Goal: Task Accomplishment & Management: Use online tool/utility

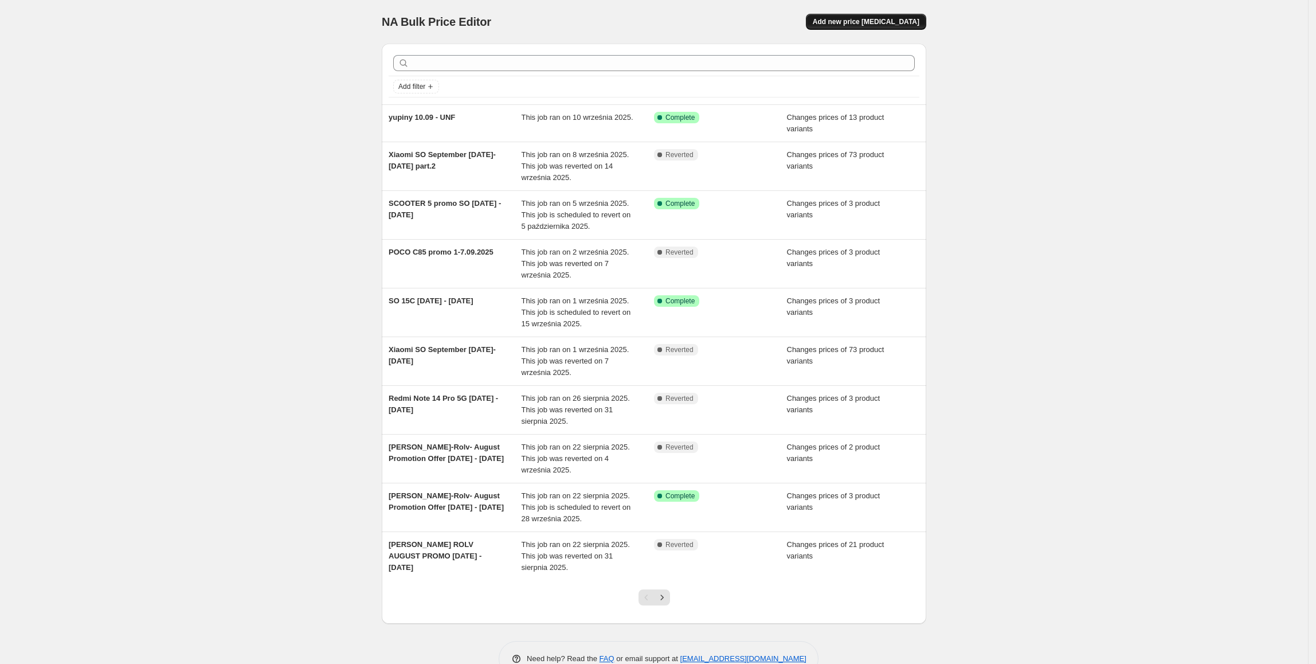
click at [860, 21] on span "Add new price [MEDICAL_DATA]" at bounding box center [866, 21] width 107 height 9
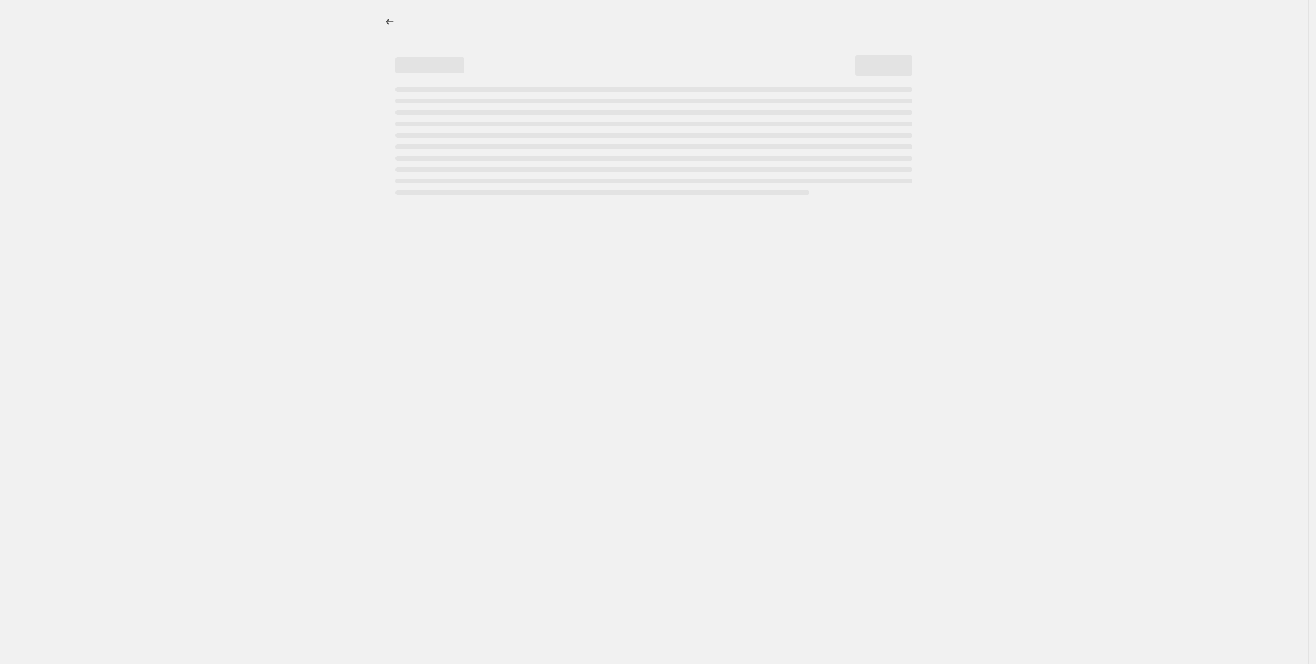
select select "percentage"
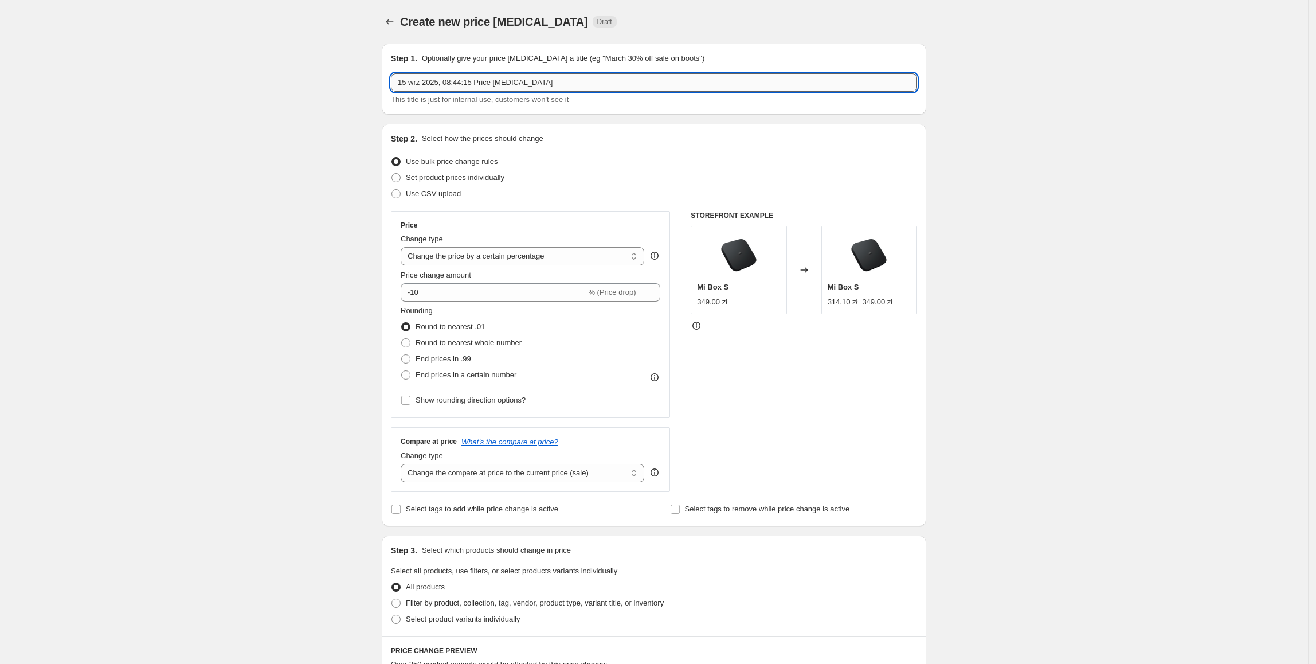
drag, startPoint x: 688, startPoint y: 81, endPoint x: 402, endPoint y: 83, distance: 286.1
click at [402, 83] on input "15 wrz 2025, 08:44:15 Price [MEDICAL_DATA]" at bounding box center [654, 82] width 526 height 18
type input "[PERSON_NAME] SO promo part 3 (od 1.09/15.09 - [DATE])"
click at [449, 173] on span "Set product prices individually" at bounding box center [455, 177] width 99 height 9
click at [392, 173] on input "Set product prices individually" at bounding box center [392, 173] width 1 height 1
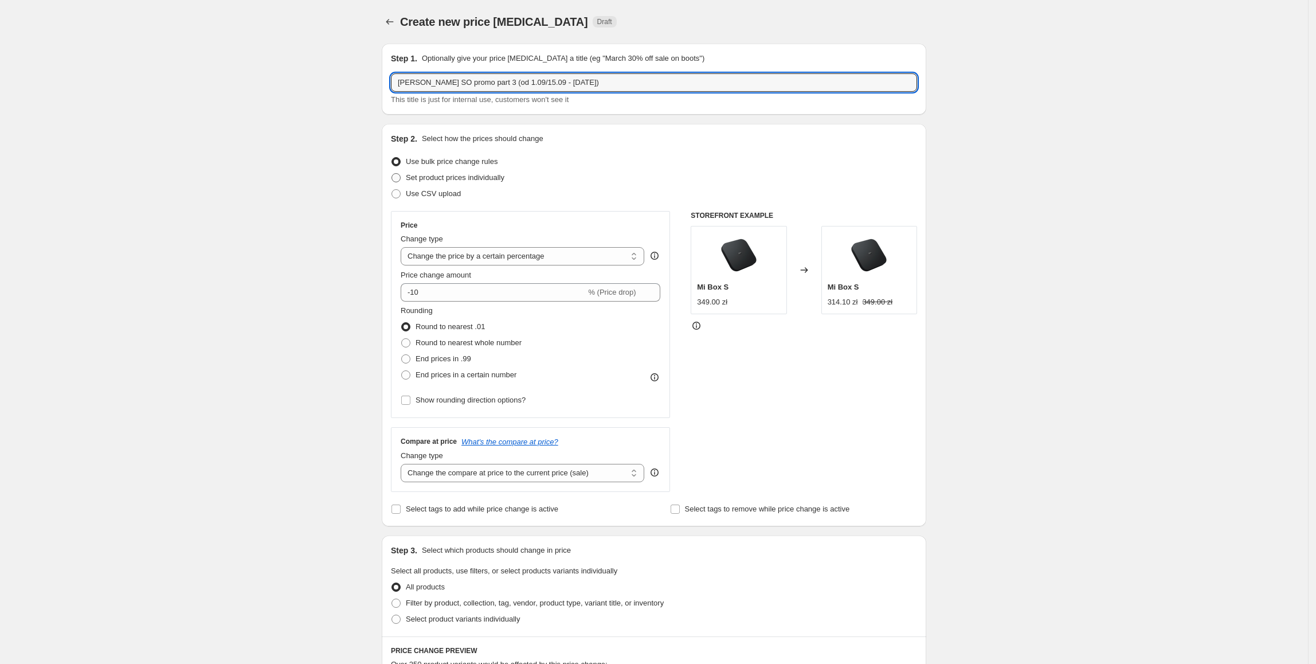
radio input "true"
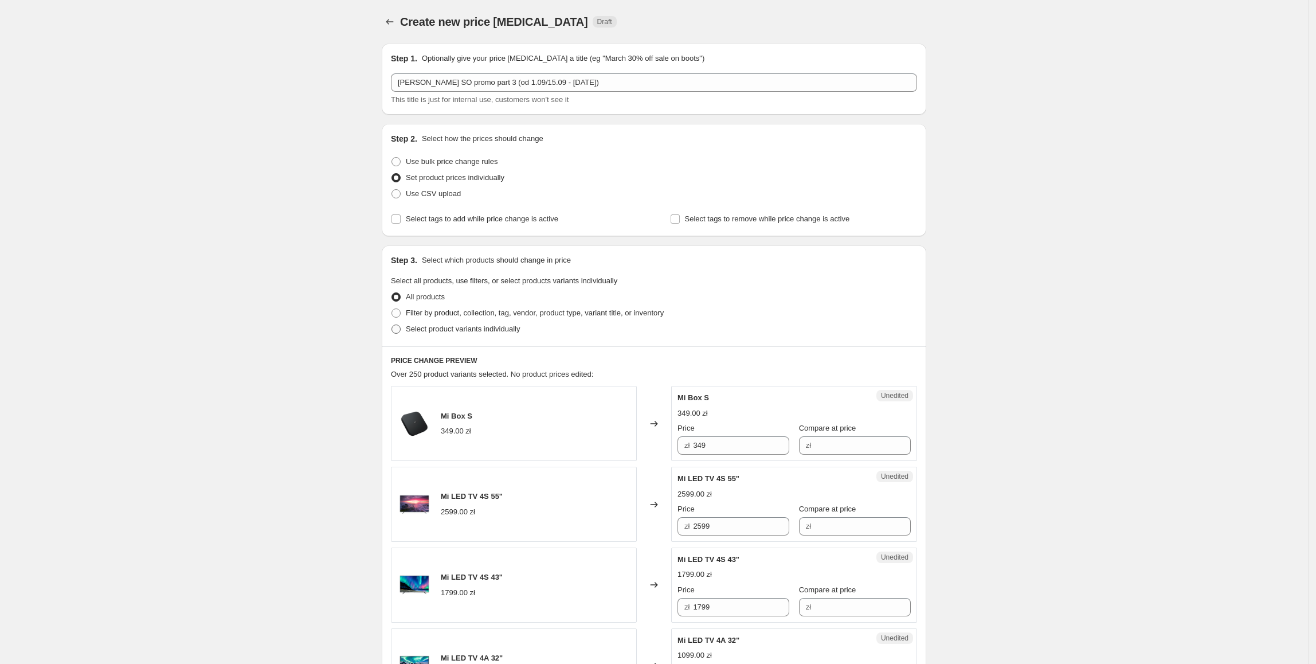
click at [416, 326] on span "Select product variants individually" at bounding box center [463, 329] width 114 height 9
click at [392, 325] on input "Select product variants individually" at bounding box center [392, 325] width 1 height 1
radio input "true"
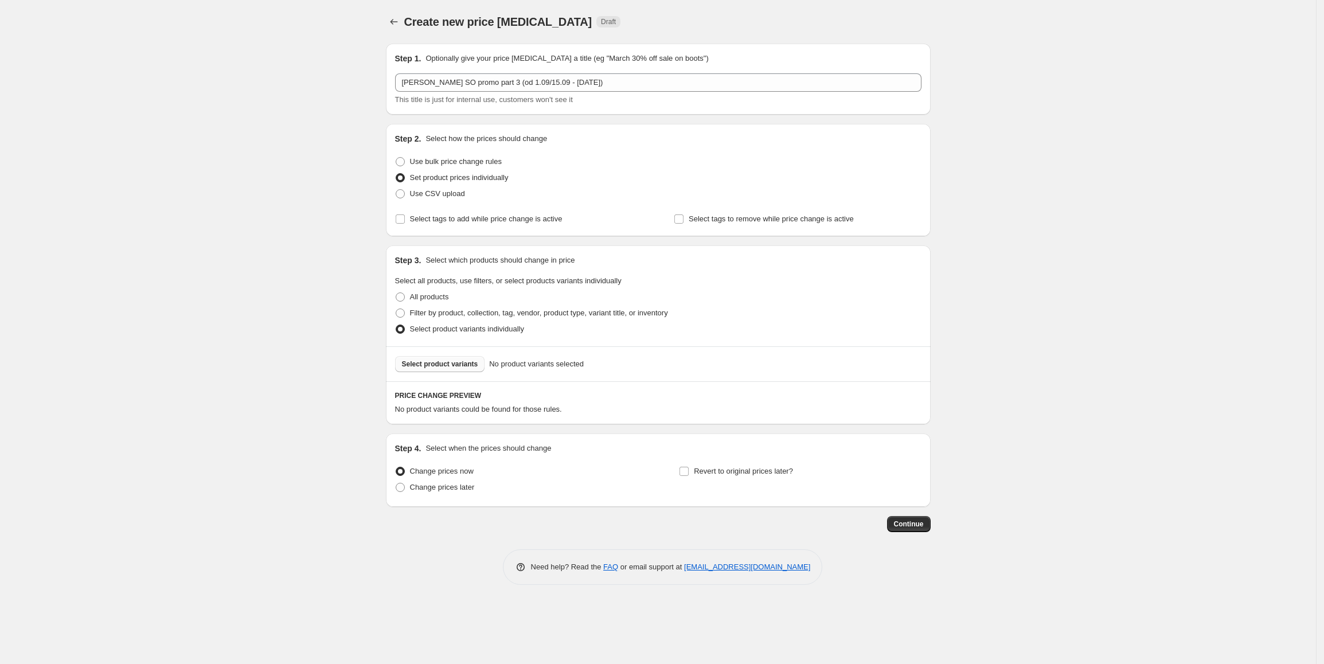
click at [445, 368] on span "Select product variants" at bounding box center [440, 363] width 76 height 9
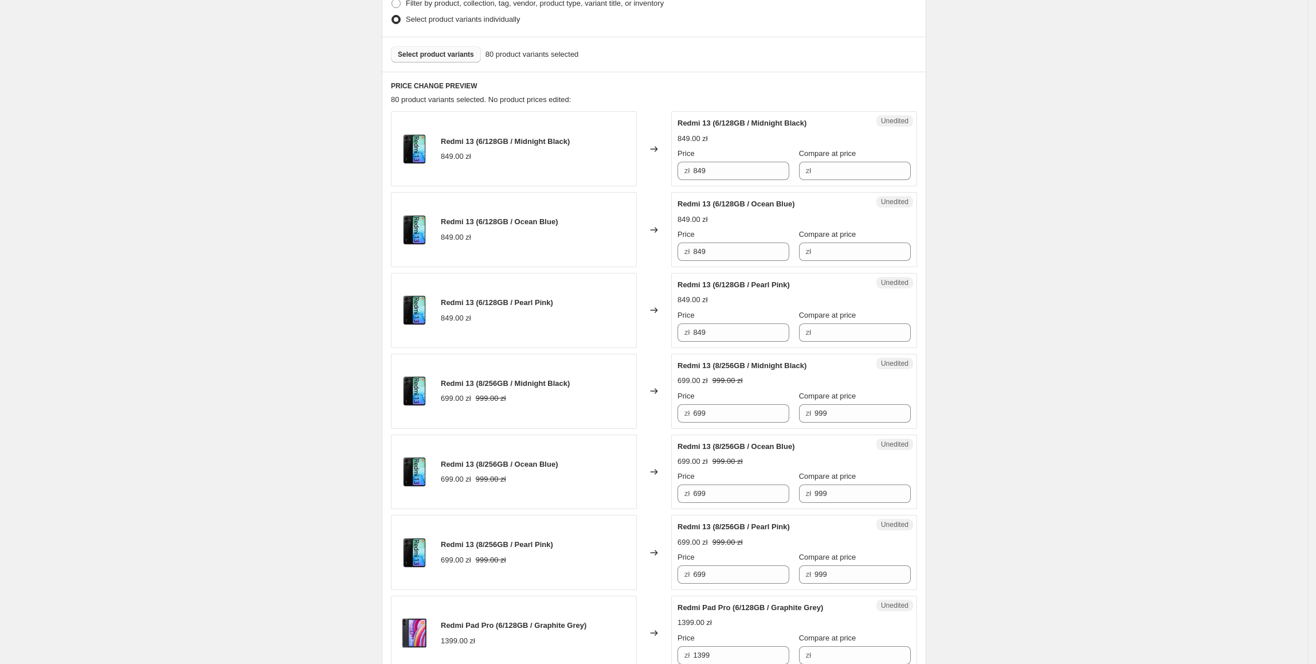
scroll to position [312, 0]
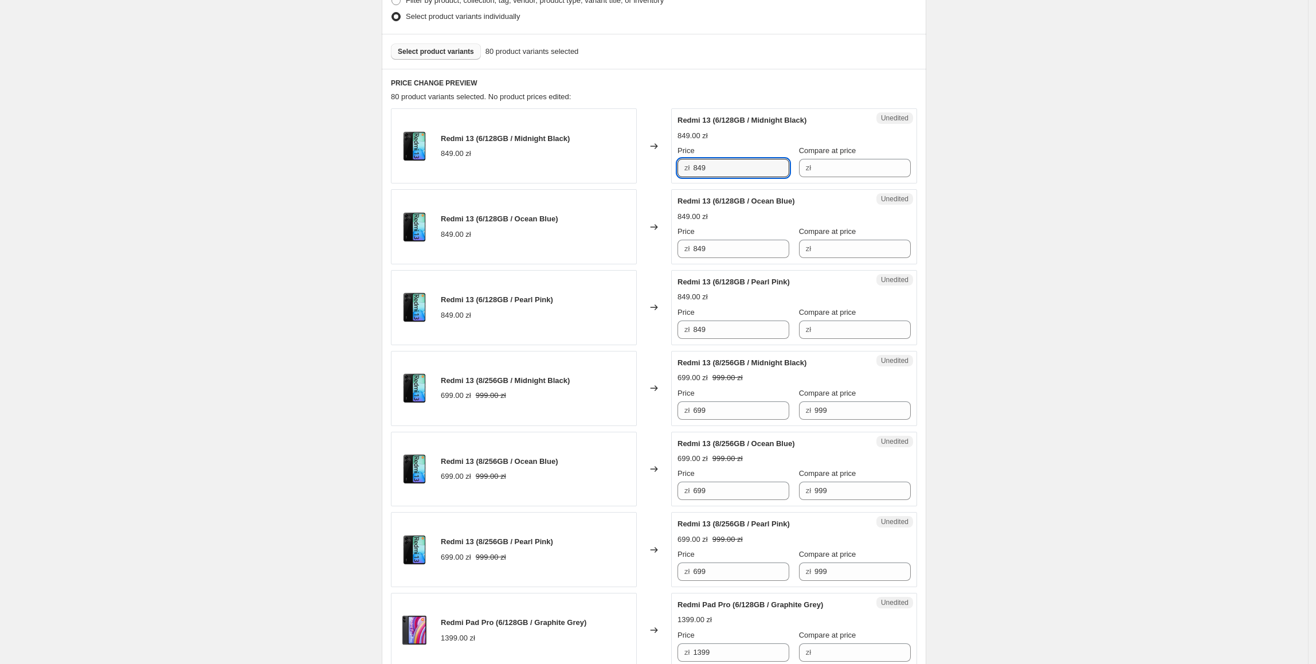
drag, startPoint x: 743, startPoint y: 163, endPoint x: 873, endPoint y: 197, distance: 134.1
click at [870, 173] on input "Compare at price" at bounding box center [863, 168] width 96 height 18
paste input "5 481,95"
type input "5 481,95"
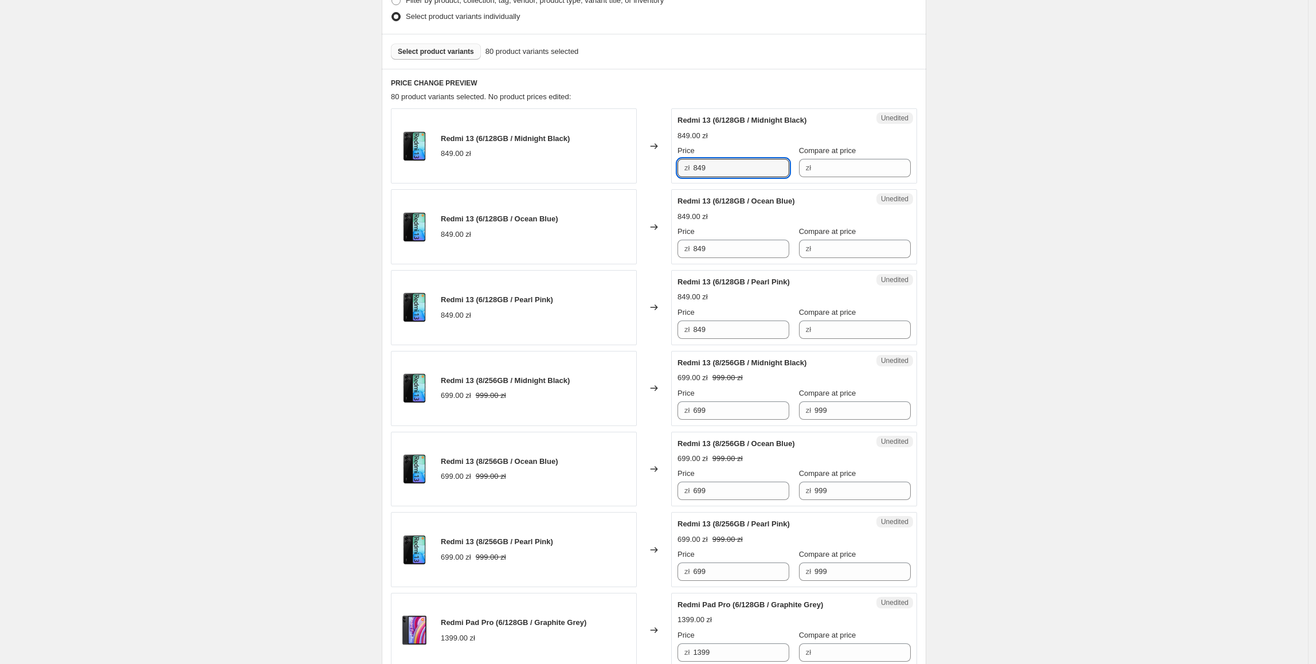
drag, startPoint x: 720, startPoint y: 171, endPoint x: 867, endPoint y: 184, distance: 147.9
click at [655, 170] on div "Redmi 13 (6/128GB / Midnight Black) 849.00 zł Changed to Unedited Redmi 13 (6/1…" at bounding box center [654, 145] width 526 height 75
click at [851, 167] on input "Compare at price" at bounding box center [863, 168] width 96 height 18
paste input "849"
type input "849"
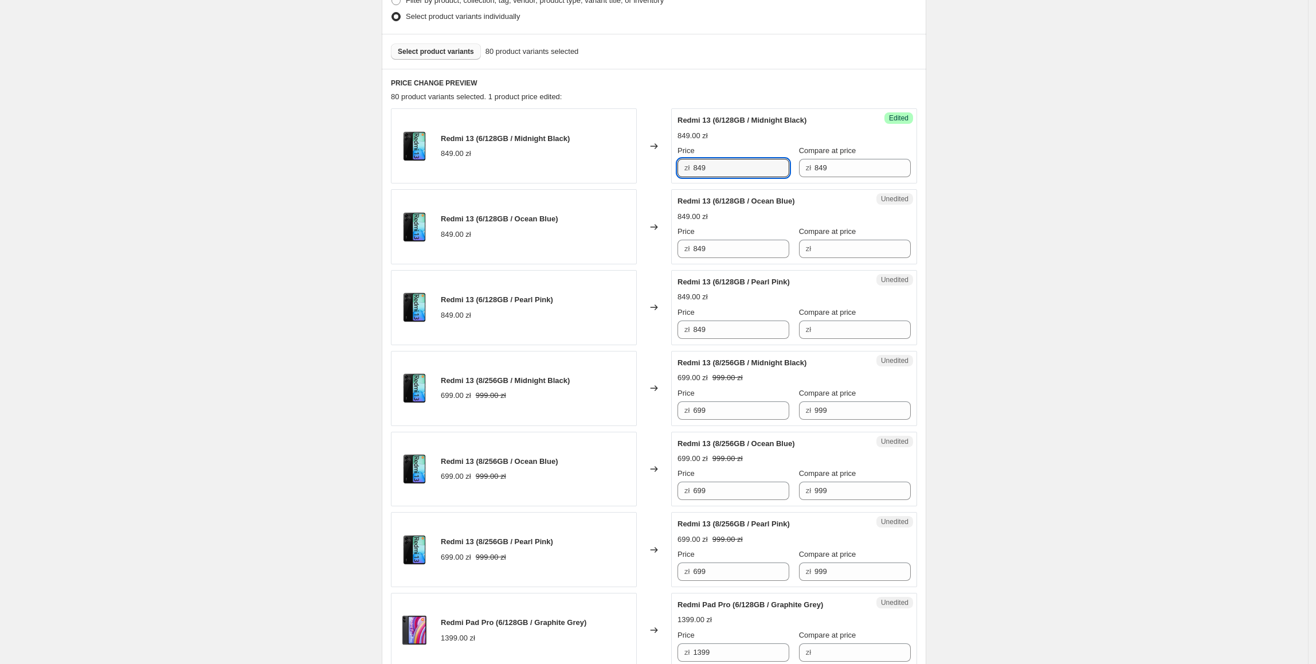
drag, startPoint x: 722, startPoint y: 173, endPoint x: 687, endPoint y: 175, distance: 35.6
click at [687, 175] on div "zł 849" at bounding box center [734, 168] width 112 height 18
type input "449"
click at [863, 163] on input "849" at bounding box center [863, 168] width 96 height 18
click at [867, 163] on input "849" at bounding box center [863, 168] width 96 height 18
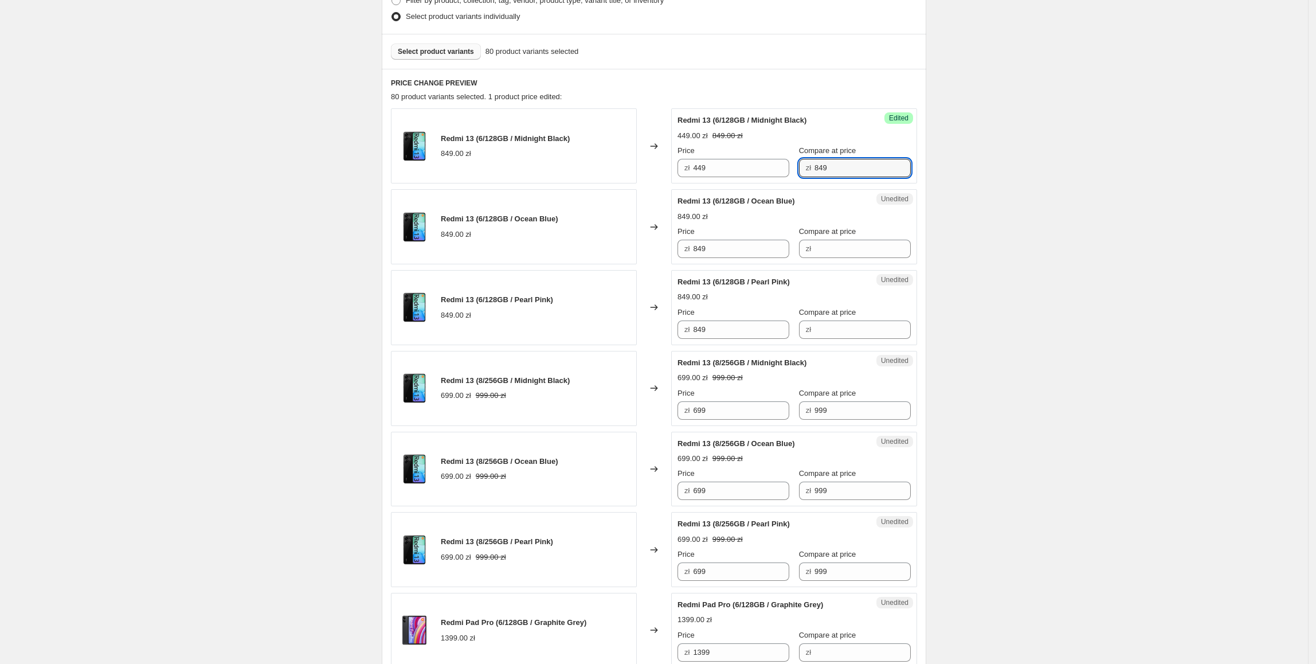
drag, startPoint x: 847, startPoint y: 163, endPoint x: 805, endPoint y: 166, distance: 42.5
click at [805, 166] on div "zł 849" at bounding box center [855, 168] width 112 height 18
type input "699"
drag, startPoint x: 1017, startPoint y: 287, endPoint x: 1023, endPoint y: 292, distance: 7.7
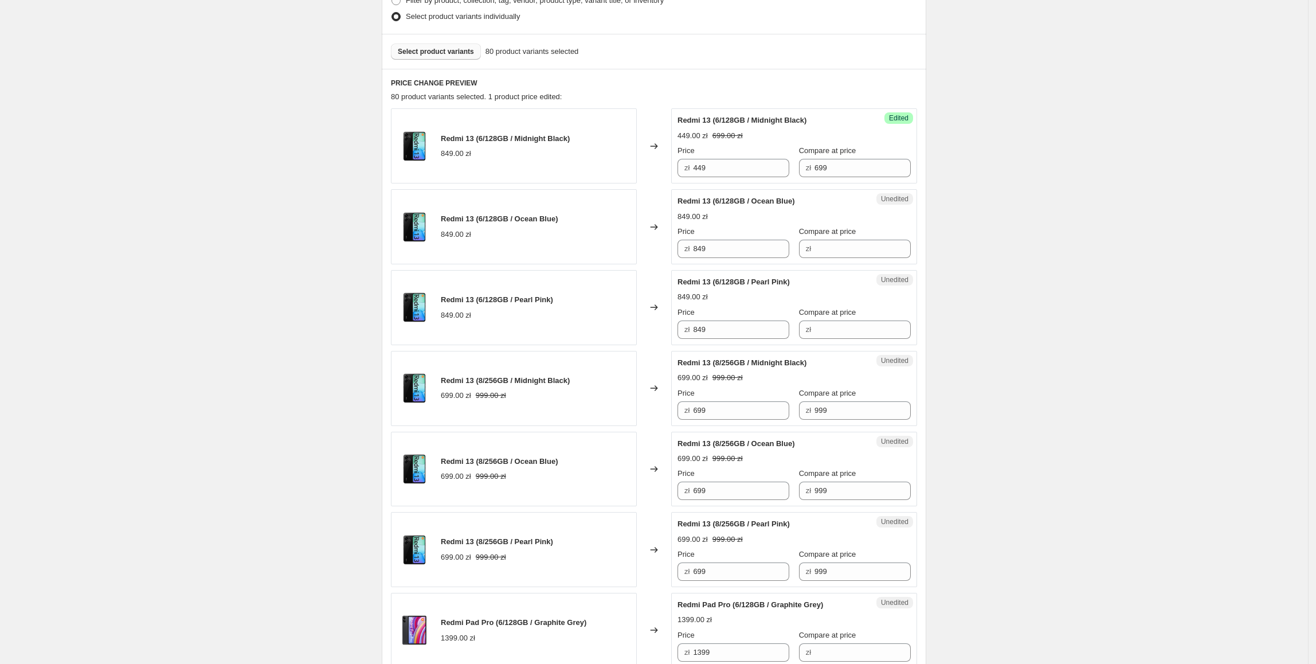
click at [529, 212] on div "Redmi 13 (6/128GB / Ocean Blue) 849.00 zł" at bounding box center [514, 226] width 246 height 75
drag, startPoint x: 771, startPoint y: 166, endPoint x: 613, endPoint y: 170, distance: 158.3
click at [613, 170] on div "Redmi 13 (6/128GB / Midnight Black) 849.00 zł Changed to Success Edited Redmi 1…" at bounding box center [654, 145] width 526 height 75
drag, startPoint x: 713, startPoint y: 249, endPoint x: 641, endPoint y: 252, distance: 72.3
click at [641, 252] on div "Redmi 13 (6/128GB / Ocean Blue) 849.00 zł Changed to Unedited Redmi 13 (6/128GB…" at bounding box center [654, 226] width 526 height 75
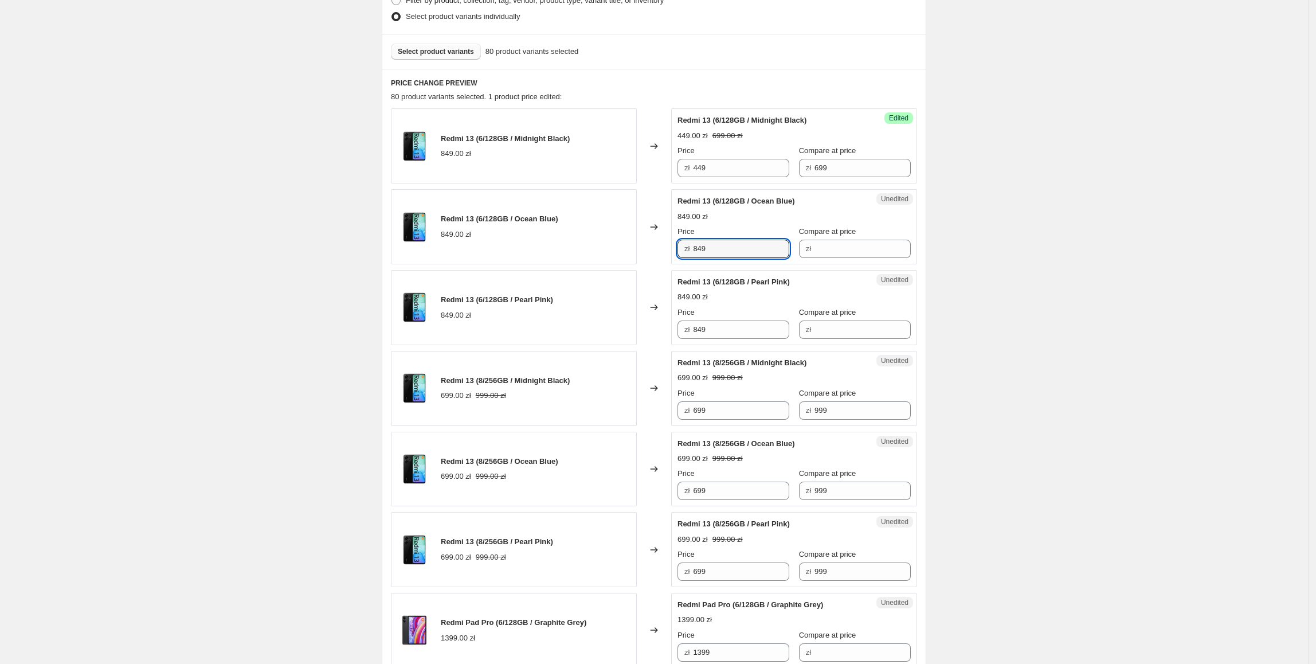
paste input "4"
type input "449"
click at [585, 327] on div "Redmi 13 (6/128GB / Pearl Pink) 849.00 zł" at bounding box center [514, 307] width 246 height 75
paste input "4"
drag, startPoint x: 730, startPoint y: 333, endPoint x: 656, endPoint y: 336, distance: 74.0
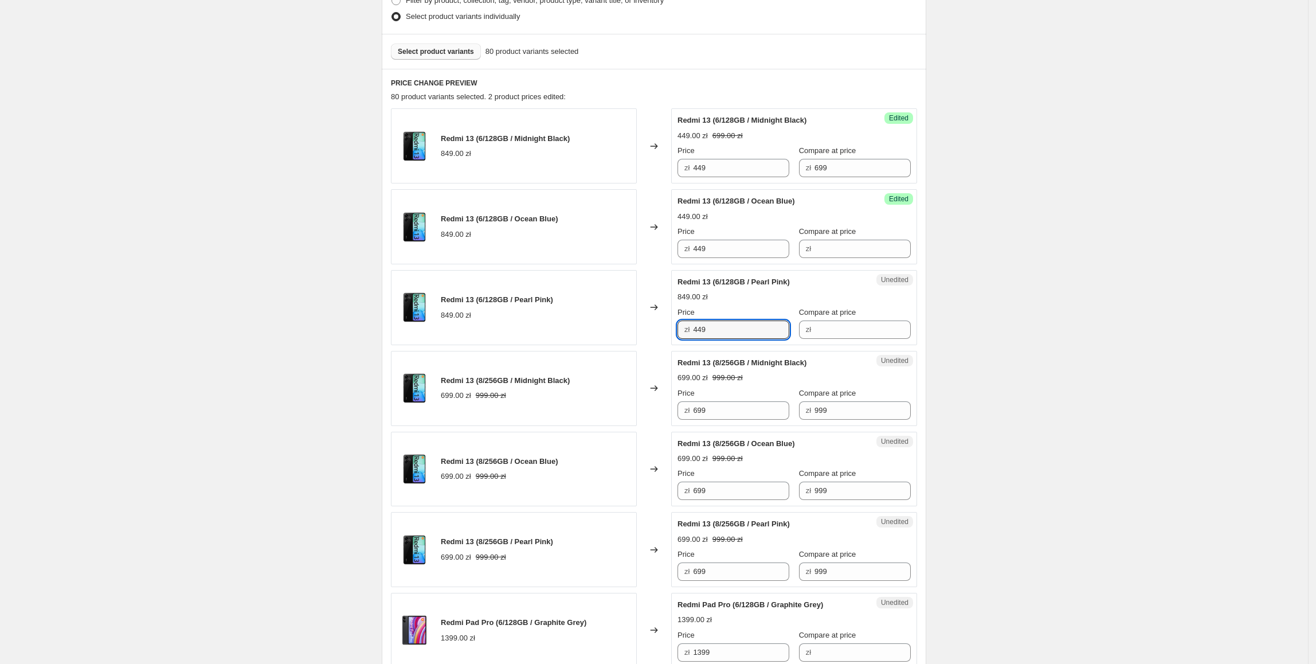
click at [656, 336] on div "Redmi 13 (6/128GB / Pearl Pink) 849.00 zł Changed to Unedited Redmi 13 (6/128GB…" at bounding box center [654, 307] width 526 height 75
type input "449"
click at [656, 329] on div "Changed to" at bounding box center [654, 307] width 34 height 75
drag, startPoint x: 853, startPoint y: 168, endPoint x: 821, endPoint y: 212, distance: 54.1
click at [781, 177] on div "Price zł 449 Compare at price zł 699" at bounding box center [794, 161] width 233 height 32
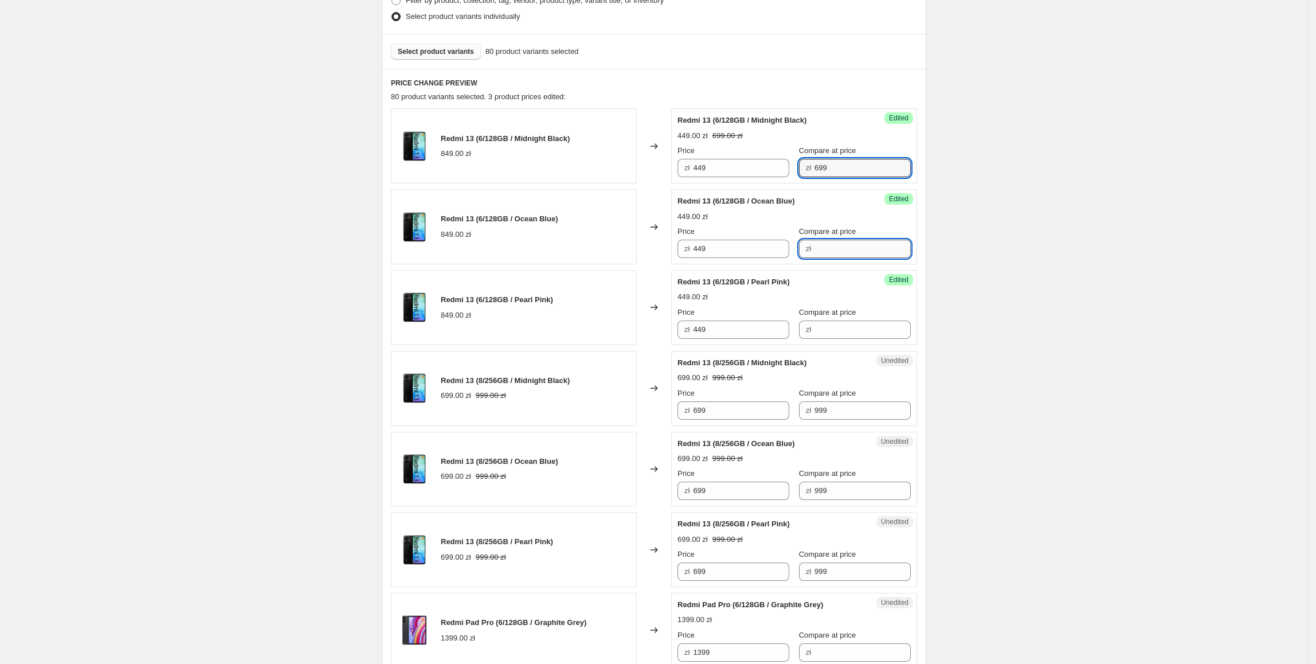
click at [831, 248] on input "Compare at price" at bounding box center [863, 249] width 96 height 18
paste input "699"
type input "699"
click at [826, 334] on input "Compare at price" at bounding box center [863, 329] width 96 height 18
paste input "699"
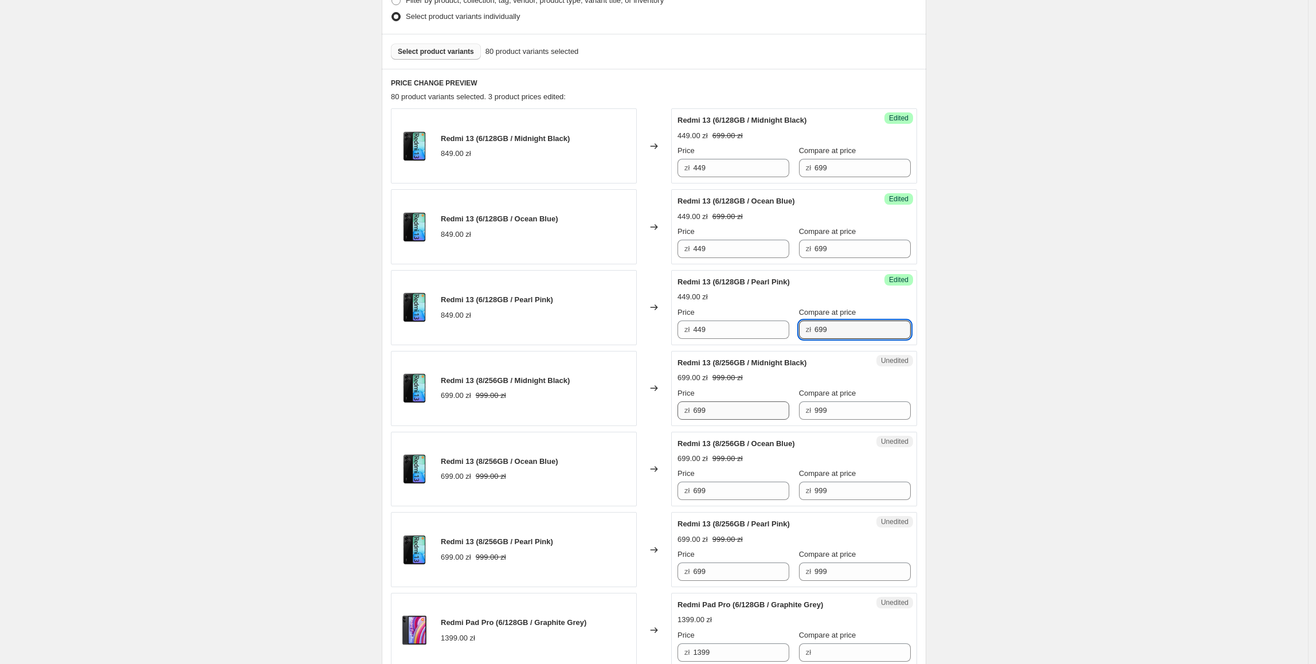
type input "699"
drag, startPoint x: 699, startPoint y: 415, endPoint x: 680, endPoint y: 415, distance: 19.5
click at [680, 415] on div "Unedited Redmi 13 (8/256GB / Midnight Black) 699.00 zł 999.00 zł Price zł 699 C…" at bounding box center [794, 388] width 246 height 75
click at [714, 384] on div "699.00 zł 999.00 zł" at bounding box center [794, 377] width 233 height 11
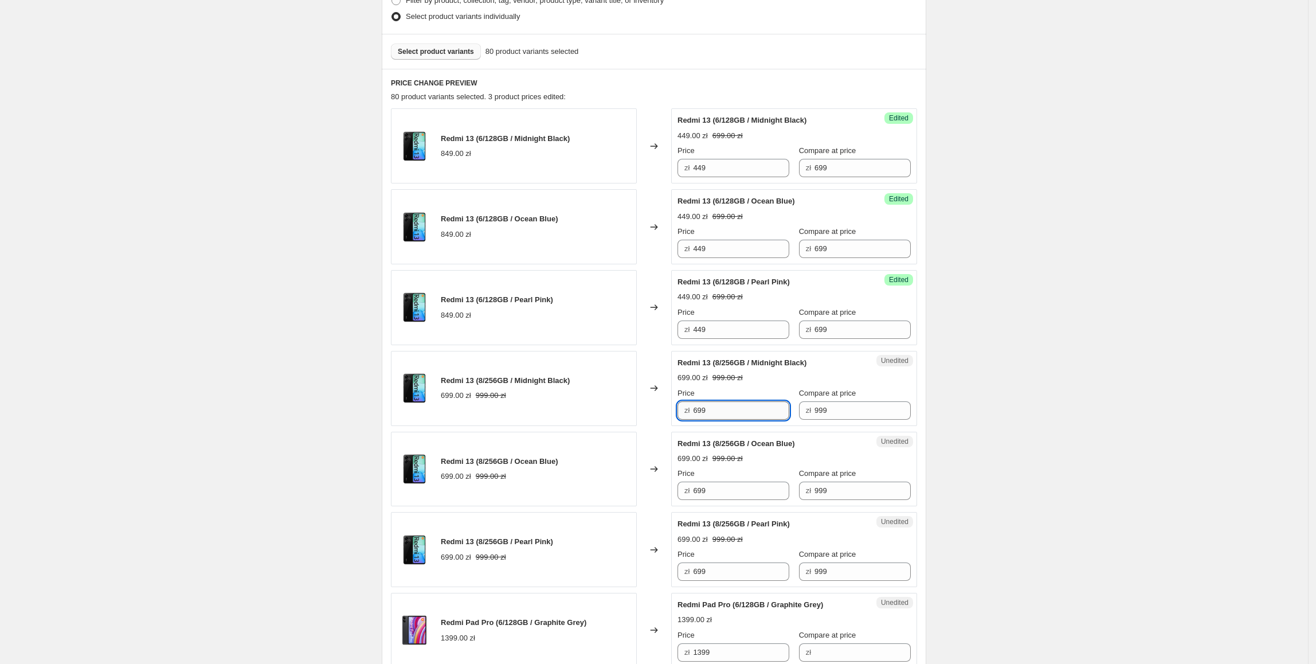
click at [722, 416] on input "699" at bounding box center [741, 410] width 96 height 18
drag, startPoint x: 702, startPoint y: 419, endPoint x: 694, endPoint y: 419, distance: 8.6
click at [698, 419] on input "699" at bounding box center [741, 410] width 96 height 18
type input "599"
drag, startPoint x: 509, startPoint y: 454, endPoint x: 620, endPoint y: 447, distance: 110.9
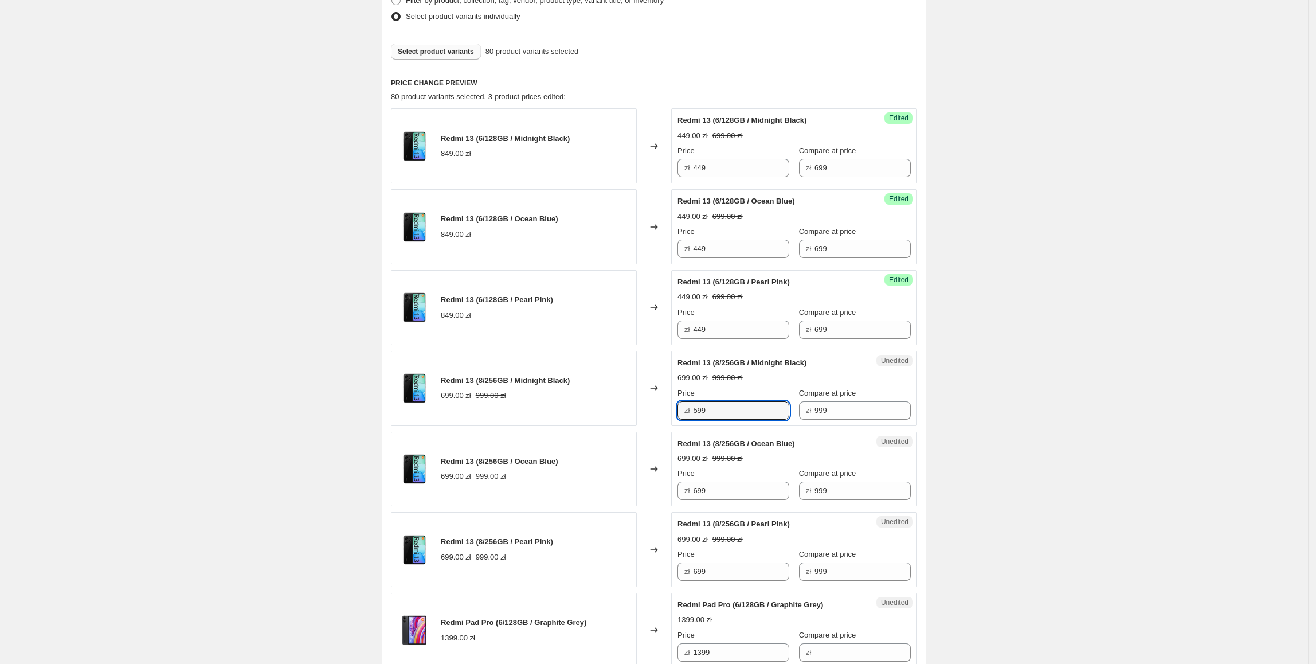
click at [512, 454] on div "Redmi 13 (8/256GB / Ocean Blue) 699.00 zł 999.00 zł" at bounding box center [514, 469] width 246 height 75
drag, startPoint x: 833, startPoint y: 413, endPoint x: 808, endPoint y: 411, distance: 25.3
click at [808, 411] on div "zł 999" at bounding box center [855, 410] width 112 height 18
type input "799"
click at [681, 421] on div "Success Edited Redmi 13 (8/256GB / Midnight Black) 599.00 zł 999.00 zł Price zł…" at bounding box center [794, 388] width 246 height 75
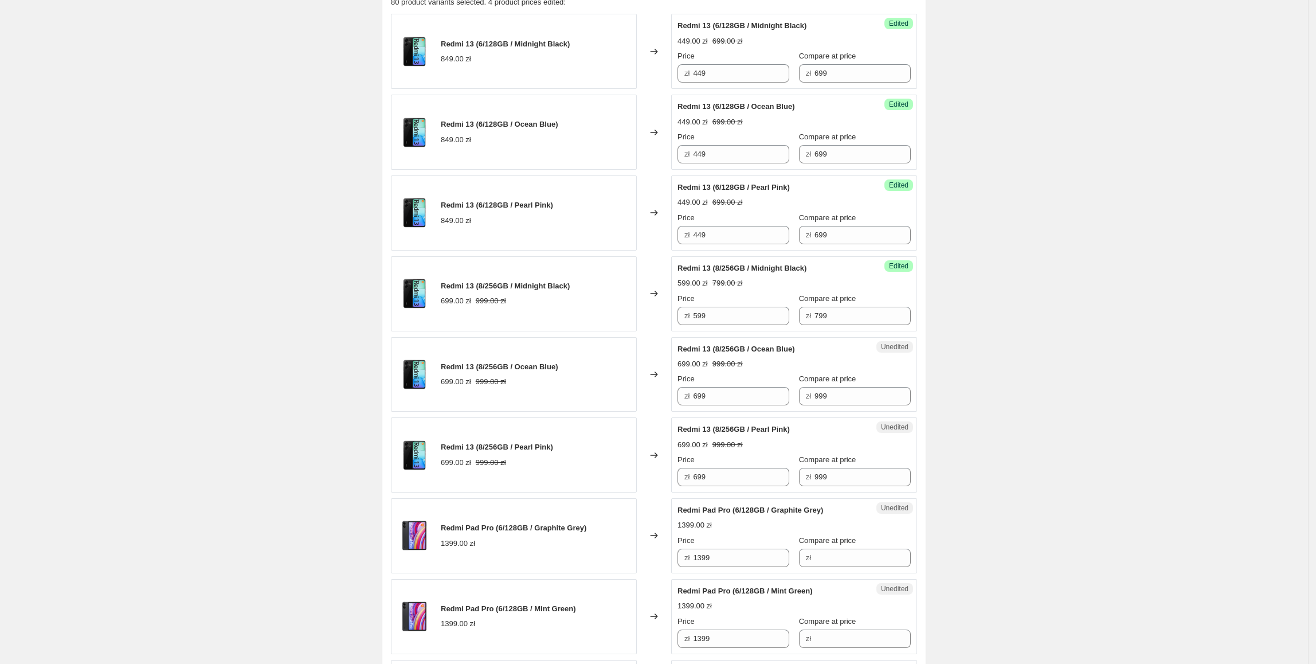
scroll to position [408, 0]
drag, startPoint x: 732, startPoint y: 314, endPoint x: 661, endPoint y: 318, distance: 71.2
click at [659, 315] on div "Redmi 13 (8/256GB / Midnight Black) 699.00 zł 999.00 zł Changed to Success Edit…" at bounding box center [654, 292] width 526 height 75
paste input "5"
drag, startPoint x: 732, startPoint y: 400, endPoint x: 634, endPoint y: 427, distance: 101.5
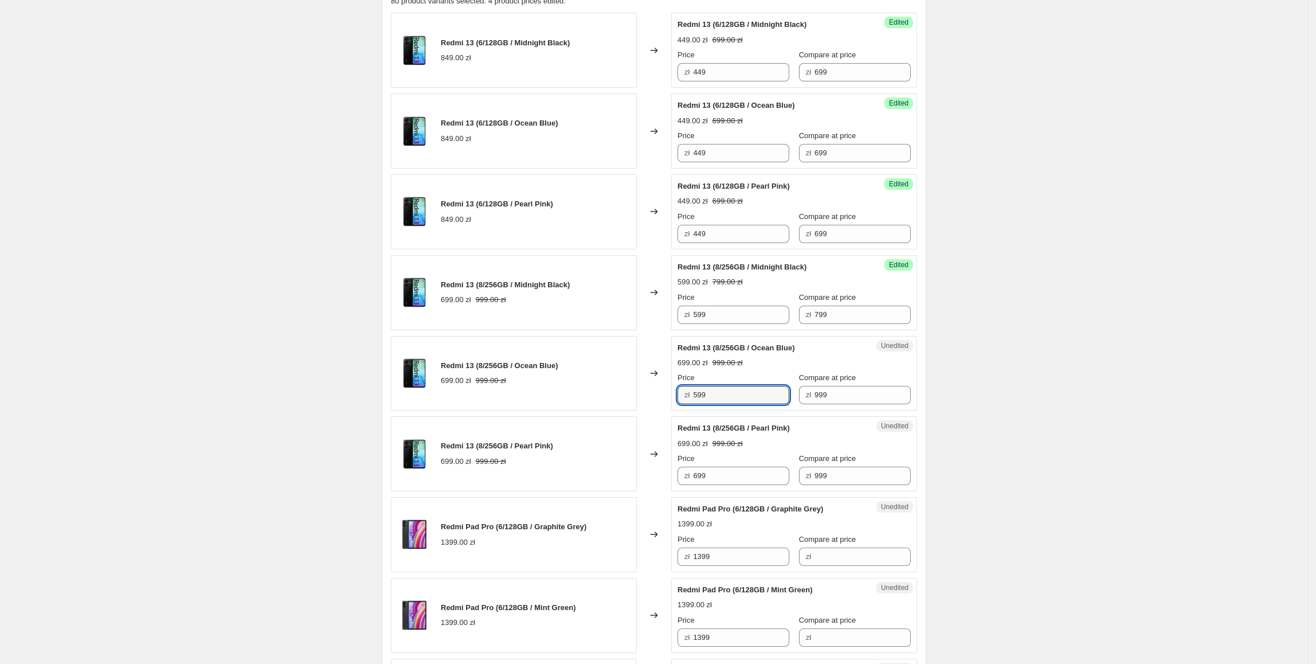
type input "599"
drag, startPoint x: 668, startPoint y: 482, endPoint x: 638, endPoint y: 483, distance: 30.4
click at [638, 482] on div "Redmi 13 (8/256GB / Pearl Pink) 699.00 zł 999.00 zł Changed to Unedited Redmi 1…" at bounding box center [654, 453] width 526 height 75
paste input "5"
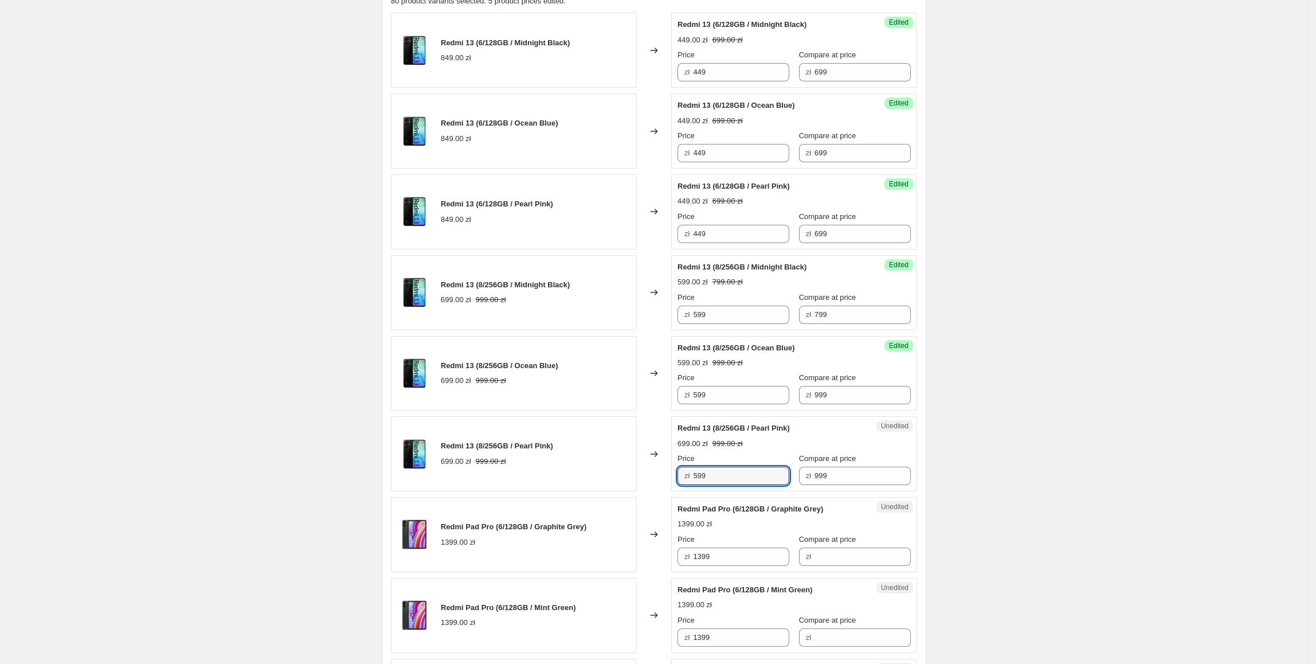
type input "599"
click at [623, 456] on div "Redmi 13 (8/256GB / Pearl Pink) 699.00 zł 999.00 zł" at bounding box center [514, 453] width 246 height 75
drag, startPoint x: 843, startPoint y: 322, endPoint x: 799, endPoint y: 323, distance: 44.2
click at [799, 323] on div "zł 799" at bounding box center [855, 315] width 112 height 18
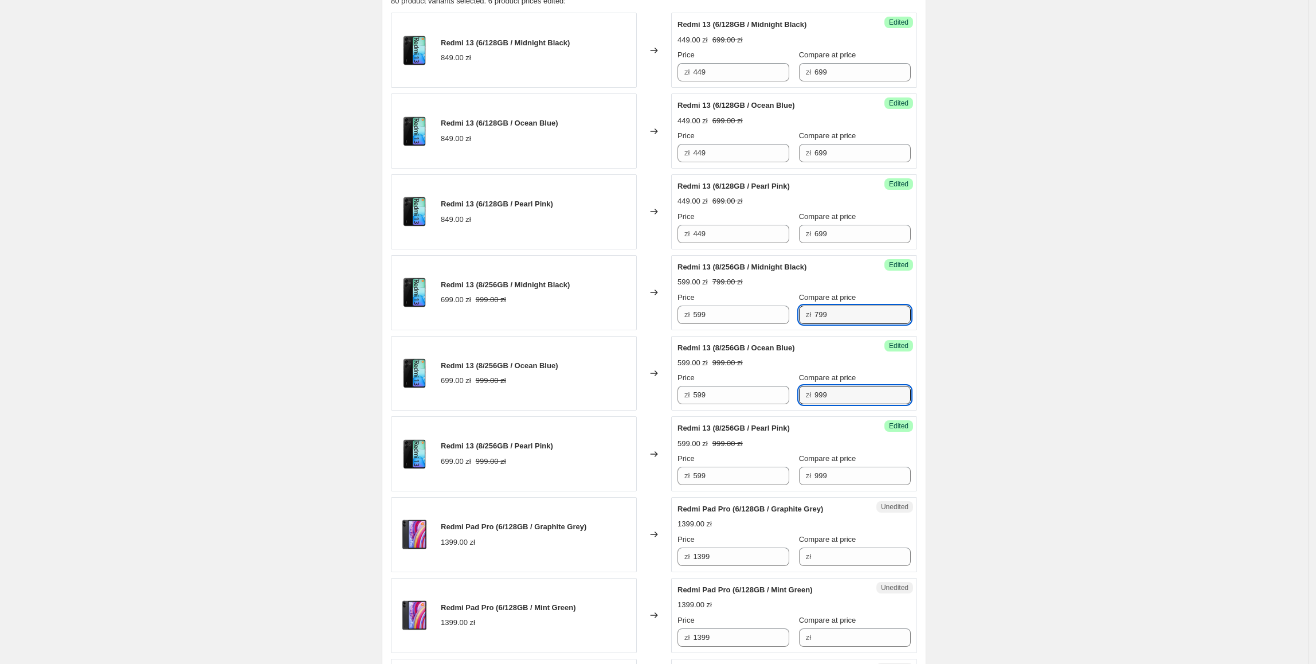
paste input "7"
drag, startPoint x: 790, startPoint y: 404, endPoint x: 755, endPoint y: 409, distance: 35.4
click at [755, 409] on div "Success Edited Redmi 13 (8/256GB / Ocean Blue) 599.00 zł 999.00 zł Price zł 599…" at bounding box center [794, 373] width 246 height 75
type input "799"
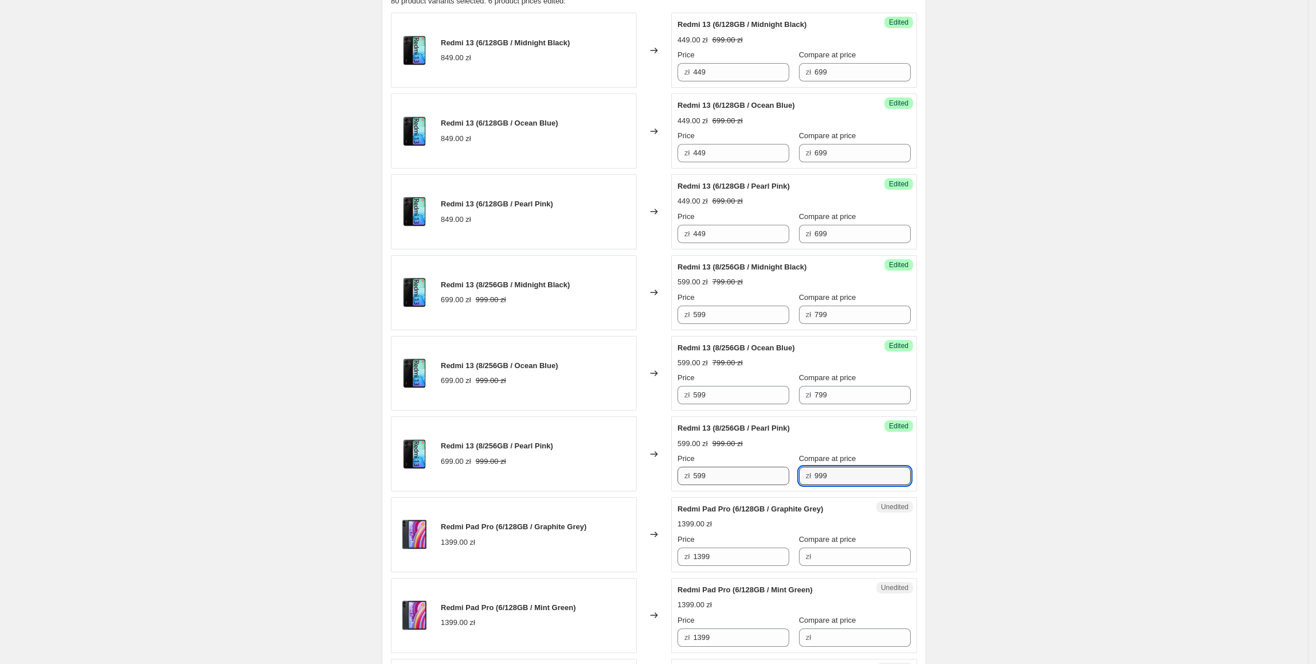
drag, startPoint x: 845, startPoint y: 476, endPoint x: 771, endPoint y: 480, distance: 74.1
click at [774, 480] on div "Price zł 599 Compare at price zł 999" at bounding box center [794, 469] width 233 height 32
paste input "7"
type input "799"
click at [630, 450] on div "Redmi 13 (8/256GB / Pearl Pink) 699.00 zł 999.00 zł" at bounding box center [514, 453] width 246 height 75
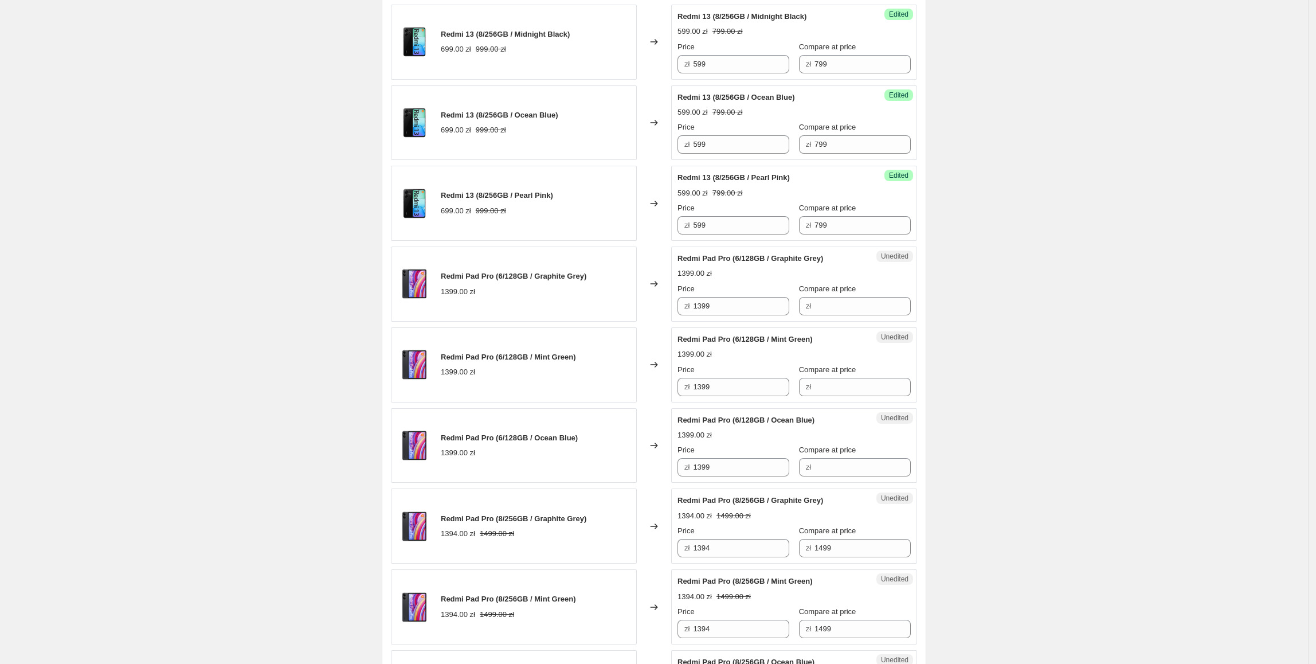
scroll to position [659, 0]
click at [604, 305] on div "Redmi Pad Pro (6/128GB / Graphite Grey) 1399.00 zł Changed to Unedited Redmi Pa…" at bounding box center [654, 283] width 526 height 75
click at [834, 306] on input "Compare at price" at bounding box center [863, 305] width 96 height 18
paste input "1399"
type input "1399"
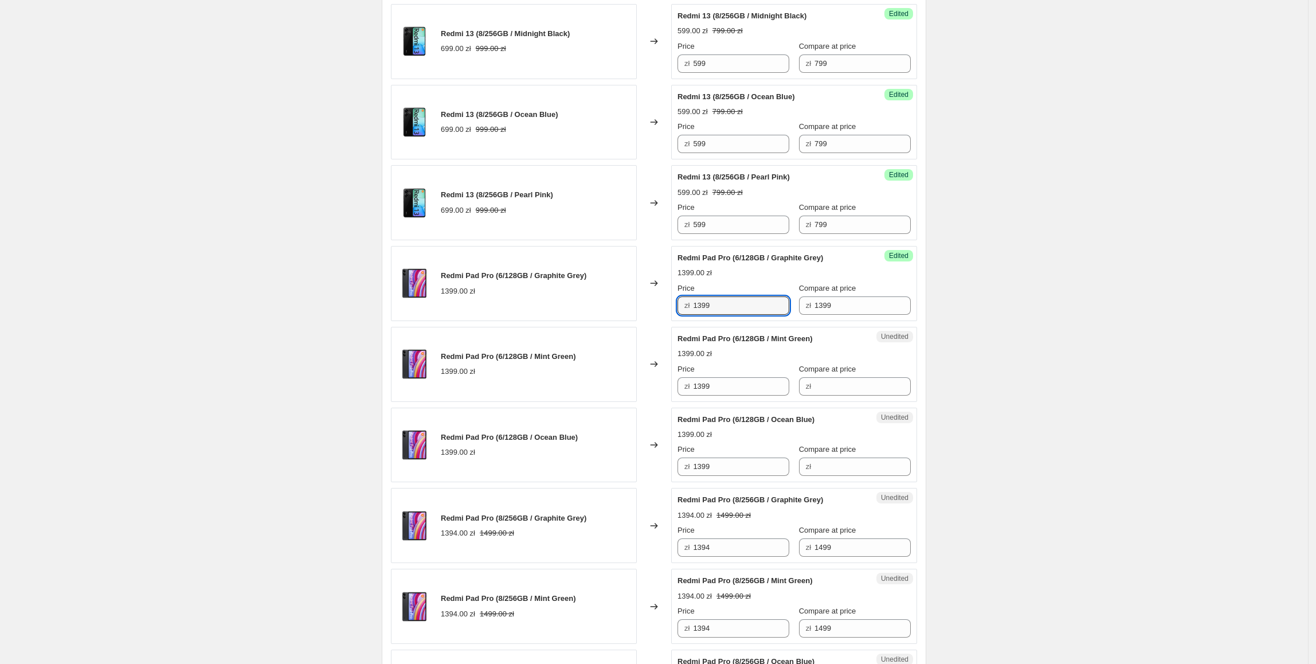
drag, startPoint x: 724, startPoint y: 310, endPoint x: 677, endPoint y: 308, distance: 47.0
click at [677, 308] on div "Success Edited Redmi Pad Pro (6/128GB / Graphite Grey) 1399.00 zł Price zł 1399…" at bounding box center [794, 283] width 246 height 75
type input "899"
click at [641, 329] on div "Changed to" at bounding box center [654, 364] width 34 height 75
drag, startPoint x: 857, startPoint y: 313, endPoint x: 807, endPoint y: 314, distance: 49.3
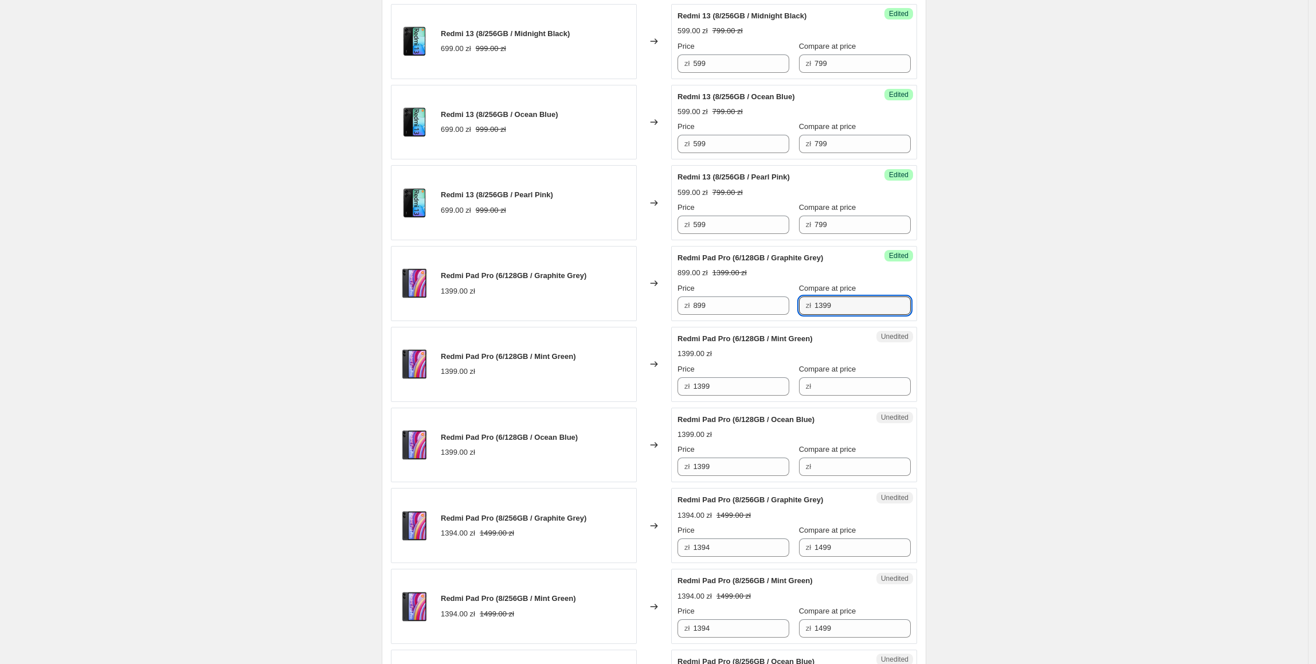
click at [807, 314] on div "zł 1399" at bounding box center [855, 305] width 112 height 18
type input "1299"
click at [634, 344] on div "Redmi Pad Pro (6/128GB / Mint Green) 1399.00 zł" at bounding box center [514, 364] width 246 height 75
drag, startPoint x: 751, startPoint y: 320, endPoint x: 690, endPoint y: 310, distance: 61.6
click at [690, 310] on div "Success Edited Redmi Pad Pro (6/128GB / Graphite Grey) 899.00 zł 1299.00 zł Pri…" at bounding box center [794, 283] width 246 height 75
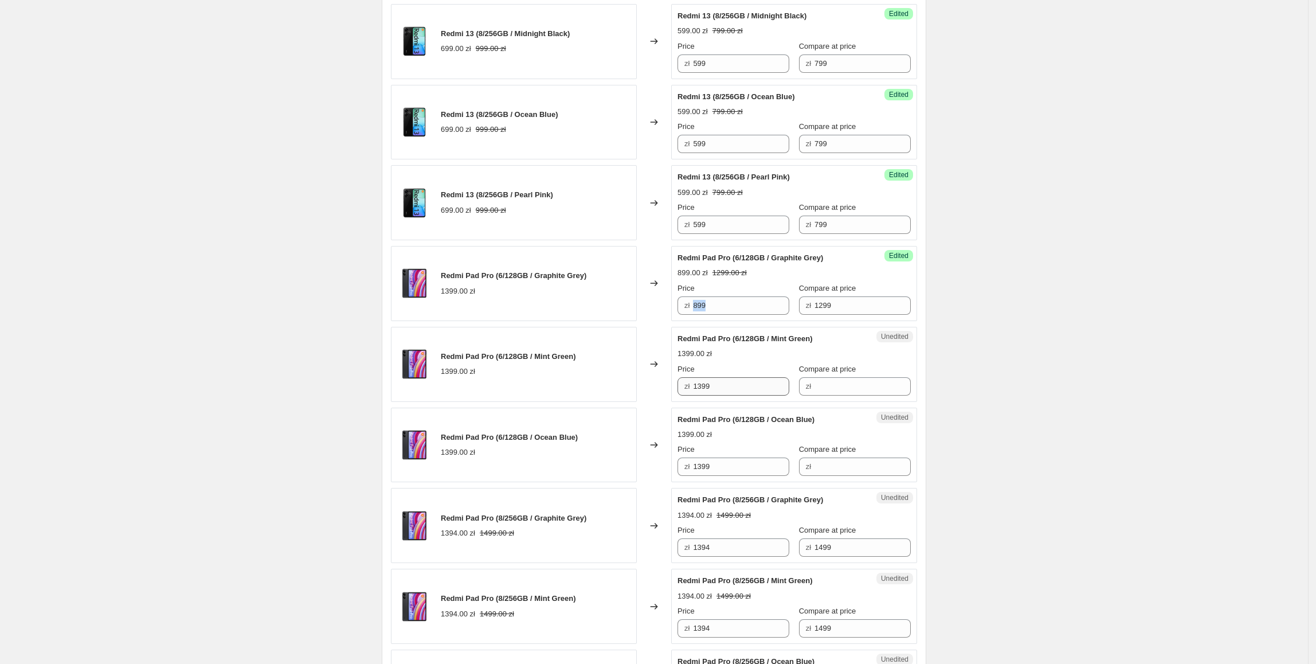
copy div "zł"
paste input "8"
drag, startPoint x: 730, startPoint y: 396, endPoint x: 677, endPoint y: 415, distance: 56.2
click at [666, 402] on div "Redmi Pad Pro (6/128GB / Mint Green) 1399.00 zł Changed to Unedited Redmi Pad P…" at bounding box center [654, 364] width 526 height 75
type input "1399"
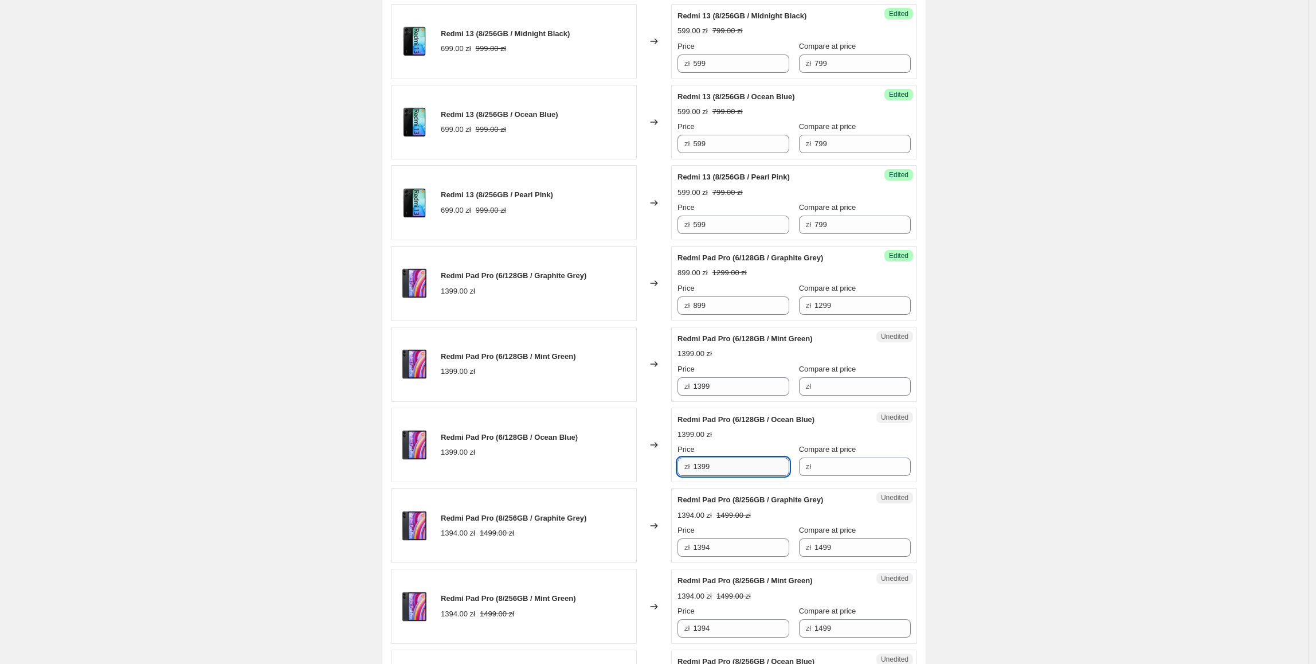
click at [726, 462] on input "1399" at bounding box center [741, 467] width 96 height 18
paste input "8"
drag, startPoint x: 697, startPoint y: 464, endPoint x: 644, endPoint y: 464, distance: 52.8
click at [644, 464] on div "Redmi Pad Pro (6/128GB / Ocean Blue) 1399.00 zł Changed to Unedited Redmi Pad P…" at bounding box center [654, 445] width 526 height 75
click at [616, 441] on div "Redmi Pad Pro (6/128GB / Ocean Blue) 1399.00 zł" at bounding box center [514, 445] width 246 height 75
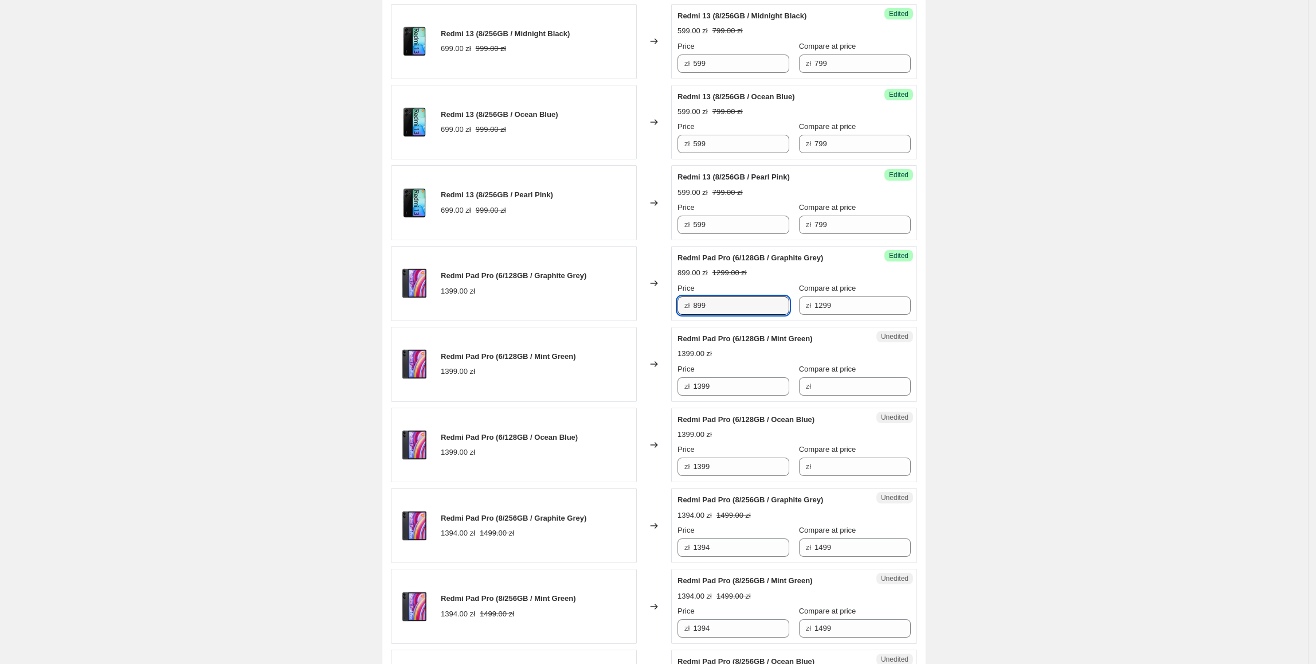
drag, startPoint x: 716, startPoint y: 306, endPoint x: 690, endPoint y: 307, distance: 25.9
click at [690, 307] on div "zł 899" at bounding box center [734, 305] width 112 height 18
paste input "8"
drag, startPoint x: 729, startPoint y: 469, endPoint x: 666, endPoint y: 469, distance: 63.1
click at [666, 469] on div "Redmi Pad Pro (6/128GB / Ocean Blue) 1399.00 zł Changed to Unedited Redmi Pad P…" at bounding box center [654, 445] width 526 height 75
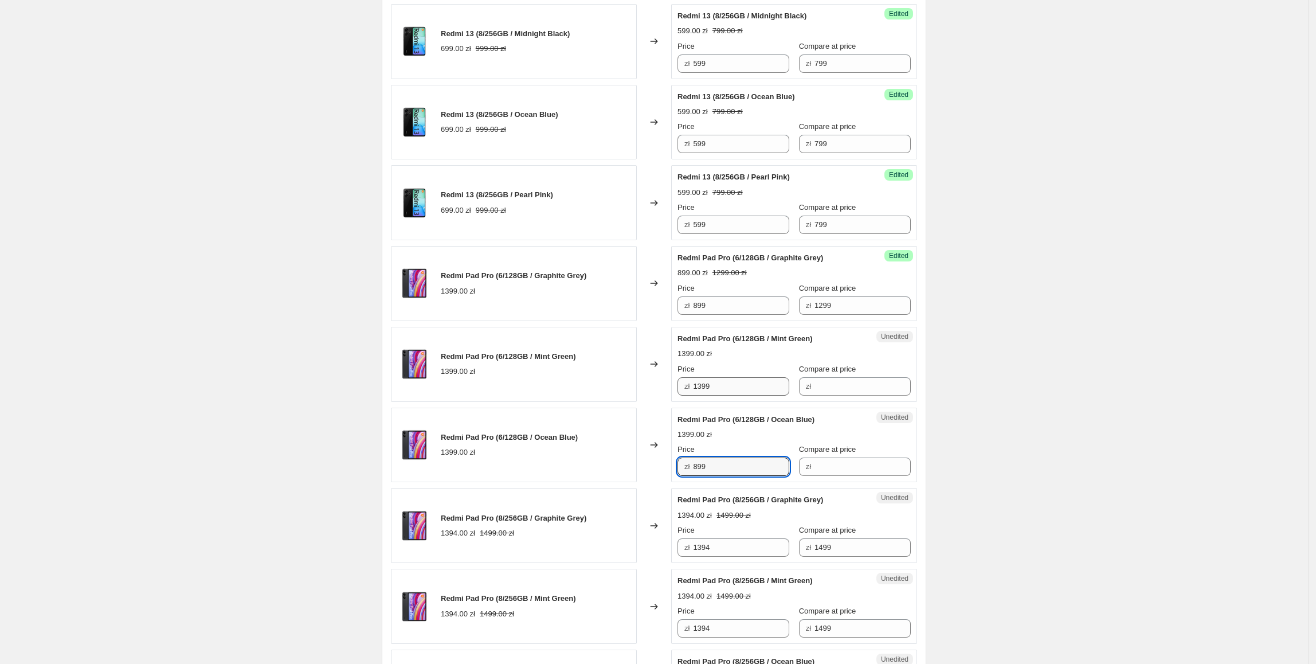
type input "899"
drag, startPoint x: 742, startPoint y: 385, endPoint x: 613, endPoint y: 396, distance: 129.4
click at [613, 396] on div "Redmi Pad Pro (6/128GB / Mint Green) 1399.00 zł Changed to Unedited Redmi Pad P…" at bounding box center [654, 364] width 526 height 75
paste input "8"
type input "899"
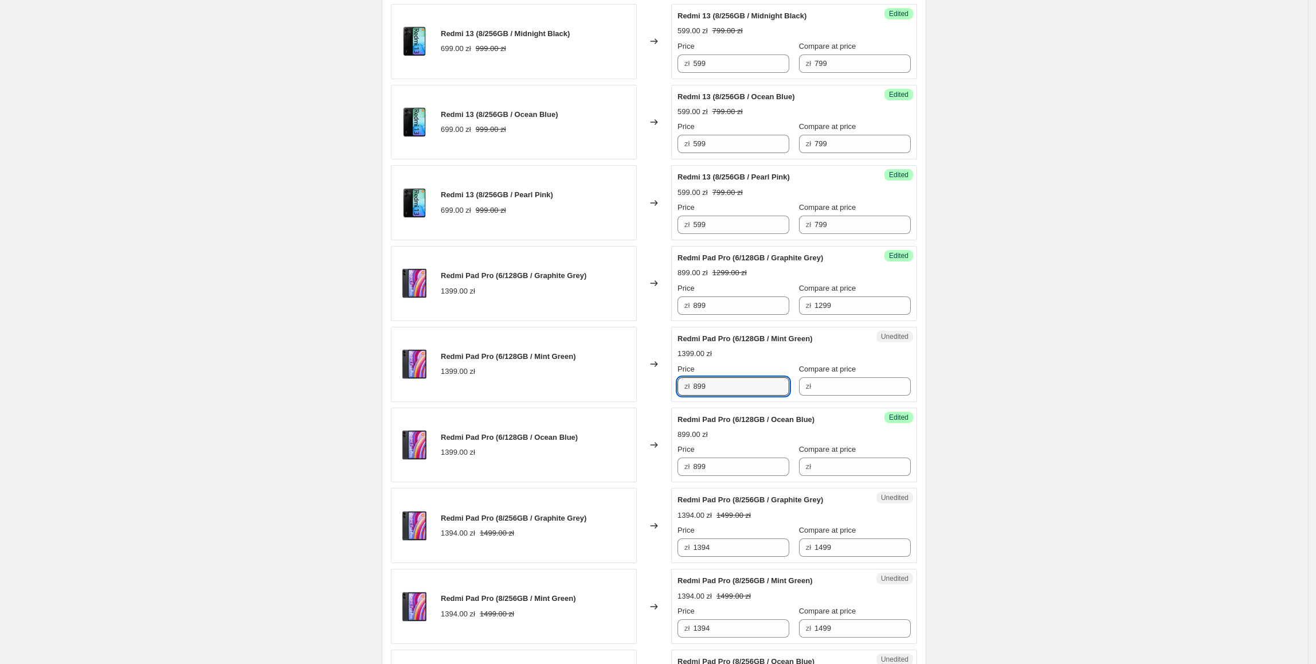
click at [615, 396] on div "Redmi Pad Pro (6/128GB / Mint Green) 1399.00 zł" at bounding box center [514, 364] width 246 height 75
drag, startPoint x: 847, startPoint y: 307, endPoint x: 773, endPoint y: 313, distance: 74.2
click at [773, 313] on div "Price zł 899 Compare at price zł 1299" at bounding box center [794, 299] width 233 height 32
drag, startPoint x: 835, startPoint y: 372, endPoint x: 845, endPoint y: 388, distance: 18.6
click at [837, 373] on span "Compare at price" at bounding box center [827, 369] width 57 height 9
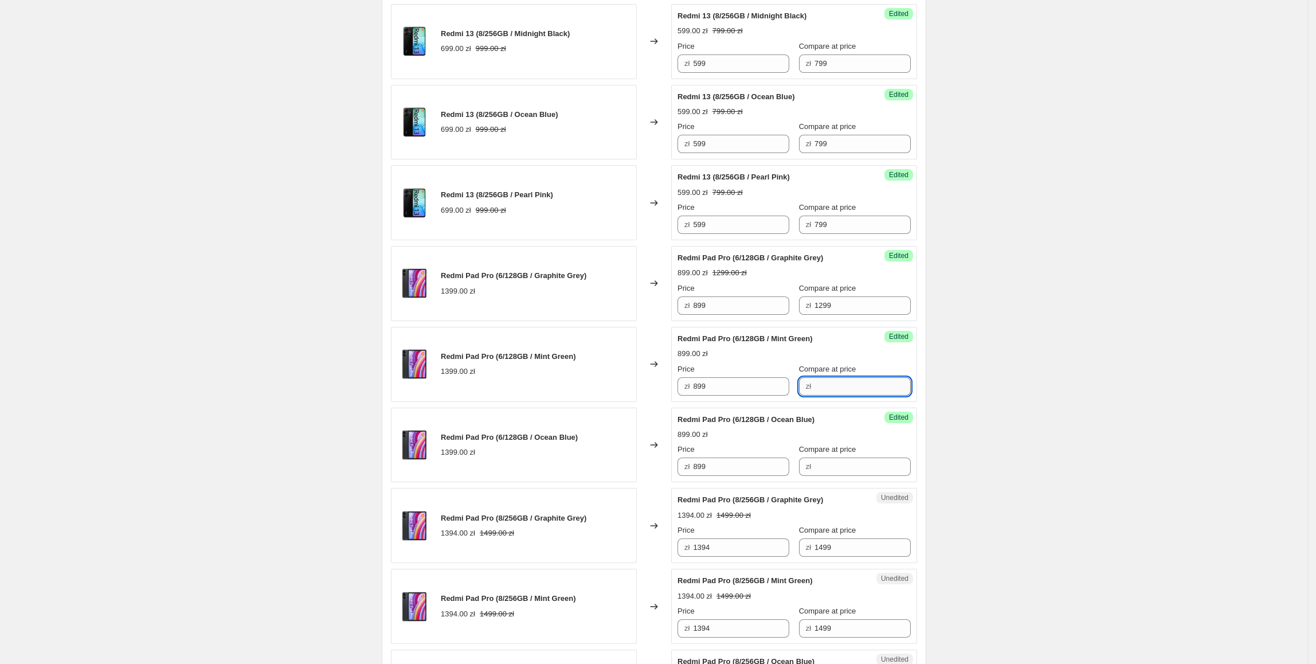
click at [845, 388] on input "Compare at price" at bounding box center [863, 386] width 96 height 18
paste input "1299"
type input "1299"
click at [837, 467] on input "Compare at price" at bounding box center [863, 467] width 96 height 18
paste input "1299"
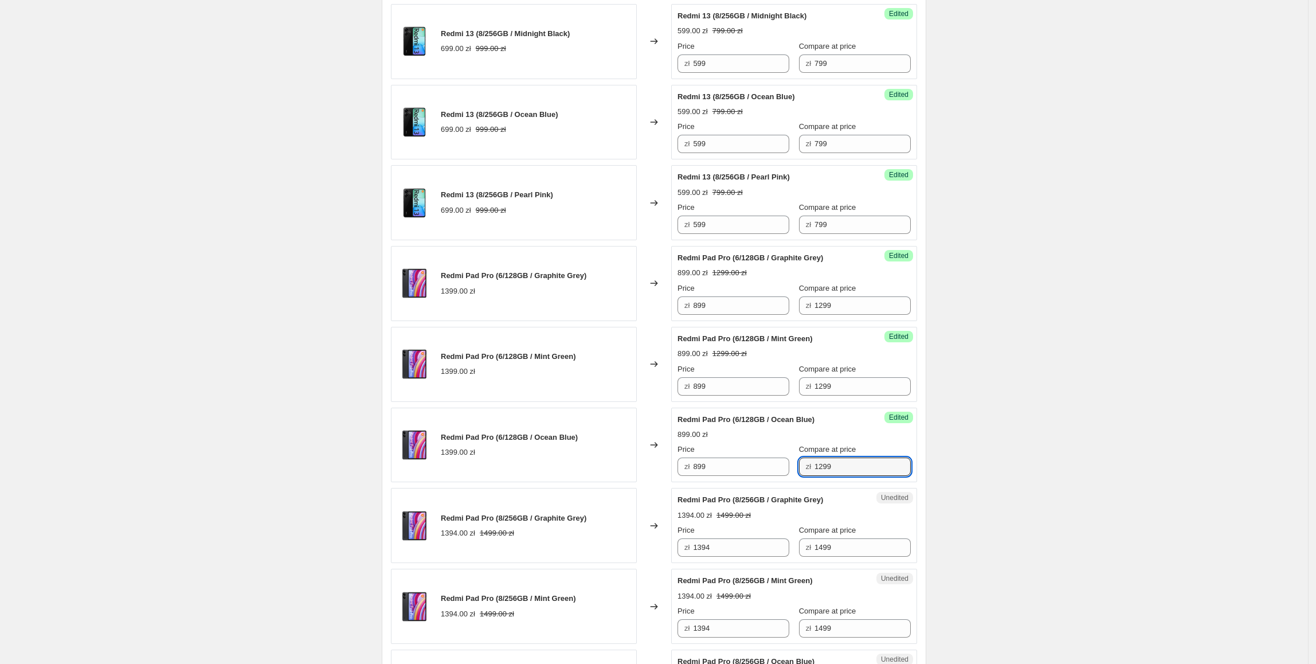
type input "1299"
click at [601, 448] on div "Redmi Pad Pro (6/128GB / Ocean Blue) 1399.00 zł" at bounding box center [514, 445] width 246 height 75
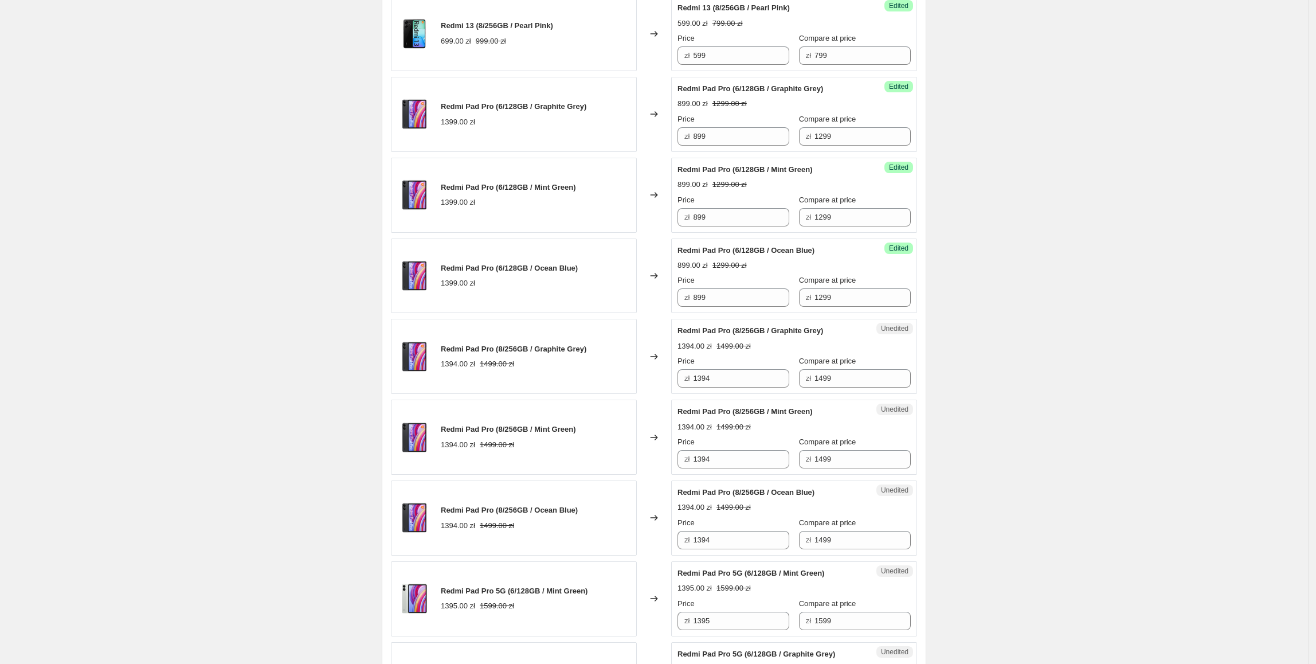
scroll to position [831, 0]
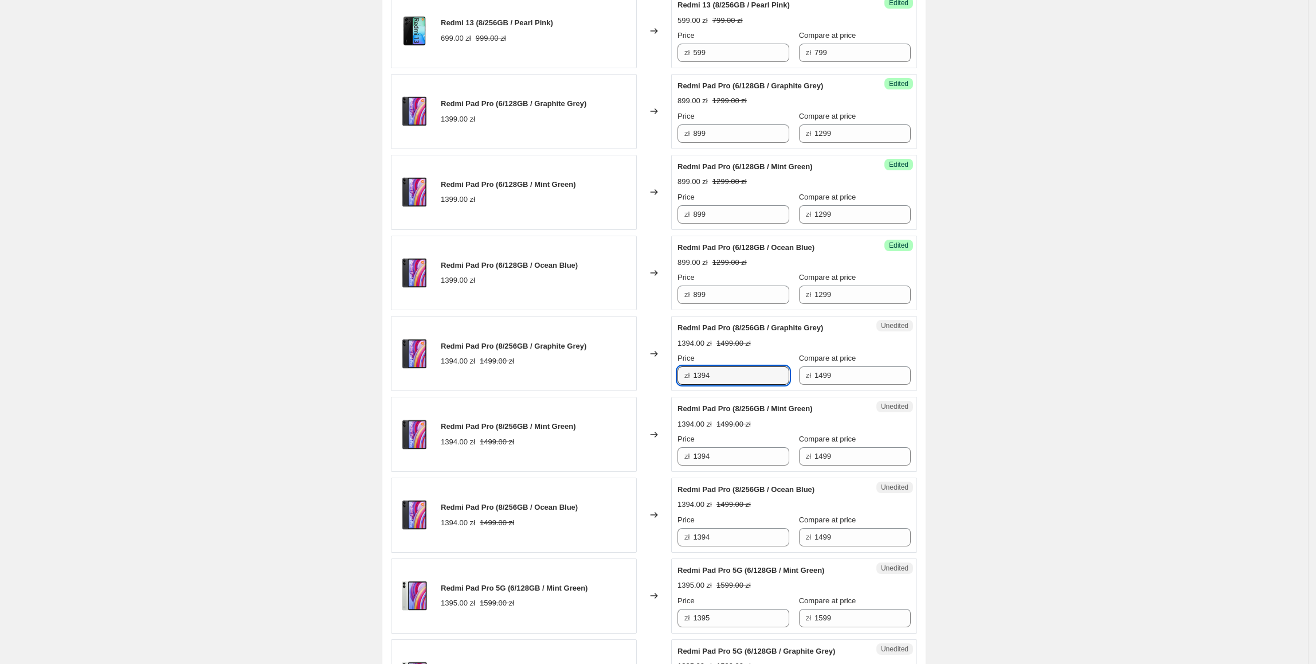
drag, startPoint x: 736, startPoint y: 378, endPoint x: 695, endPoint y: 384, distance: 41.0
click at [695, 384] on div "zł 1394" at bounding box center [734, 375] width 112 height 18
type input "1249"
click at [659, 432] on icon at bounding box center [653, 434] width 11 height 11
drag, startPoint x: 851, startPoint y: 379, endPoint x: 808, endPoint y: 384, distance: 43.8
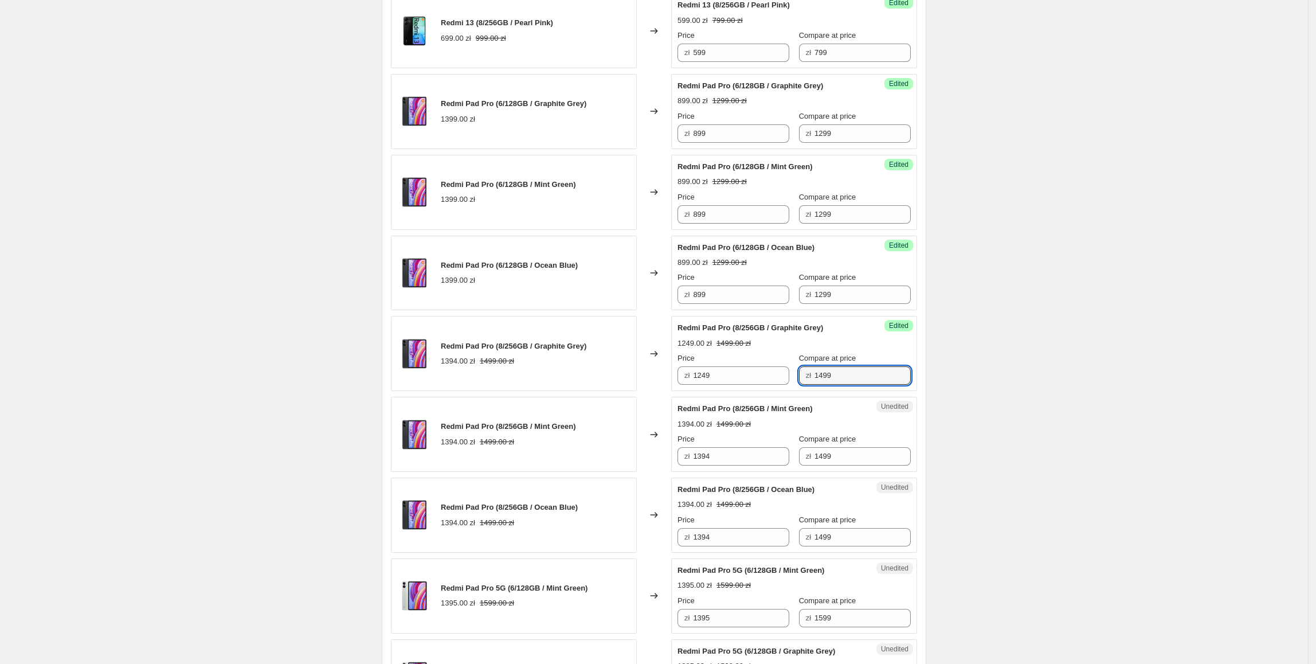
click at [808, 384] on div "zł 1499" at bounding box center [855, 375] width 112 height 18
type input "1499"
click at [474, 386] on div "Redmi Pad Pro (8/256GB / Graphite Grey) 1394.00 zł 1499.00 zł" at bounding box center [514, 353] width 246 height 75
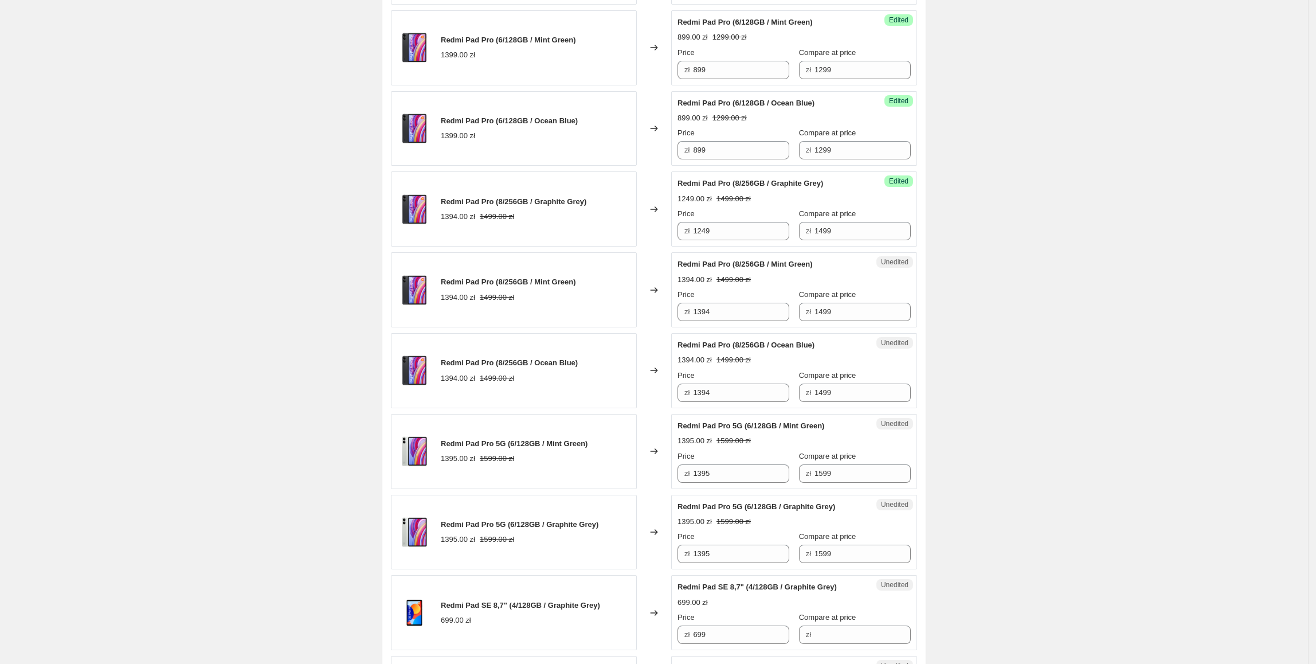
scroll to position [980, 0]
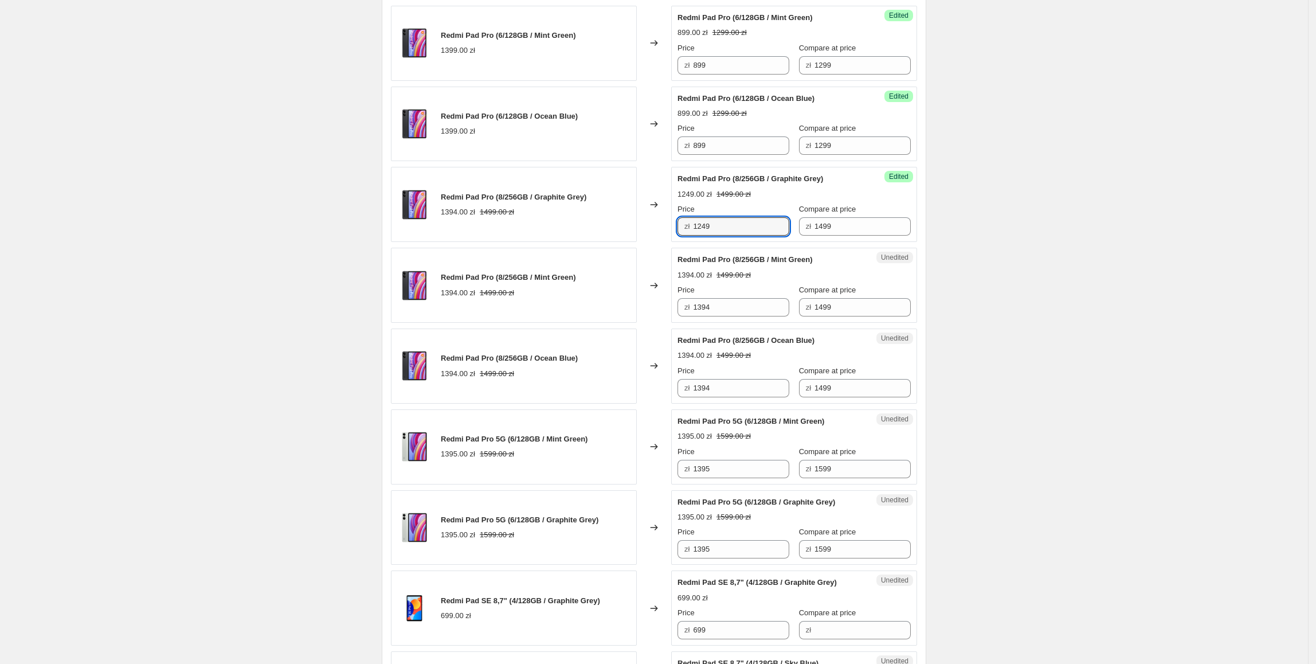
drag, startPoint x: 755, startPoint y: 225, endPoint x: 643, endPoint y: 276, distance: 123.4
click at [545, 228] on div "Redmi Pad Pro (8/256GB / Graphite Grey) 1394.00 zł 1499.00 zł Changed to Succes…" at bounding box center [654, 204] width 526 height 75
paste input "249"
drag, startPoint x: 728, startPoint y: 314, endPoint x: 650, endPoint y: 326, distance: 78.3
click at [645, 320] on div "Redmi Pad Pro (8/256GB / Mint Green) 1394.00 zł 1499.00 zł Changed to Unedited …" at bounding box center [654, 285] width 526 height 75
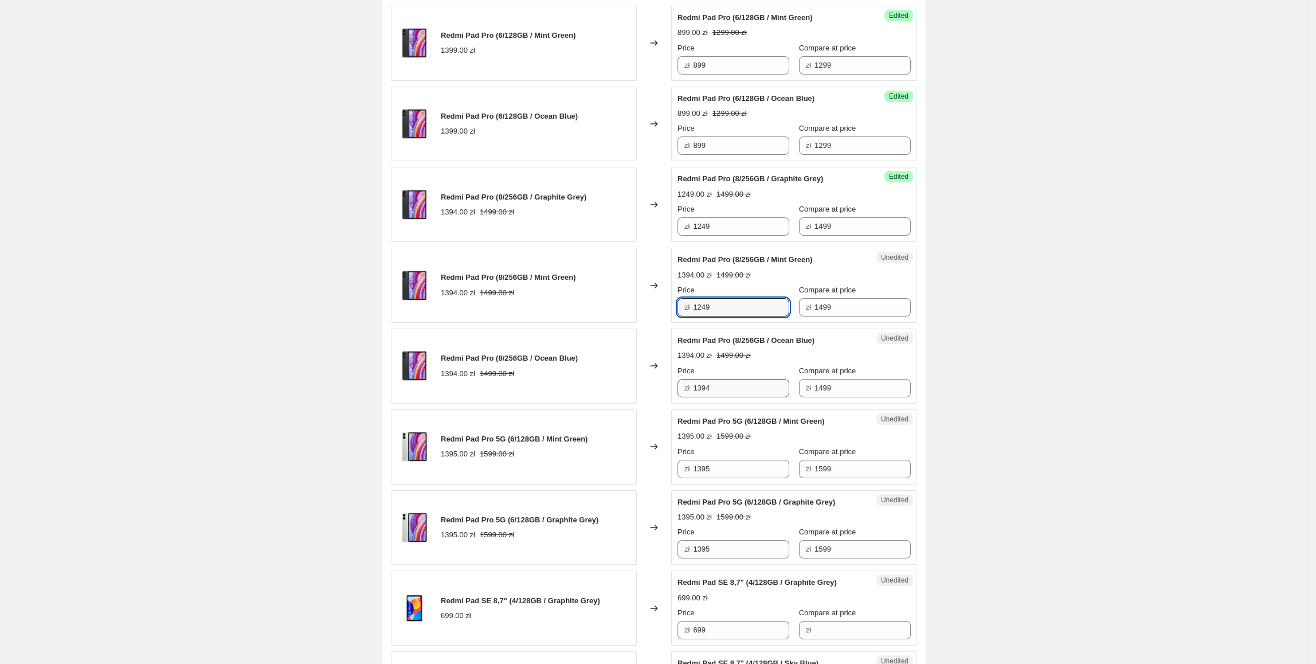
type input "1249"
drag, startPoint x: 740, startPoint y: 400, endPoint x: 650, endPoint y: 404, distance: 89.5
click at [650, 404] on div "Redmi Pad Pro (8/256GB / Ocean Blue) 1394.00 zł 1499.00 zł Changed to Unedited …" at bounding box center [654, 366] width 526 height 75
paste input "249"
type input "1249"
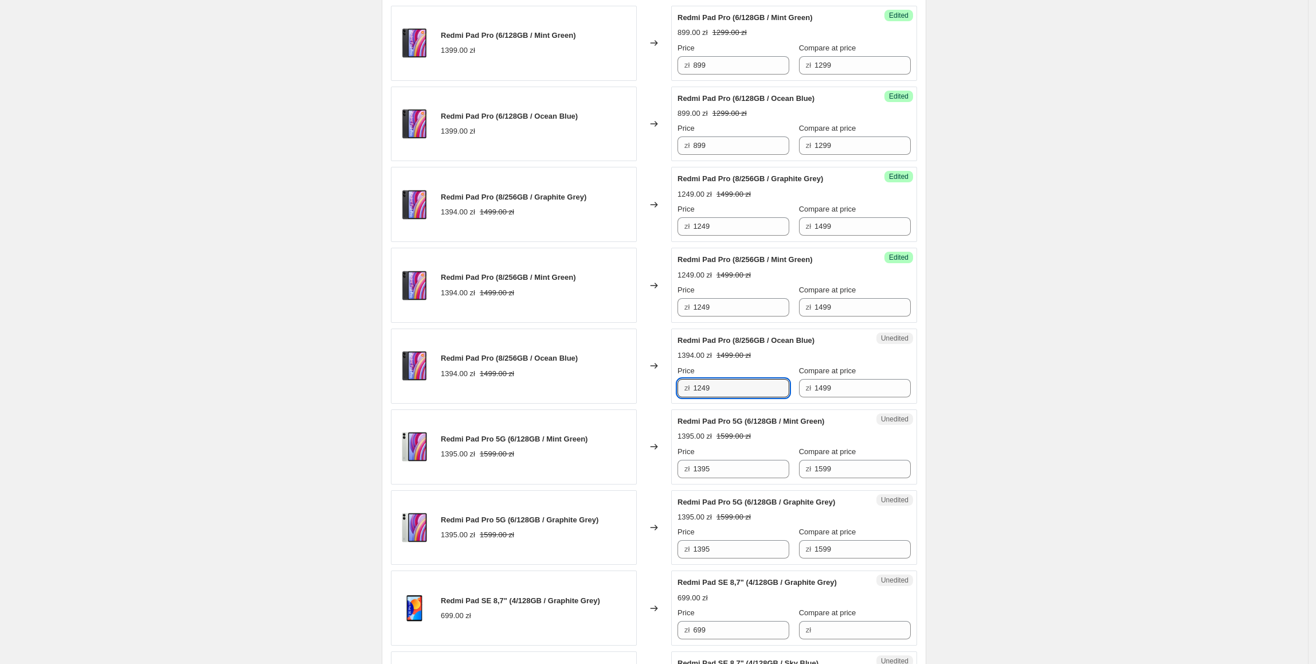
click at [652, 404] on div "Changed to" at bounding box center [654, 366] width 34 height 75
drag, startPoint x: 851, startPoint y: 154, endPoint x: 789, endPoint y: 173, distance: 64.2
click at [772, 155] on div "Price zł 899 Compare at price zł 1299" at bounding box center [794, 139] width 233 height 32
drag, startPoint x: 574, startPoint y: 219, endPoint x: 755, endPoint y: 237, distance: 182.0
click at [581, 218] on div "1394.00 zł 1499.00 zł" at bounding box center [514, 211] width 146 height 11
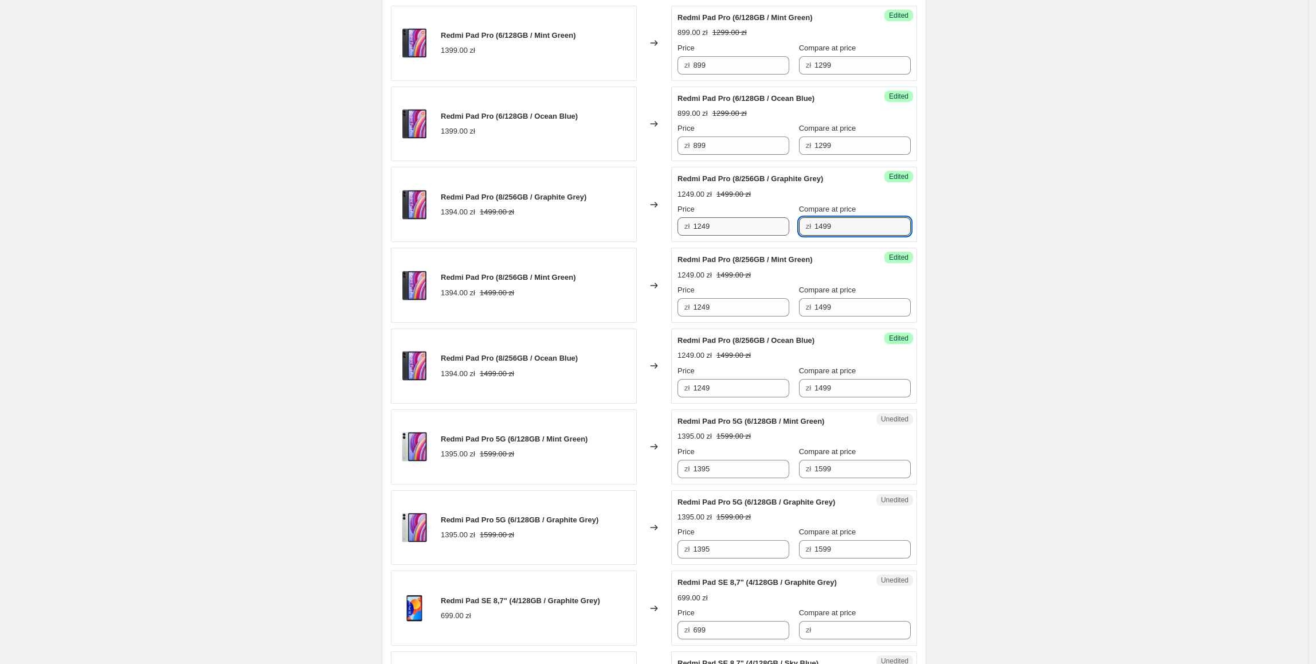
drag, startPoint x: 845, startPoint y: 235, endPoint x: 767, endPoint y: 237, distance: 77.4
click at [767, 236] on div "Price zł 1249 Compare at price zł 1499" at bounding box center [794, 220] width 233 height 32
drag, startPoint x: 849, startPoint y: 310, endPoint x: 721, endPoint y: 316, distance: 128.0
click at [720, 316] on div "Price zł 1249 Compare at price zł 1499" at bounding box center [794, 300] width 233 height 32
click at [583, 323] on div "Redmi Pad Pro (8/256GB / Mint Green) 1394.00 zł 1499.00 zł" at bounding box center [514, 285] width 246 height 75
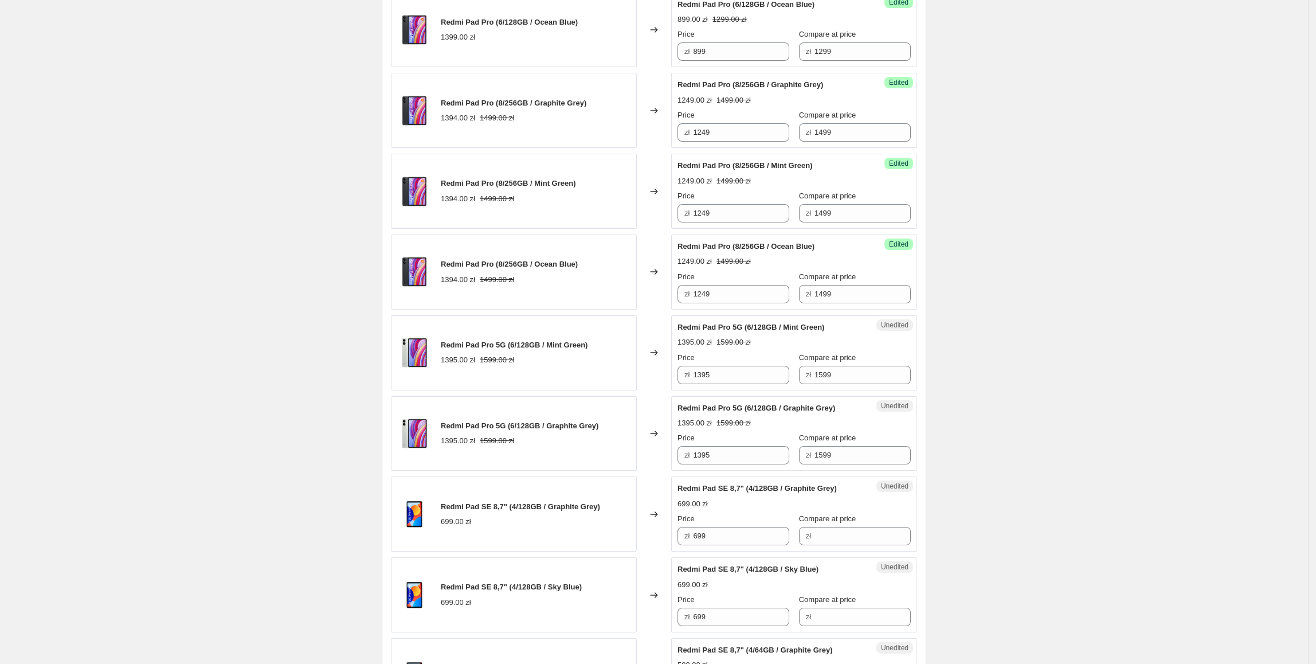
scroll to position [1104, 0]
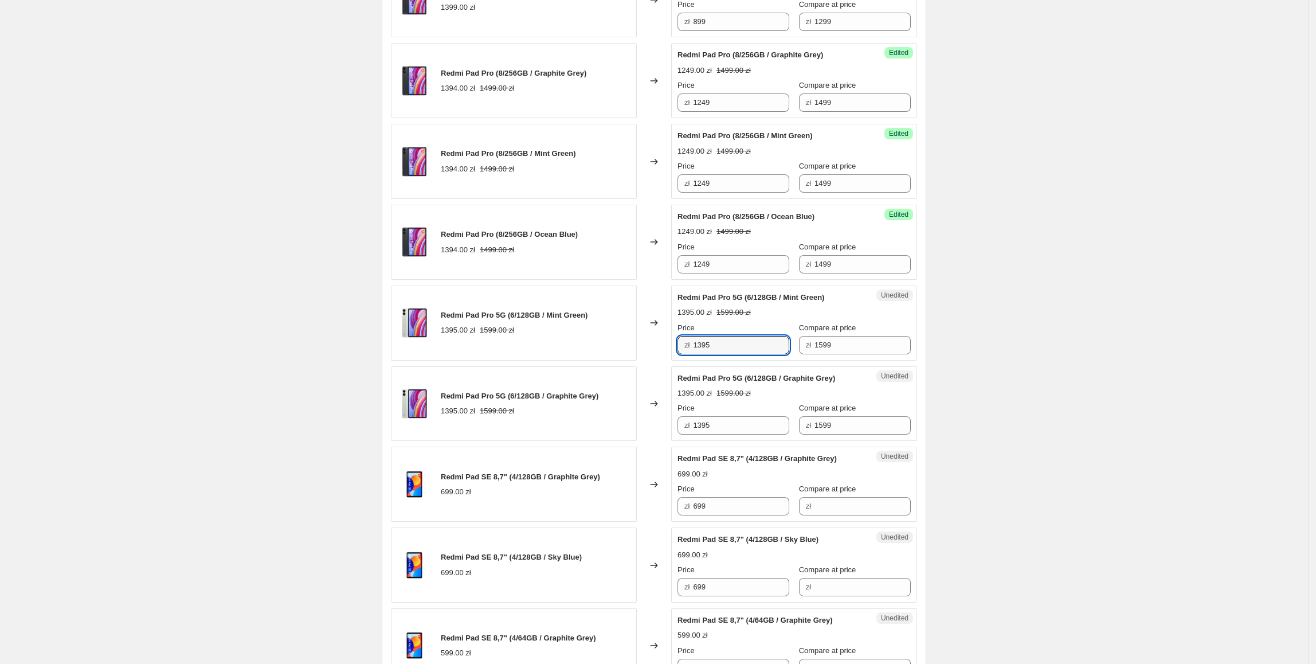
drag, startPoint x: 757, startPoint y: 353, endPoint x: 681, endPoint y: 354, distance: 75.7
click at [681, 354] on div "zł 1395" at bounding box center [734, 345] width 112 height 18
type input "1299"
click at [630, 350] on div "Redmi Pad Pro 5G (6/128GB / Mint Green) 1395.00 zł 1599.00 zł" at bounding box center [514, 323] width 246 height 75
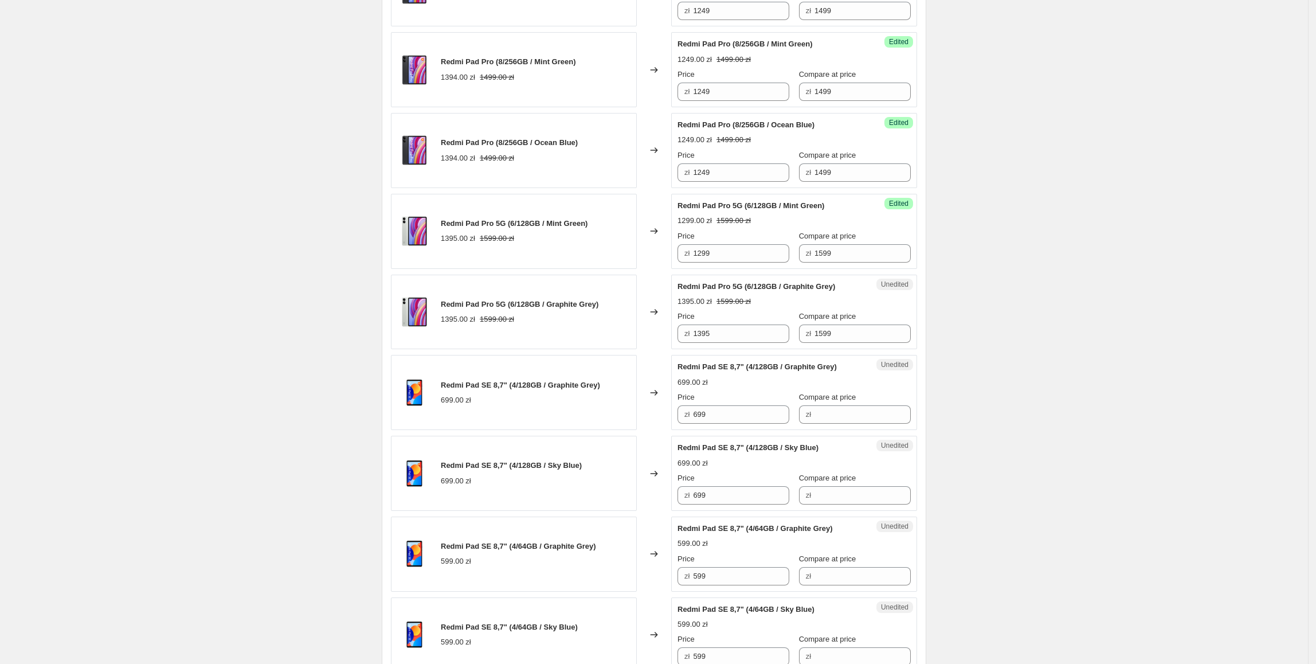
scroll to position [1198, 0]
drag, startPoint x: 728, startPoint y: 261, endPoint x: 619, endPoint y: 258, distance: 109.0
click at [619, 258] on div "Redmi Pad Pro 5G (6/128GB / Mint Green) 1395.00 zł 1599.00 zł Changed to Succes…" at bounding box center [654, 229] width 526 height 75
click at [725, 328] on div "Price zł 1395" at bounding box center [734, 325] width 112 height 32
paste input "299"
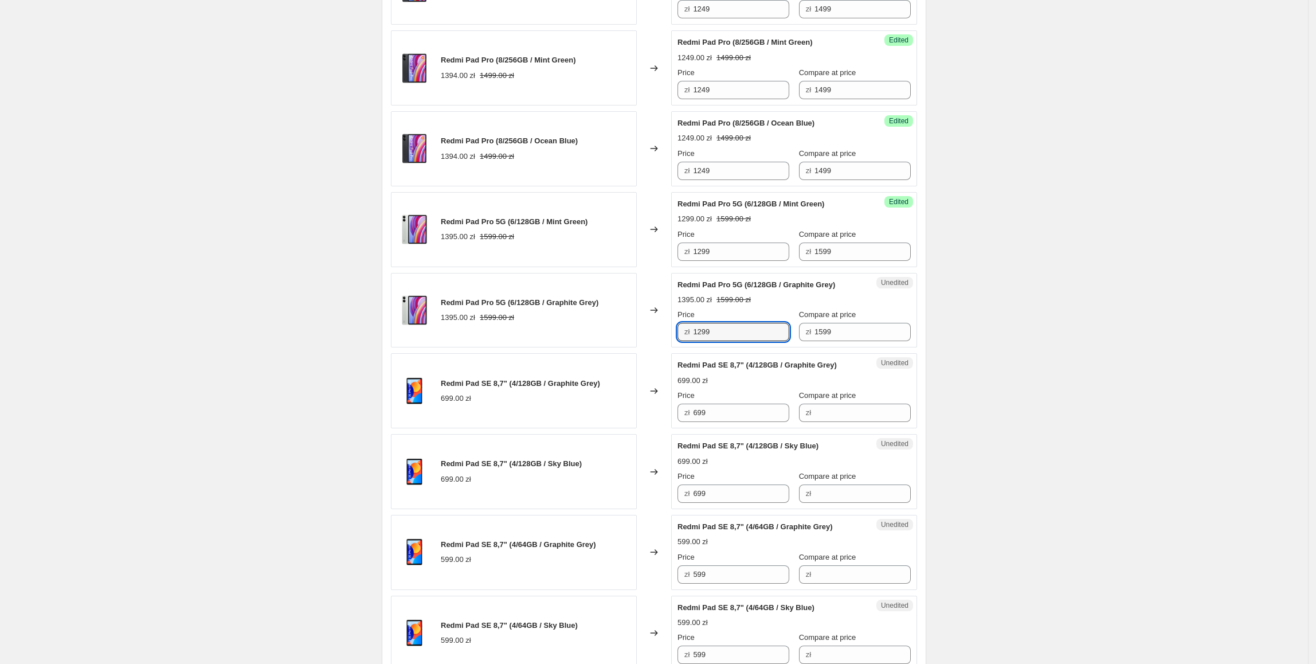
drag, startPoint x: 737, startPoint y: 340, endPoint x: 613, endPoint y: 338, distance: 124.4
click at [613, 338] on div "Redmi Pad Pro 5G (6/128GB / Graphite Grey) 1395.00 zł 1599.00 zł Changed to Une…" at bounding box center [654, 310] width 526 height 75
type input "1299"
click at [613, 338] on div "Redmi Pad Pro 5G (6/128GB / Graphite Grey) 1395.00 zł 1599.00 zł" at bounding box center [514, 310] width 246 height 75
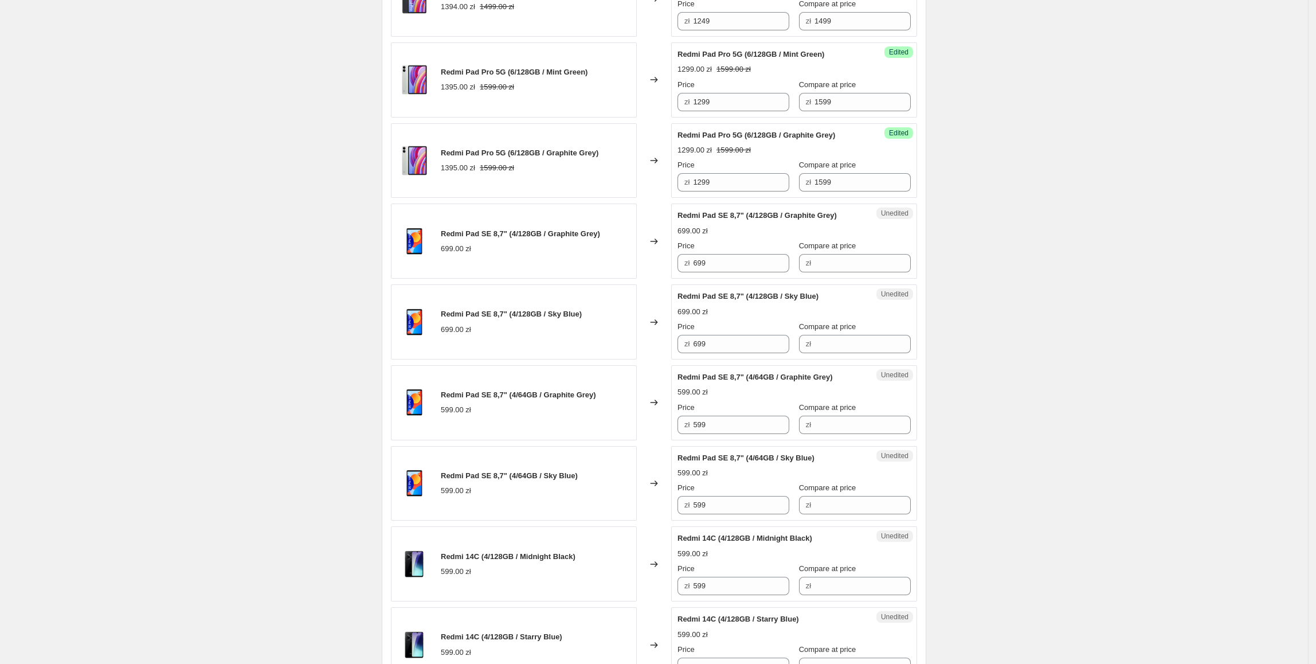
scroll to position [1349, 0]
drag, startPoint x: 720, startPoint y: 264, endPoint x: 678, endPoint y: 274, distance: 43.7
click at [678, 274] on div "Unedited Redmi Pad SE 8,7" (4/128GB / Graphite Grey) 699.00 zł Price zł 699 Com…" at bounding box center [794, 239] width 246 height 75
click at [845, 261] on input "Compare at price" at bounding box center [863, 261] width 96 height 18
paste input "699"
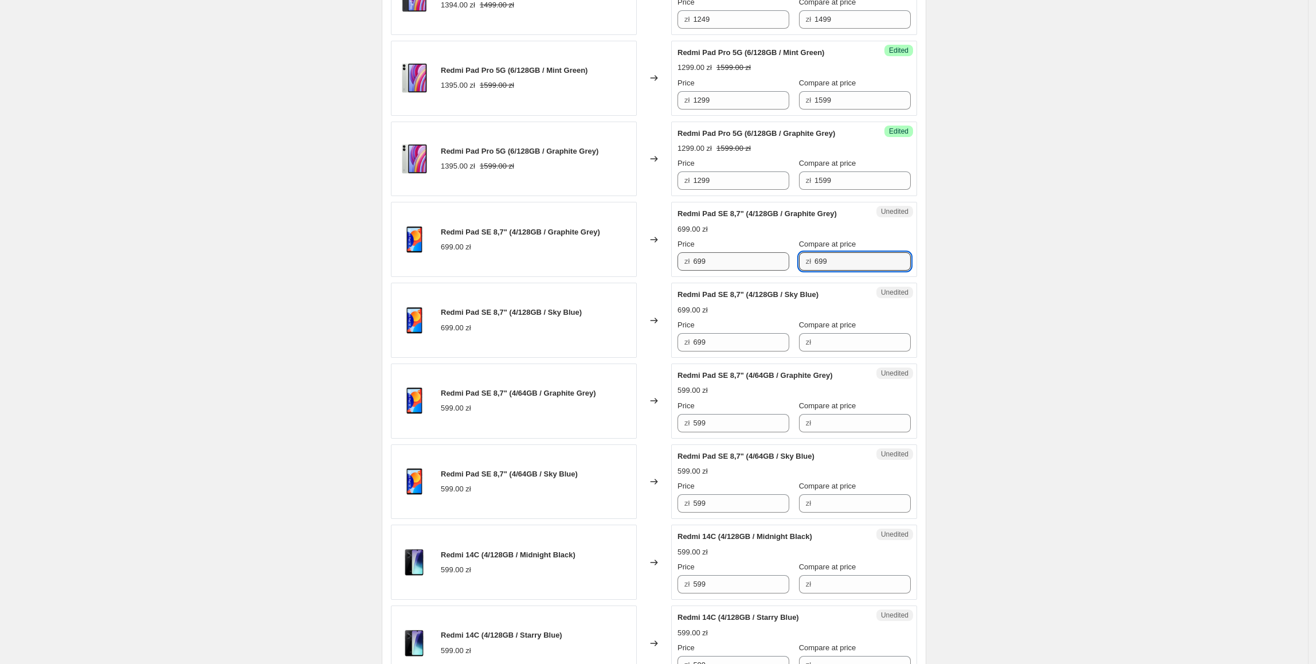
type input "699"
drag, startPoint x: 713, startPoint y: 268, endPoint x: 695, endPoint y: 278, distance: 20.8
click at [695, 271] on div "zł 699" at bounding box center [734, 261] width 112 height 18
type input "599"
click at [535, 297] on div "Redmi Pad SE 8,7" (4/128GB / Sky Blue) 699.00 zł" at bounding box center [514, 320] width 246 height 75
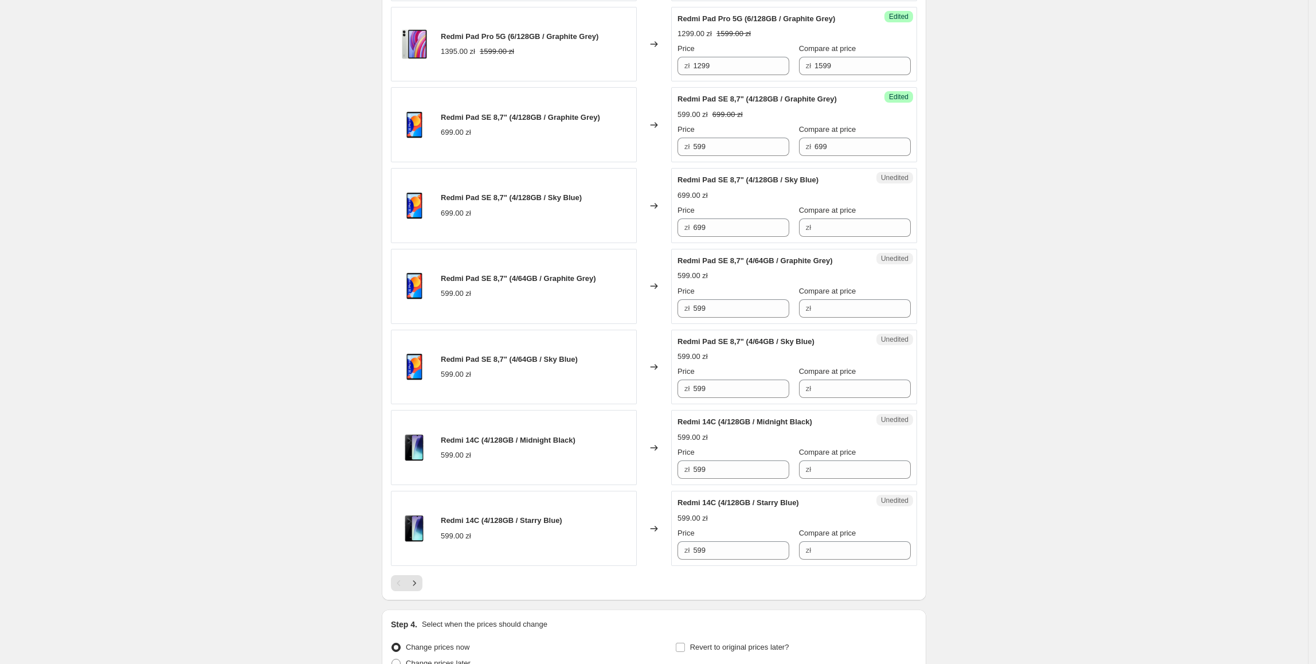
scroll to position [1464, 0]
drag, startPoint x: 730, startPoint y: 153, endPoint x: 671, endPoint y: 153, distance: 59.1
click at [671, 153] on div "Redmi Pad SE 8,7" (4/128GB / Graphite Grey) 699.00 zł Changed to Success Edited…" at bounding box center [654, 124] width 526 height 75
drag, startPoint x: 748, startPoint y: 241, endPoint x: 625, endPoint y: 237, distance: 122.8
click at [630, 240] on div "Redmi Pad SE 8,7" (4/128GB / Sky Blue) 699.00 zł Changed to Unedited Redmi Pad …" at bounding box center [654, 204] width 526 height 75
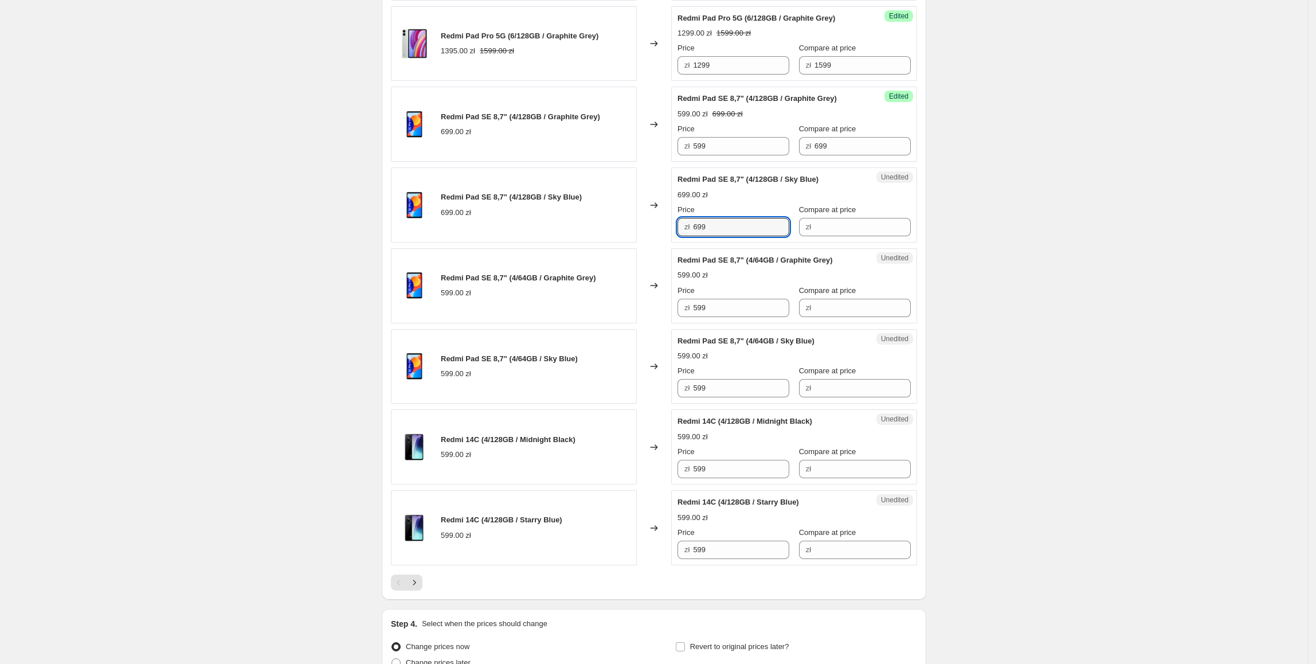
paste input "5"
type input "599"
click at [625, 237] on div "Redmi Pad SE 8,7" (4/128GB / Sky Blue) 699.00 zł" at bounding box center [514, 204] width 246 height 75
drag, startPoint x: 851, startPoint y: 145, endPoint x: 774, endPoint y: 157, distance: 77.8
click at [774, 155] on div "Price zł 599 Compare at price zł 699" at bounding box center [794, 139] width 233 height 32
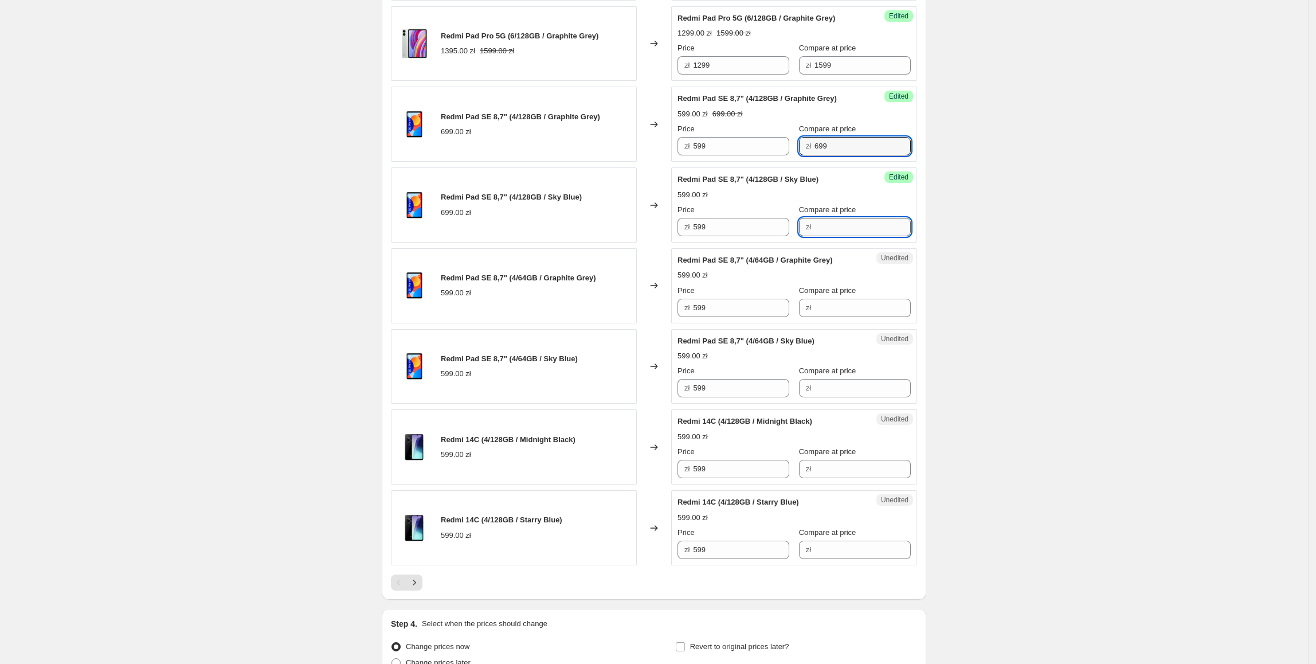
click at [852, 234] on input "Compare at price" at bounding box center [863, 227] width 96 height 18
paste input "699"
type input "699"
click at [627, 286] on div "Redmi Pad SE 8,7" (4/64GB / Graphite Grey) 599.00 zł" at bounding box center [514, 285] width 246 height 75
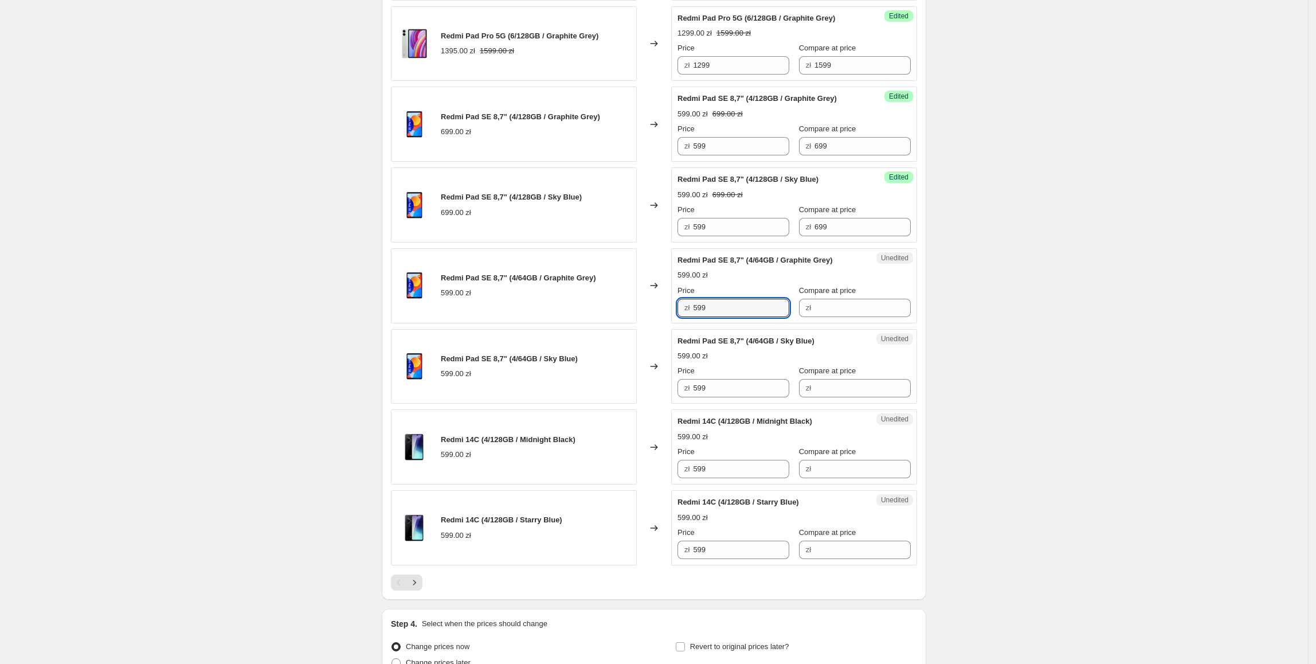
drag, startPoint x: 749, startPoint y: 312, endPoint x: 650, endPoint y: 319, distance: 98.8
click at [650, 319] on div "Redmi Pad SE 8,7" (4/64GB / Graphite Grey) 599.00 zł Changed to Unedited Redmi …" at bounding box center [654, 285] width 526 height 75
click at [832, 312] on input "Compare at price" at bounding box center [863, 308] width 96 height 18
paste input "599"
type input "599"
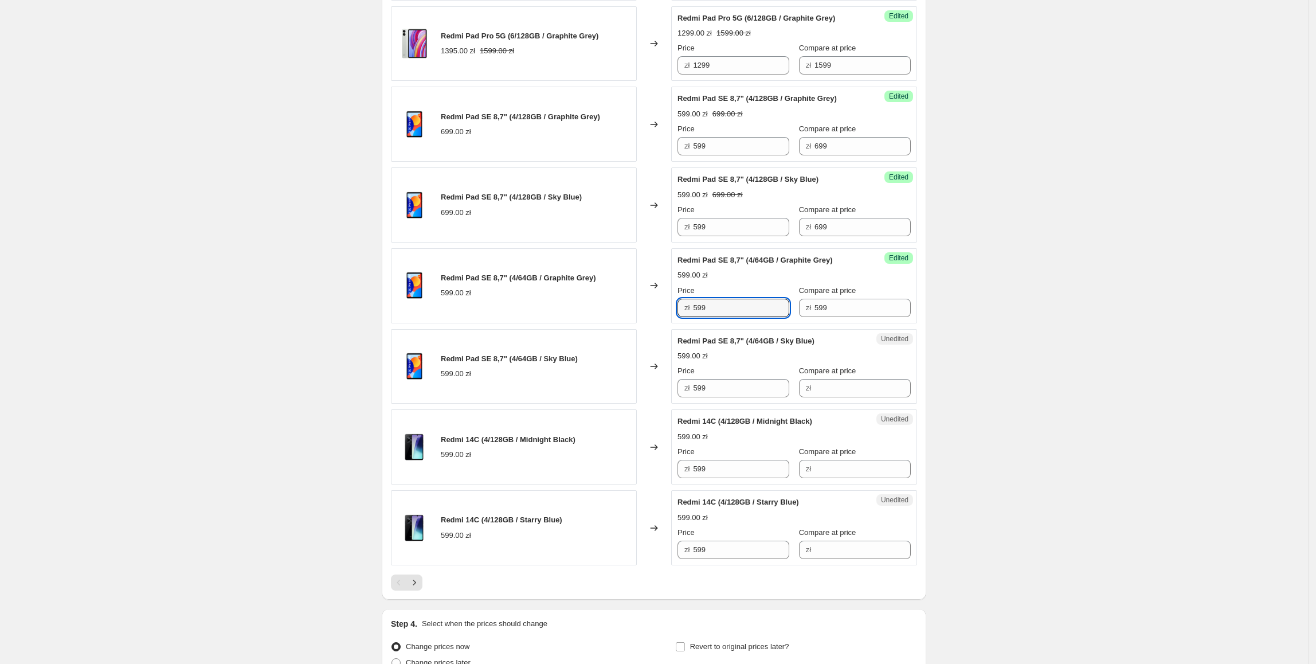
drag, startPoint x: 702, startPoint y: 319, endPoint x: 663, endPoint y: 320, distance: 39.0
click at [663, 320] on div "Redmi Pad SE 8,7" (4/64GB / Graphite Grey) 599.00 zł Changed to Success Edited …" at bounding box center [654, 285] width 526 height 75
type input "499"
click at [588, 299] on div "599.00 zł" at bounding box center [518, 292] width 155 height 11
drag, startPoint x: 725, startPoint y: 315, endPoint x: 675, endPoint y: 328, distance: 51.6
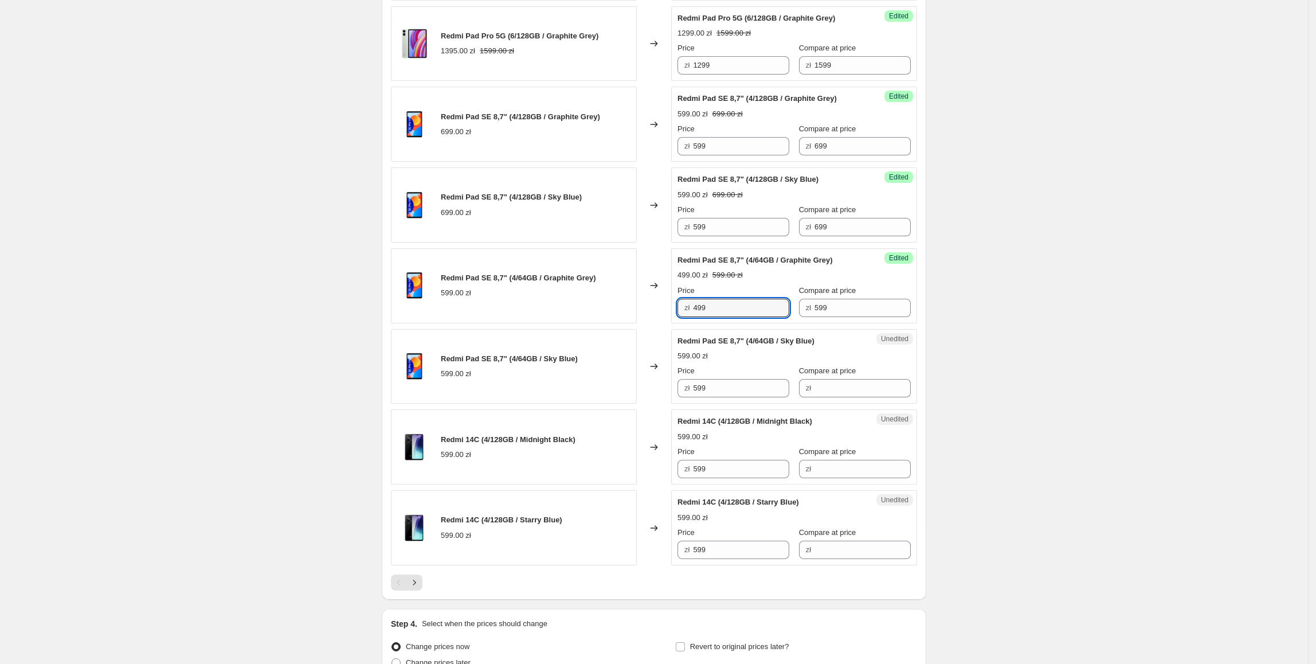
click at [675, 323] on div "Success Edited Redmi Pad SE 8,7" (4/64GB / Graphite Grey) 499.00 zł 599.00 zł P…" at bounding box center [794, 285] width 246 height 75
paste input "4"
drag, startPoint x: 734, startPoint y: 398, endPoint x: 641, endPoint y: 395, distance: 92.9
click at [641, 395] on div "Redmi Pad SE 8,7" (4/64GB / Sky Blue) 599.00 zł Changed to Unedited Redmi Pad S…" at bounding box center [654, 366] width 526 height 75
type input "499"
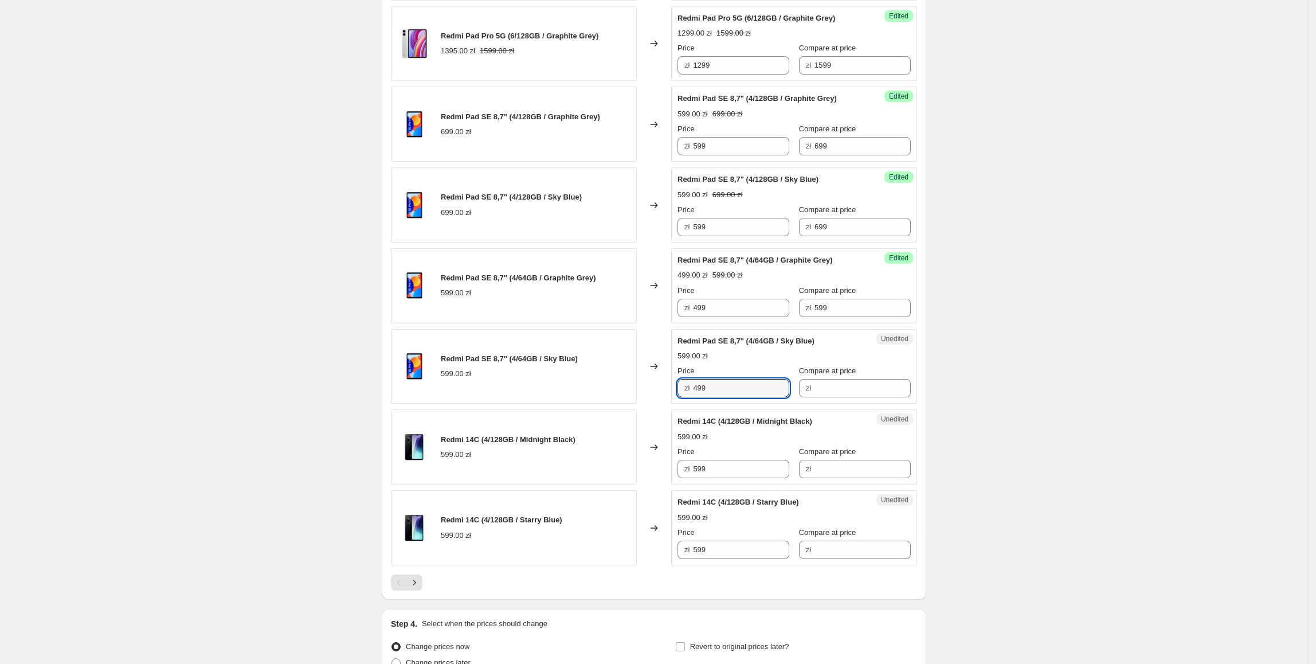
click at [637, 395] on div "Redmi Pad SE 8,7" (4/64GB / Sky Blue) 599.00 zł" at bounding box center [514, 366] width 246 height 75
drag, startPoint x: 842, startPoint y: 318, endPoint x: 766, endPoint y: 322, distance: 76.4
click at [761, 317] on div "Price zł 499 Compare at price zł 599" at bounding box center [794, 301] width 233 height 32
click at [820, 388] on input "Compare at price" at bounding box center [863, 388] width 96 height 18
paste input "599"
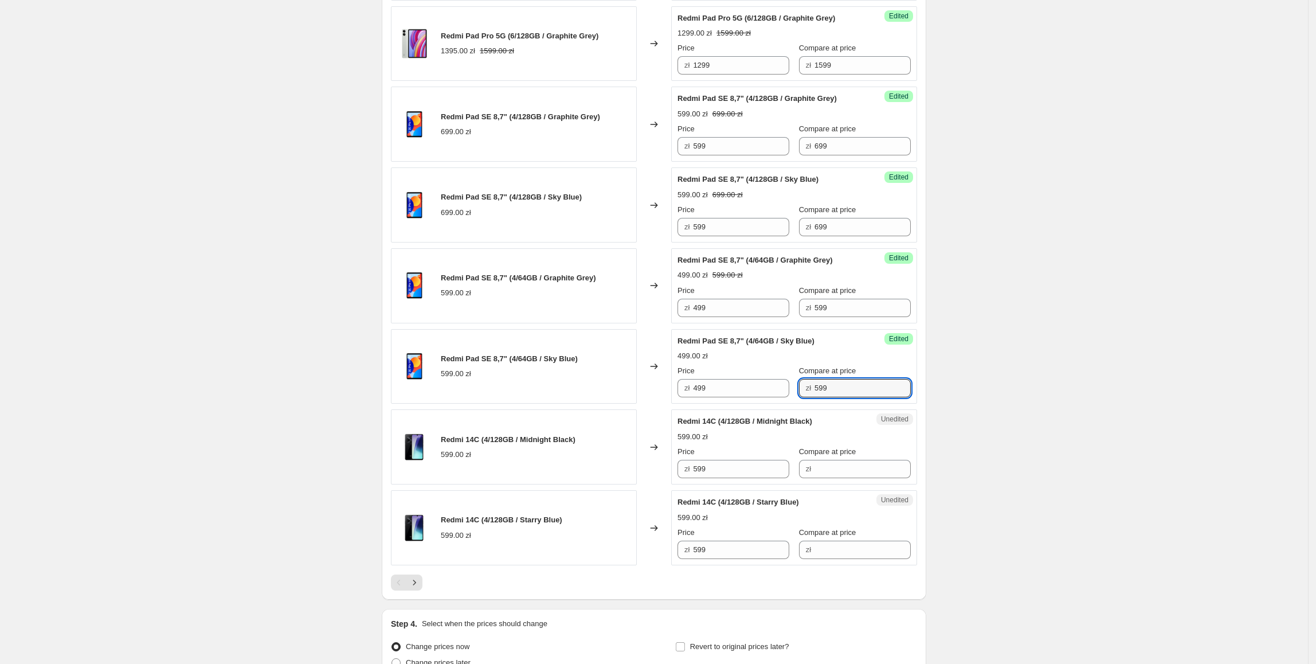
type input "599"
click at [424, 404] on div "Redmi Pad SE 8,7" (4/64GB / Sky Blue) 599.00 zł" at bounding box center [514, 366] width 246 height 75
drag, startPoint x: 725, startPoint y: 476, endPoint x: 678, endPoint y: 480, distance: 47.2
click at [678, 480] on div "Unedited Redmi 14C (4/128GB / Midnight Black) 599.00 zł Price zł 599 Compare at…" at bounding box center [794, 446] width 246 height 75
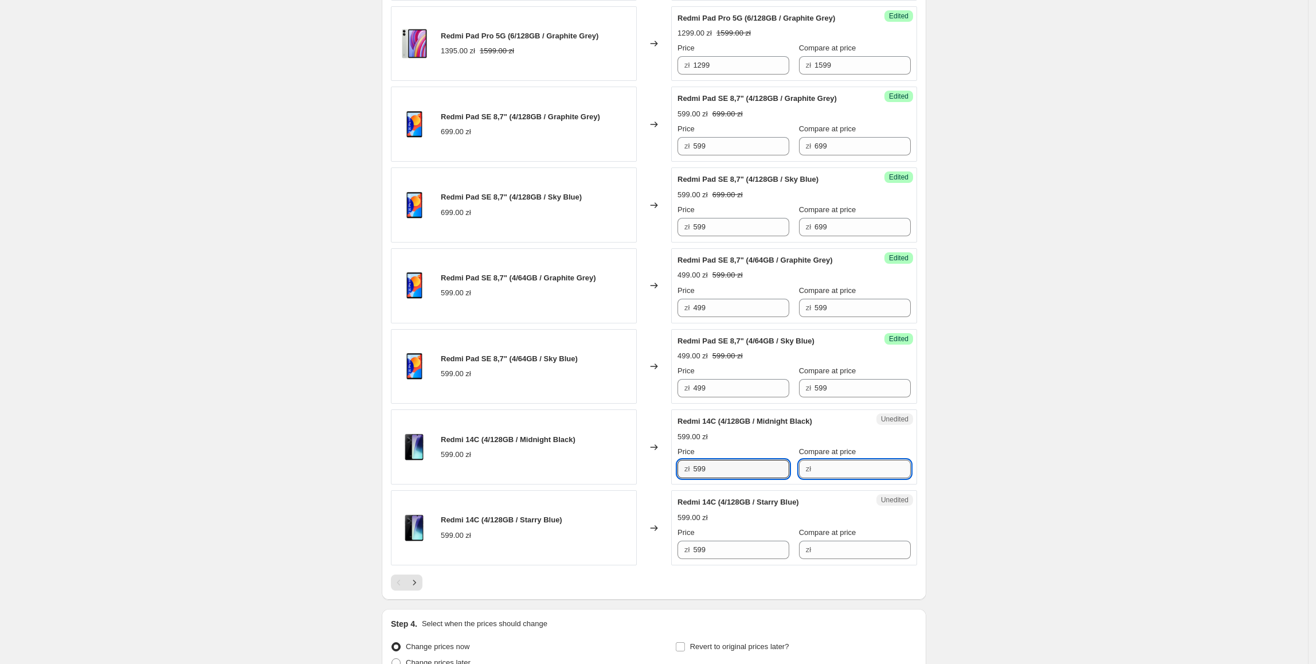
click at [826, 478] on input "Compare at price" at bounding box center [863, 469] width 96 height 18
paste input "599"
type input "599"
drag, startPoint x: 746, startPoint y: 476, endPoint x: 690, endPoint y: 486, distance: 56.6
click at [690, 484] on div "Success Edited Redmi 14C (4/128GB / Midnight Black) 599.00 zł Price zł 599 Comp…" at bounding box center [794, 446] width 246 height 75
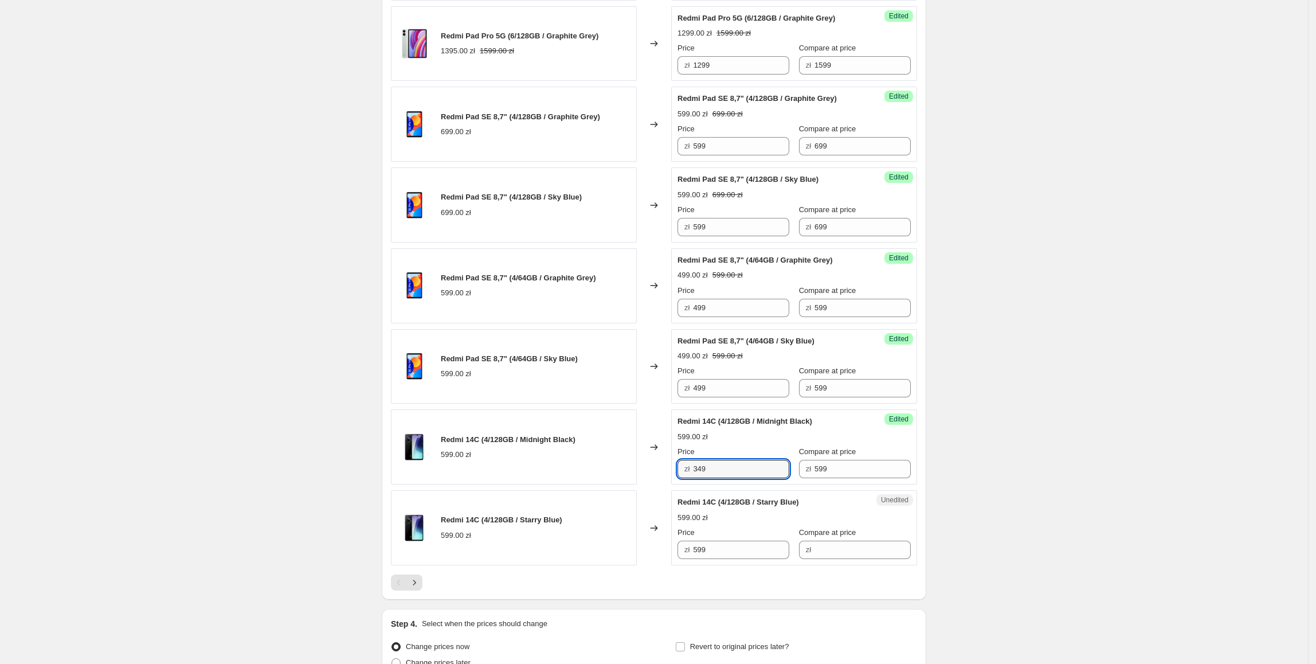
type input "349"
click at [599, 506] on div "Redmi 14C (4/128GB / Starry Blue) 599.00 zł" at bounding box center [514, 527] width 246 height 75
drag, startPoint x: 739, startPoint y: 480, endPoint x: 636, endPoint y: 498, distance: 104.8
drag, startPoint x: 740, startPoint y: 562, endPoint x: 631, endPoint y: 562, distance: 108.9
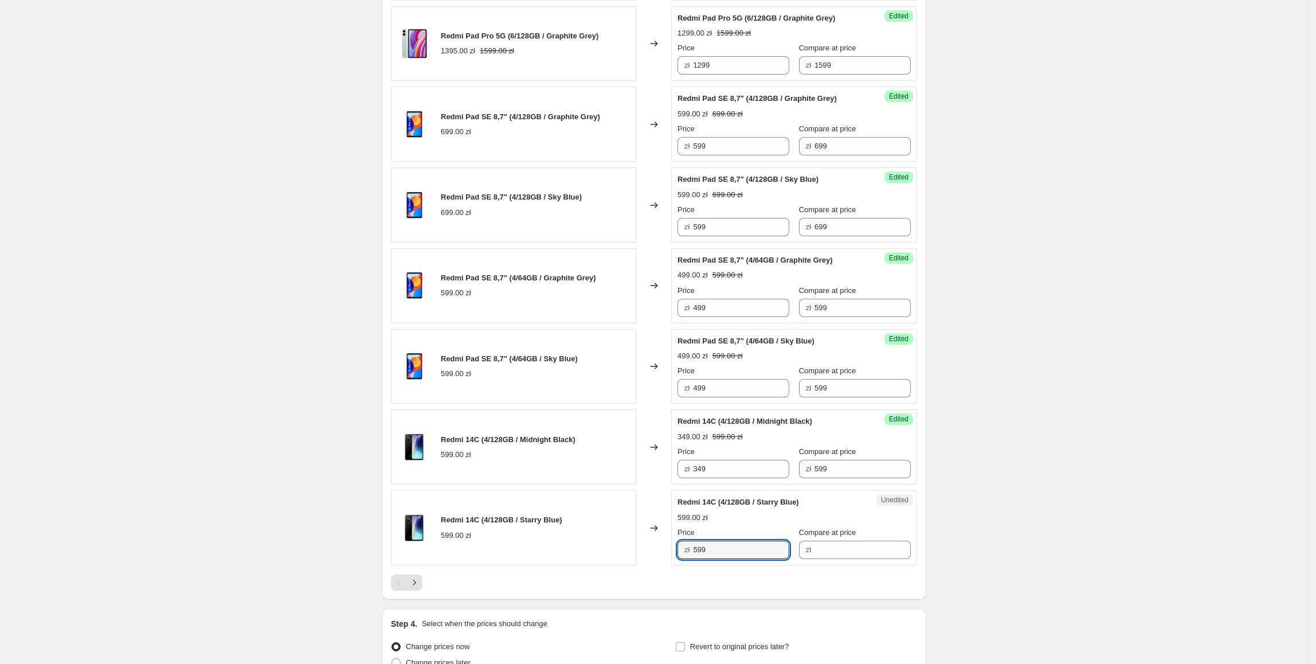
click at [631, 562] on div "Redmi 14C (4/128GB / Starry Blue) 599.00 zł Changed to Unedited Redmi 14C (4/12…" at bounding box center [654, 527] width 526 height 75
paste input "34"
type input "349"
click at [624, 560] on div "Redmi 14C (4/128GB / Starry Blue) 599.00 zł" at bounding box center [514, 527] width 246 height 75
drag, startPoint x: 834, startPoint y: 482, endPoint x: 808, endPoint y: 533, distance: 56.9
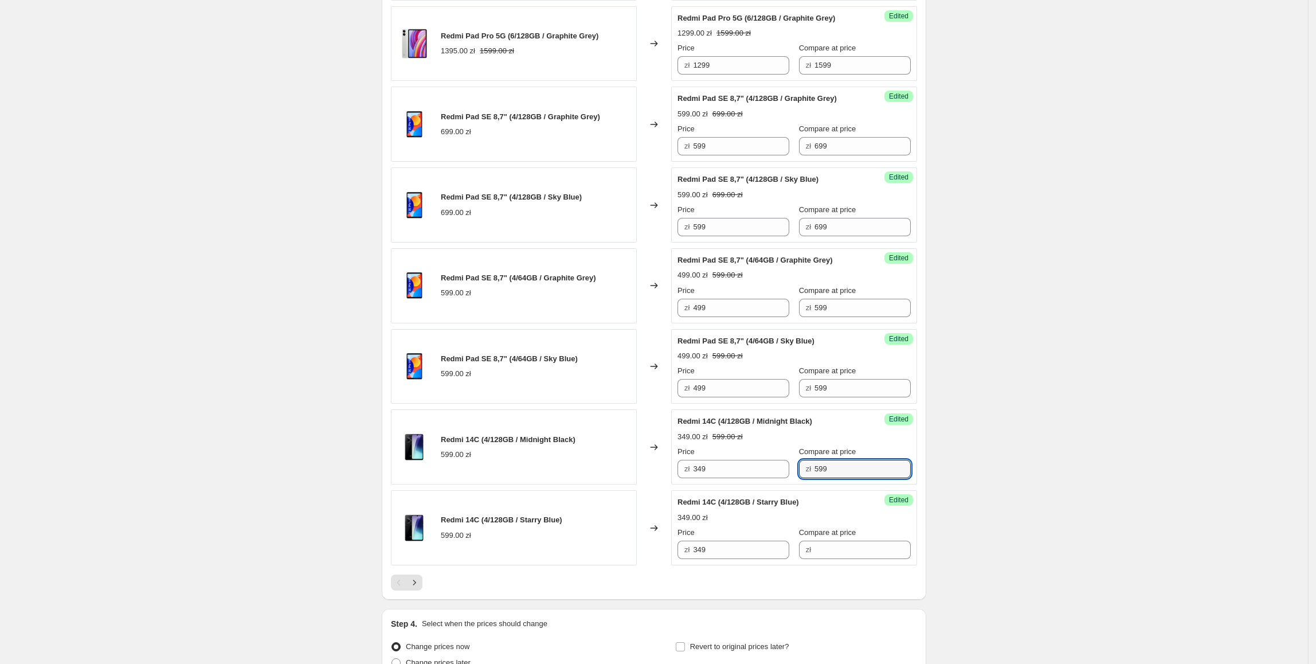
click at [799, 478] on div "zł 599" at bounding box center [855, 469] width 112 height 18
click at [821, 549] on input "Compare at price" at bounding box center [863, 550] width 96 height 18
paste input "599"
type input "599"
click at [637, 540] on div "Redmi 14C (4/128GB / Starry Blue) 599.00 zł" at bounding box center [514, 527] width 246 height 75
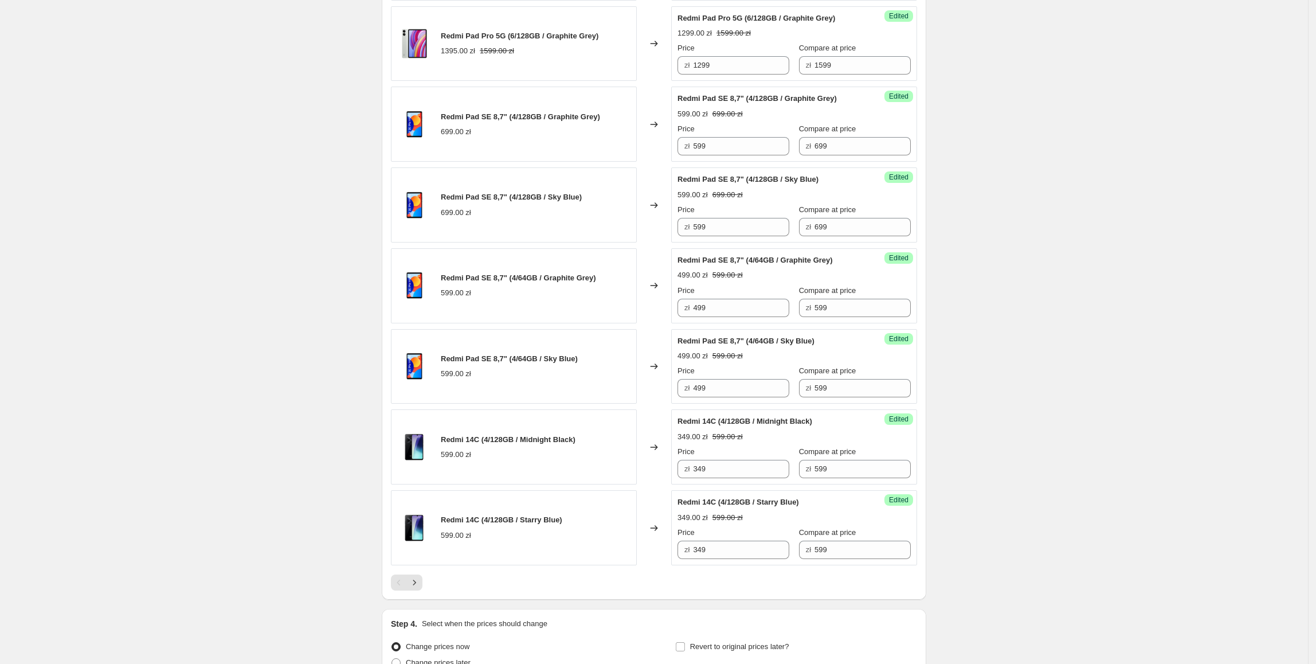
click at [423, 591] on div "Pagination" at bounding box center [414, 582] width 16 height 16
click at [420, 588] on icon "Next" at bounding box center [414, 582] width 11 height 11
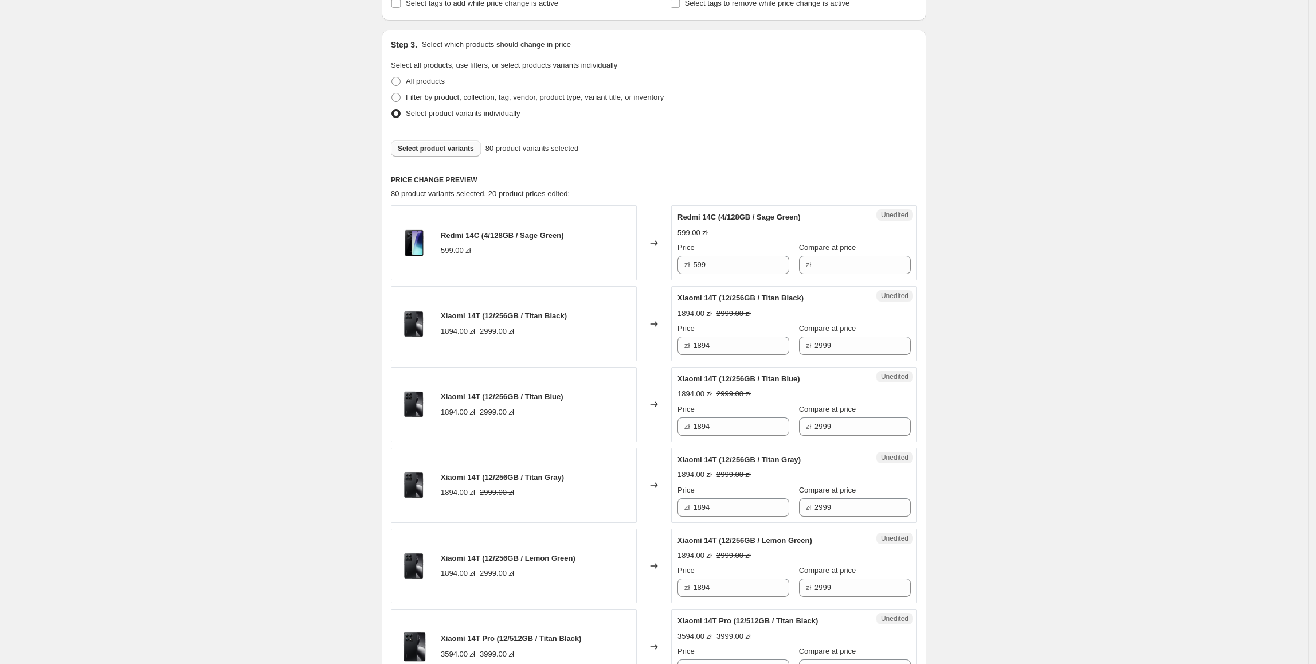
scroll to position [214, 0]
drag, startPoint x: 743, startPoint y: 275, endPoint x: 683, endPoint y: 276, distance: 59.6
click at [683, 276] on div "Unedited Redmi 14C (4/128GB / Sage Green) 599.00 zł Price zł 599 Compare at pri…" at bounding box center [794, 243] width 246 height 75
click at [842, 278] on div "Unedited Redmi 14C (4/128GB / Sage Green) 599.00 zł Price zł 599 Compare at pri…" at bounding box center [794, 243] width 246 height 75
click at [838, 271] on input "Compare at price" at bounding box center [863, 266] width 96 height 18
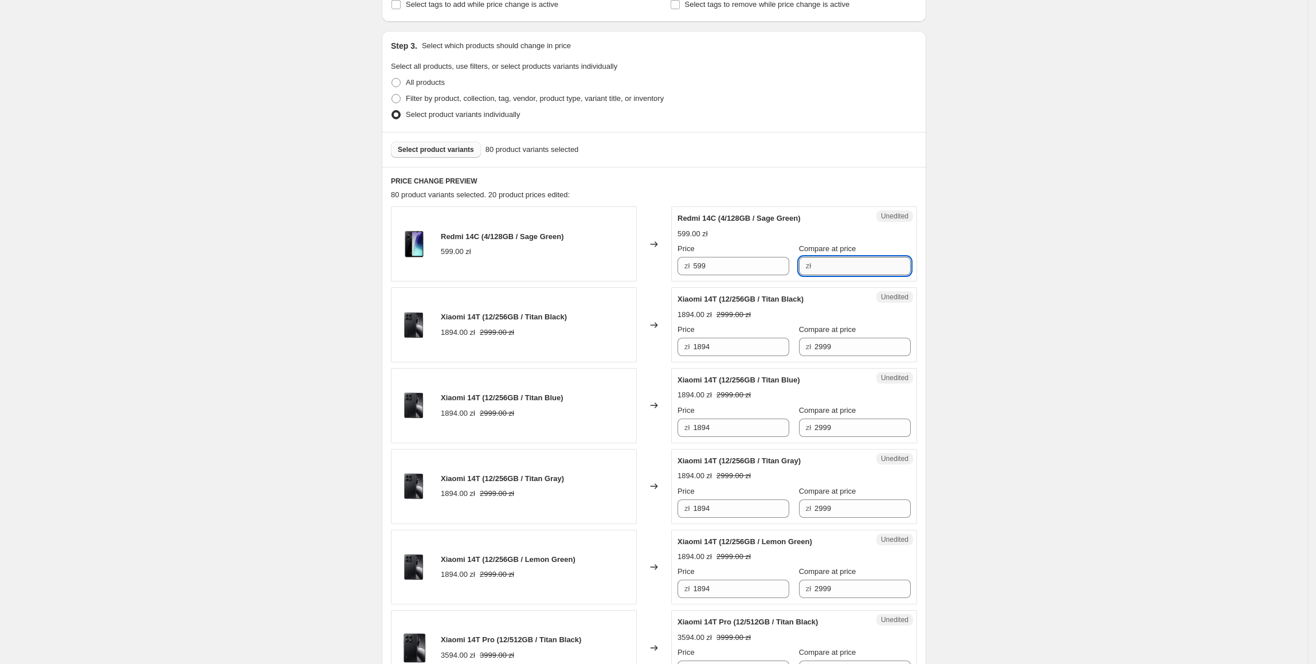
paste input "599"
type input "599"
click at [729, 272] on input "599" at bounding box center [741, 266] width 96 height 18
drag, startPoint x: 730, startPoint y: 269, endPoint x: 677, endPoint y: 271, distance: 53.9
click at [677, 271] on div "Success Edited Redmi 14C (4/128GB / Sage Green) 599.00 zł Price zł 599 Compare …" at bounding box center [794, 243] width 246 height 75
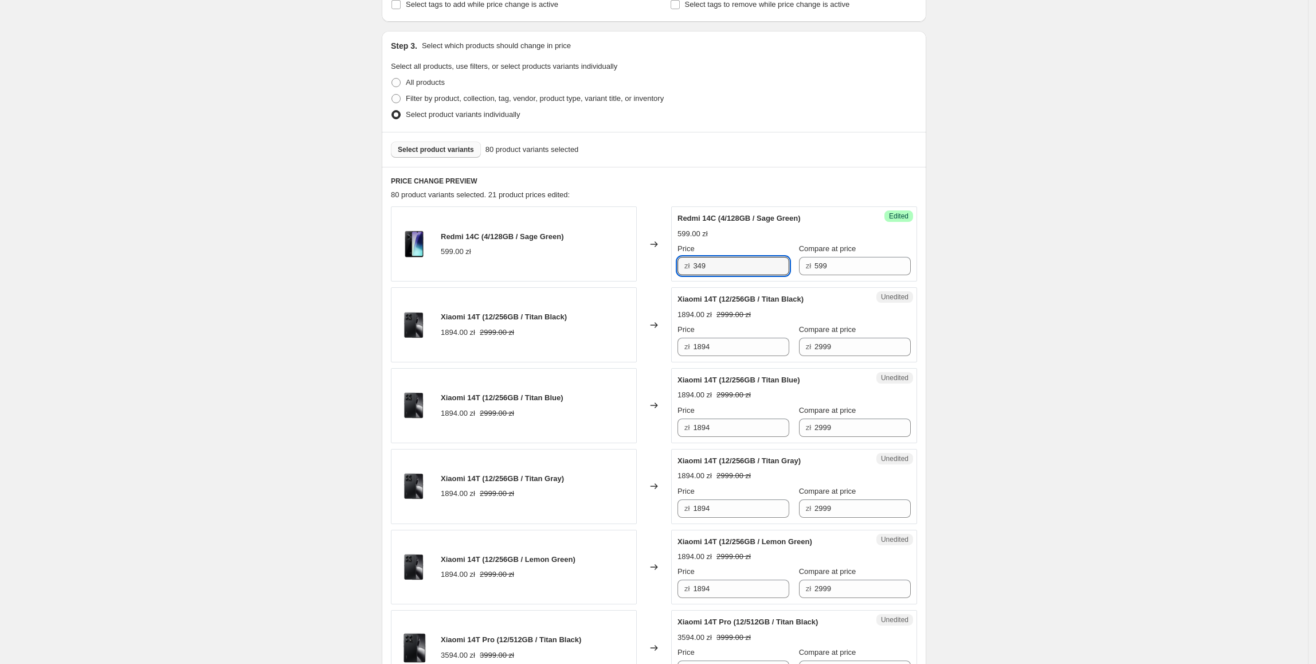
type input "349"
drag, startPoint x: 757, startPoint y: 345, endPoint x: 646, endPoint y: 354, distance: 111.6
click at [646, 354] on div "Xiaomi 14T (12/256GB / Titan Black) 1894.00 zł 2999.00 zł Changed to Unedited X…" at bounding box center [654, 324] width 526 height 75
type input "1699"
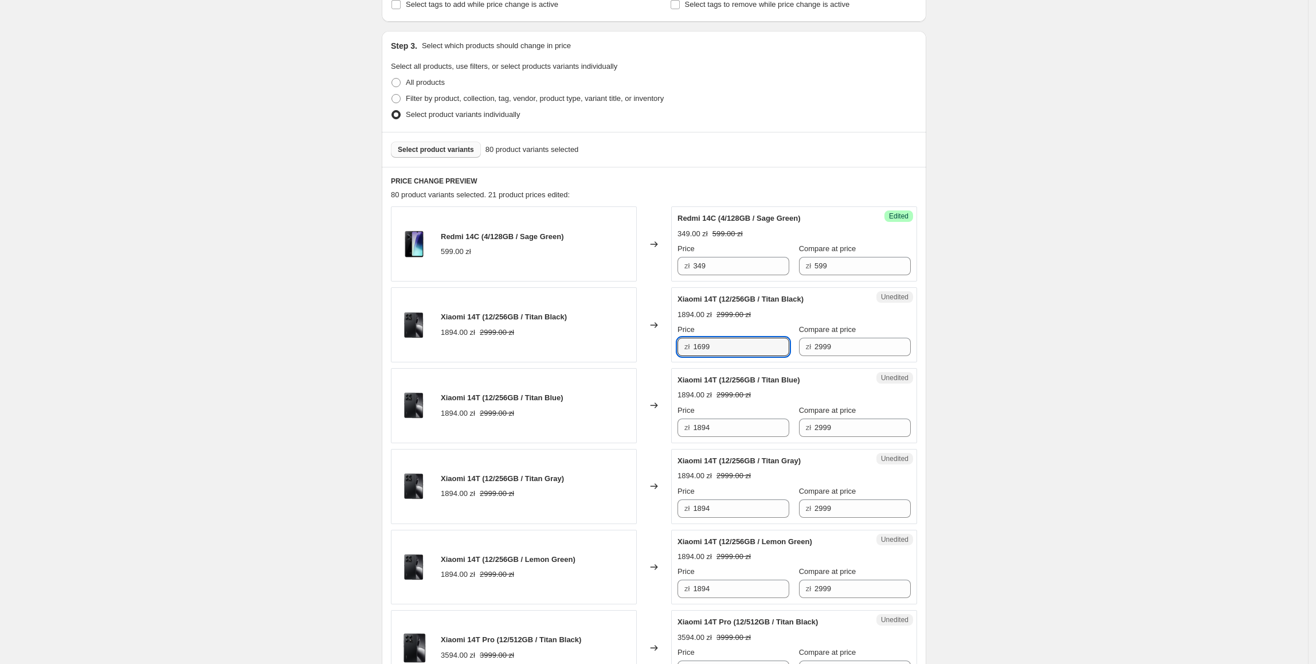
click at [544, 383] on div "Xiaomi 14T (12/256GB / Titan Blue) 1894.00 zł 2999.00 zł" at bounding box center [514, 405] width 246 height 75
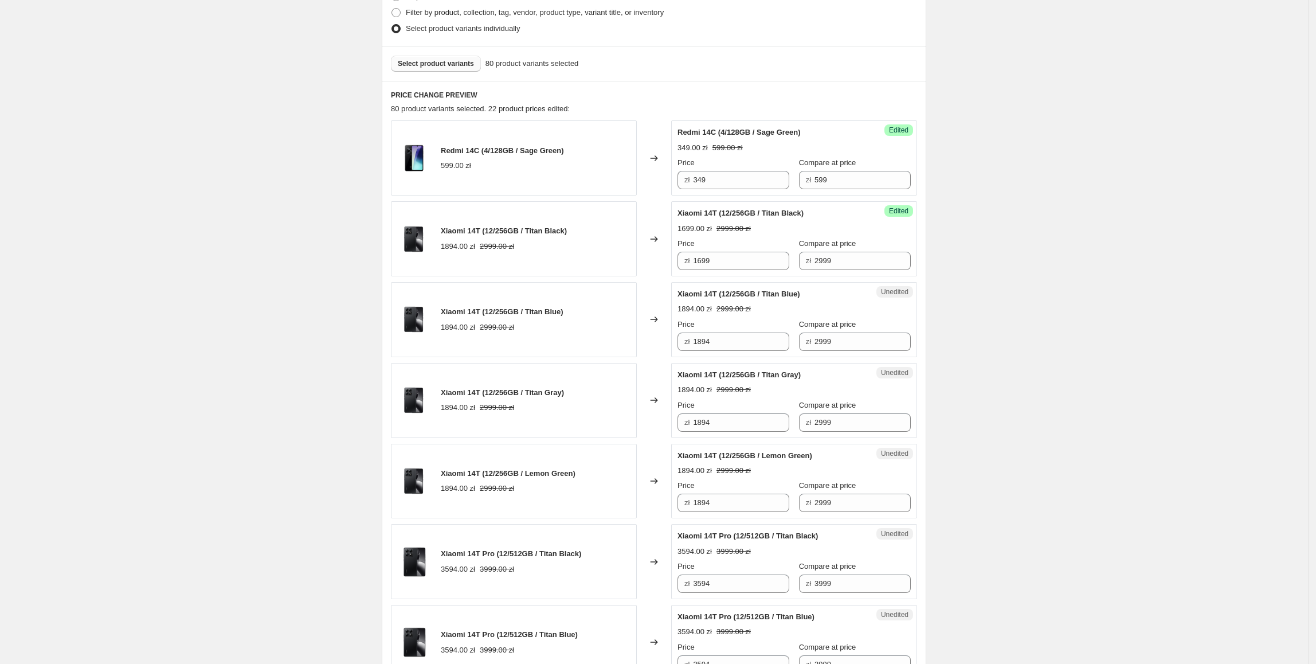
scroll to position [312, 0]
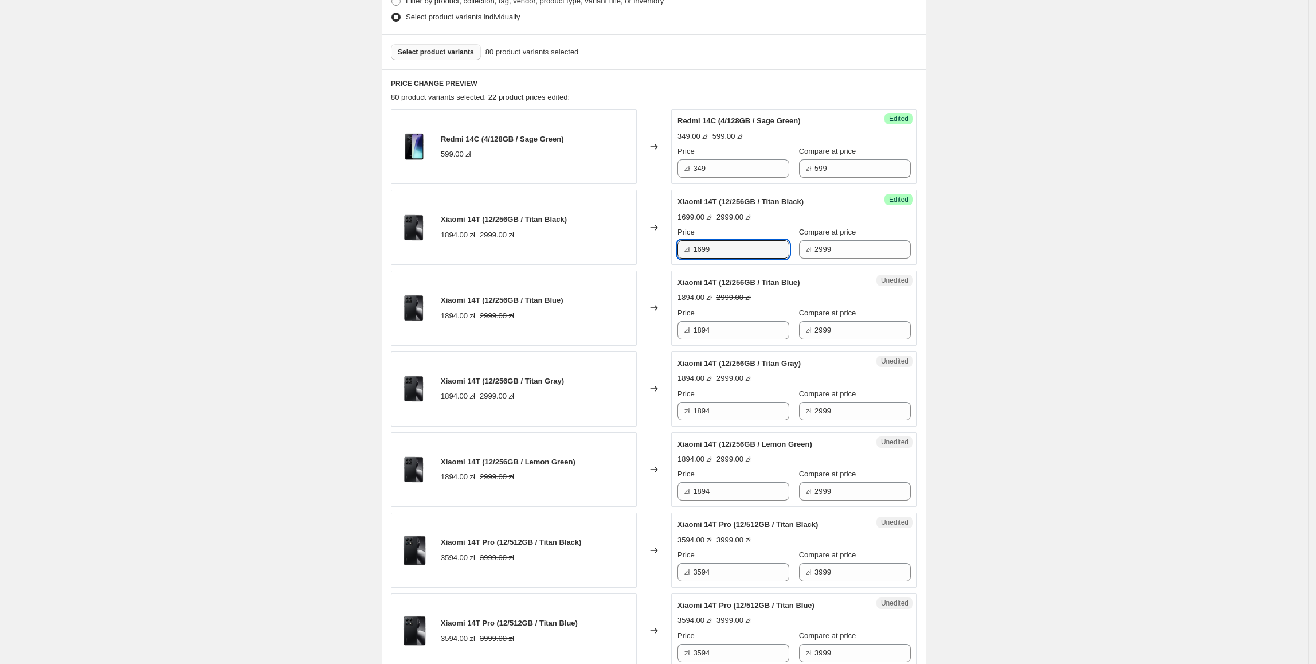
drag, startPoint x: 723, startPoint y: 248, endPoint x: 663, endPoint y: 251, distance: 60.2
click at [663, 251] on div "Xiaomi 14T (12/256GB / Titan Black) 1894.00 zł 2999.00 zł Changed to Success Ed…" at bounding box center [654, 227] width 526 height 75
drag, startPoint x: 755, startPoint y: 333, endPoint x: 646, endPoint y: 353, distance: 110.9
click at [628, 338] on div "Xiaomi 14T (12/256GB / Titan Blue) 1894.00 zł 2999.00 zł Changed to Unedited Xi…" at bounding box center [654, 308] width 526 height 75
paste input "699"
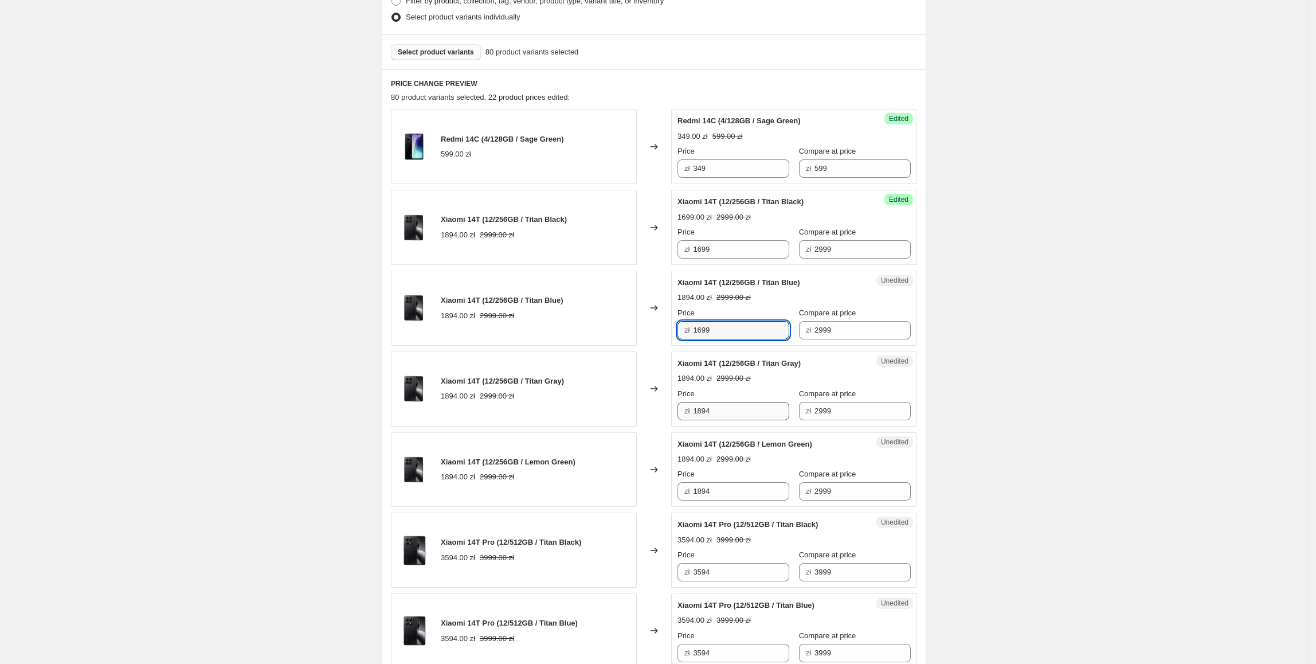
type input "1699"
drag, startPoint x: 727, startPoint y: 406, endPoint x: 627, endPoint y: 412, distance: 99.9
click at [627, 412] on div "Xiaomi 14T (12/256GB / Titan Gray) 1894.00 zł 2999.00 zł Changed to Unedited Xi…" at bounding box center [654, 388] width 526 height 75
paste input "699"
type input "1699"
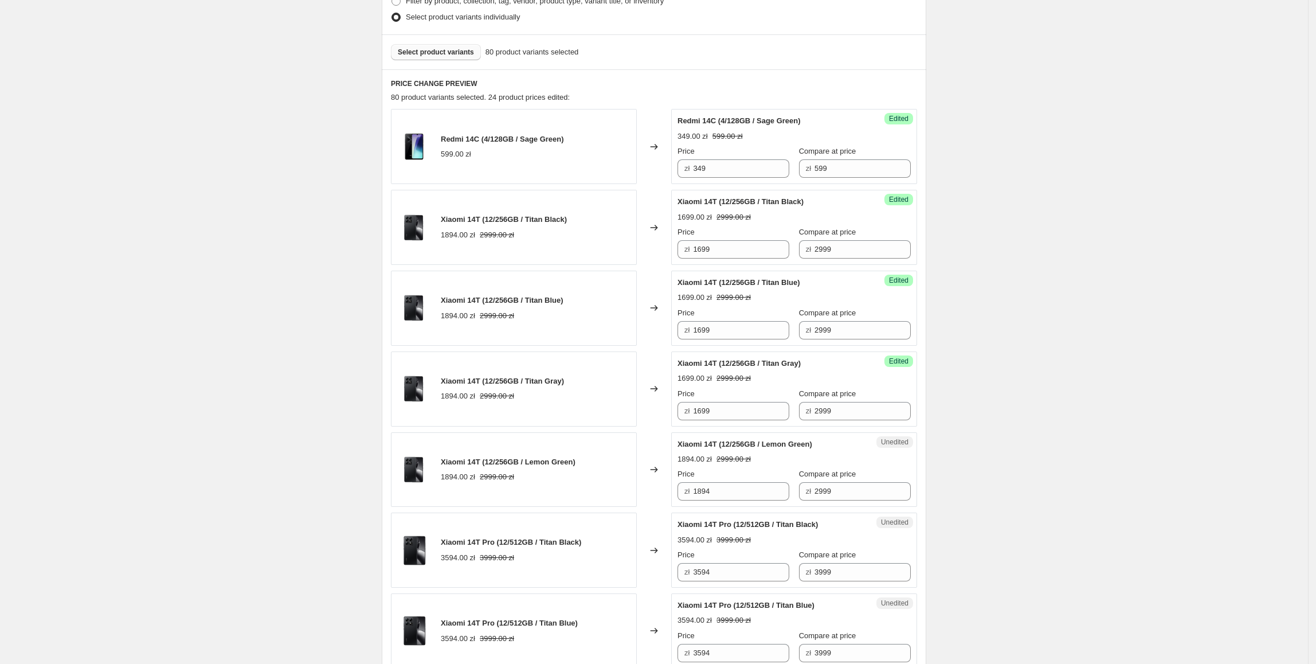
click at [626, 412] on div "Xiaomi 14T (12/256GB / Titan Gray) 1894.00 zł 2999.00 zł" at bounding box center [514, 388] width 246 height 75
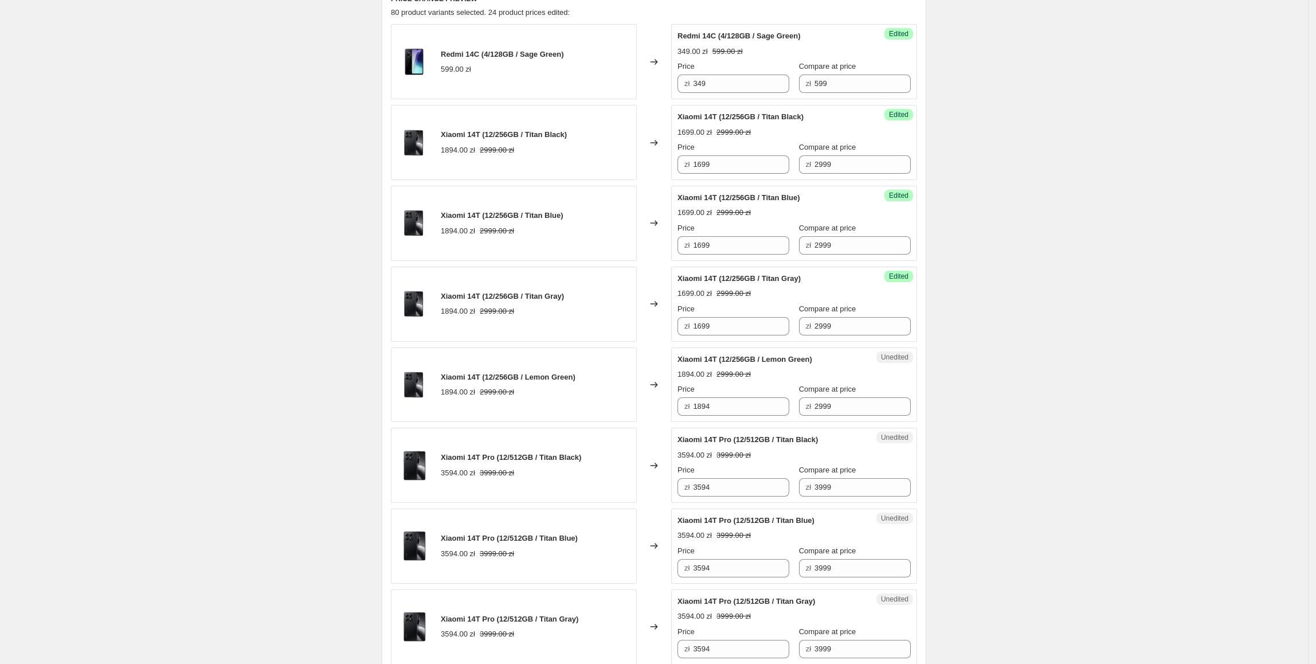
scroll to position [406, 0]
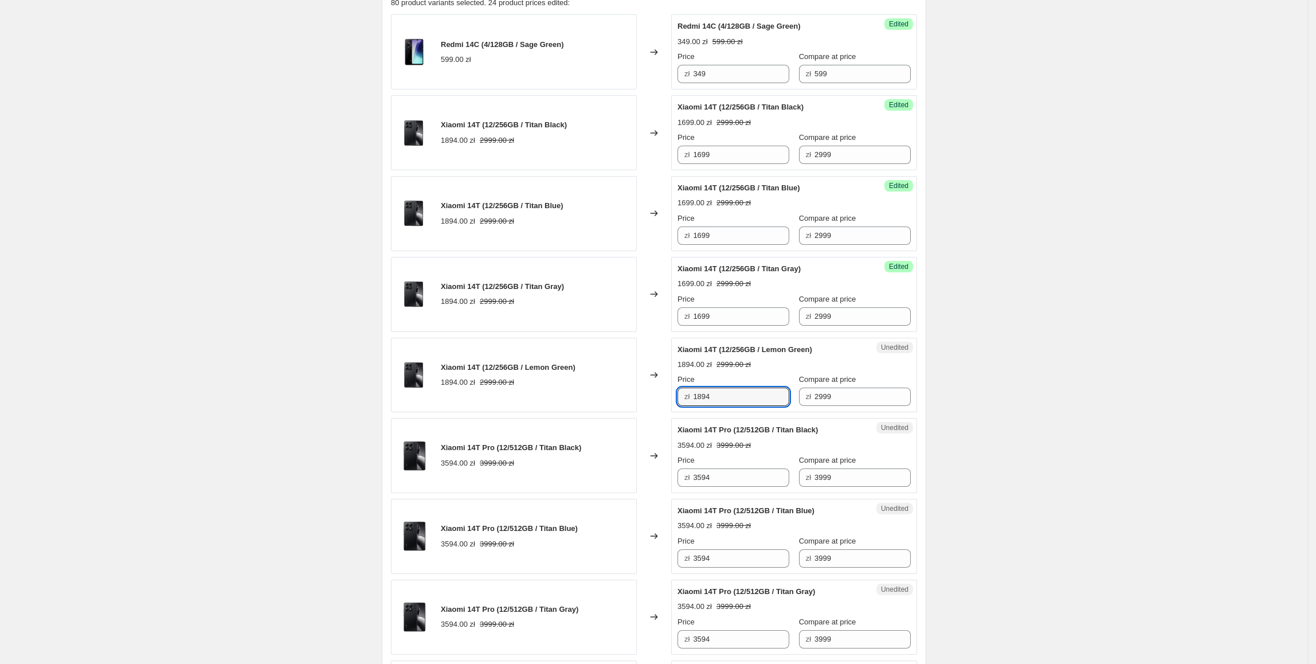
paste input "699"
drag, startPoint x: 730, startPoint y: 406, endPoint x: 640, endPoint y: 408, distance: 90.0
click at [642, 408] on div "Xiaomi 14T (12/256GB / Lemon Green) 1894.00 zł 2999.00 zł Changed to Unedited X…" at bounding box center [654, 375] width 526 height 75
type input "1699"
click at [622, 397] on div "Xiaomi 14T (12/256GB / Lemon Green) 1894.00 zł 2999.00 zł" at bounding box center [514, 375] width 246 height 75
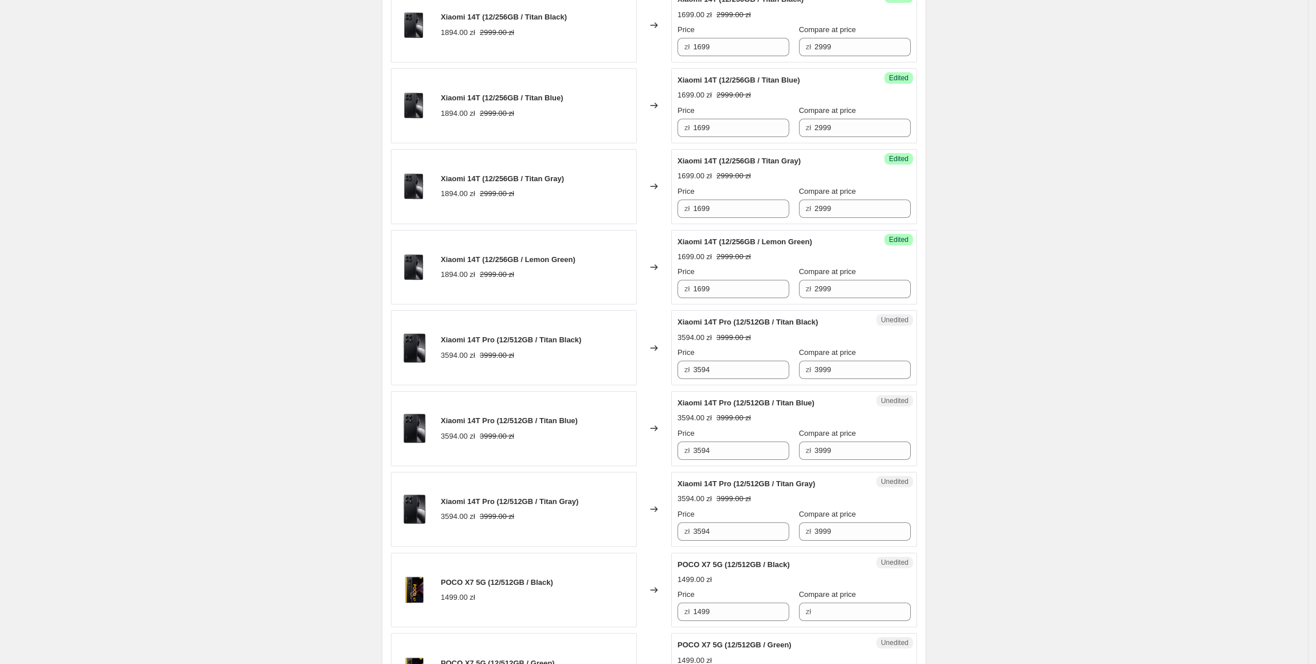
scroll to position [515, 0]
drag, startPoint x: 748, startPoint y: 370, endPoint x: 684, endPoint y: 383, distance: 65.0
click at [684, 383] on div "Unedited Xiaomi 14T Pro (12/512GB / Titan Black) 3594.00 zł 3999.00 zł Price zł…" at bounding box center [794, 347] width 246 height 75
type input "2699"
click at [564, 409] on div "Xiaomi 14T Pro (12/512GB / Titan Blue) 3594.00 zł 3999.00 zł" at bounding box center [514, 427] width 246 height 75
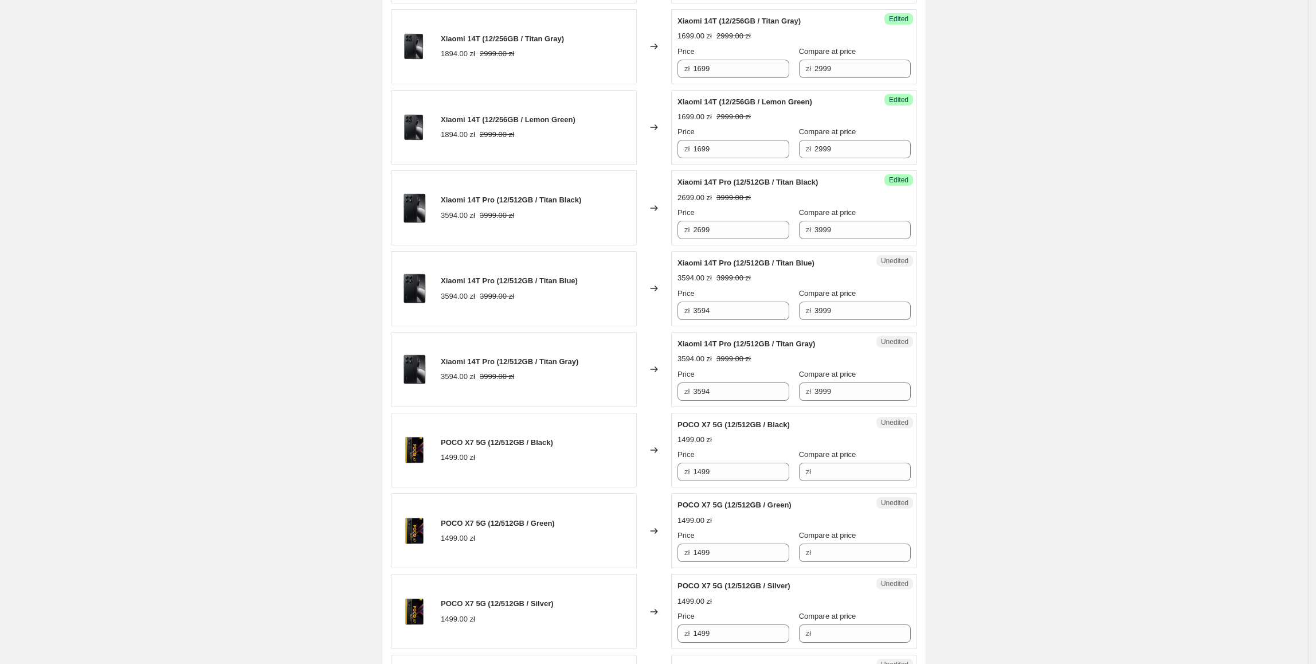
scroll to position [657, 0]
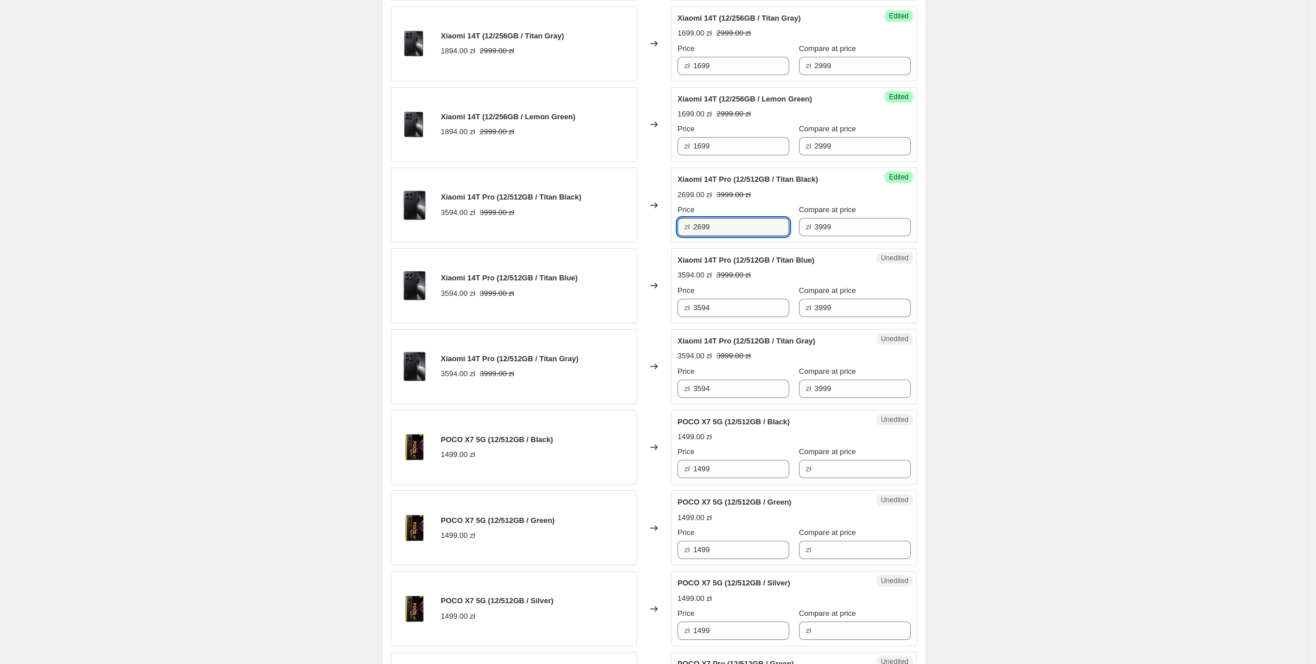
drag, startPoint x: 743, startPoint y: 221, endPoint x: 660, endPoint y: 228, distance: 82.8
click at [656, 224] on div "Xiaomi 14T Pro (12/512GB / Titan Black) 3594.00 zł 3999.00 zł Changed to Succes…" at bounding box center [654, 204] width 526 height 75
drag, startPoint x: 725, startPoint y: 308, endPoint x: 578, endPoint y: 329, distance: 148.8
click at [578, 329] on div "Redmi 14C (4/128GB / Sage Green) 599.00 zł Changed to Success Edited Redmi 14C …" at bounding box center [654, 568] width 526 height 1609
paste input "2699"
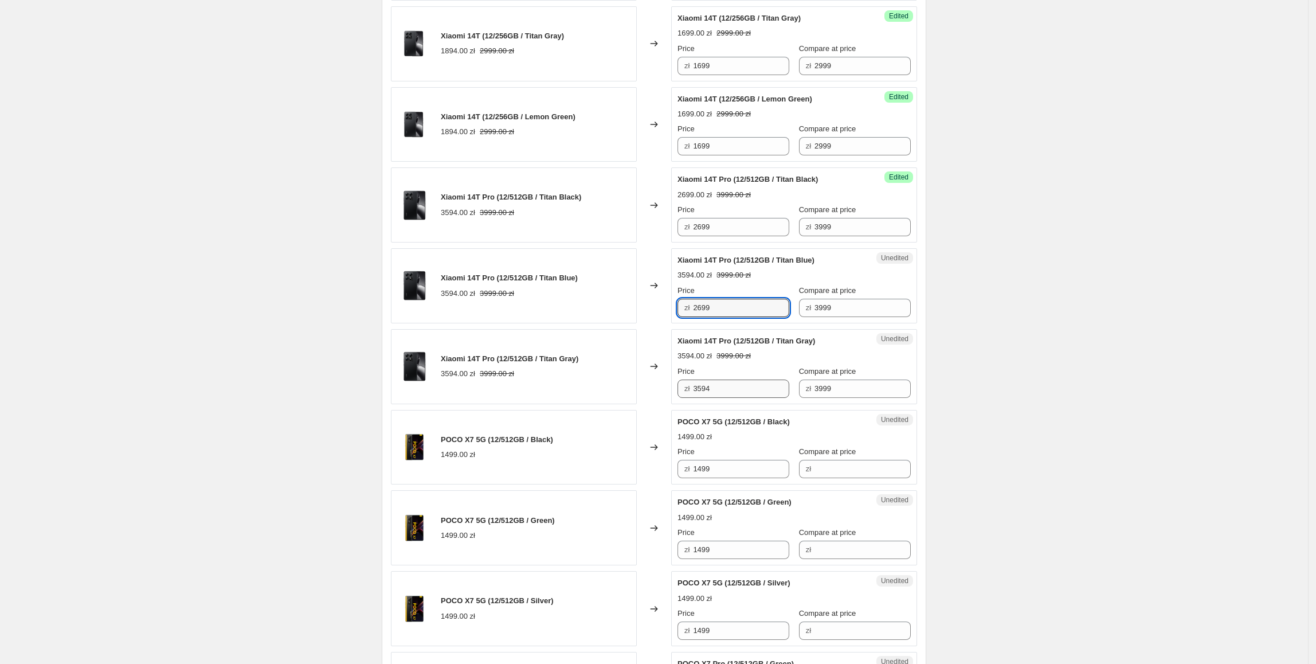
type input "2699"
drag, startPoint x: 727, startPoint y: 396, endPoint x: 578, endPoint y: 389, distance: 149.2
click at [578, 389] on div "Xiaomi 14T Pro (12/512GB / Titan Gray) 3594.00 zł 3999.00 zł Changed to Unedite…" at bounding box center [654, 366] width 526 height 75
paste input "2699"
type input "2699"
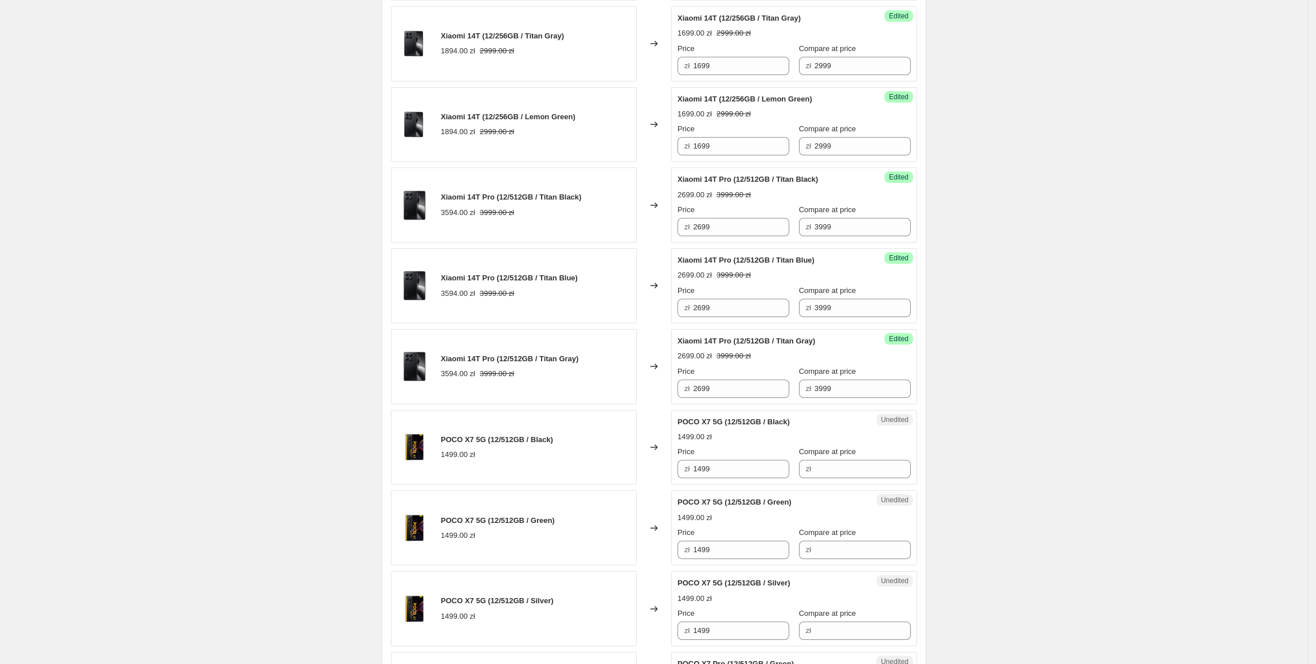
click at [578, 389] on div "Xiaomi 14T Pro (12/512GB / Titan Gray) 3594.00 zł 3999.00 zł" at bounding box center [514, 366] width 246 height 75
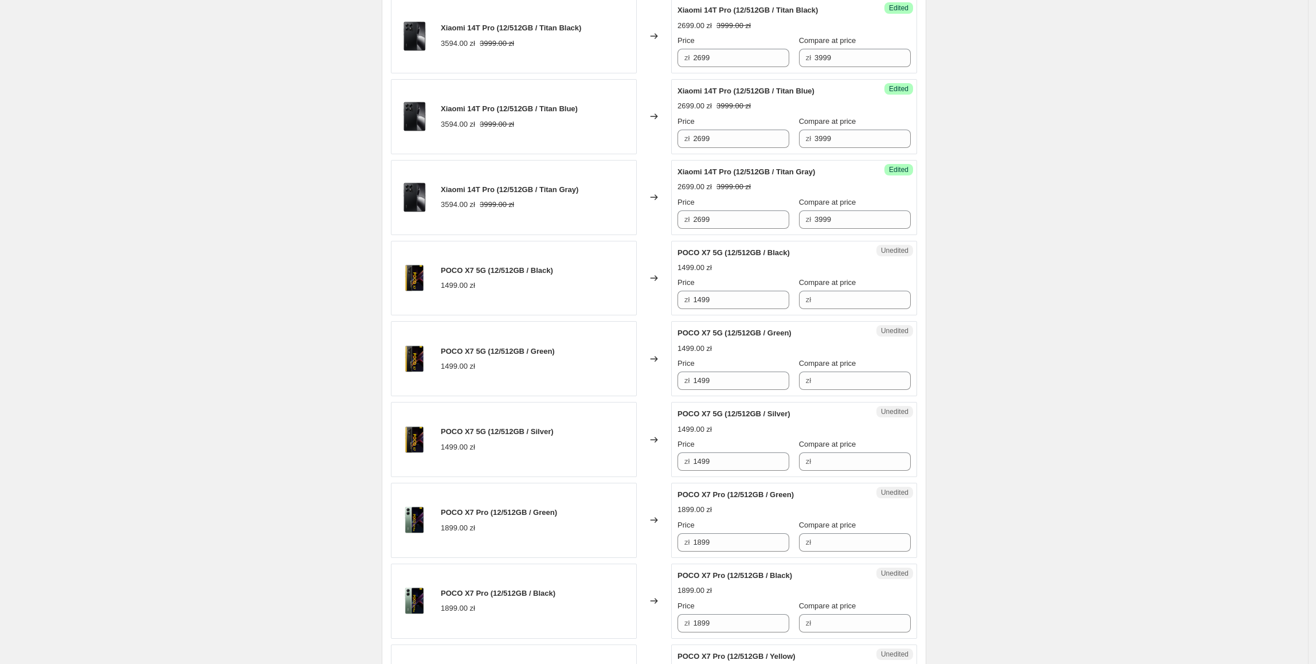
scroll to position [827, 0]
drag, startPoint x: 732, startPoint y: 302, endPoint x: 666, endPoint y: 303, distance: 66.0
click at [666, 303] on div "POCO X7 5G (12/512GB / Black) 1499.00 zł Changed to Unedited POCO X7 5G (12/512…" at bounding box center [654, 277] width 526 height 75
drag, startPoint x: 834, startPoint y: 306, endPoint x: 822, endPoint y: 304, distance: 12.2
click at [834, 306] on input "Compare at price" at bounding box center [863, 299] width 96 height 18
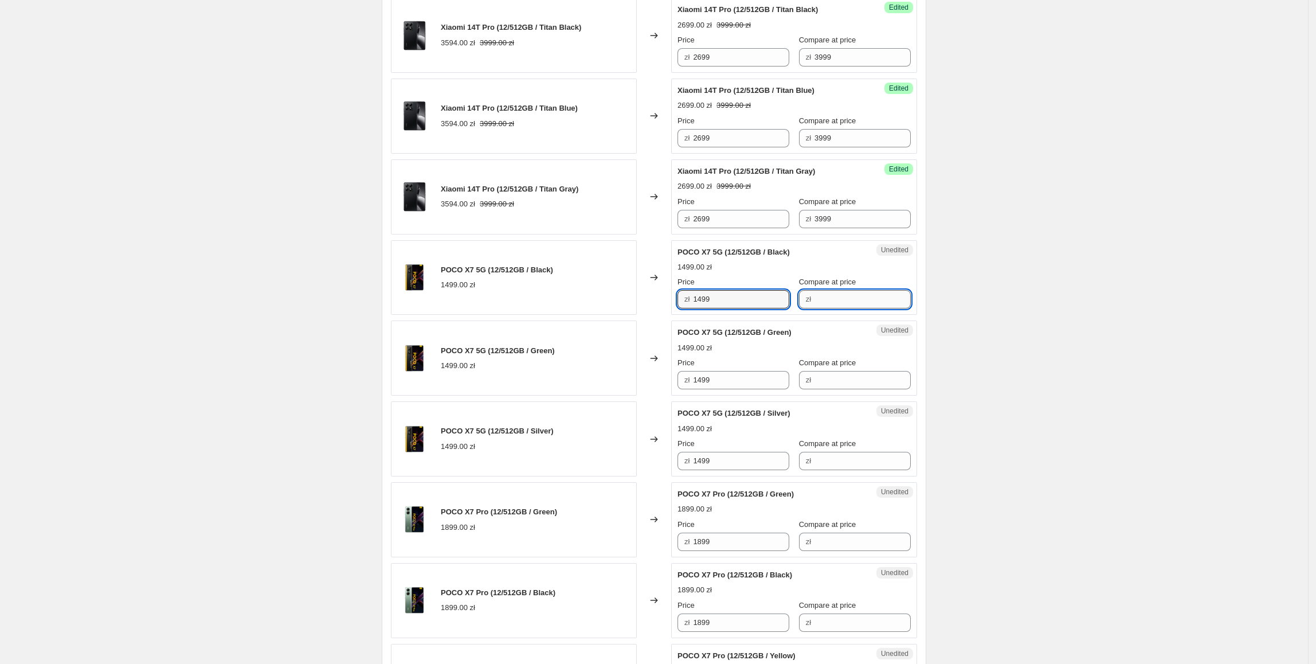
paste input "1499"
type input "1499"
drag, startPoint x: 757, startPoint y: 308, endPoint x: 677, endPoint y: 315, distance: 81.2
click at [677, 315] on div "Success Edited POCO X7 5G (12/512GB / Black) 1499.00 zł Price zł 1499 Compare a…" at bounding box center [794, 277] width 246 height 75
type input "1249"
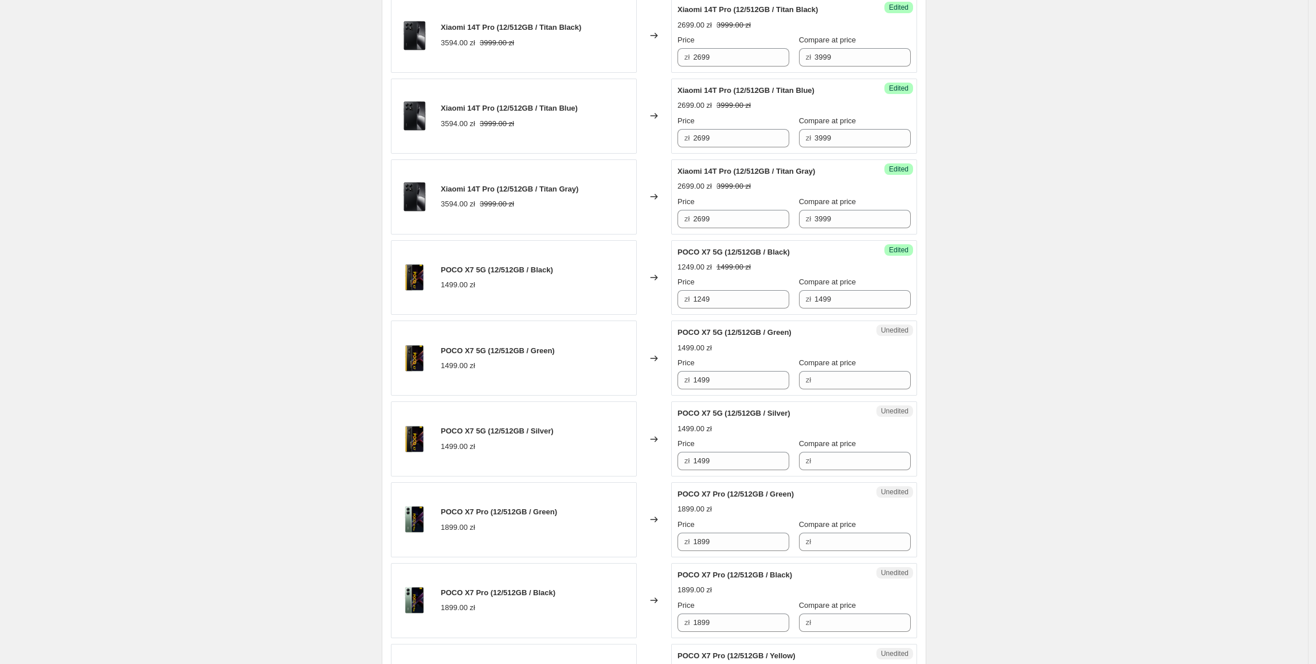
click at [624, 283] on div "POCO X7 5G (12/512GB / Black) 1499.00 zł" at bounding box center [514, 277] width 246 height 75
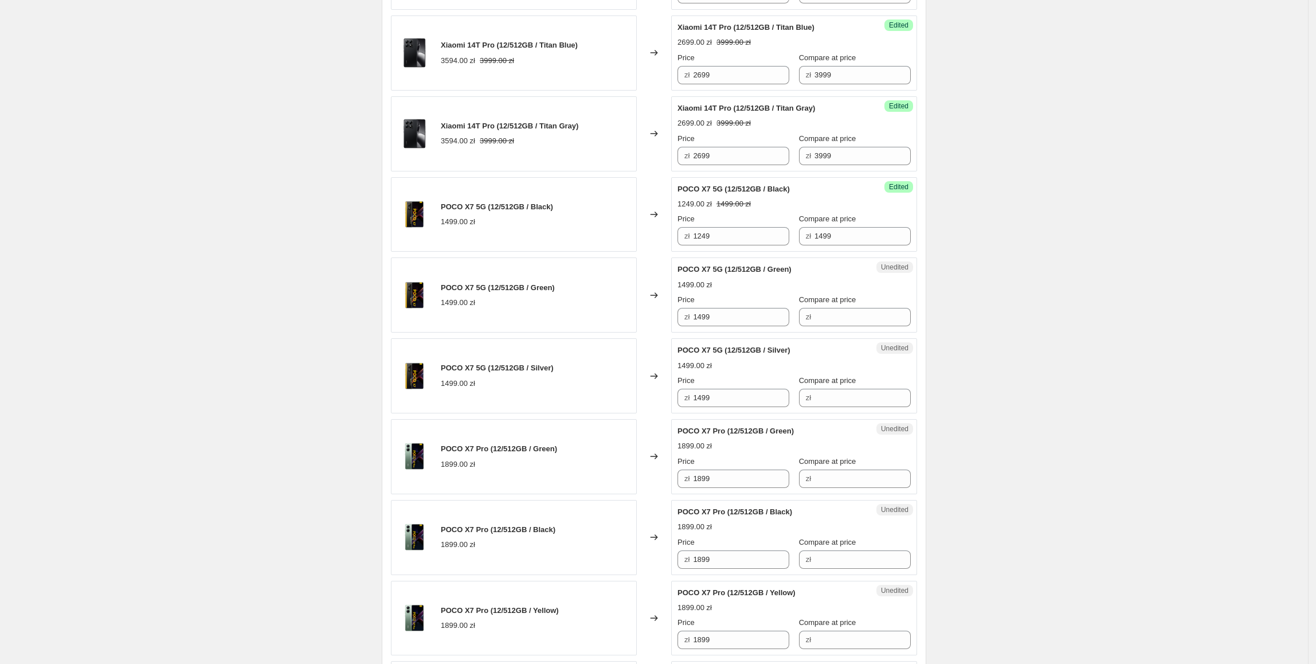
scroll to position [890, 0]
drag, startPoint x: 723, startPoint y: 241, endPoint x: 660, endPoint y: 252, distance: 63.4
click at [660, 252] on div "POCO X7 5G (12/512GB / Black) 1499.00 zł Changed to Success Edited POCO X7 5G (…" at bounding box center [654, 214] width 526 height 75
drag, startPoint x: 679, startPoint y: 322, endPoint x: 587, endPoint y: 325, distance: 91.8
click at [587, 325] on div "POCO X7 5G (12/512GB / Green) 1499.00 zł Changed to Unedited POCO X7 5G (12/512…" at bounding box center [654, 294] width 526 height 75
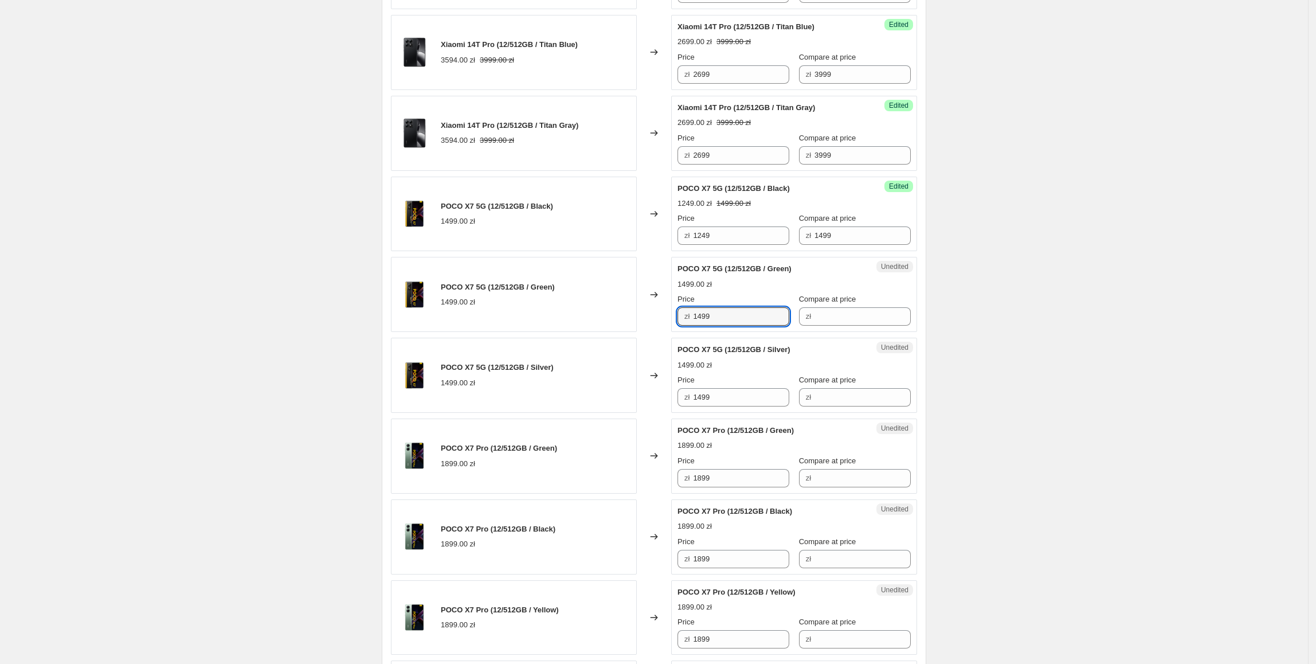
paste input "24"
type input "1249"
drag, startPoint x: 732, startPoint y: 400, endPoint x: 633, endPoint y: 397, distance: 99.2
click at [640, 402] on div "POCO X7 5G (12/512GB / Silver) 1499.00 zł Changed to Unedited POCO X7 5G (12/51…" at bounding box center [654, 375] width 526 height 75
paste input "24"
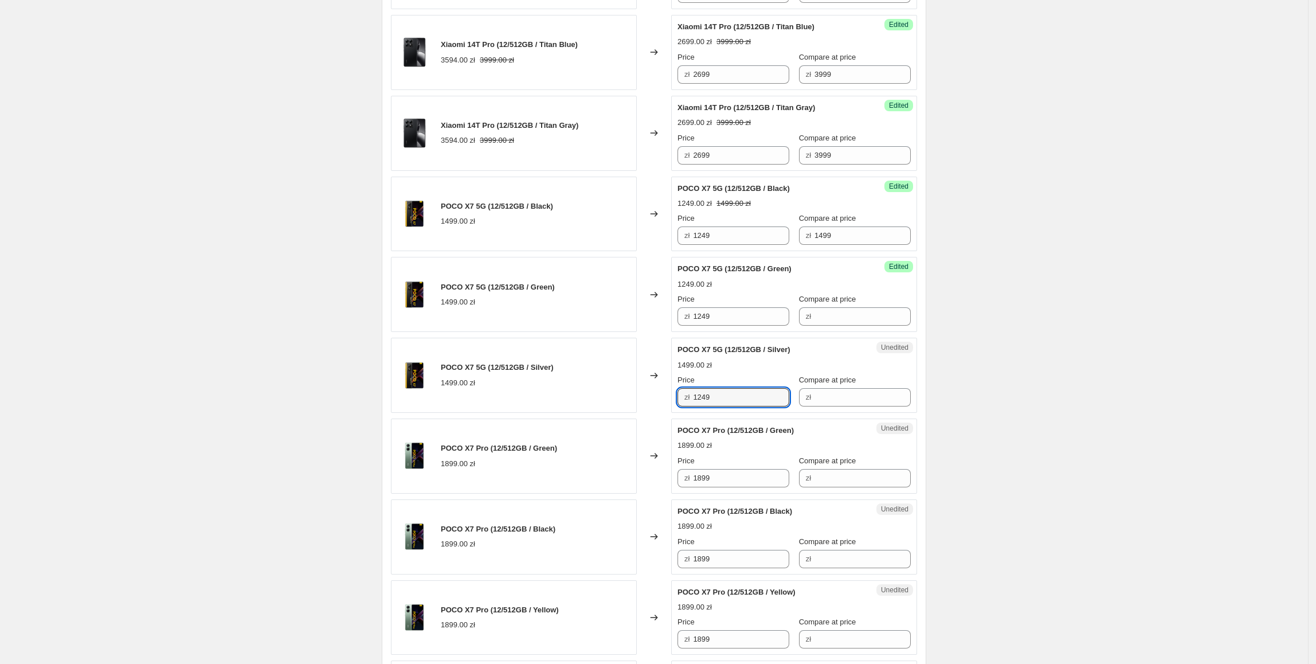
type input "1249"
click at [633, 397] on div "POCO X7 5G (12/512GB / Silver) 1499.00 zł" at bounding box center [514, 375] width 246 height 75
drag, startPoint x: 811, startPoint y: 242, endPoint x: 803, endPoint y: 285, distance: 43.7
click at [780, 249] on div "Success Edited POCO X7 5G (12/512GB / Black) 1249.00 zł 1499.00 zł Price zł 124…" at bounding box center [794, 214] width 246 height 75
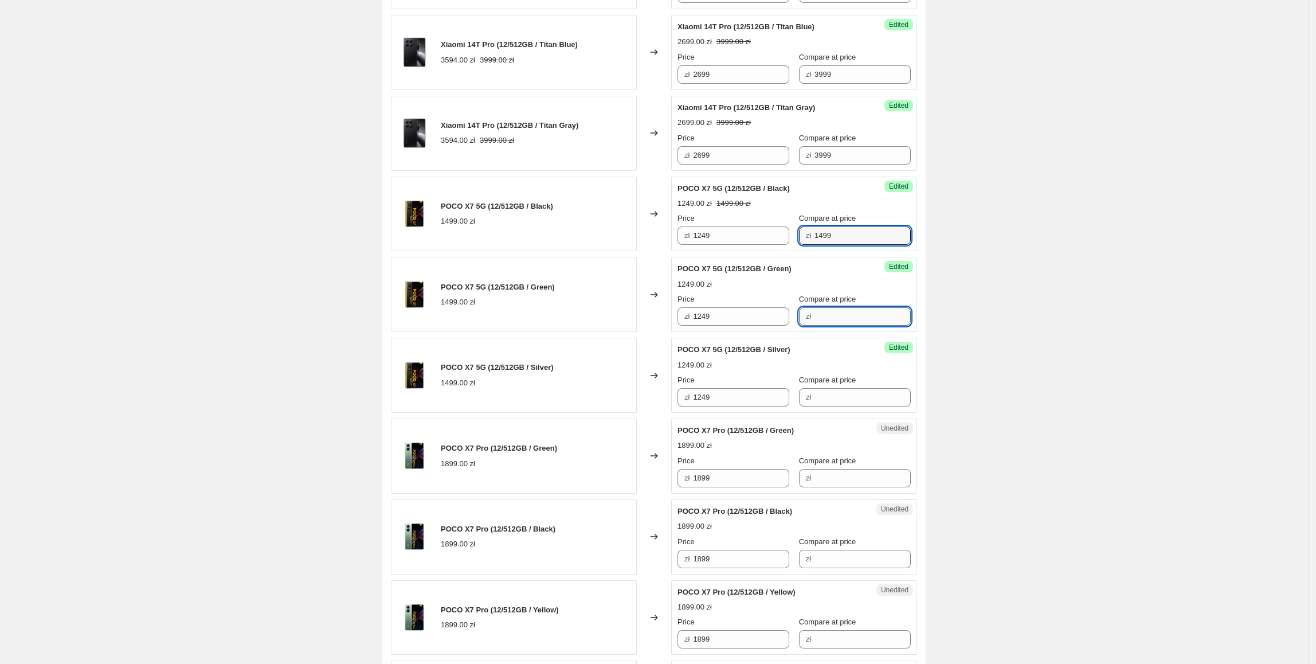
click at [835, 322] on input "Compare at price" at bounding box center [863, 316] width 96 height 18
paste input "1499"
type input "1499"
click at [828, 406] on input "Compare at price" at bounding box center [863, 397] width 96 height 18
paste input "1499"
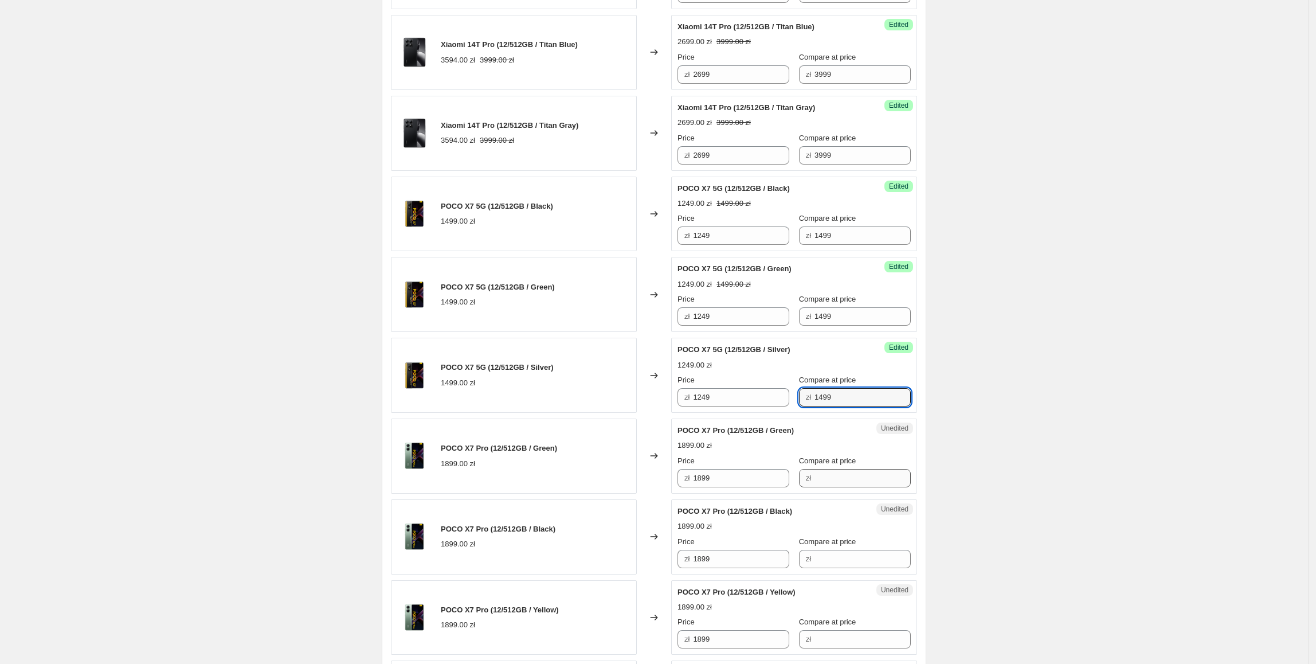
type input "1499"
click at [822, 474] on input "Compare at price" at bounding box center [863, 478] width 96 height 18
paste input "1499"
type input "1499"
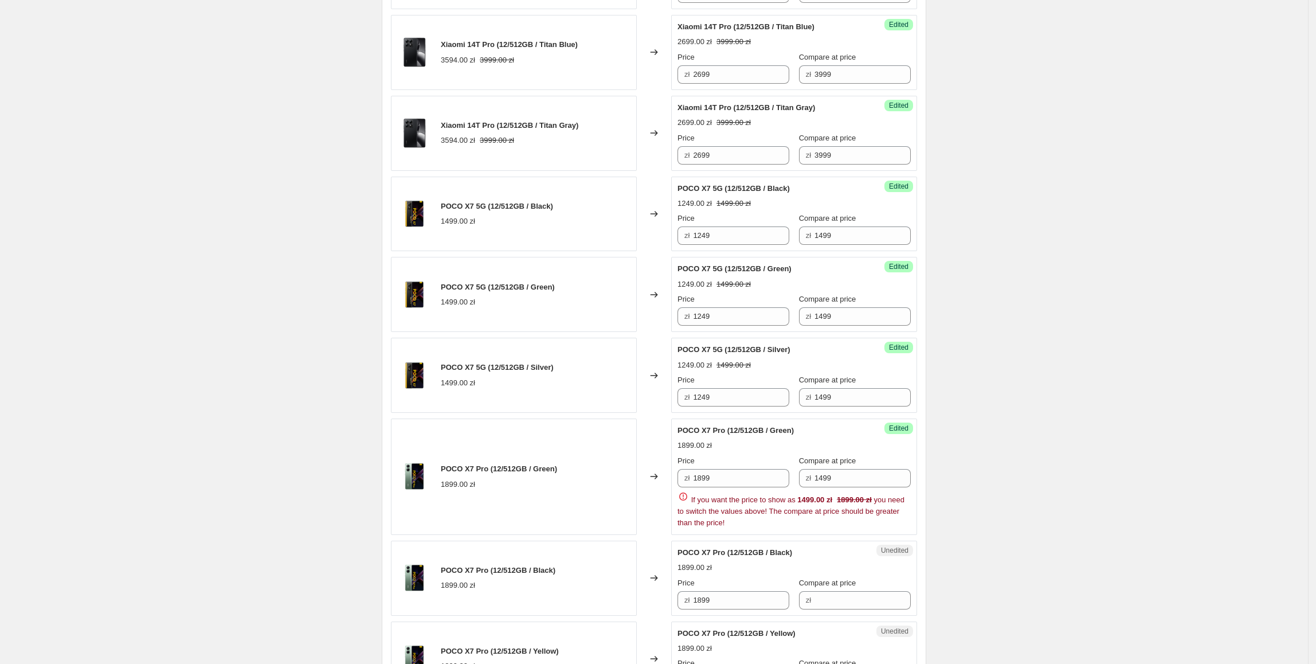
click at [608, 448] on div "POCO X7 Pro (12/512GB / Green) 1899.00 zł" at bounding box center [514, 477] width 246 height 116
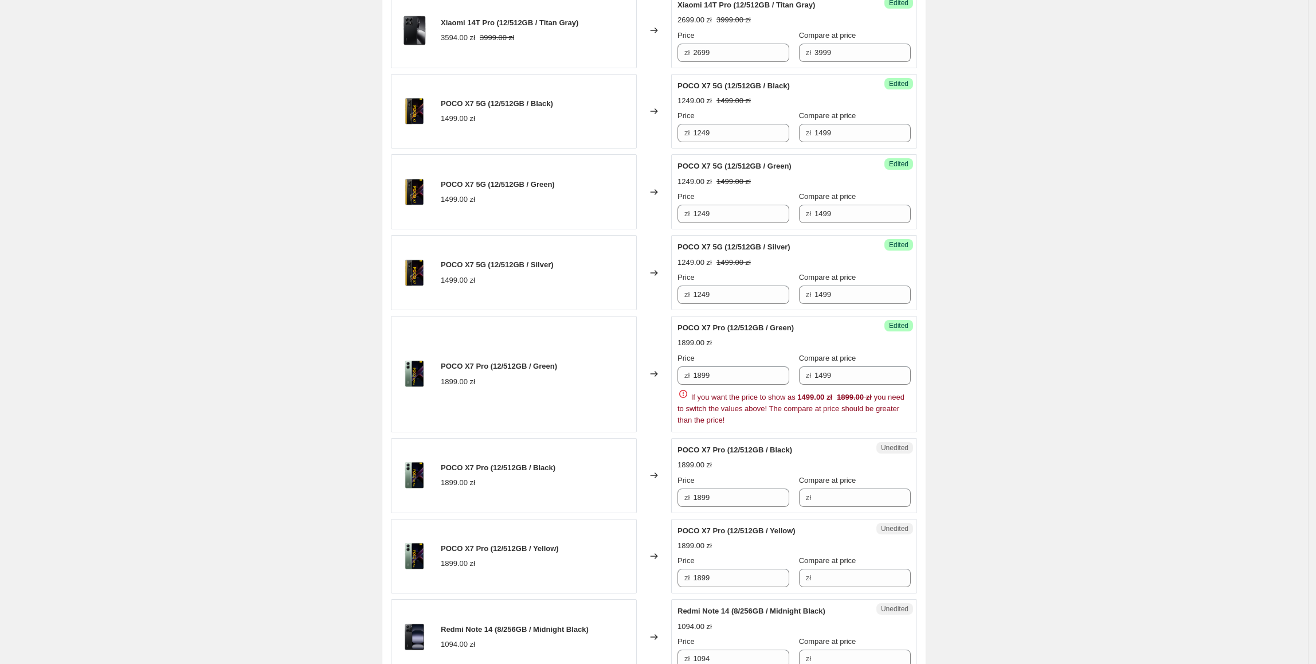
scroll to position [994, 0]
drag, startPoint x: 750, startPoint y: 379, endPoint x: 666, endPoint y: 382, distance: 84.3
click at [666, 382] on div "POCO X7 Pro (12/512GB / Green) 1899.00 zł Changed to Success Edited POCO X7 Pro…" at bounding box center [654, 373] width 526 height 116
type input "1599"
click at [551, 420] on div "POCO X7 Pro (12/512GB / Green) 1899.00 zł" at bounding box center [514, 373] width 246 height 116
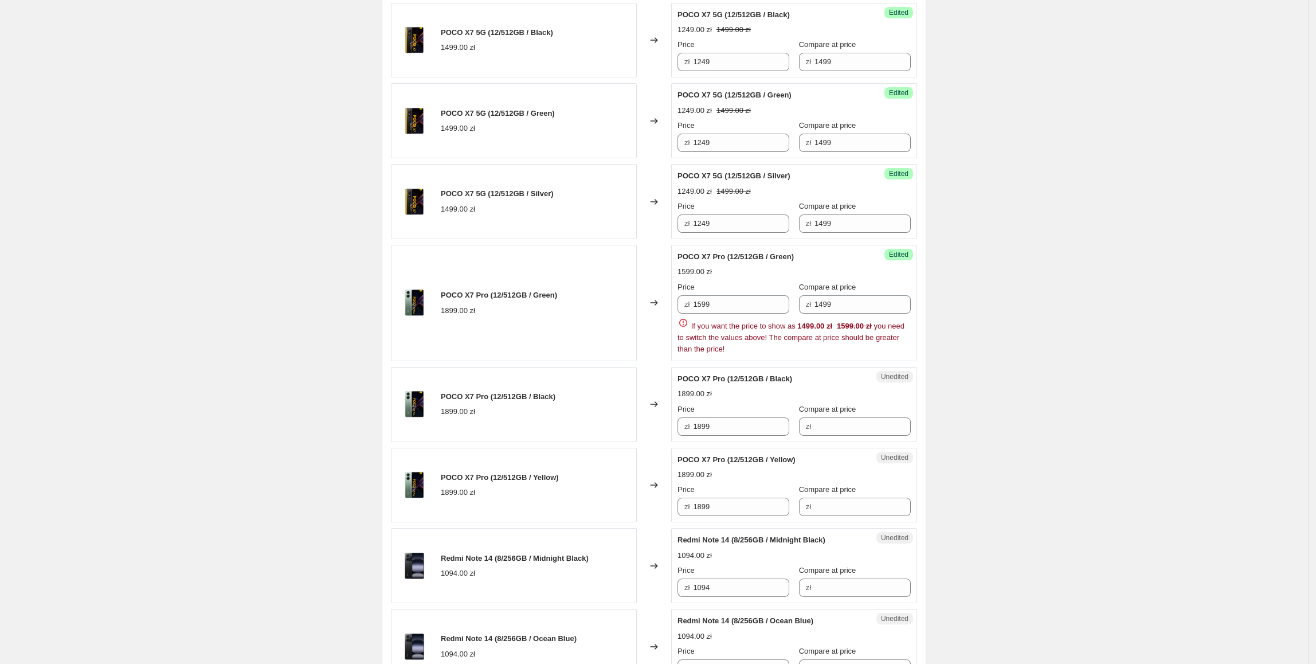
scroll to position [1094, 0]
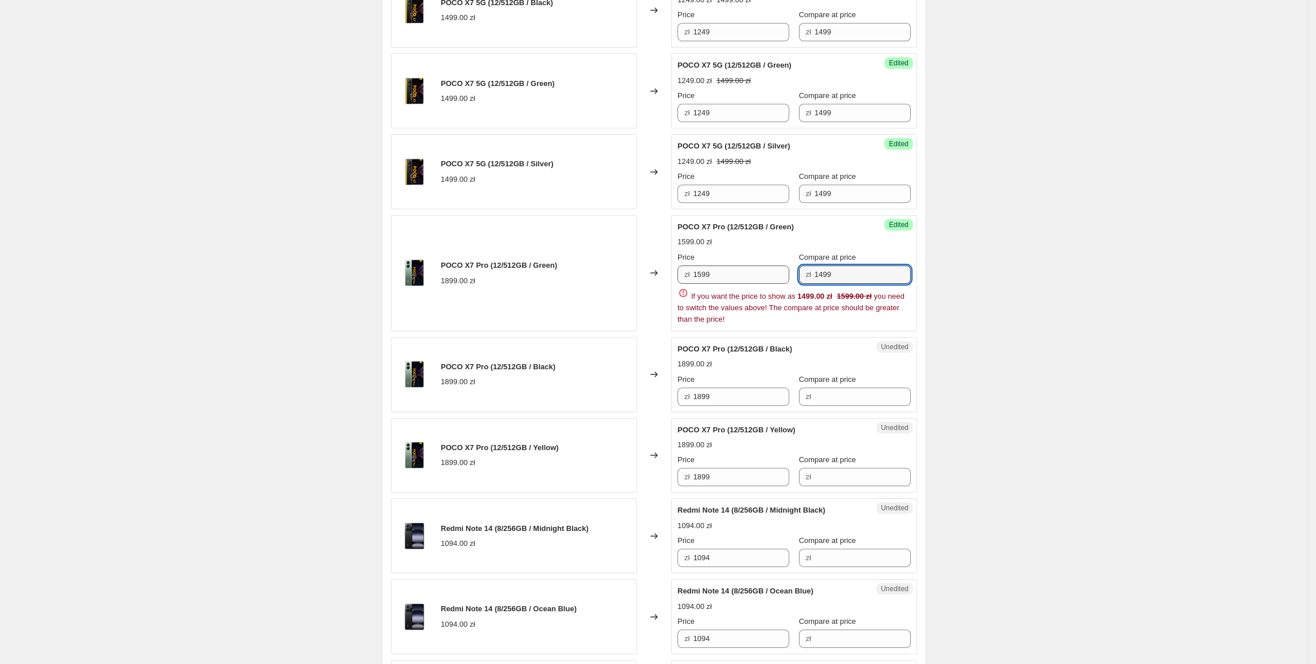
drag, startPoint x: 852, startPoint y: 280, endPoint x: 788, endPoint y: 279, distance: 64.2
click at [788, 279] on div "Price zł 1599 Compare at price zł 1499" at bounding box center [794, 268] width 233 height 32
type input "1899"
click at [593, 242] on div "POCO X7 Pro (12/512GB / Green) 1899.00 zł" at bounding box center [514, 273] width 246 height 116
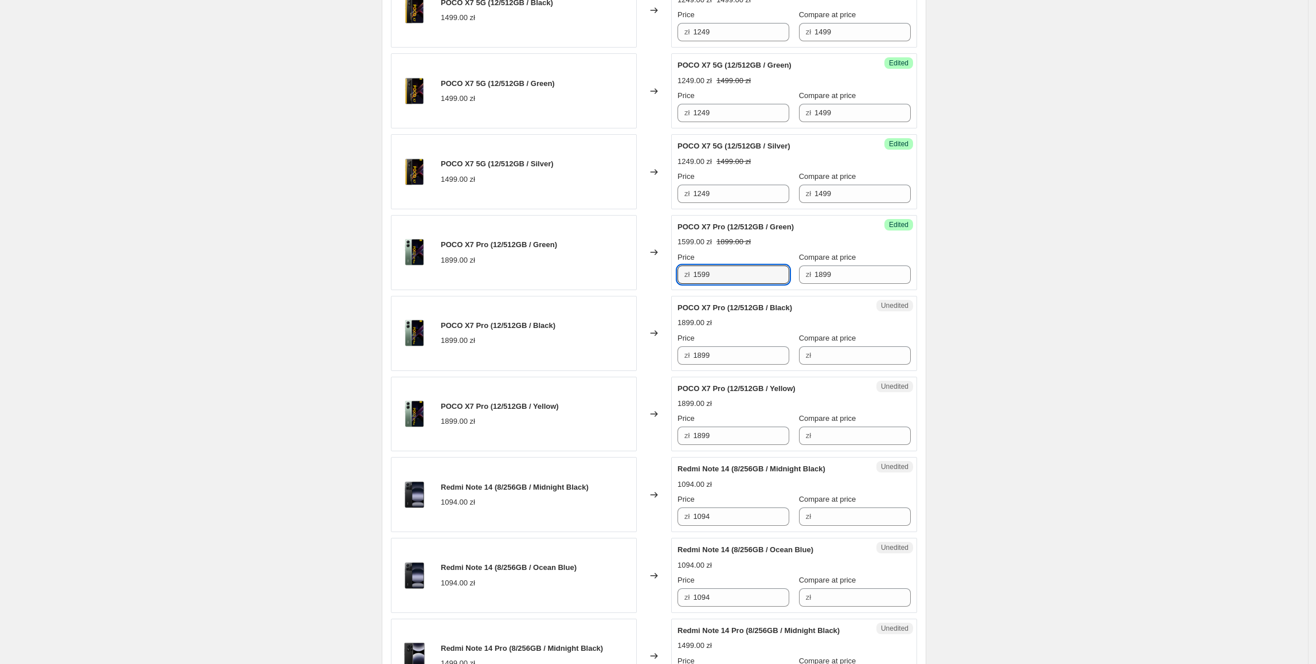
drag, startPoint x: 755, startPoint y: 279, endPoint x: 643, endPoint y: 285, distance: 111.4
click at [632, 280] on div "POCO X7 Pro (12/512GB / Green) 1899.00 zł Changed to Success Edited POCO X7 Pro…" at bounding box center [654, 252] width 526 height 75
drag, startPoint x: 746, startPoint y: 358, endPoint x: 610, endPoint y: 353, distance: 136.6
click at [610, 353] on div "POCO X7 Pro (12/512GB / Black) 1899.00 zł Changed to Unedited POCO X7 Pro (12/5…" at bounding box center [654, 333] width 526 height 75
paste input "5"
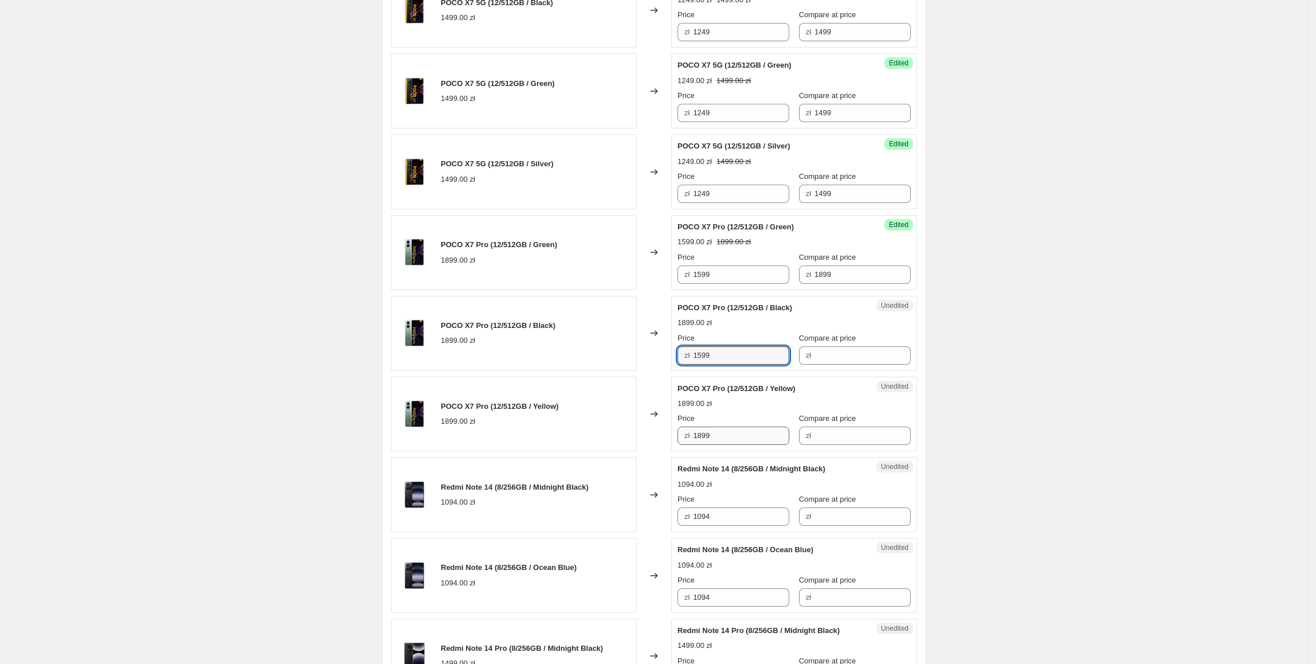
type input "1599"
drag, startPoint x: 741, startPoint y: 445, endPoint x: 619, endPoint y: 444, distance: 122.1
click at [619, 444] on div "POCO X7 Pro (12/512GB / Yellow) 1899.00 zł Changed to Unedited POCO X7 Pro (12/…" at bounding box center [654, 414] width 526 height 75
paste input "5"
type input "1599"
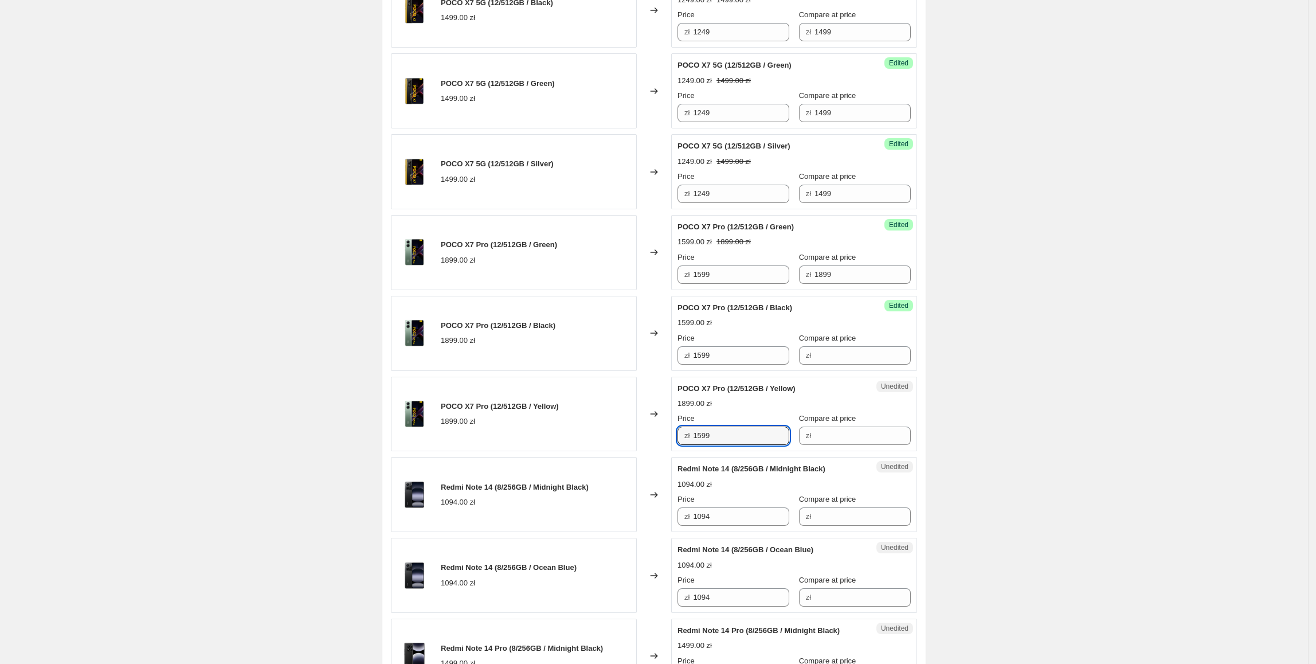
click at [619, 444] on div "POCO X7 Pro (12/512GB / Yellow) 1899.00 zł" at bounding box center [514, 414] width 246 height 75
drag, startPoint x: 851, startPoint y: 282, endPoint x: 734, endPoint y: 282, distance: 117.0
click at [734, 282] on div "Price zł 1599 Compare at price zł 1899" at bounding box center [794, 268] width 233 height 32
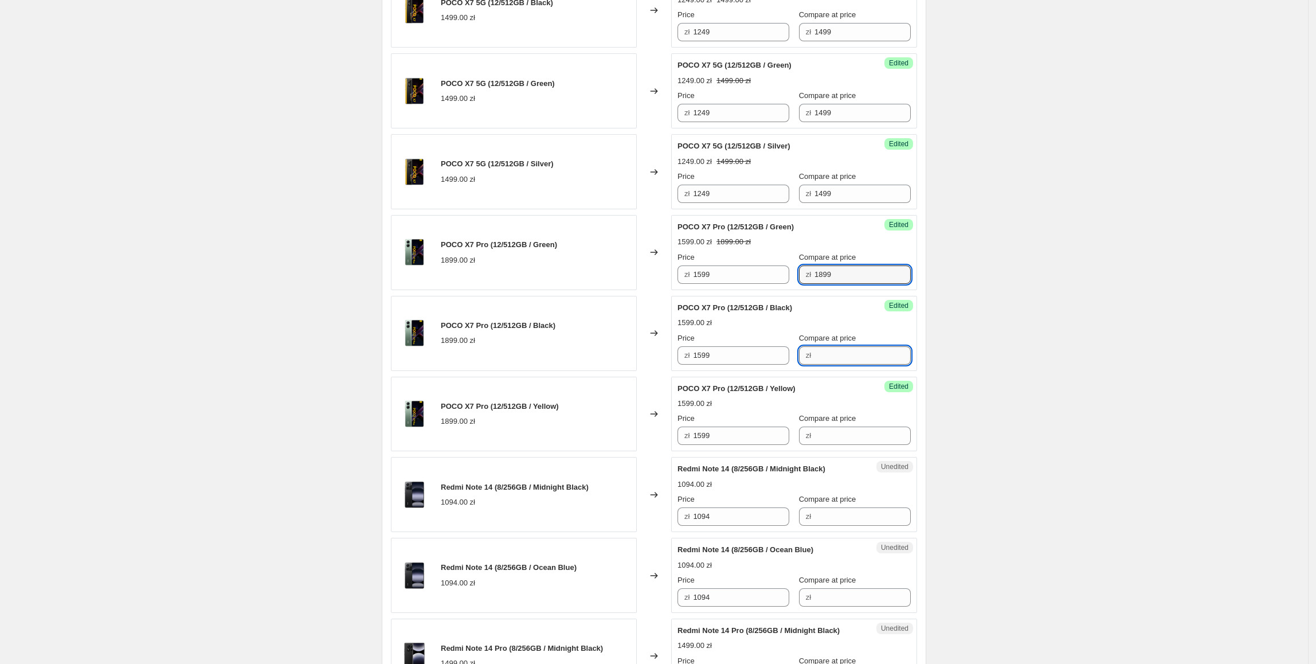
click at [830, 363] on input "Compare at price" at bounding box center [863, 355] width 96 height 18
paste input "1899"
type input "1899"
click at [838, 441] on input "Compare at price" at bounding box center [863, 436] width 96 height 18
paste input "1899"
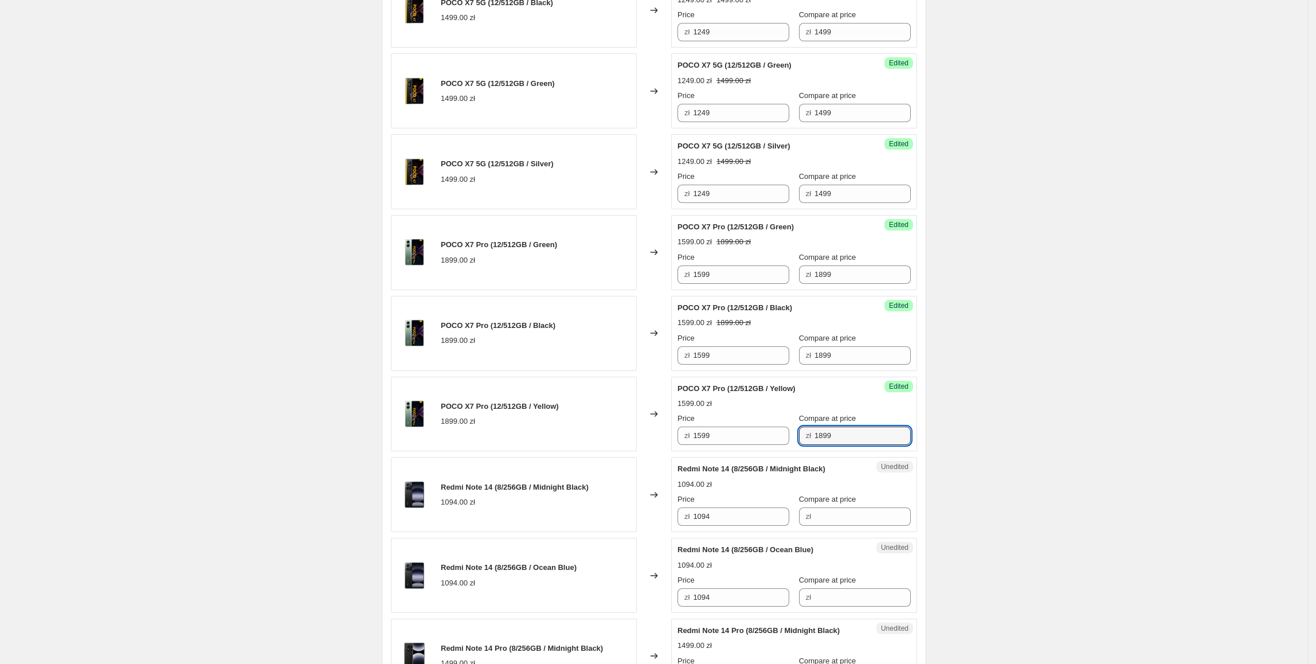
type input "1899"
click at [557, 412] on div "POCO X7 Pro (12/512GB / Yellow)" at bounding box center [500, 406] width 118 height 11
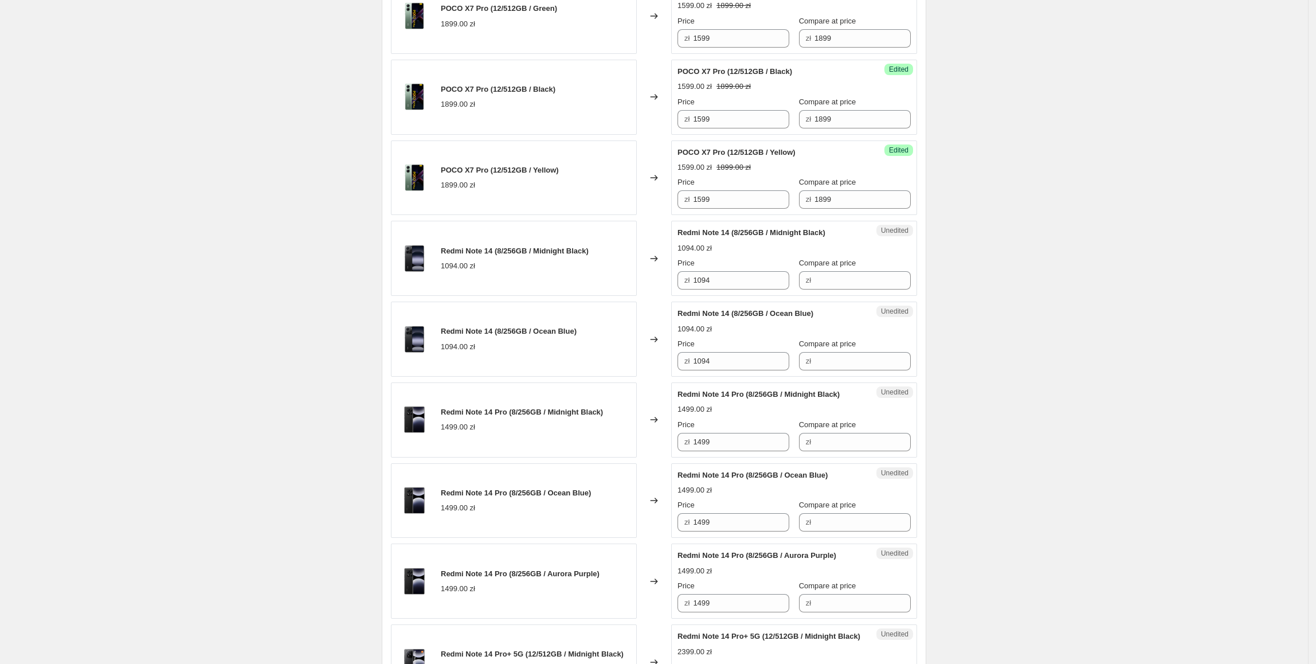
scroll to position [1331, 0]
drag, startPoint x: 739, startPoint y: 287, endPoint x: 629, endPoint y: 287, distance: 110.1
click at [629, 287] on div "Redmi Note 14 (8/256GB / Midnight Black) 1094.00 zł Changed to Unedited Redmi N…" at bounding box center [654, 257] width 526 height 75
click at [815, 289] on input "Compare at price" at bounding box center [863, 280] width 96 height 18
paste input "1094"
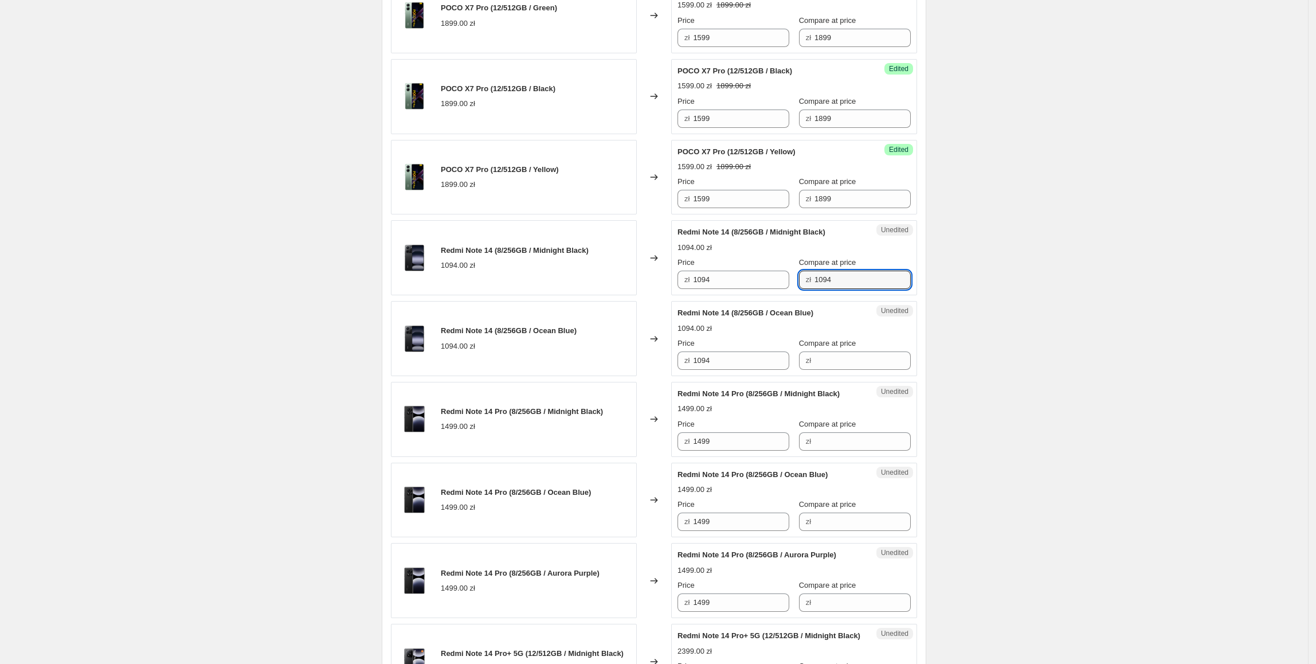
drag, startPoint x: 808, startPoint y: 290, endPoint x: 794, endPoint y: 291, distance: 14.4
click at [799, 289] on div "zł 1094" at bounding box center [855, 280] width 112 height 18
type input "1099"
drag, startPoint x: 753, startPoint y: 279, endPoint x: 669, endPoint y: 283, distance: 84.4
click at [669, 283] on div "Redmi Note 14 (8/256GB / Midnight Black) 1094.00 zł Changed to Success Edited R…" at bounding box center [654, 257] width 526 height 75
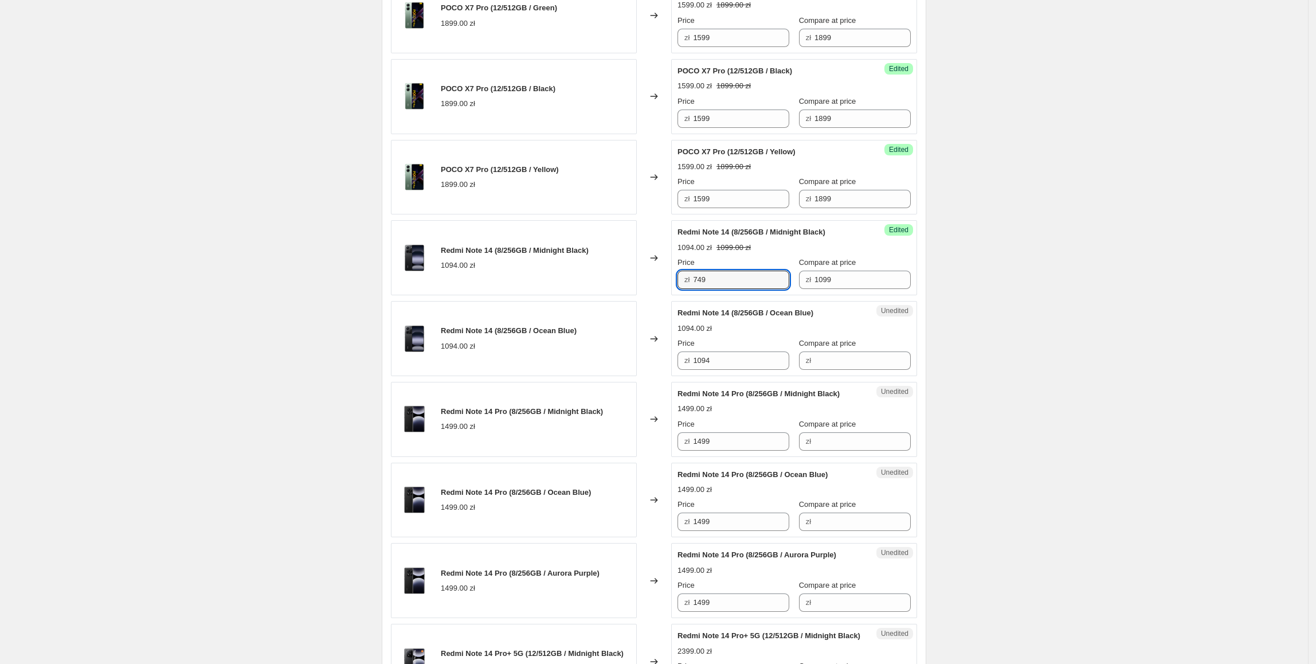
type input "749"
click at [657, 331] on div "Changed to" at bounding box center [654, 338] width 34 height 75
drag, startPoint x: 725, startPoint y: 283, endPoint x: 738, endPoint y: 349, distance: 67.2
click at [648, 295] on div "Redmi Note 14 (8/256GB / Midnight Black) 1094.00 zł Changed to Success Edited R…" at bounding box center [654, 257] width 526 height 75
drag, startPoint x: 755, startPoint y: 361, endPoint x: 635, endPoint y: 361, distance: 119.8
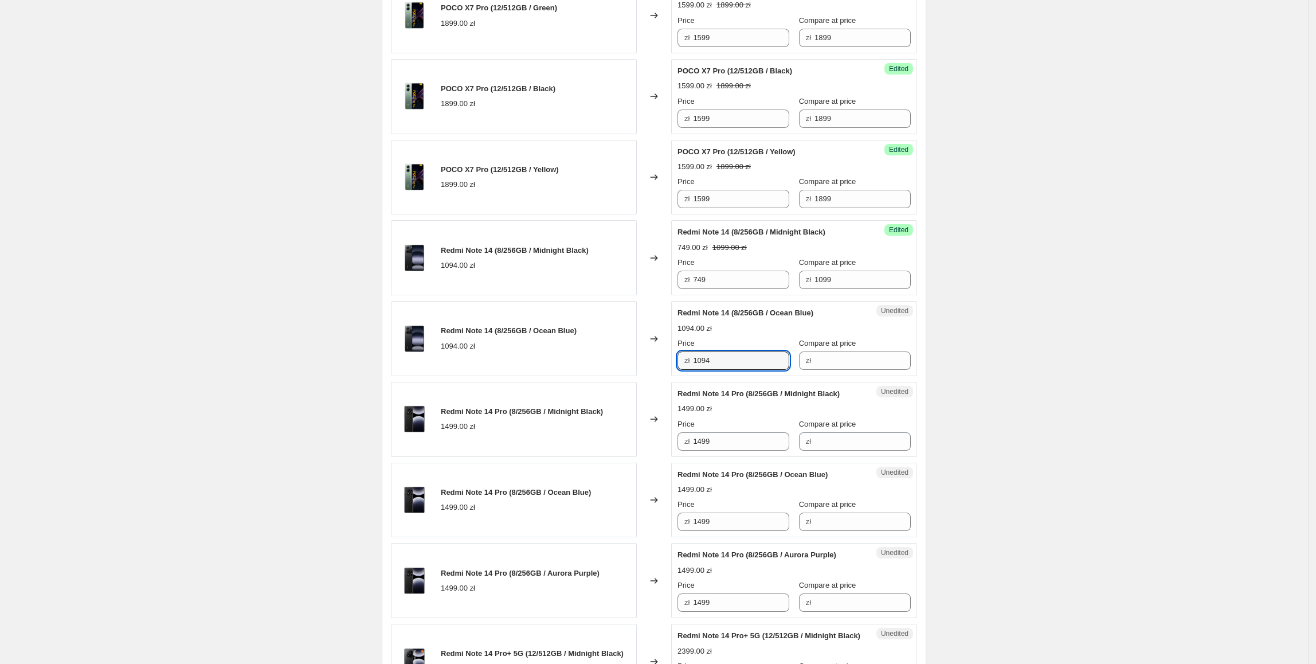
click at [635, 361] on div "Redmi Note 14 (8/256GB / Ocean Blue) 1094.00 zł Changed to Unedited Redmi Note …" at bounding box center [654, 338] width 526 height 75
paste input "749"
type input "749"
click at [608, 388] on div "Redmi Note 14 Pro (8/256GB / Midnight Black) 1499.00 zł" at bounding box center [514, 419] width 246 height 75
drag, startPoint x: 853, startPoint y: 289, endPoint x: 828, endPoint y: 365, distance: 80.3
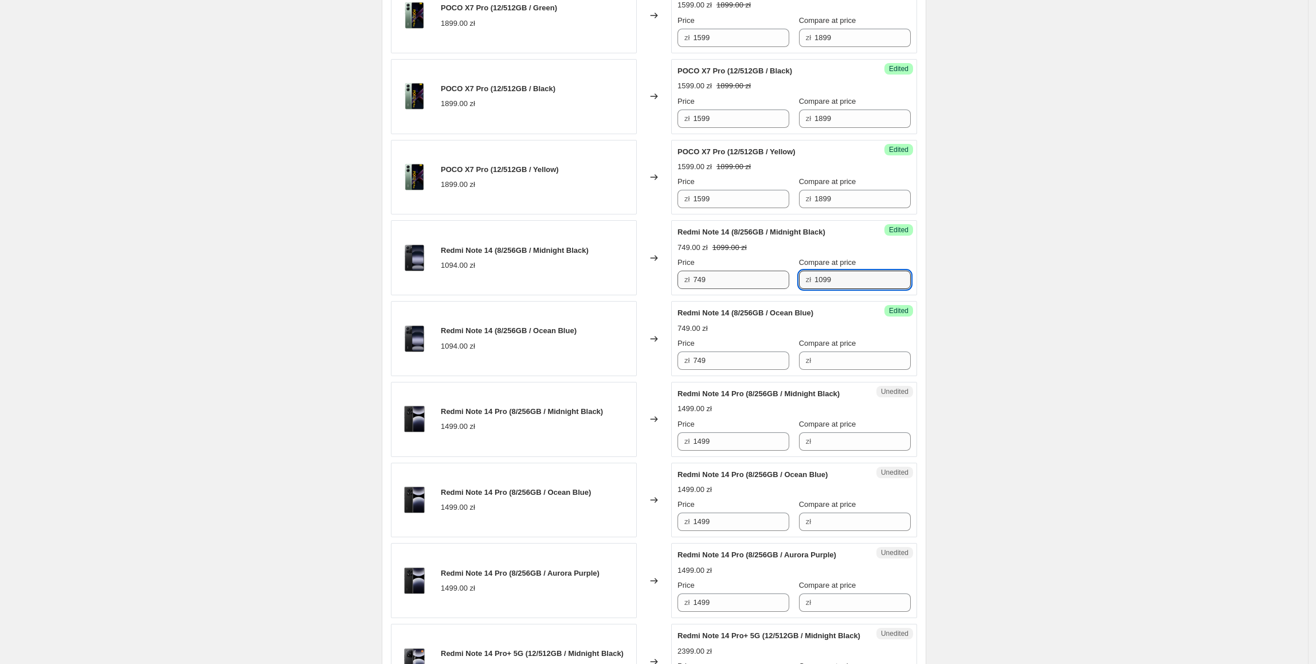
click at [734, 289] on div "Price zł 749 Compare at price zł 1099" at bounding box center [794, 273] width 233 height 32
click at [828, 368] on input "Compare at price" at bounding box center [863, 360] width 96 height 18
paste input "1099"
type input "1099"
click at [509, 376] on div "Redmi Note 14 (8/256GB / Ocean Blue) 1094.00 zł" at bounding box center [514, 338] width 246 height 75
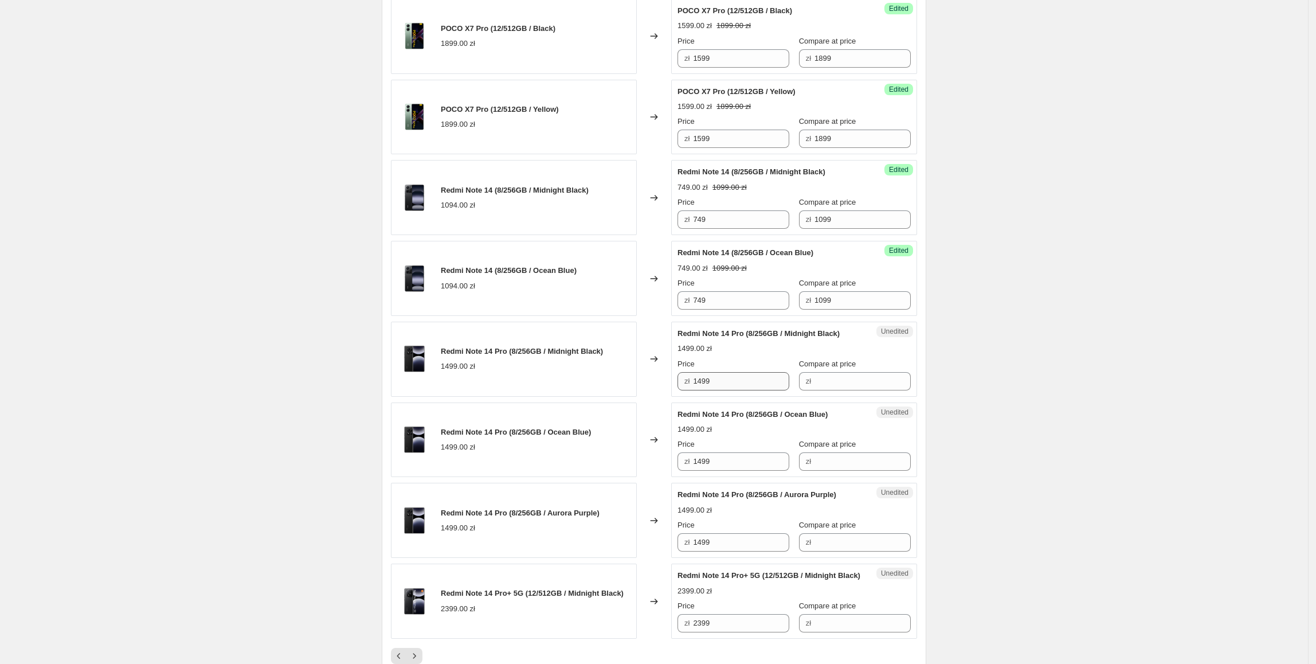
scroll to position [1393, 0]
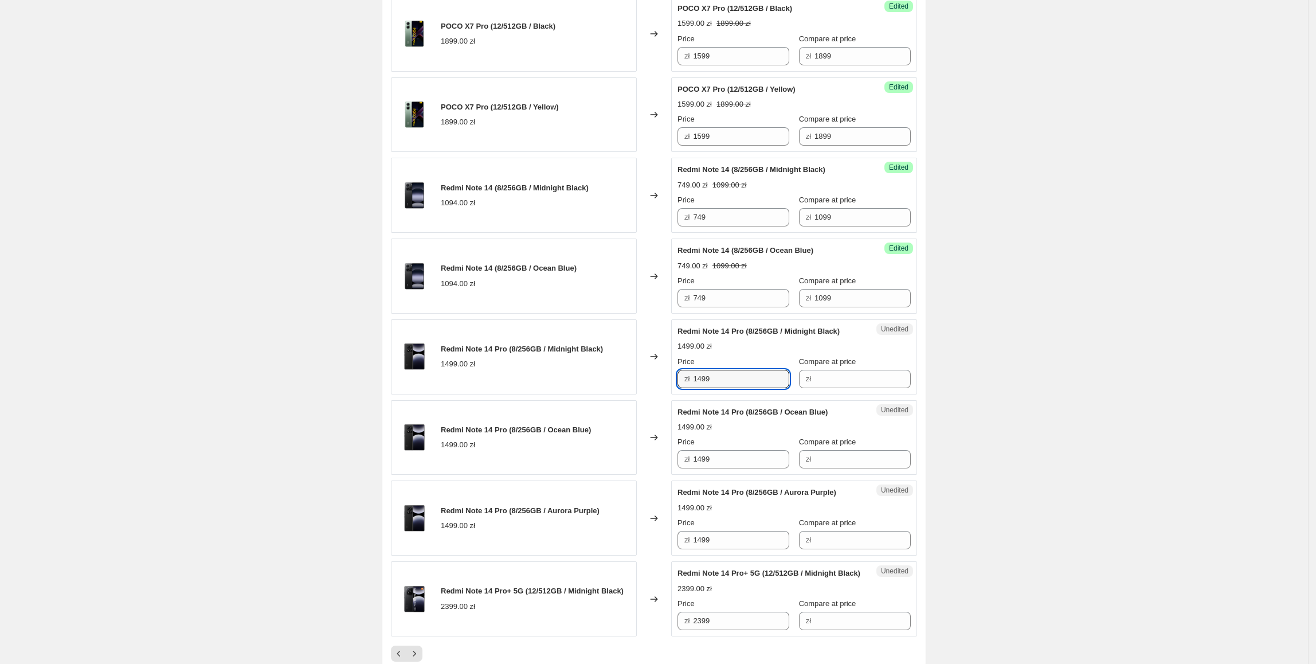
drag, startPoint x: 774, startPoint y: 380, endPoint x: 629, endPoint y: 381, distance: 145.1
click at [629, 381] on div "Redmi Note 14 Pro (8/256GB / Midnight Black) 1499.00 zł Changed to Unedited Red…" at bounding box center [654, 356] width 526 height 75
click at [629, 381] on div "Redmi Note 14 Pro (8/256GB / Midnight Black) 1499.00 zł" at bounding box center [514, 356] width 246 height 75
click at [846, 376] on input "Compare at price" at bounding box center [863, 379] width 96 height 18
paste input "1099"
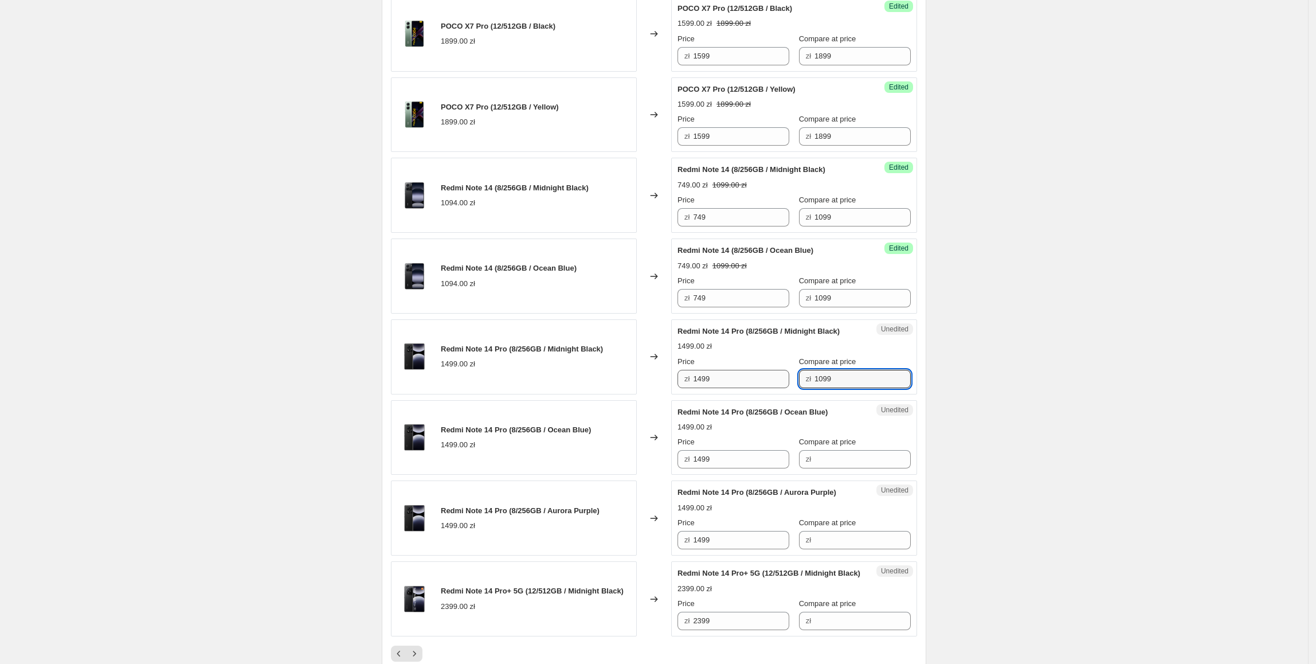
type input "1099"
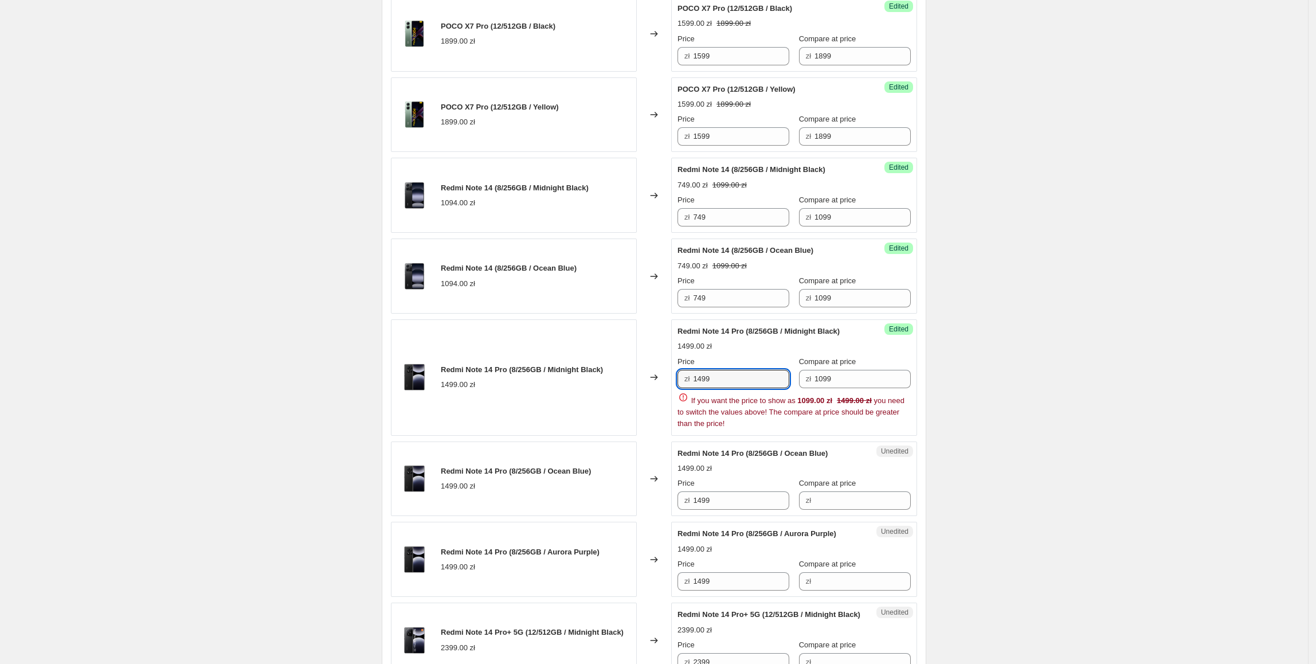
drag, startPoint x: 728, startPoint y: 384, endPoint x: 682, endPoint y: 386, distance: 45.9
click at [682, 386] on div "zł 1499" at bounding box center [734, 379] width 112 height 18
type input "1099"
click at [644, 375] on div "Changed to" at bounding box center [654, 377] width 34 height 116
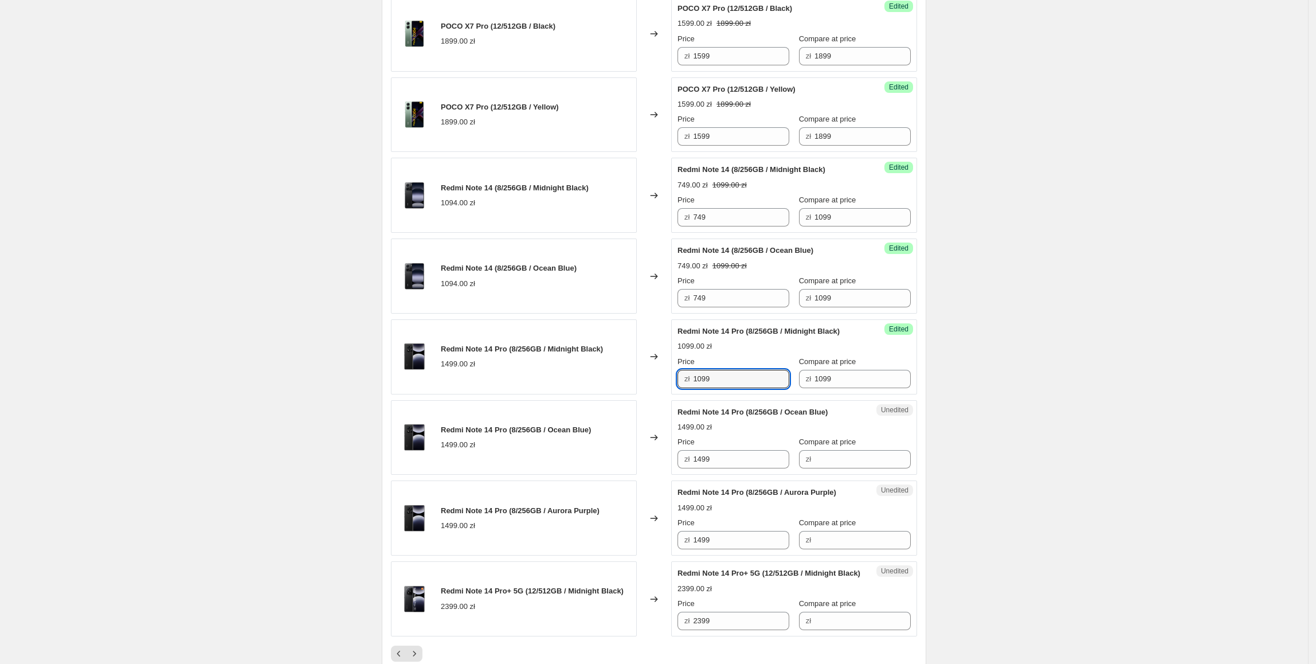
drag, startPoint x: 733, startPoint y: 381, endPoint x: 659, endPoint y: 386, distance: 73.6
click at [658, 386] on div "Redmi Note 14 Pro (8/256GB / Midnight Black) 1499.00 zł Changed to Success Edit…" at bounding box center [654, 356] width 526 height 75
drag, startPoint x: 735, startPoint y: 458, endPoint x: 631, endPoint y: 455, distance: 104.4
click at [627, 450] on div "Redmi Note 14 Pro (8/256GB / Ocean Blue) 1499.00 zł Changed to Unedited Redmi N…" at bounding box center [654, 437] width 526 height 75
paste input "0"
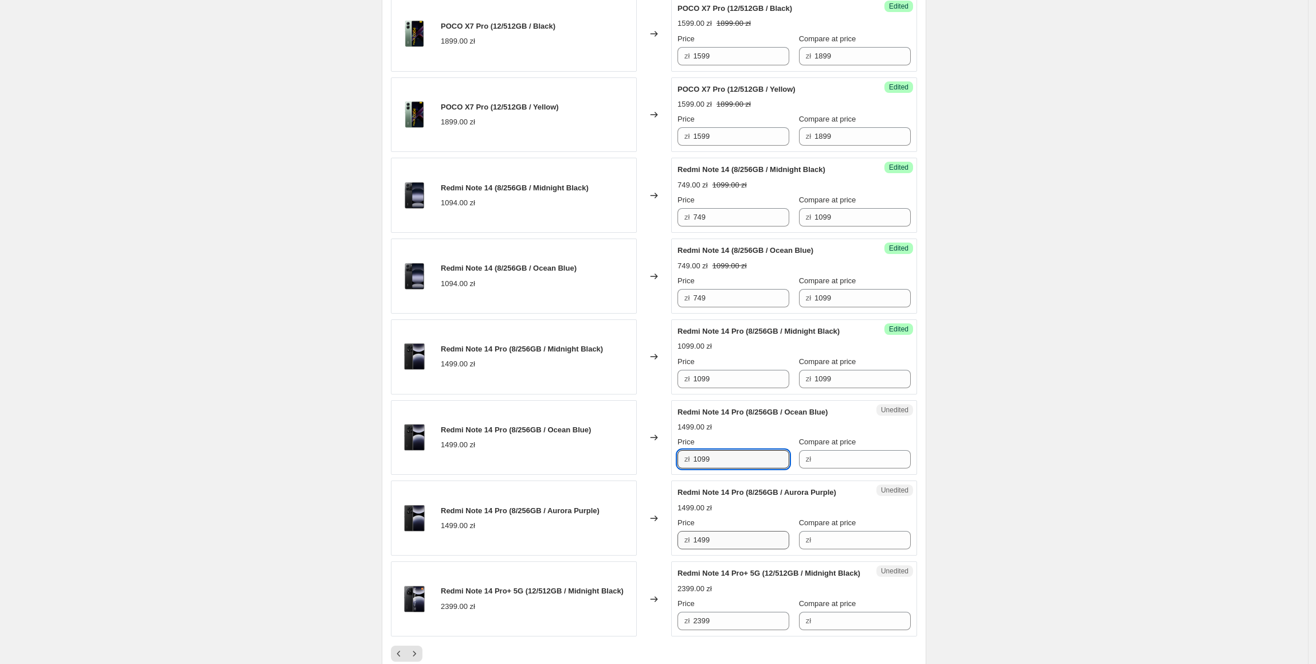
type input "1099"
drag, startPoint x: 736, startPoint y: 549, endPoint x: 583, endPoint y: 536, distance: 153.7
click at [583, 537] on div "Redmi Note 14 Pro (8/256GB / Aurora Purple) 1499.00 zł Changed to Unedited Redm…" at bounding box center [654, 517] width 526 height 75
paste input "0"
type input "1099"
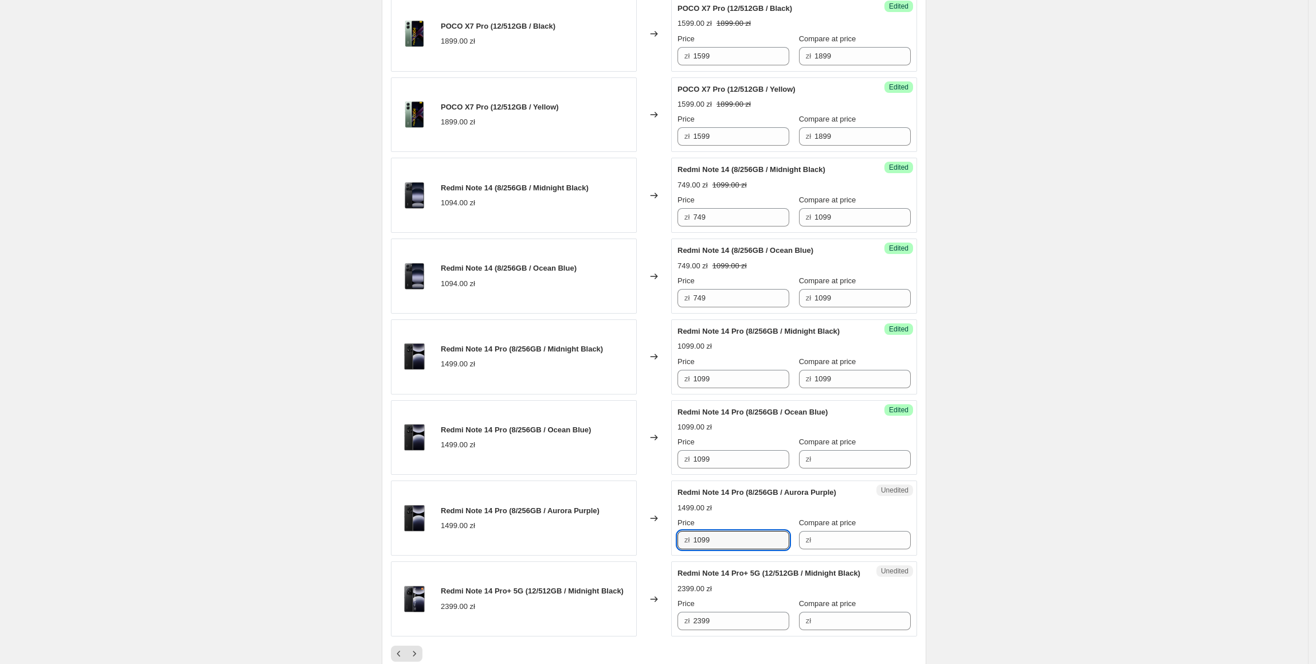
click at [580, 497] on div "Redmi Note 14 Pro (8/256GB / Aurora Purple) 1499.00 zł" at bounding box center [514, 517] width 246 height 75
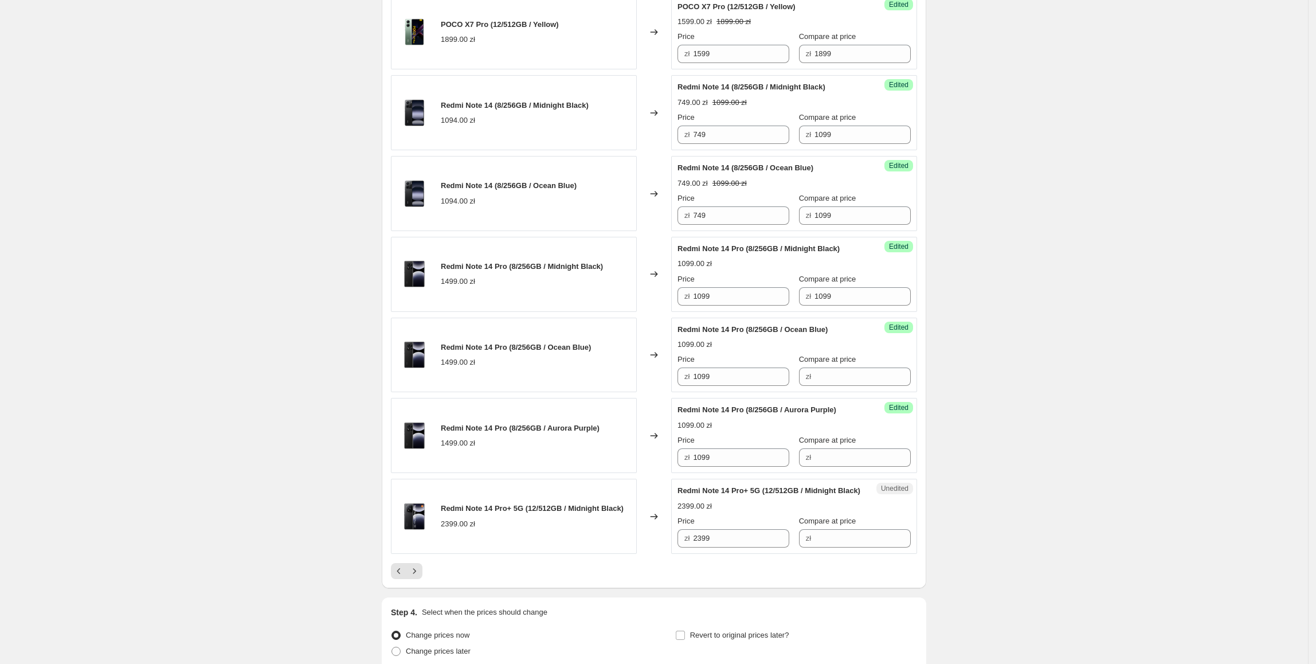
scroll to position [1478, 0]
drag, startPoint x: 775, startPoint y: 310, endPoint x: 763, endPoint y: 311, distance: 12.7
click at [763, 310] on div "Success Edited Redmi Note 14 Pro (8/256GB / Midnight Black) 1099.00 zł Price zł…" at bounding box center [794, 272] width 246 height 75
click at [826, 374] on input "Compare at price" at bounding box center [863, 375] width 96 height 18
paste input "1099"
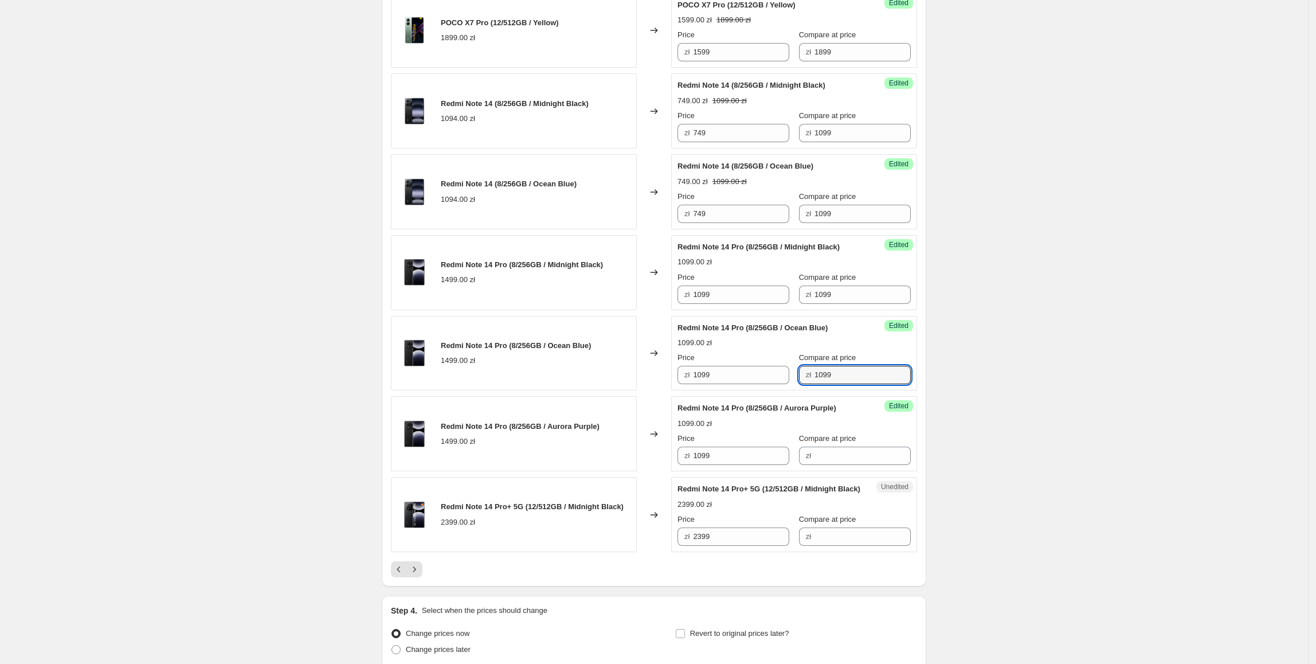
type input "1099"
click at [549, 430] on span "Redmi Note 14 Pro (8/256GB / Aurora Purple)" at bounding box center [520, 426] width 159 height 9
drag, startPoint x: 748, startPoint y: 217, endPoint x: 736, endPoint y: 292, distance: 76.1
click at [679, 229] on div "Success Edited Redmi Note 14 (8/256GB / Ocean Blue) 749.00 zł 1099.00 zł Price …" at bounding box center [794, 191] width 246 height 75
paste input "74"
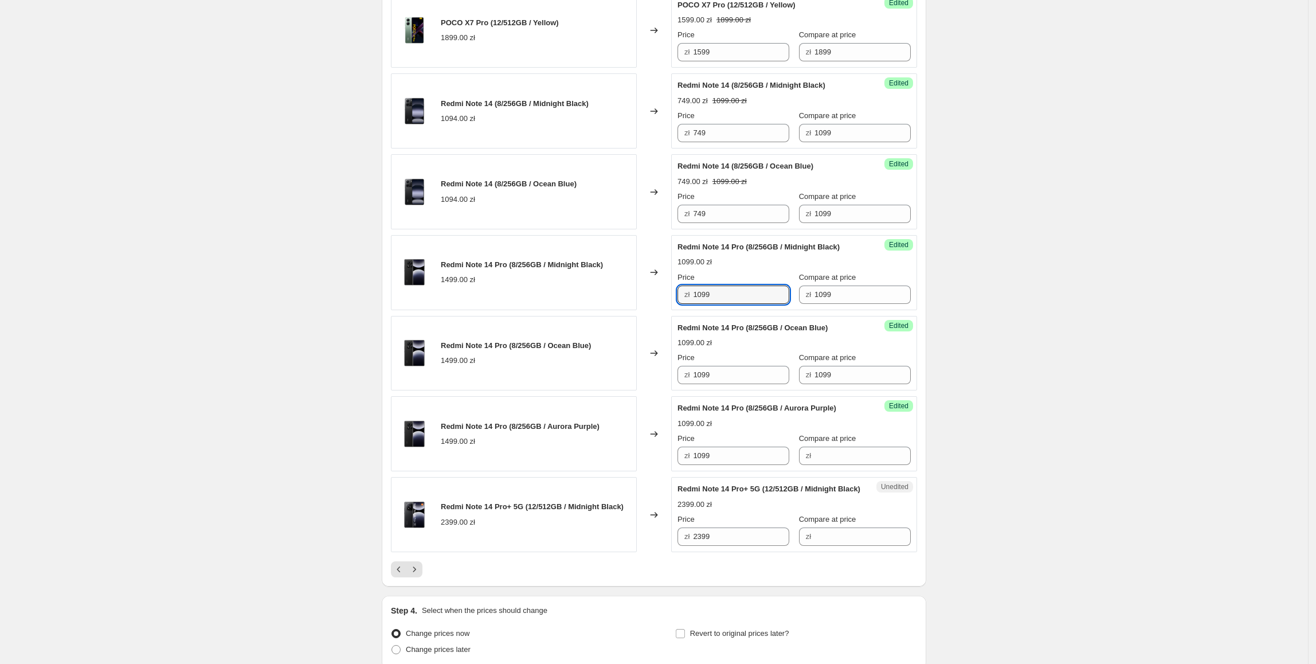
drag, startPoint x: 753, startPoint y: 301, endPoint x: 616, endPoint y: 323, distance: 138.8
type input "749"
drag, startPoint x: 743, startPoint y: 378, endPoint x: 650, endPoint y: 381, distance: 92.9
click at [650, 381] on div "Redmi Note 14 Pro (8/256GB / Ocean Blue) 1499.00 zł Changed to Success Edited R…" at bounding box center [654, 353] width 526 height 75
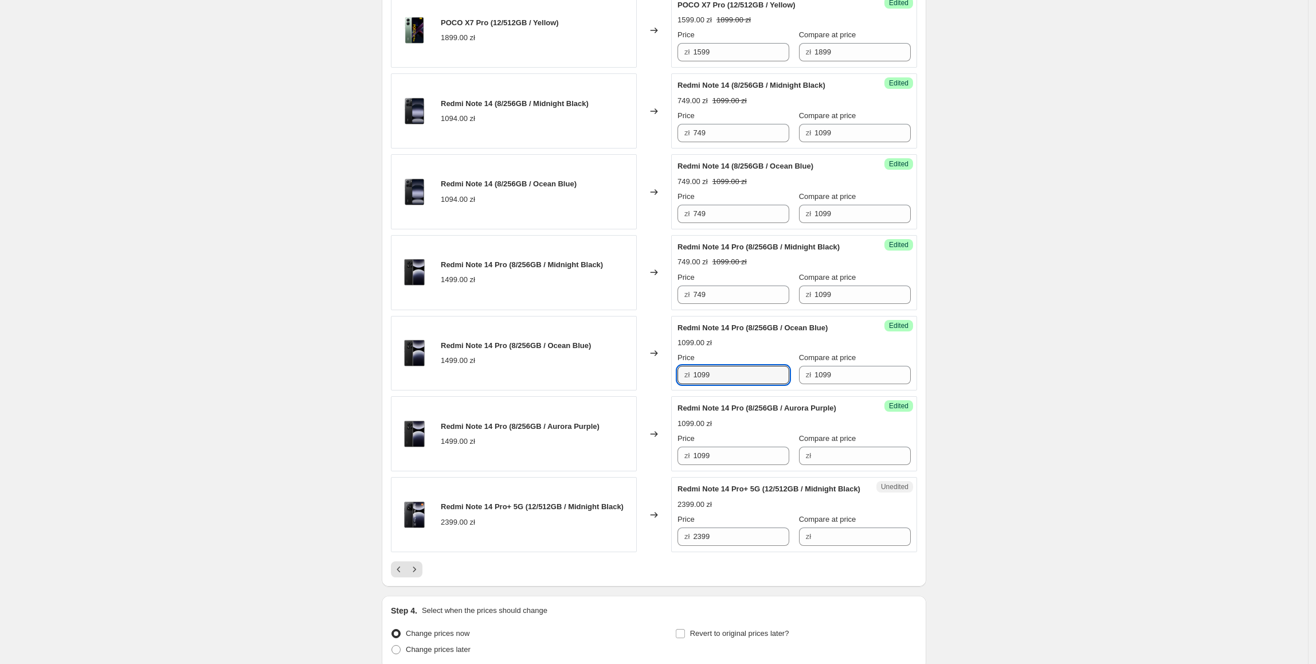
paste input "74"
type input "749"
drag, startPoint x: 741, startPoint y: 463, endPoint x: 604, endPoint y: 468, distance: 137.1
click at [604, 468] on div "Redmi Note 14 Pro (8/256GB / Aurora Purple) 1499.00 zł Changed to Success Edite…" at bounding box center [654, 433] width 526 height 75
paste input "74"
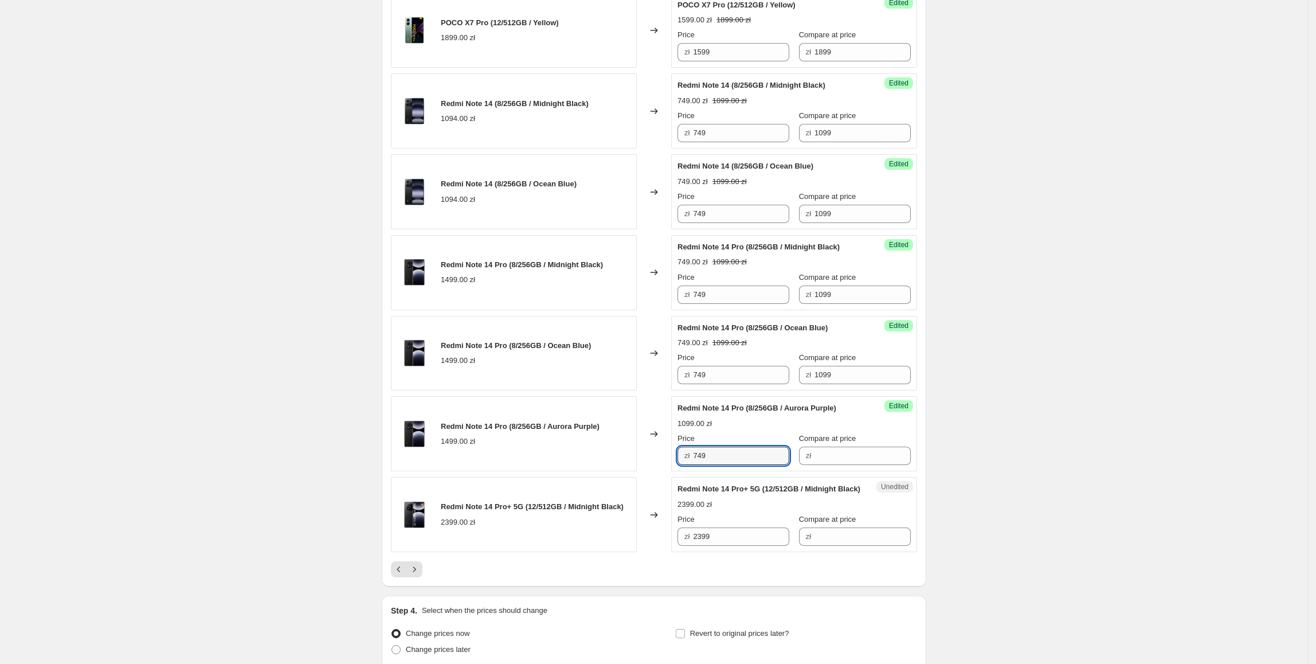
type input "749"
click at [581, 374] on div "Redmi Note 14 Pro (8/256GB / Ocean Blue) 1499.00 zł" at bounding box center [514, 353] width 246 height 75
drag, startPoint x: 851, startPoint y: 382, endPoint x: 838, endPoint y: 462, distance: 80.7
click at [765, 384] on div "Price zł 749 Compare at price zł 1099" at bounding box center [794, 368] width 233 height 32
click at [838, 462] on input "Compare at price" at bounding box center [863, 456] width 96 height 18
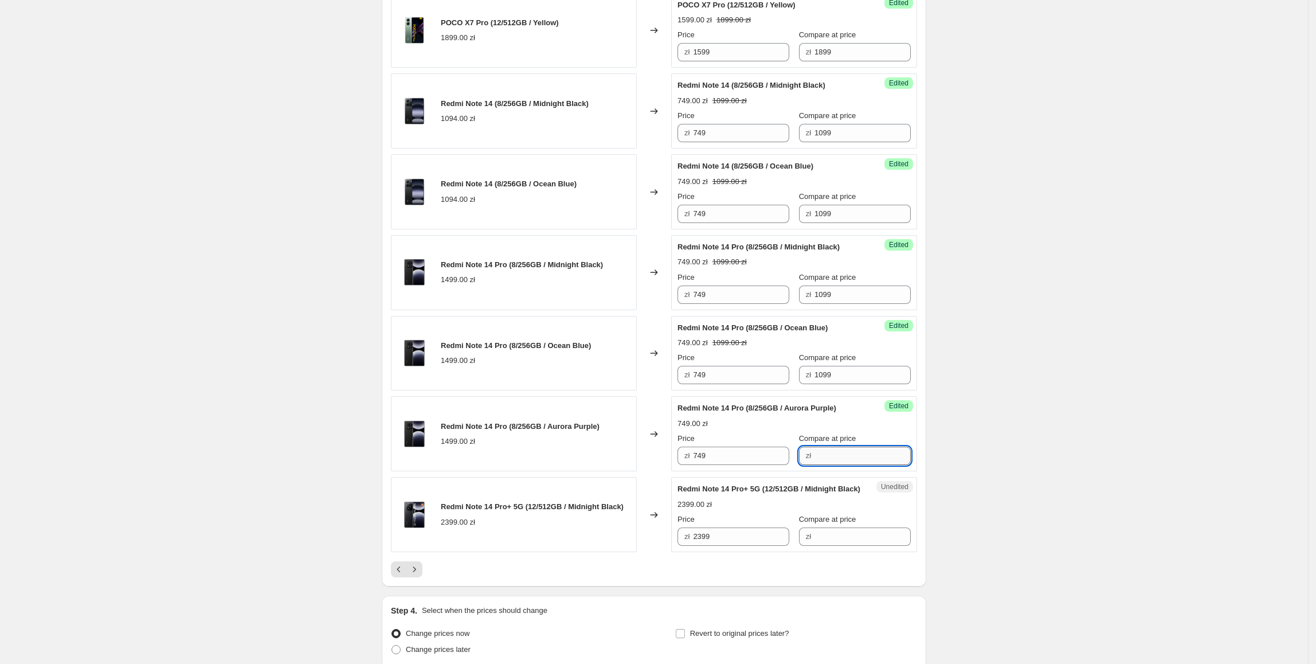
paste input "1099"
type input "1099"
click at [585, 471] on div "Redmi Note 14 Pro (8/256GB / Aurora Purple) 1499.00 zł" at bounding box center [514, 433] width 246 height 75
drag, startPoint x: 771, startPoint y: 302, endPoint x: 698, endPoint y: 316, distance: 73.8
click at [698, 310] on div "Success Edited Redmi Note 14 Pro (8/256GB / Midnight Black) 749.00 zł 1099.00 z…" at bounding box center [794, 272] width 246 height 75
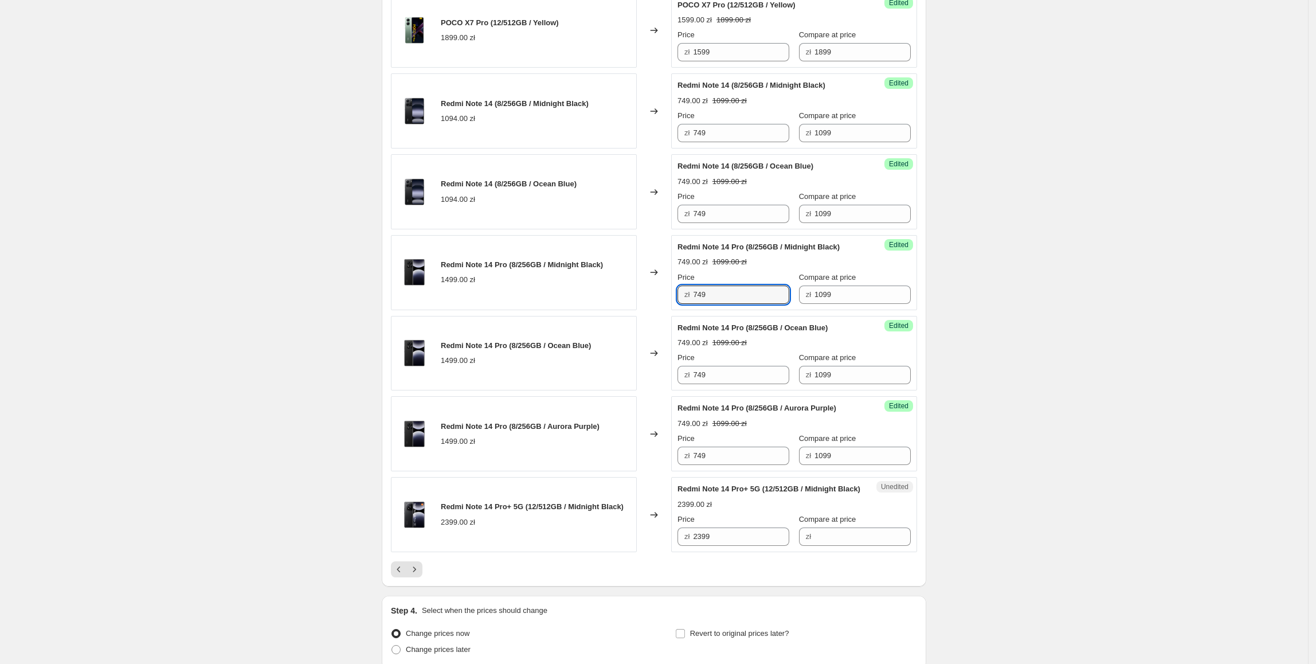
type input "2"
type input "1099"
drag, startPoint x: 849, startPoint y: 294, endPoint x: 800, endPoint y: 296, distance: 48.2
click at [800, 296] on div "zł 1099" at bounding box center [855, 295] width 112 height 18
type input "1499"
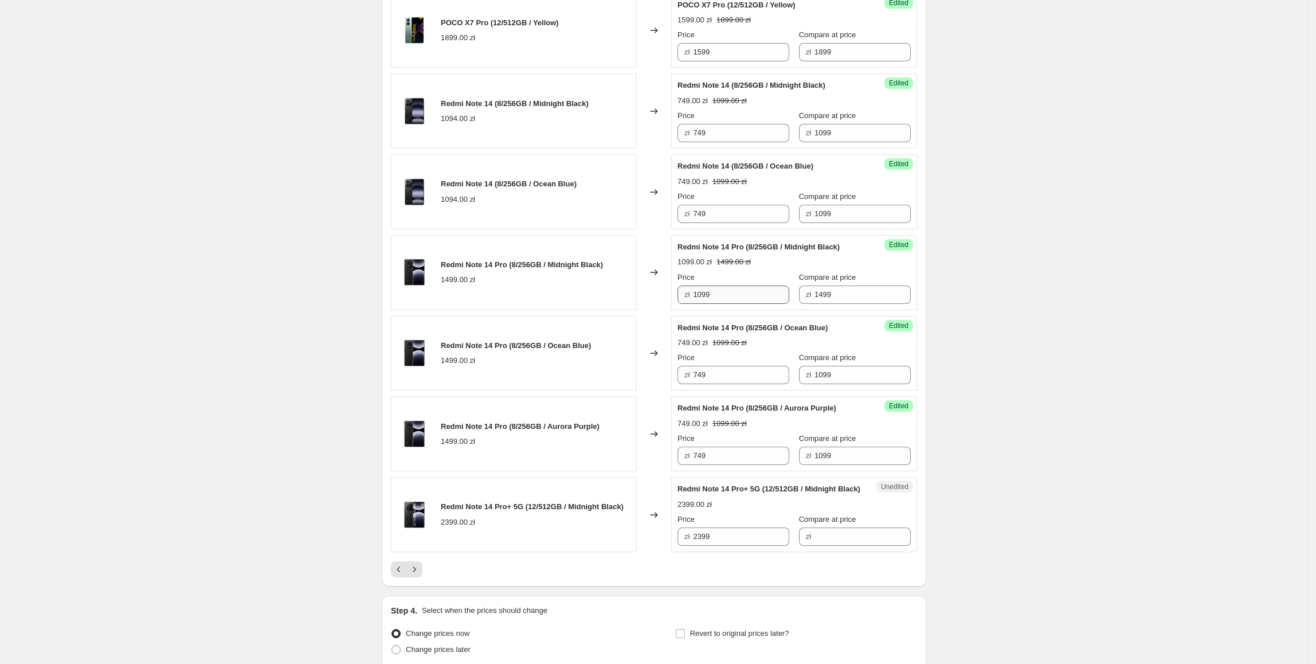
drag, startPoint x: 510, startPoint y: 416, endPoint x: 733, endPoint y: 294, distance: 254.0
click at [511, 415] on div "Redmi Note 14 Pro (8/256GB / Aurora Purple) 1499.00 zł" at bounding box center [514, 433] width 246 height 75
drag, startPoint x: 732, startPoint y: 297, endPoint x: 574, endPoint y: 297, distance: 157.7
click at [574, 297] on div "Redmi Note 14 Pro (8/256GB / Midnight Black) 1499.00 zł Changed to Success Edit…" at bounding box center [654, 272] width 526 height 75
drag, startPoint x: 745, startPoint y: 374, endPoint x: 645, endPoint y: 378, distance: 100.4
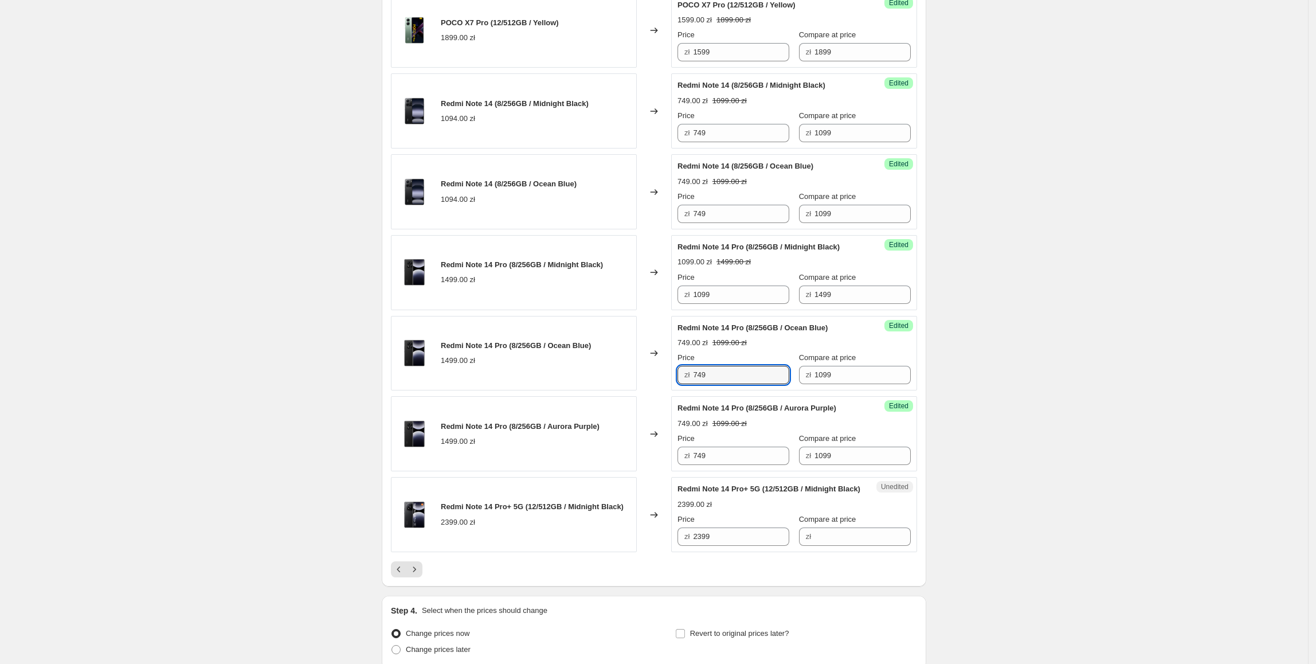
click at [645, 378] on div "Redmi Note 14 Pro (8/256GB / Ocean Blue) 1499.00 zł Changed to Success Edited R…" at bounding box center [654, 353] width 526 height 75
paste input "109"
type input "1099"
drag, startPoint x: 745, startPoint y: 454, endPoint x: 541, endPoint y: 455, distance: 204.1
click at [541, 455] on div "Redmi Note 14 Pro (8/256GB / Aurora Purple) 1499.00 zł Changed to Success Edite…" at bounding box center [654, 433] width 526 height 75
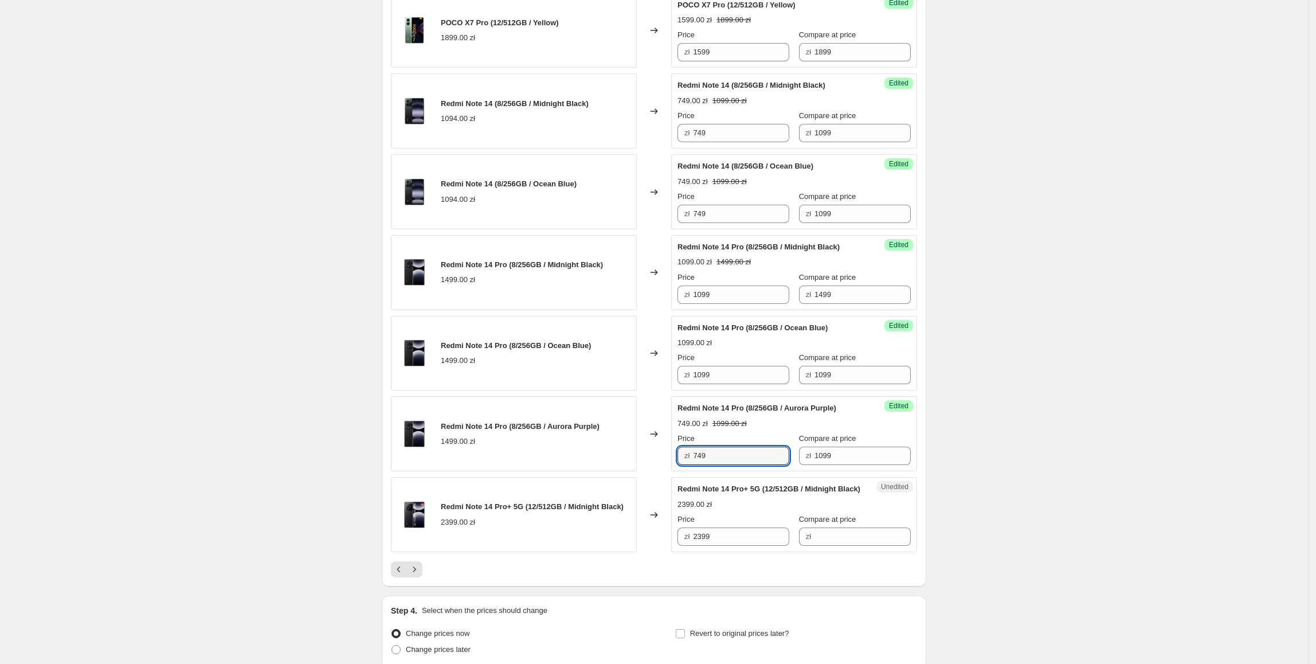
paste input "109"
type input "1099"
click at [541, 455] on div "Redmi Note 14 Pro (8/256GB / Aurora Purple) 1499.00 zł" at bounding box center [514, 433] width 246 height 75
drag, startPoint x: 843, startPoint y: 301, endPoint x: 877, endPoint y: 415, distance: 119.2
click at [726, 304] on div "Price zł 1099 Compare at price zł 1499" at bounding box center [794, 288] width 233 height 32
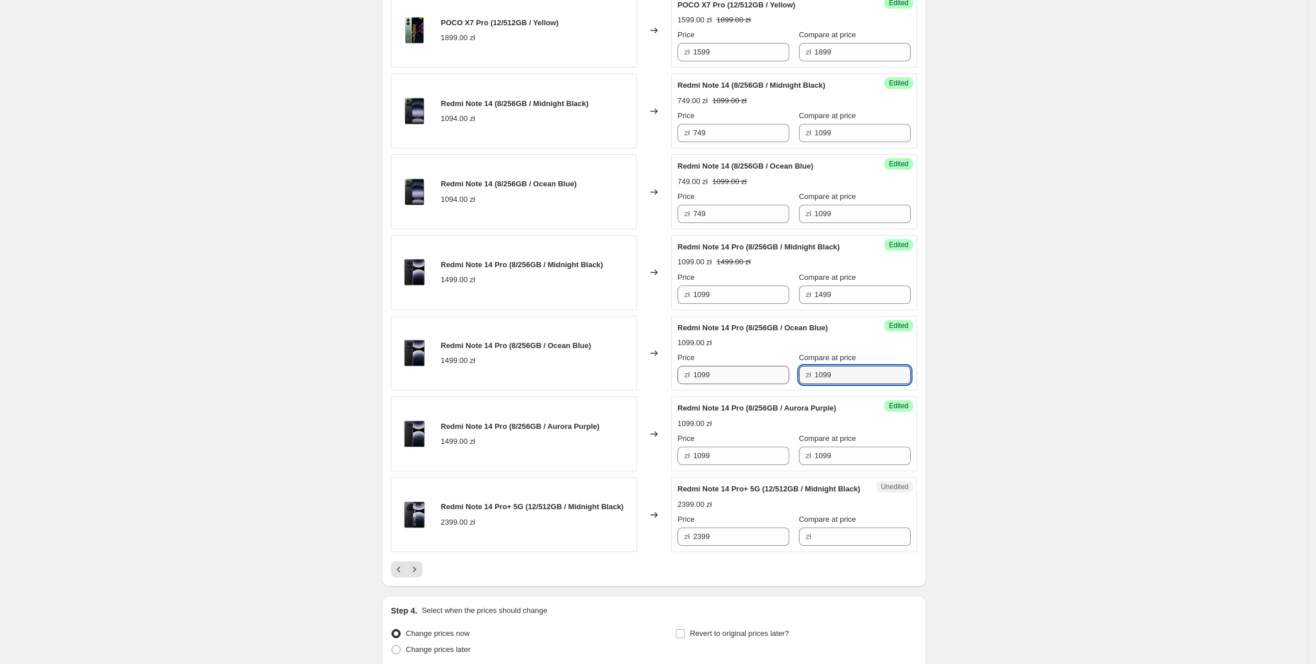
paste input "4"
drag, startPoint x: 841, startPoint y: 384, endPoint x: 727, endPoint y: 386, distance: 113.5
click at [727, 384] on div "Price zł 1099 Compare at price zł 1099" at bounding box center [794, 368] width 233 height 32
type input "1499"
paste input "4"
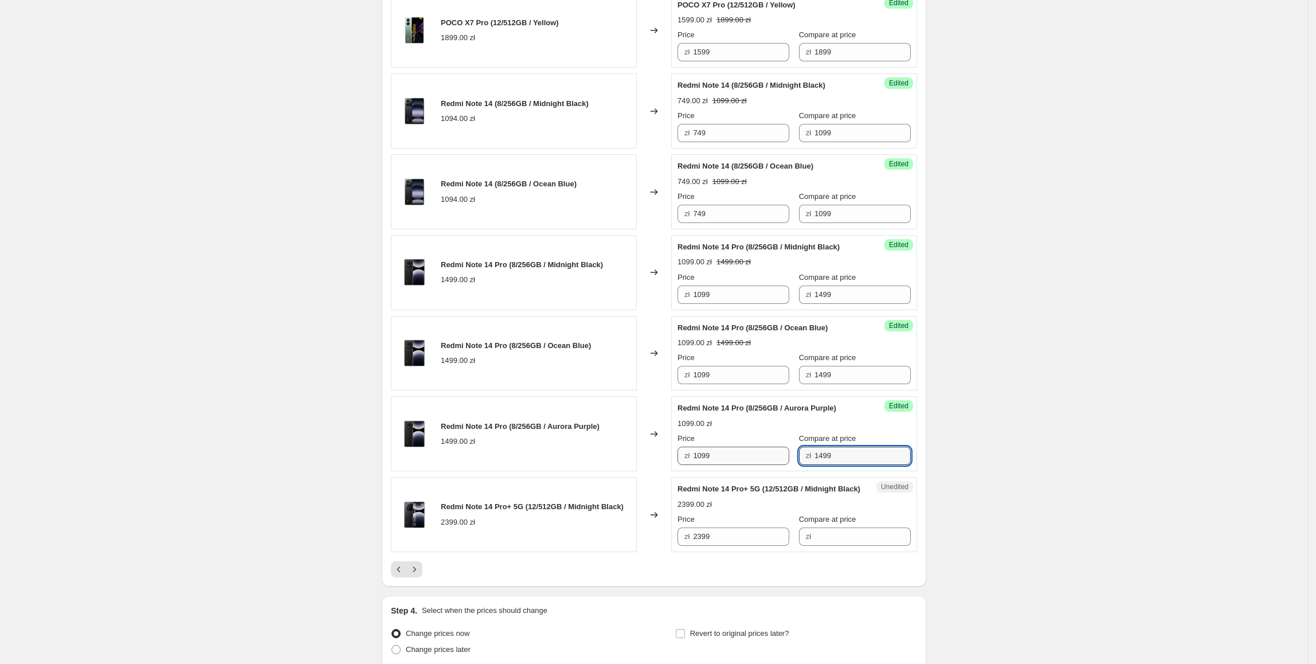
drag, startPoint x: 834, startPoint y: 460, endPoint x: 752, endPoint y: 460, distance: 81.4
click at [752, 460] on div "Price zł 1099 Compare at price zł 1499" at bounding box center [794, 449] width 233 height 32
type input "1499"
click at [569, 443] on div "1499.00 zł" at bounding box center [520, 441] width 159 height 11
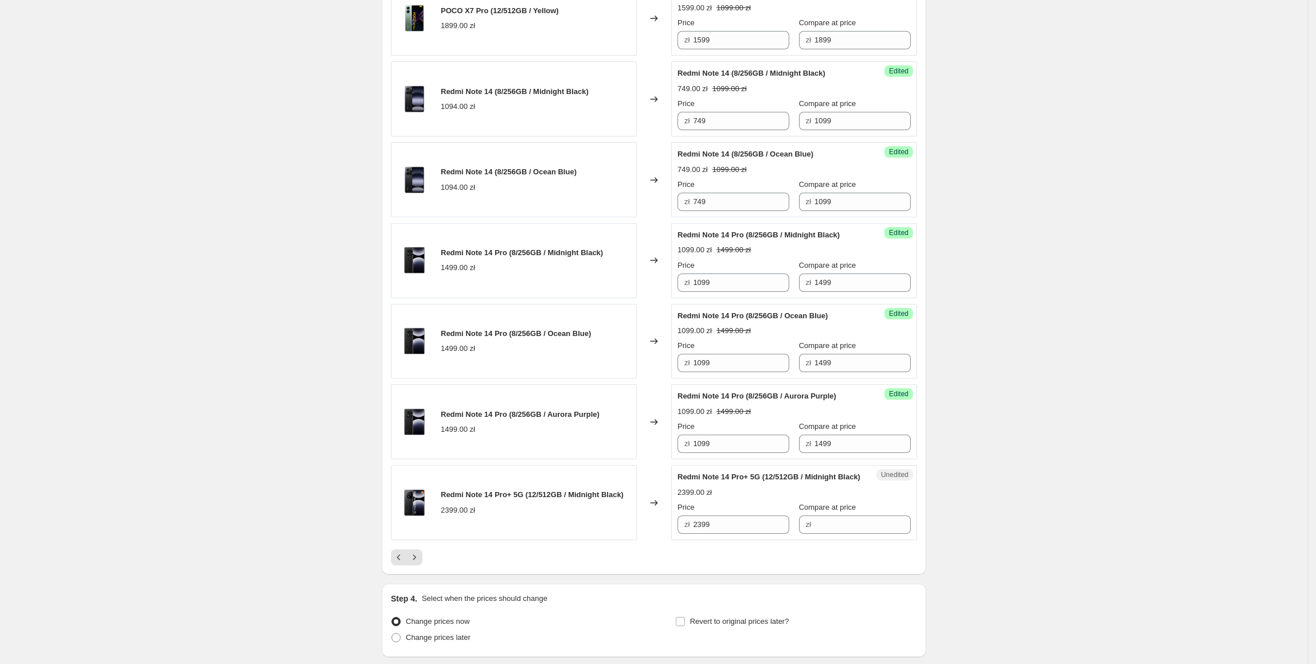
scroll to position [1491, 0]
drag, startPoint x: 739, startPoint y: 549, endPoint x: 671, endPoint y: 546, distance: 68.3
click at [671, 538] on div "Redmi Note 14 Pro+ 5G (12/512GB / Midnight Black) 2399.00 zł Changed to Unedite…" at bounding box center [654, 500] width 526 height 75
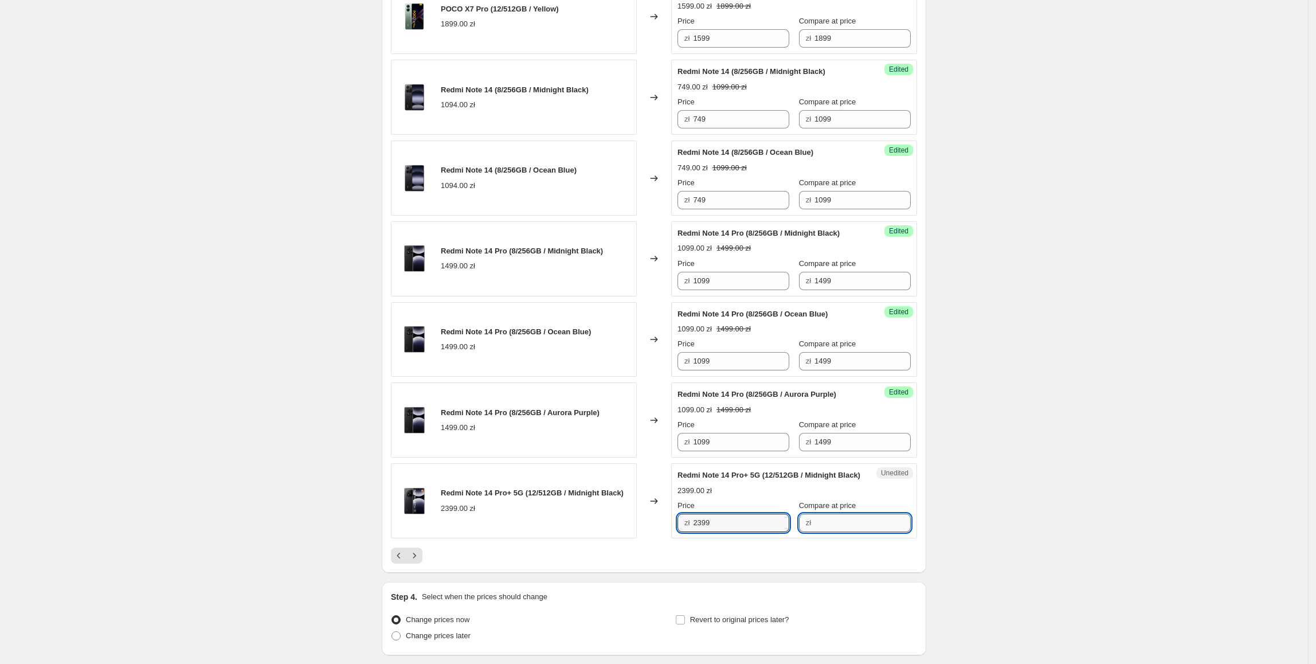
click at [851, 532] on input "Compare at price" at bounding box center [863, 523] width 96 height 18
paste input "2399"
type input "2399"
click at [712, 532] on input "2399" at bounding box center [741, 523] width 96 height 18
drag, startPoint x: 724, startPoint y: 541, endPoint x: 695, endPoint y: 545, distance: 28.9
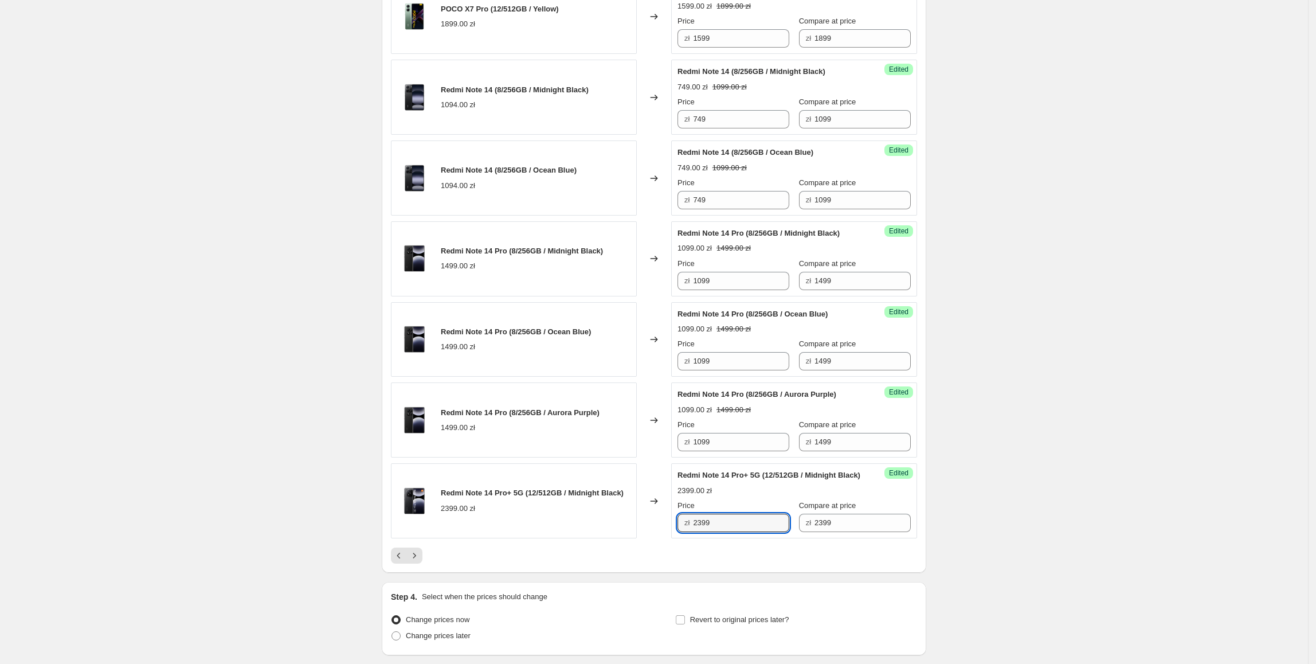
click at [695, 532] on div "zł 2399" at bounding box center [734, 523] width 112 height 18
type input "1799"
click at [652, 483] on div "Changed to" at bounding box center [654, 500] width 34 height 75
click at [419, 561] on icon "Next" at bounding box center [414, 555] width 11 height 11
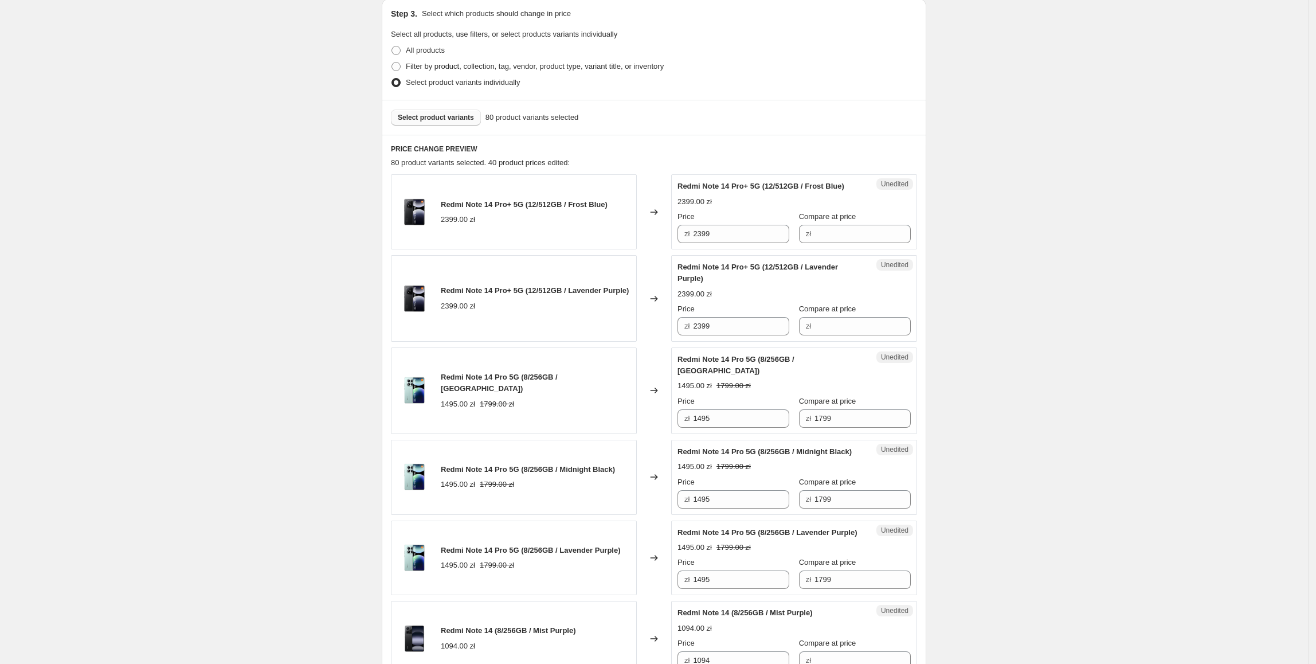
scroll to position [253, 0]
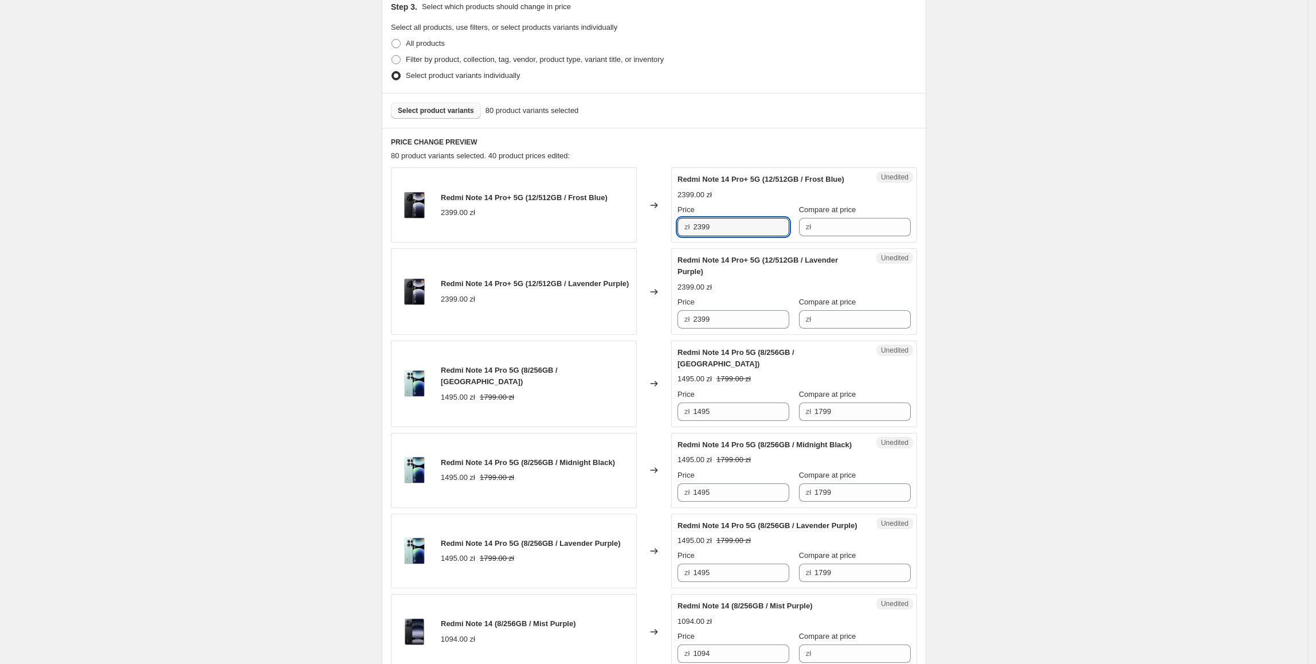
drag, startPoint x: 760, startPoint y: 232, endPoint x: 659, endPoint y: 232, distance: 100.3
click at [659, 232] on div "Redmi Note 14 Pro+ 5G (12/512GB / Frost Blue) 2399.00 zł Changed to Unedited Re…" at bounding box center [654, 204] width 526 height 75
click at [826, 222] on input "Compare at price" at bounding box center [863, 227] width 96 height 18
paste input "2399"
type input "2399"
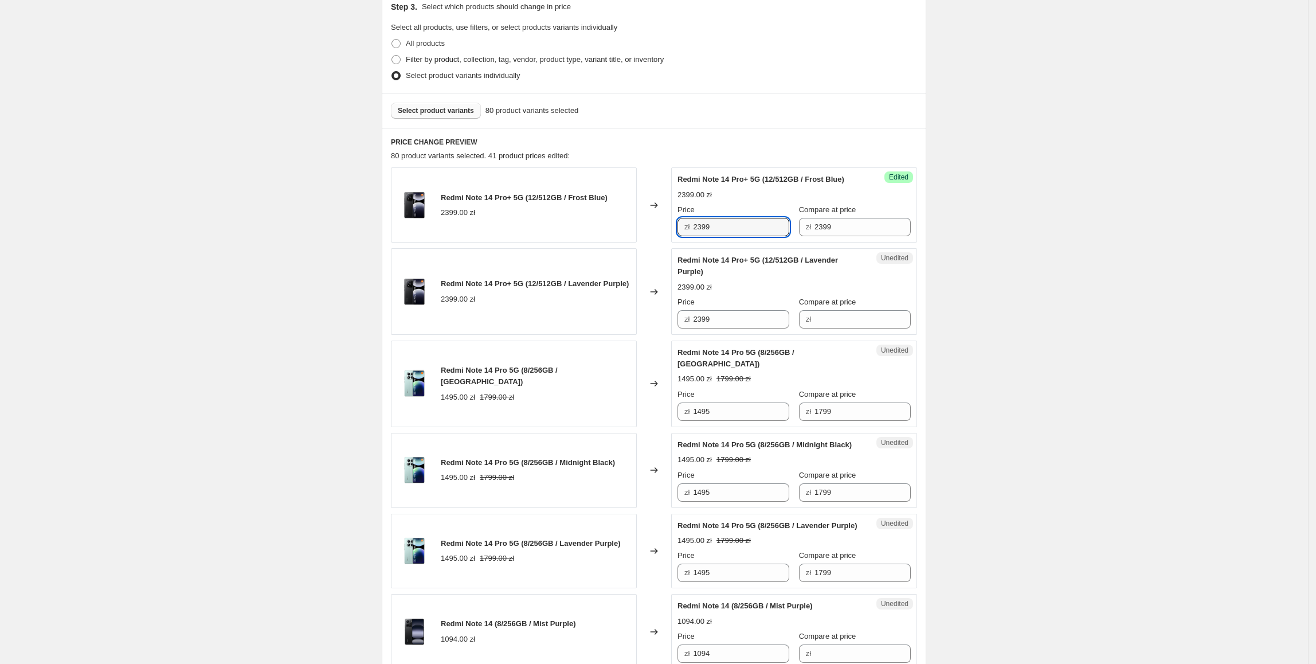
drag, startPoint x: 771, startPoint y: 226, endPoint x: 693, endPoint y: 229, distance: 77.5
click at [693, 229] on div "zł 2399" at bounding box center [734, 227] width 112 height 18
type input "1799"
drag, startPoint x: 737, startPoint y: 229, endPoint x: 755, endPoint y: 313, distance: 85.5
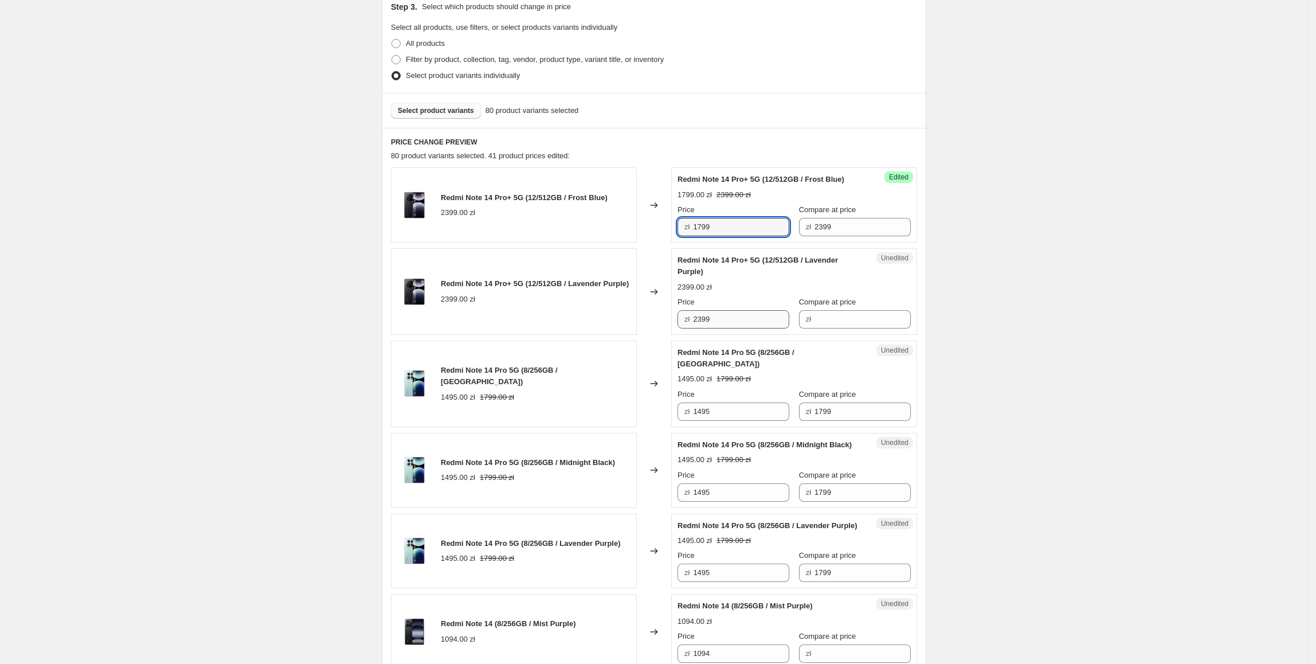
click at [624, 239] on div "Redmi Note 14 Pro+ 5G (12/512GB / Frost Blue) 2399.00 zł Changed to Success Edi…" at bounding box center [654, 204] width 526 height 75
paste input "17"
drag, startPoint x: 752, startPoint y: 315, endPoint x: 519, endPoint y: 315, distance: 233.3
click at [519, 315] on div "Redmi Note 14 Pro+ 5G (12/512GB / Lavender Purple) 2399.00 zł Changed to Unedit…" at bounding box center [654, 291] width 526 height 87
type input "1799"
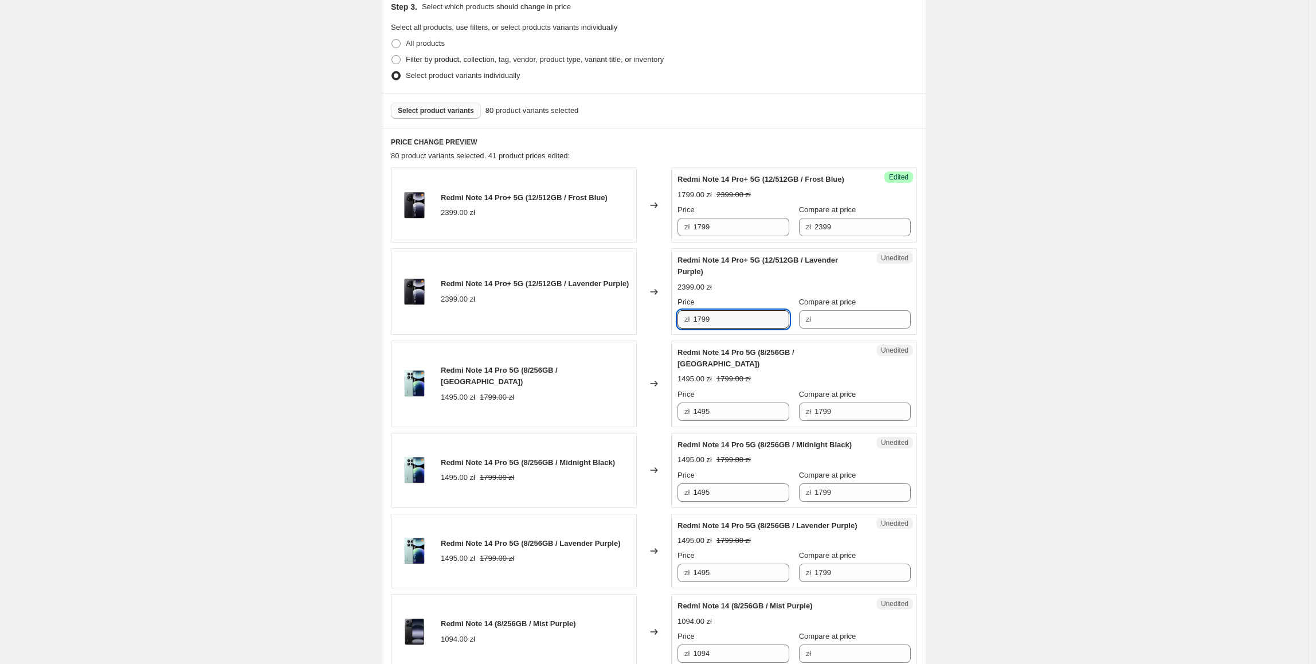
drag, startPoint x: 519, startPoint y: 315, endPoint x: 529, endPoint y: 315, distance: 9.2
click at [523, 315] on div "Redmi Note 14 Pro+ 5G (12/512GB / Lavender Purple) 2399.00 zł" at bounding box center [514, 291] width 246 height 87
drag, startPoint x: 841, startPoint y: 225, endPoint x: 728, endPoint y: 235, distance: 112.8
click at [728, 235] on div "Price zł 1799 Compare at price zł 2399" at bounding box center [794, 220] width 233 height 32
click at [828, 318] on input "Compare at price" at bounding box center [863, 319] width 96 height 18
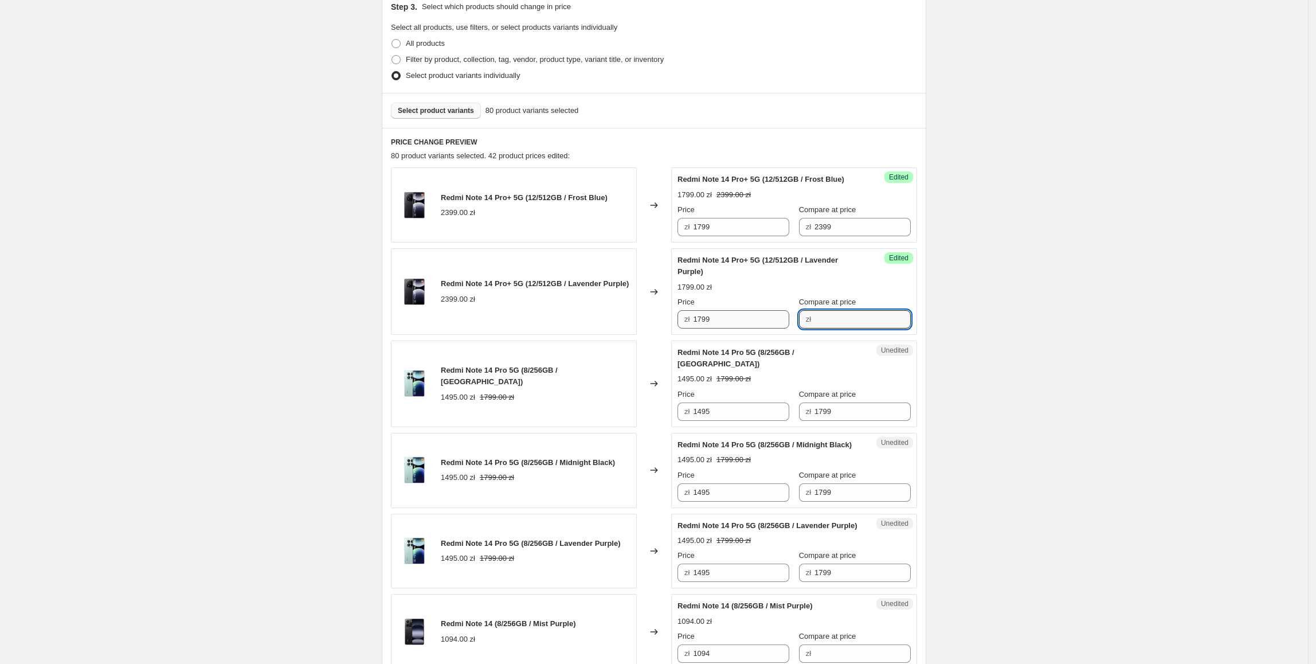
paste input "2399"
type input "2399"
click at [588, 329] on div "Redmi Note 14 Pro+ 5G (12/512GB / Lavender Purple) 2399.00 zł" at bounding box center [514, 291] width 246 height 87
drag, startPoint x: 725, startPoint y: 401, endPoint x: 677, endPoint y: 404, distance: 48.2
click at [677, 405] on div "Unedited Redmi Note 14 Pro 5G (8/256GB / Coral Green) 1495.00 zł 1799.00 zł Pri…" at bounding box center [794, 384] width 246 height 87
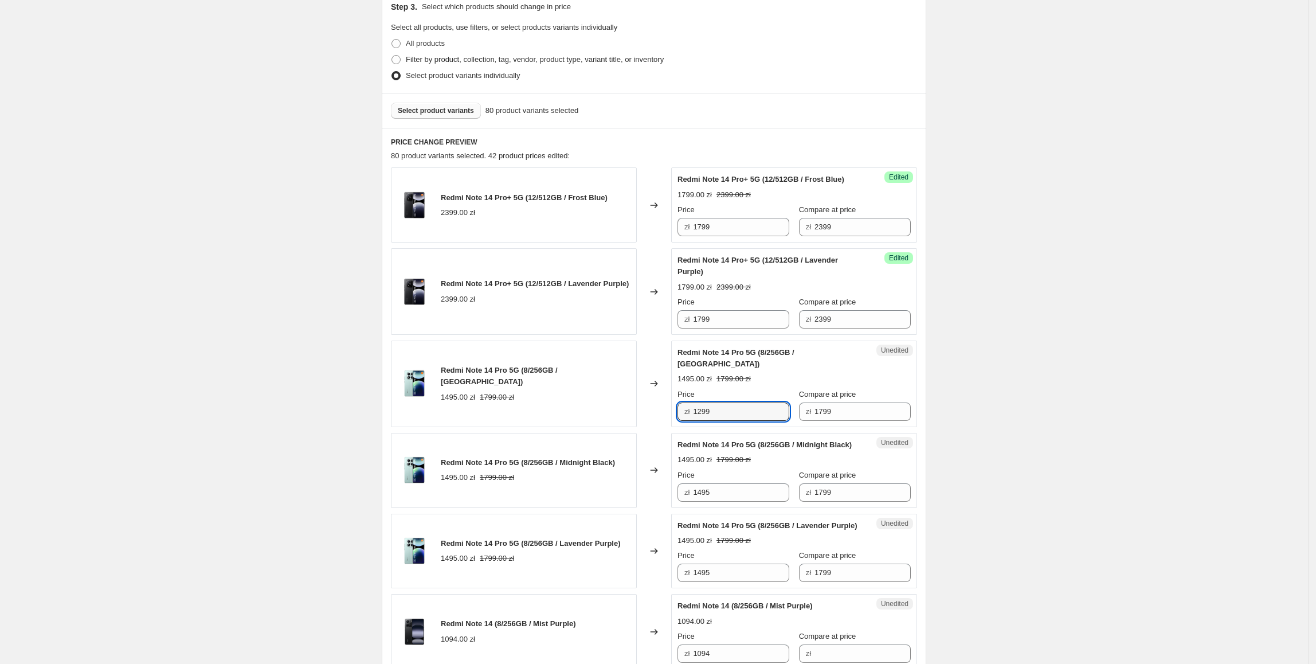
type input "1299"
click at [642, 397] on div "Changed to" at bounding box center [654, 384] width 34 height 87
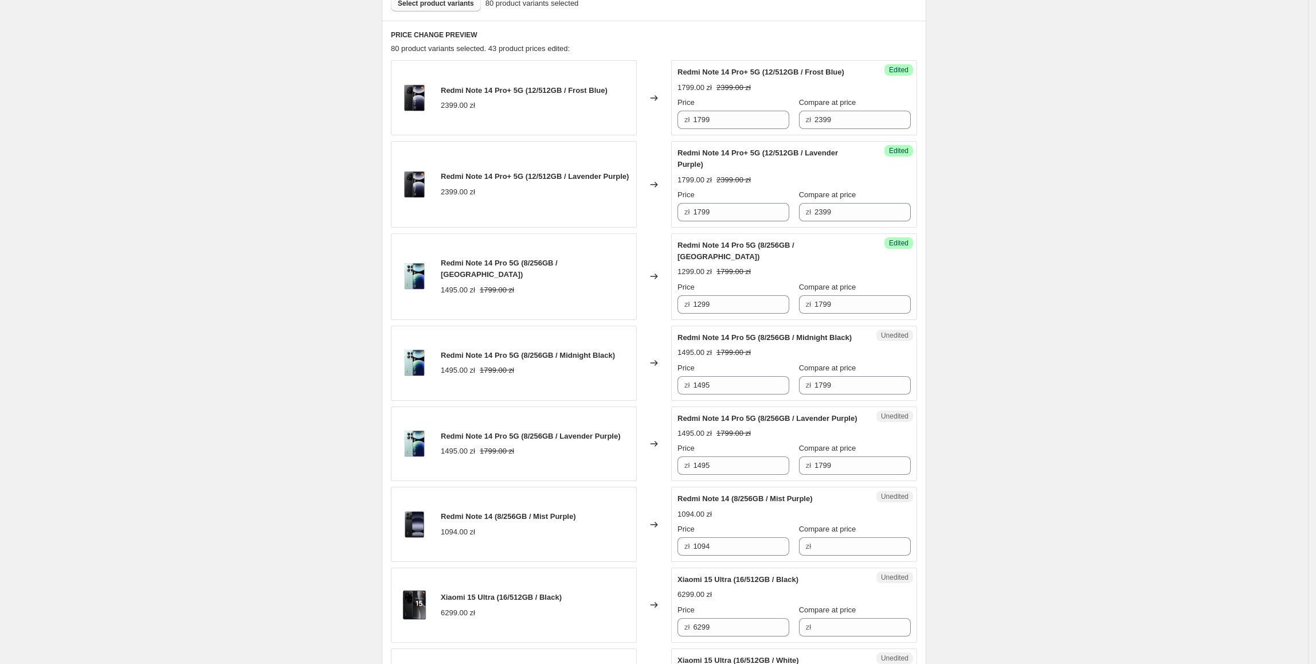
scroll to position [361, 0]
drag, startPoint x: 732, startPoint y: 296, endPoint x: 673, endPoint y: 308, distance: 59.7
click at [666, 303] on div "Redmi Note 14 Pro 5G (8/256GB / Coral Green) 1495.00 zł 1799.00 zł Changed to S…" at bounding box center [654, 276] width 526 height 87
paste input "299"
drag, startPoint x: 739, startPoint y: 378, endPoint x: 569, endPoint y: 378, distance: 170.3
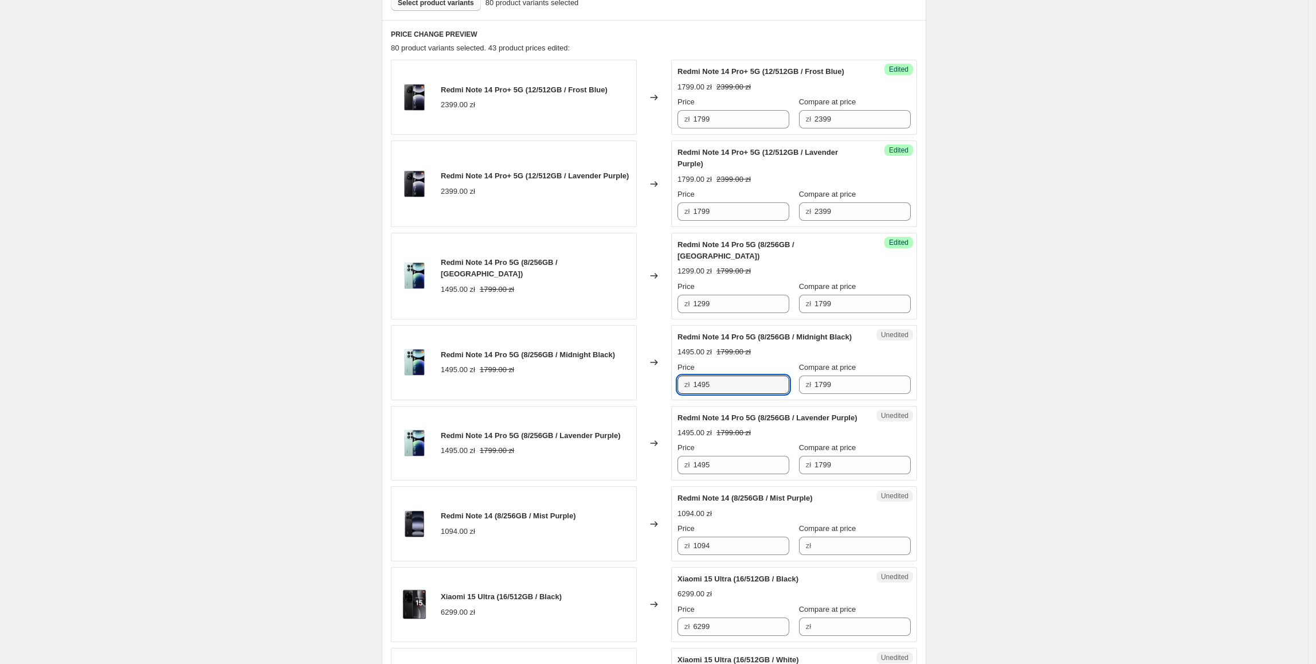
click at [569, 378] on div "Redmi Note 14 Pro 5G (8/256GB / Midnight Black) 1495.00 zł 1799.00 zł Changed t…" at bounding box center [654, 362] width 526 height 75
type input "1299"
click at [570, 379] on div "Redmi Note 14 Pro 5G (8/256GB / Midnight Black) 1495.00 zł 1799.00 zł" at bounding box center [514, 362] width 246 height 75
paste input "299"
drag, startPoint x: 744, startPoint y: 482, endPoint x: 601, endPoint y: 485, distance: 142.8
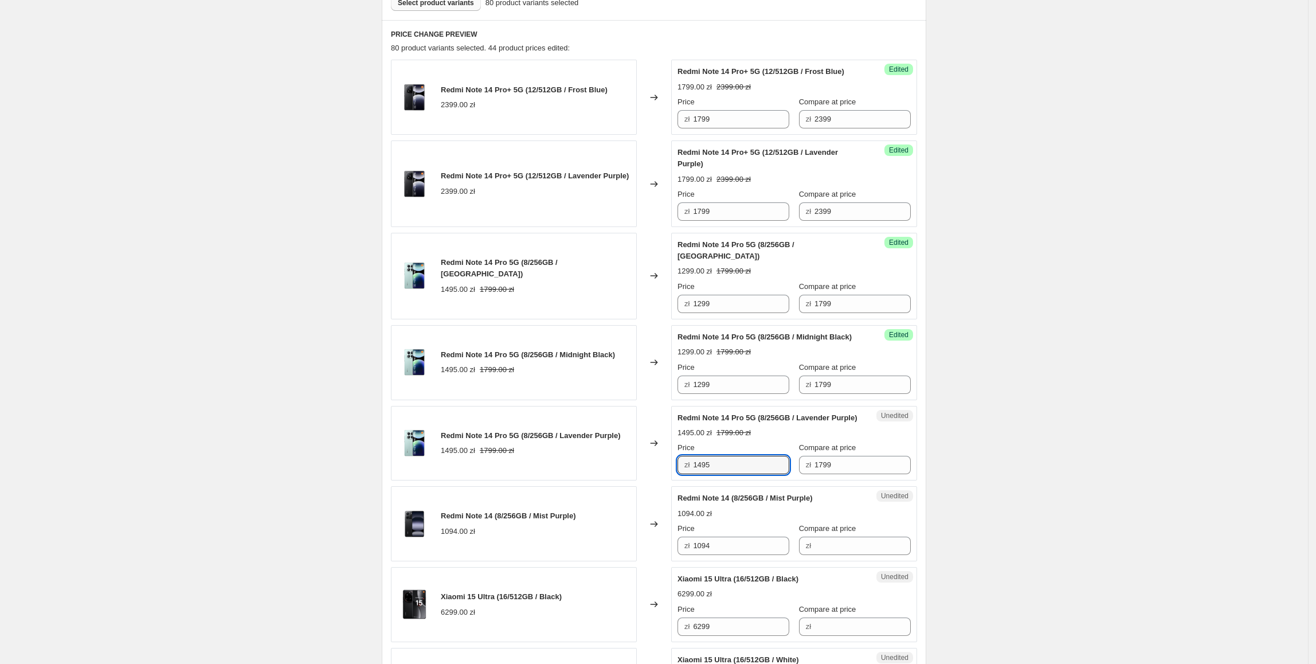
click at [601, 481] on div "Redmi Note 14 Pro 5G (8/256GB / Lavender Purple) 1495.00 zł 1799.00 zł Changed …" at bounding box center [654, 443] width 526 height 75
type input "1299"
click at [585, 416] on div "Redmi Note 14 Pro 5G (8/256GB / Lavender Purple) 1495.00 zł 1799.00 zł" at bounding box center [514, 443] width 246 height 75
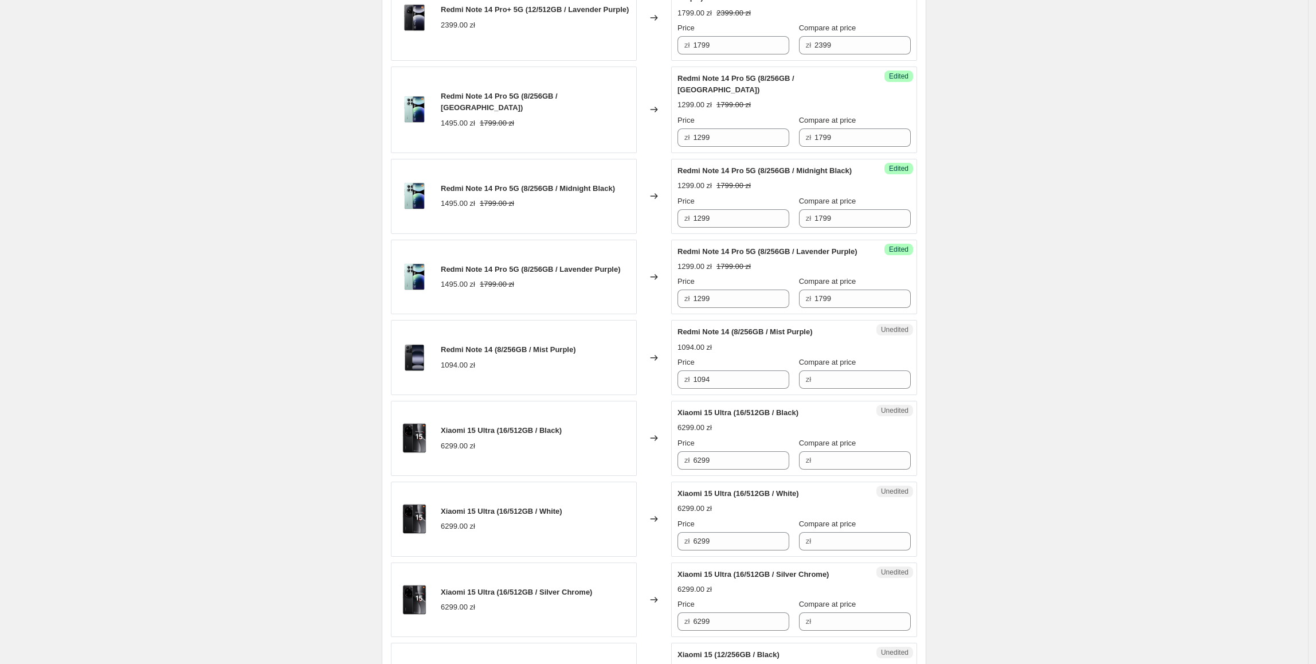
scroll to position [650, 0]
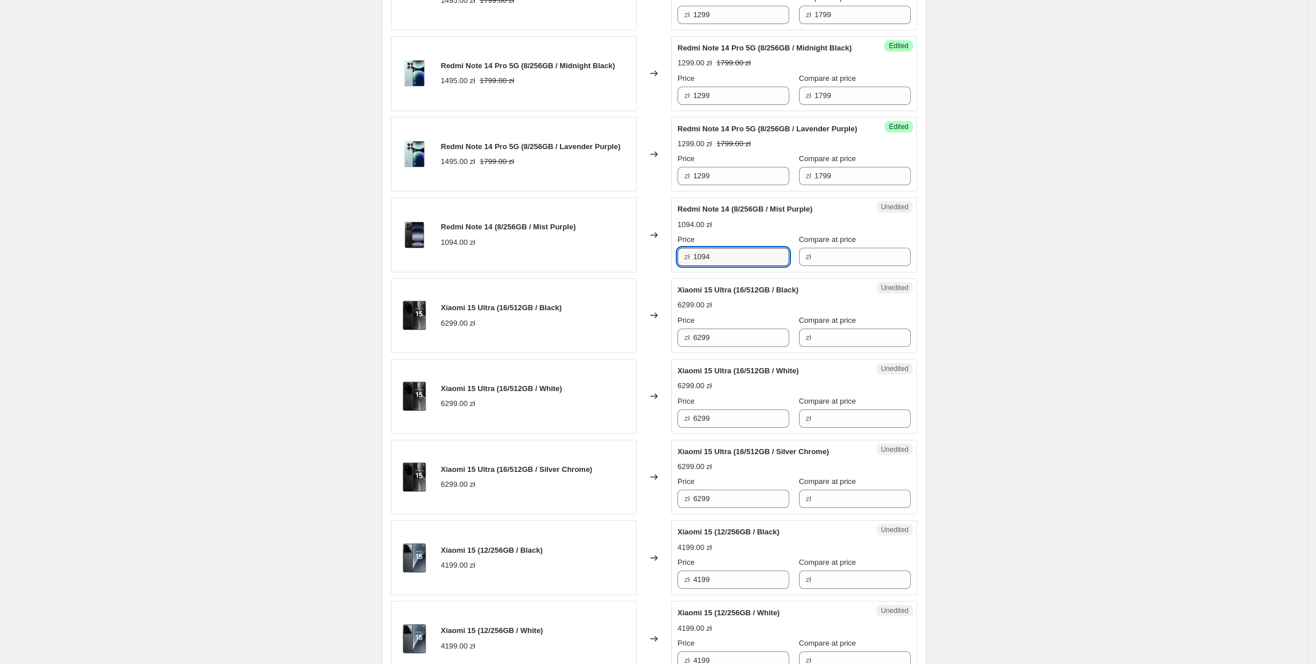
drag, startPoint x: 741, startPoint y: 269, endPoint x: 652, endPoint y: 261, distance: 89.2
click at [652, 261] on div "Redmi Note 14 (8/256GB / Mist Purple) 1094.00 zł Changed to Unedited Redmi Note…" at bounding box center [654, 234] width 526 height 75
click at [878, 264] on input "Compare at price" at bounding box center [863, 257] width 96 height 18
paste input "1094"
drag, startPoint x: 867, startPoint y: 272, endPoint x: 768, endPoint y: 273, distance: 98.6
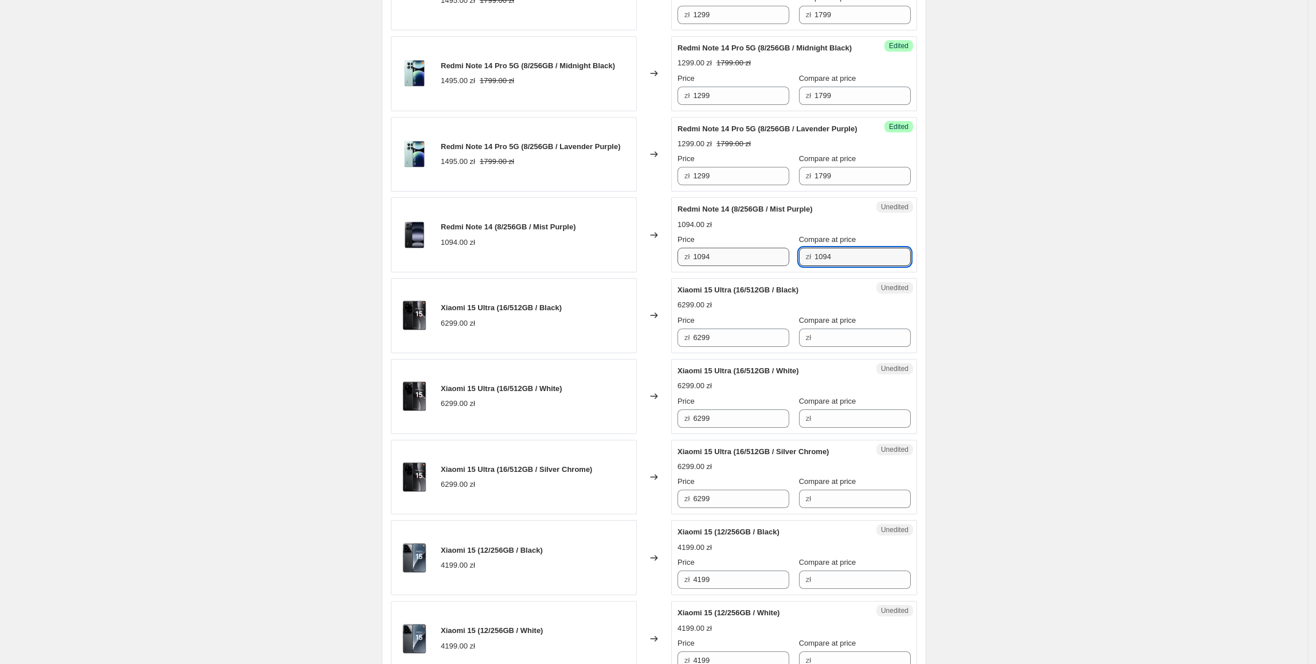
click at [768, 266] on div "Price zł 1094 Compare at price zł 1094" at bounding box center [794, 250] width 233 height 32
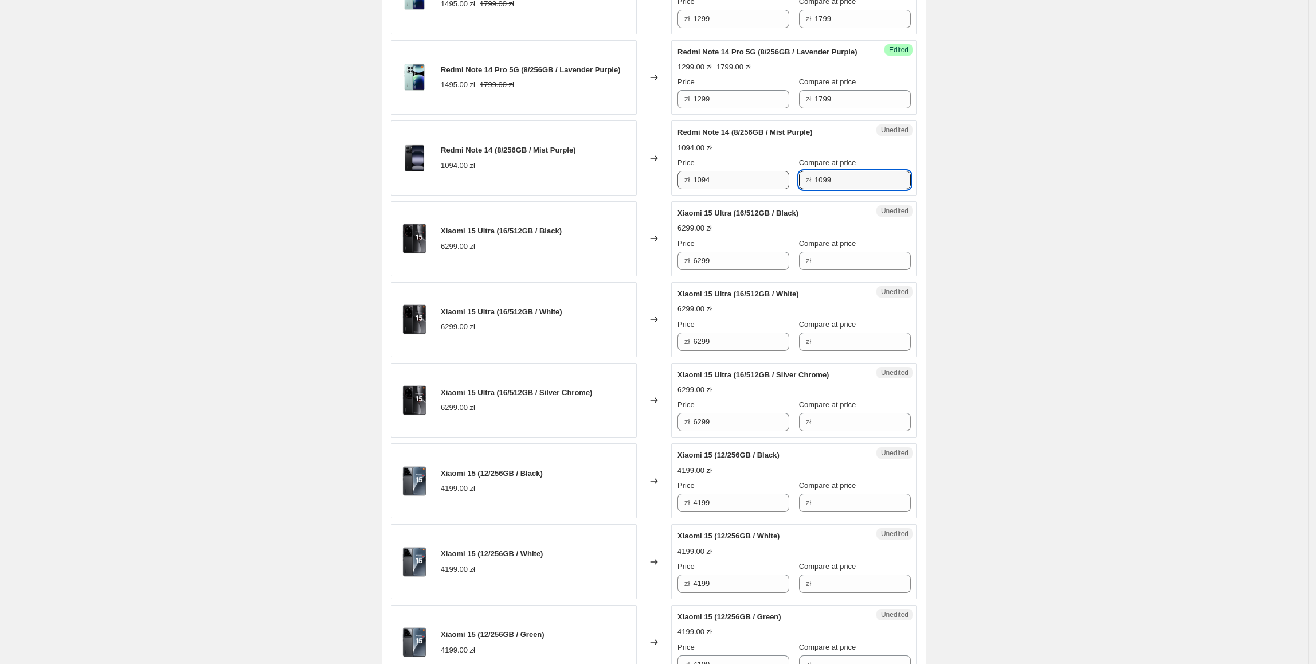
type input "1099"
drag, startPoint x: 739, startPoint y: 202, endPoint x: 667, endPoint y: 202, distance: 71.7
click at [667, 196] on div "Redmi Note 14 (8/256GB / Mist Purple) 1094.00 zł Changed to Success Edited Redm…" at bounding box center [654, 157] width 526 height 75
type input "749"
click at [562, 235] on span "Xiaomi 15 Ultra (16/512GB / Black)" at bounding box center [501, 230] width 121 height 9
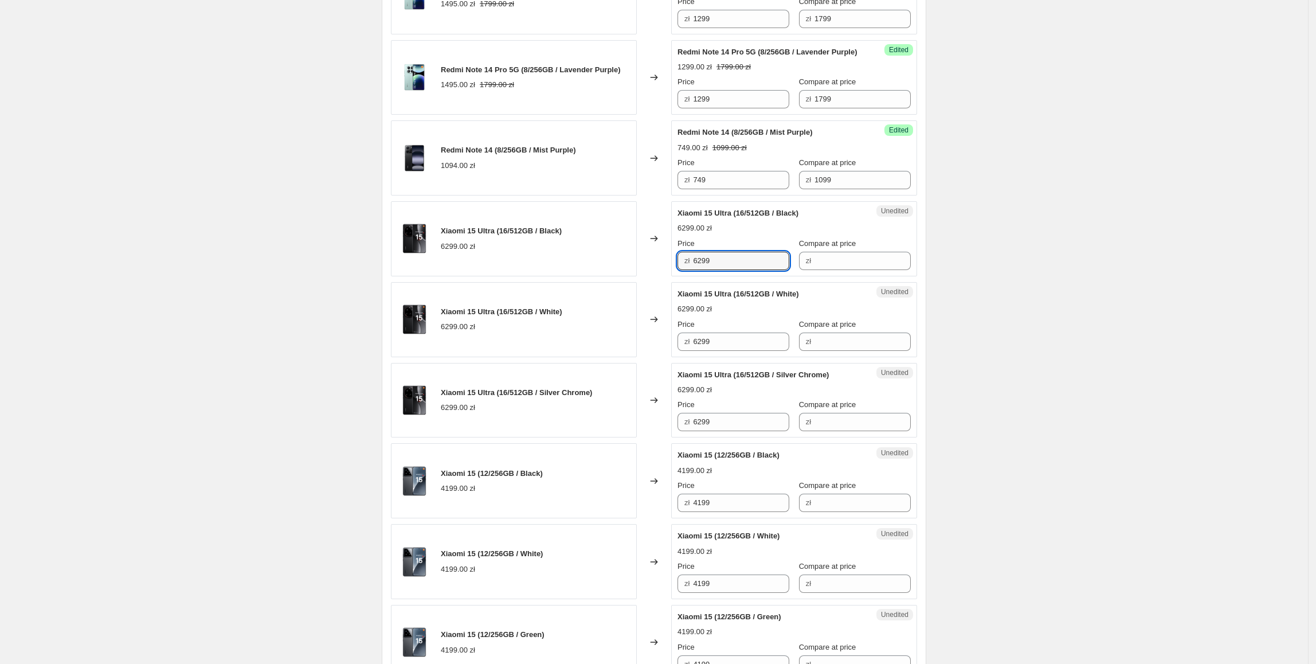
drag, startPoint x: 732, startPoint y: 269, endPoint x: 656, endPoint y: 271, distance: 75.7
click at [656, 271] on div "Xiaomi 15 Ultra (16/512GB / Black) 6299.00 zł Changed to Unedited Xiaomi 15 Ult…" at bounding box center [654, 238] width 526 height 75
drag, startPoint x: 877, startPoint y: 277, endPoint x: 824, endPoint y: 278, distance: 52.8
click at [877, 270] on input "Compare at price" at bounding box center [863, 261] width 96 height 18
paste input "6299"
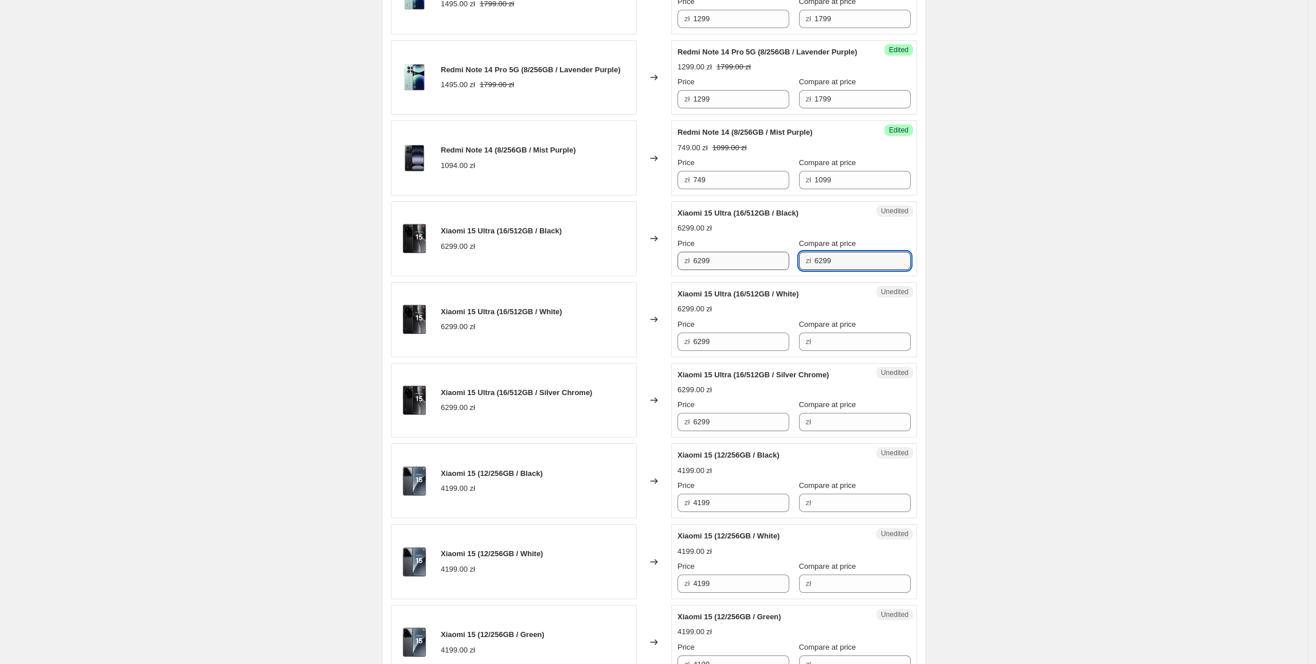
type input "6299"
drag, startPoint x: 670, startPoint y: 277, endPoint x: 655, endPoint y: 276, distance: 15.0
click at [655, 276] on div "Xiaomi 15 Ultra (16/512GB / Black) 6299.00 zł Changed to Success Edited Xiaomi …" at bounding box center [654, 238] width 526 height 75
type input "5999"
click at [588, 276] on div "Xiaomi 15 Ultra (16/512GB / Black) 6299.00 zł" at bounding box center [514, 238] width 246 height 75
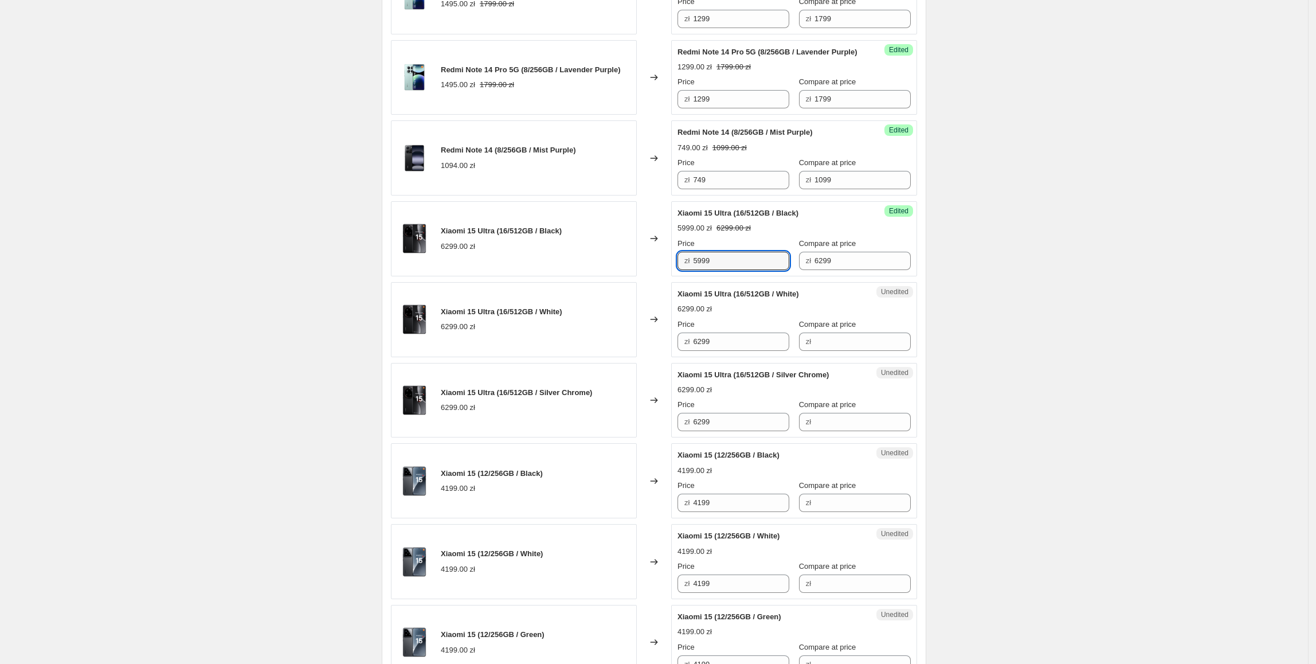
drag, startPoint x: 752, startPoint y: 279, endPoint x: 640, endPoint y: 280, distance: 111.8
click at [640, 276] on div "Xiaomi 15 Ultra (16/512GB / Black) 6299.00 zł Changed to Success Edited Xiaomi …" at bounding box center [654, 238] width 526 height 75
click at [723, 351] on input "6299" at bounding box center [741, 342] width 96 height 18
drag, startPoint x: 725, startPoint y: 361, endPoint x: 596, endPoint y: 358, distance: 128.5
click at [596, 357] on div "Xiaomi 15 Ultra (16/512GB / White) 6299.00 zł Changed to Unedited Xiaomi 15 Ult…" at bounding box center [654, 319] width 526 height 75
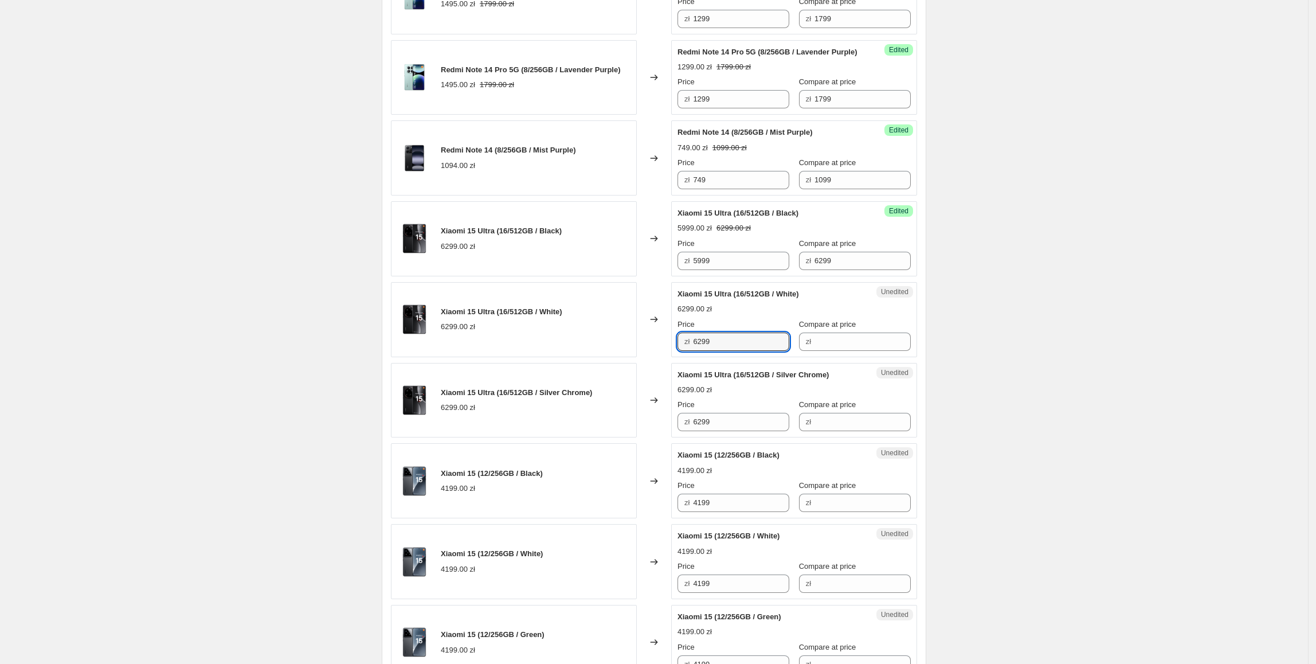
paste input "59"
type input "5999"
click at [608, 357] on div "Xiaomi 15 Ultra (16/512GB / White) 6299.00 zł" at bounding box center [514, 319] width 246 height 75
paste input "59"
drag, startPoint x: 743, startPoint y: 441, endPoint x: 558, endPoint y: 441, distance: 185.2
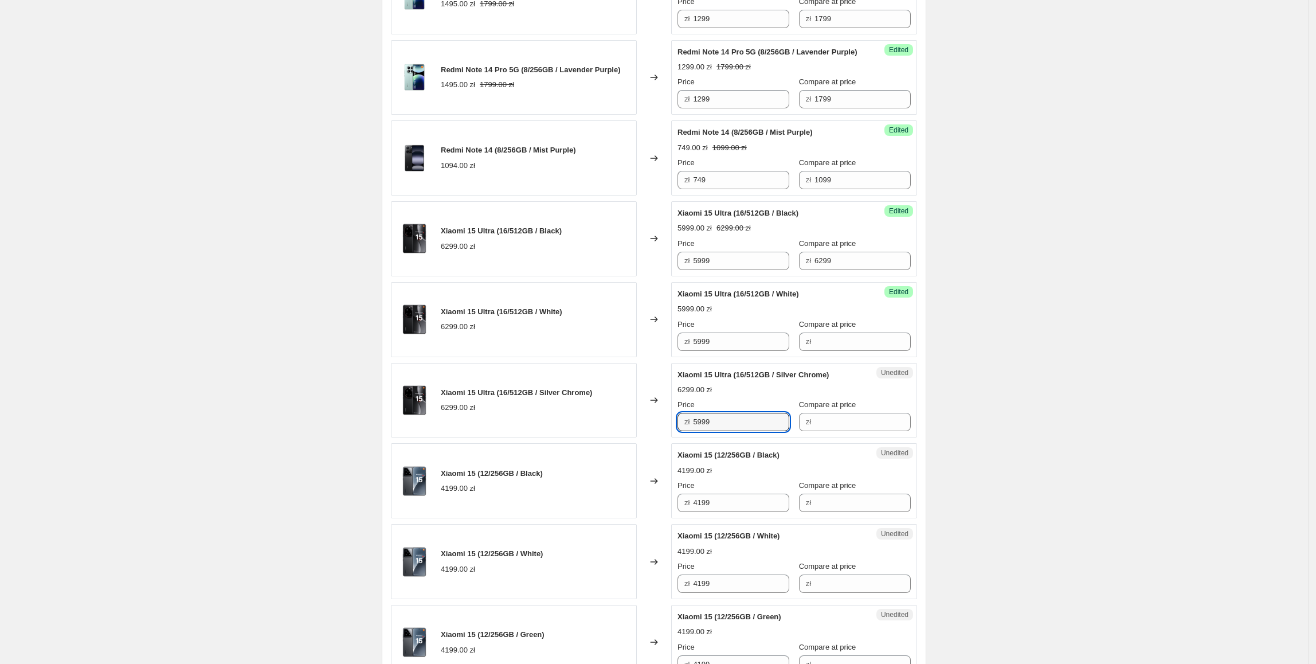
click at [558, 438] on div "Xiaomi 15 Ultra (16/512GB / Silver Chrome) 6299.00 zł Changed to Unedited Xiaom…" at bounding box center [654, 400] width 526 height 75
type input "5999"
click at [572, 429] on div "Xiaomi 15 Ultra (16/512GB / Silver Chrome) 6299.00 zł" at bounding box center [514, 400] width 246 height 75
drag, startPoint x: 862, startPoint y: 264, endPoint x: 867, endPoint y: 267, distance: 6.2
click at [866, 267] on div "Compare at price zł 6299" at bounding box center [855, 254] width 112 height 32
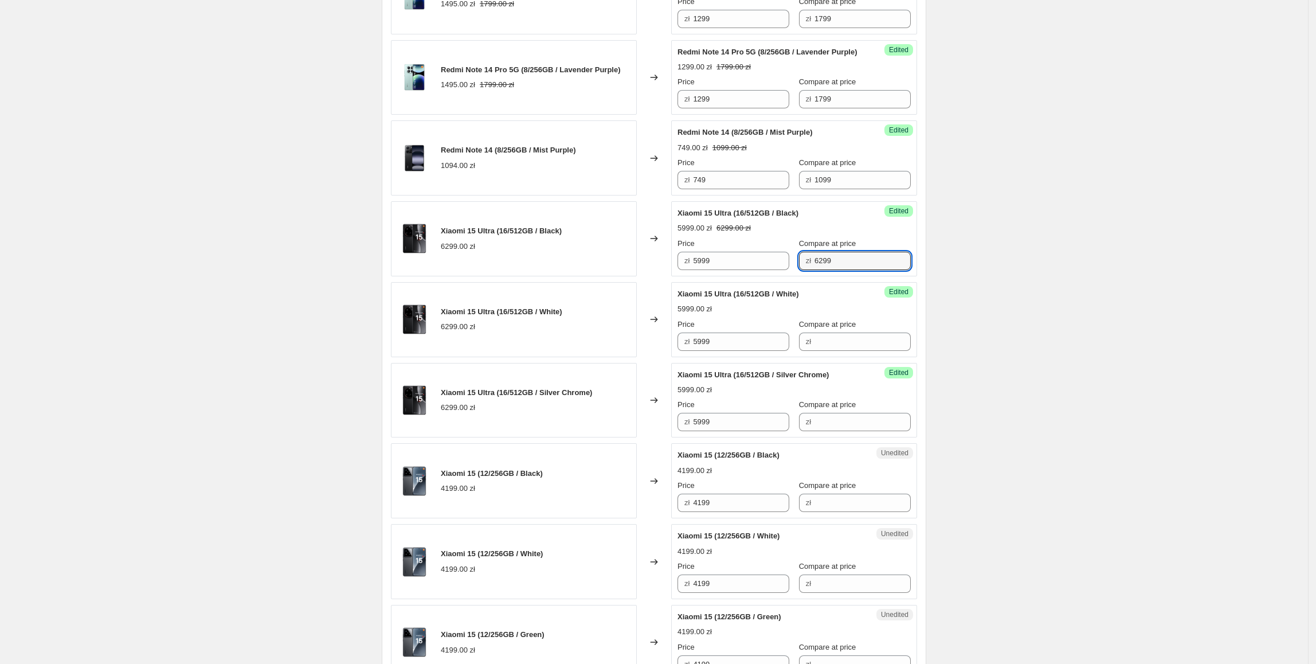
drag, startPoint x: 880, startPoint y: 280, endPoint x: 814, endPoint y: 315, distance: 74.4
click at [780, 276] on div "Success Edited [PERSON_NAME] 15 Ultra (16/512GB / Black) 5999.00 zł 6299.00 zł …" at bounding box center [794, 238] width 246 height 75
click at [854, 351] on input "Compare at price" at bounding box center [863, 342] width 96 height 18
paste input "6299"
type input "6299"
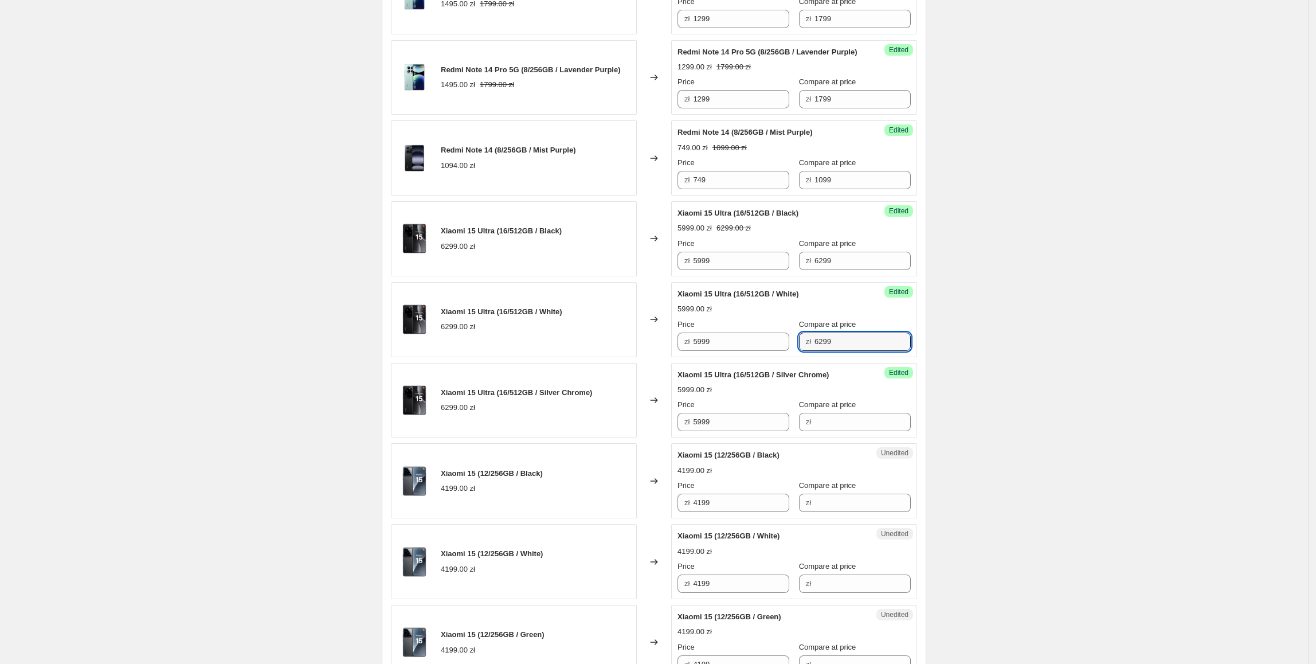
click at [831, 438] on div "Success Edited [PERSON_NAME] 15 Ultra (16/512GB / Silver Chrome) 5999.00 zł Pri…" at bounding box center [794, 400] width 246 height 75
click at [841, 431] on input "Compare at price" at bounding box center [863, 422] width 96 height 18
paste input "6299"
type input "6299"
click at [561, 459] on div "Xiaomi 15 (12/256GB / Black) 4199.00 zł" at bounding box center [514, 480] width 246 height 75
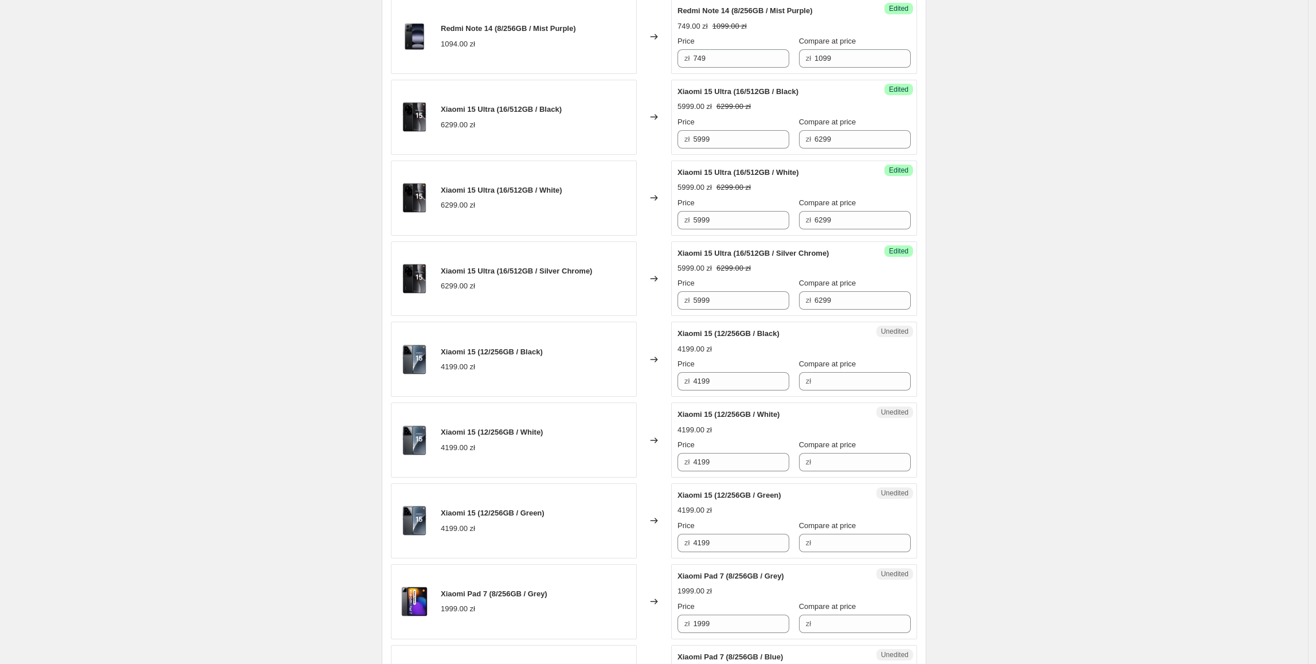
scroll to position [849, 0]
drag, startPoint x: 734, startPoint y: 392, endPoint x: 656, endPoint y: 399, distance: 78.3
click at [656, 396] on div "Xiaomi 15 (12/256GB / Black) 4199.00 zł Changed to Unedited Xiaomi 15 (12/256GB…" at bounding box center [654, 358] width 526 height 75
click at [899, 390] on div "Unedited Xiaomi 15 (12/256GB / Black) 4199.00 zł Price zł 4199 Compare at price…" at bounding box center [794, 358] width 246 height 75
click at [874, 390] on input "Compare at price" at bounding box center [863, 381] width 96 height 18
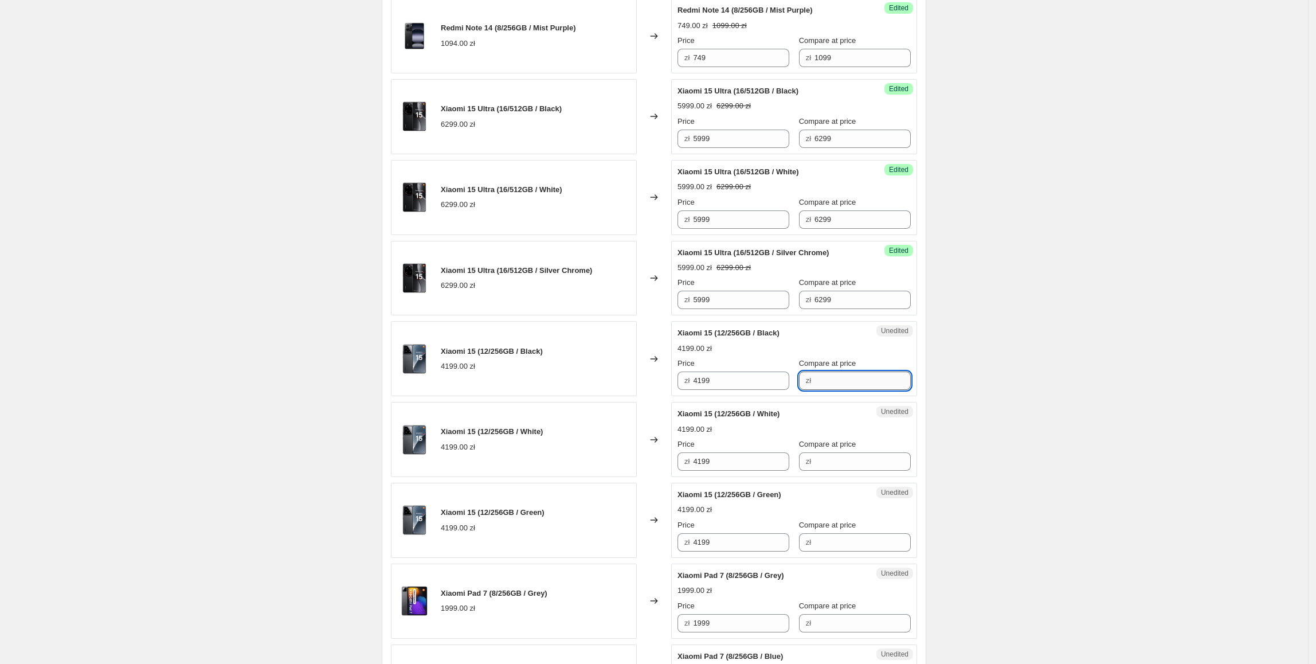
paste input "4199"
type input "4199"
drag, startPoint x: 752, startPoint y: 399, endPoint x: 696, endPoint y: 400, distance: 56.2
click at [696, 390] on div "zł 4199" at bounding box center [734, 381] width 112 height 18
type input "3899"
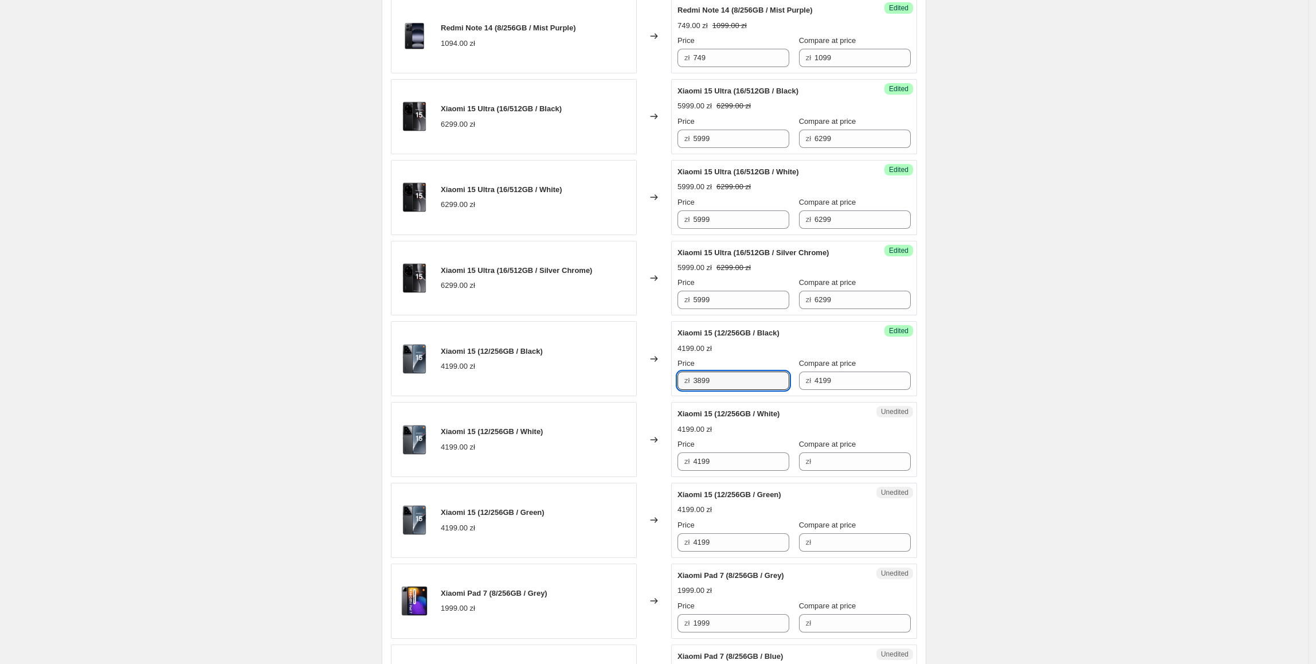
click at [636, 415] on div "Redmi Note 14 Pro+ 5G (12/512GB / Frost Blue) 2399.00 zł Changed to Success Edi…" at bounding box center [654, 388] width 526 height 1632
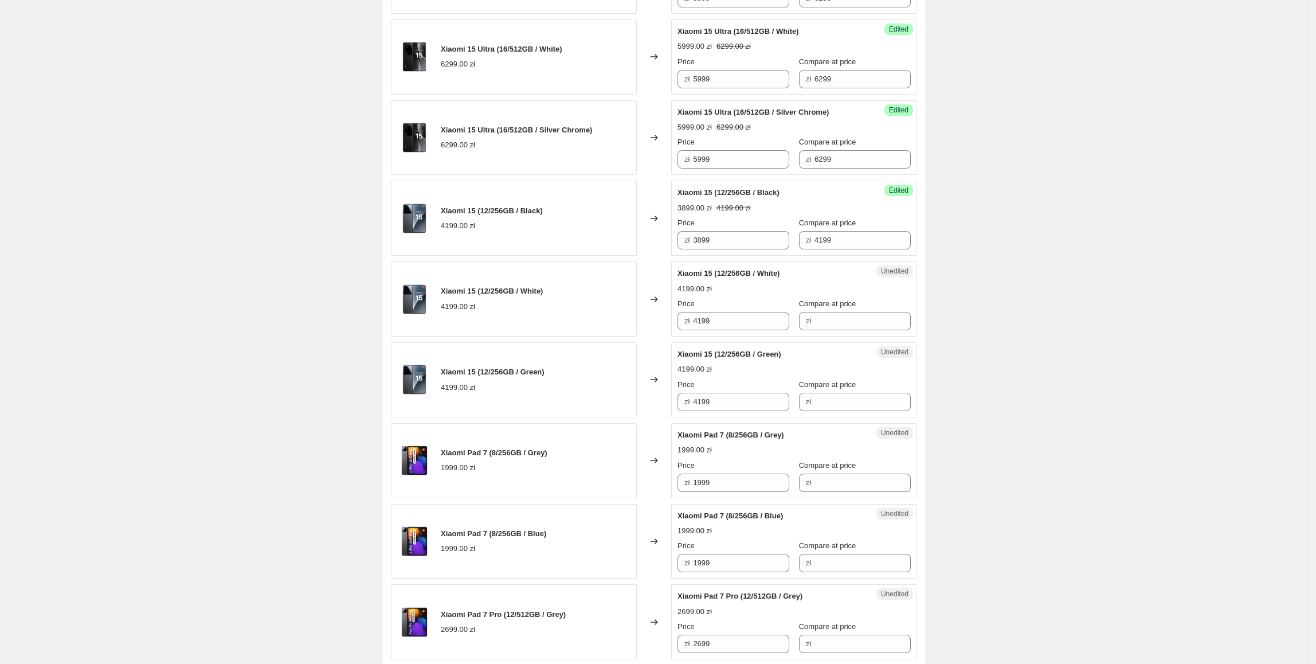
scroll to position [991, 0]
drag, startPoint x: 743, startPoint y: 256, endPoint x: 670, endPoint y: 278, distance: 76.2
click at [634, 255] on div "Xiaomi 15 (12/256GB / Black) 4199.00 zł Changed to Success Edited Xiaomi 15 (12…" at bounding box center [654, 216] width 526 height 75
paste input "38"
drag, startPoint x: 745, startPoint y: 331, endPoint x: 589, endPoint y: 342, distance: 156.3
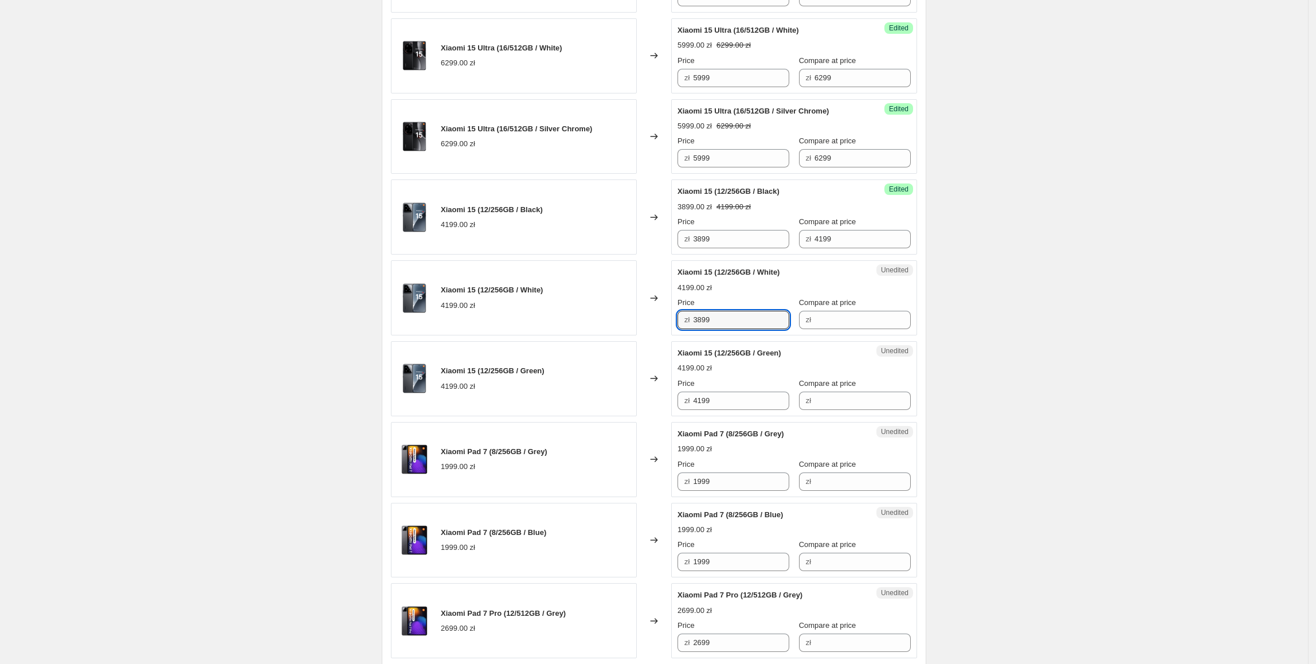
click at [589, 335] on div "Xiaomi 15 (12/256GB / White) 4199.00 zł Changed to Unedited Xiaomi 15 (12/256GB…" at bounding box center [654, 297] width 526 height 75
type input "3899"
paste input "38"
drag, startPoint x: 742, startPoint y: 411, endPoint x: 580, endPoint y: 411, distance: 161.7
click at [580, 411] on div "Xiaomi 15 (12/256GB / Green) 4199.00 zł Changed to Unedited Xiaomi 15 (12/256GB…" at bounding box center [654, 378] width 526 height 75
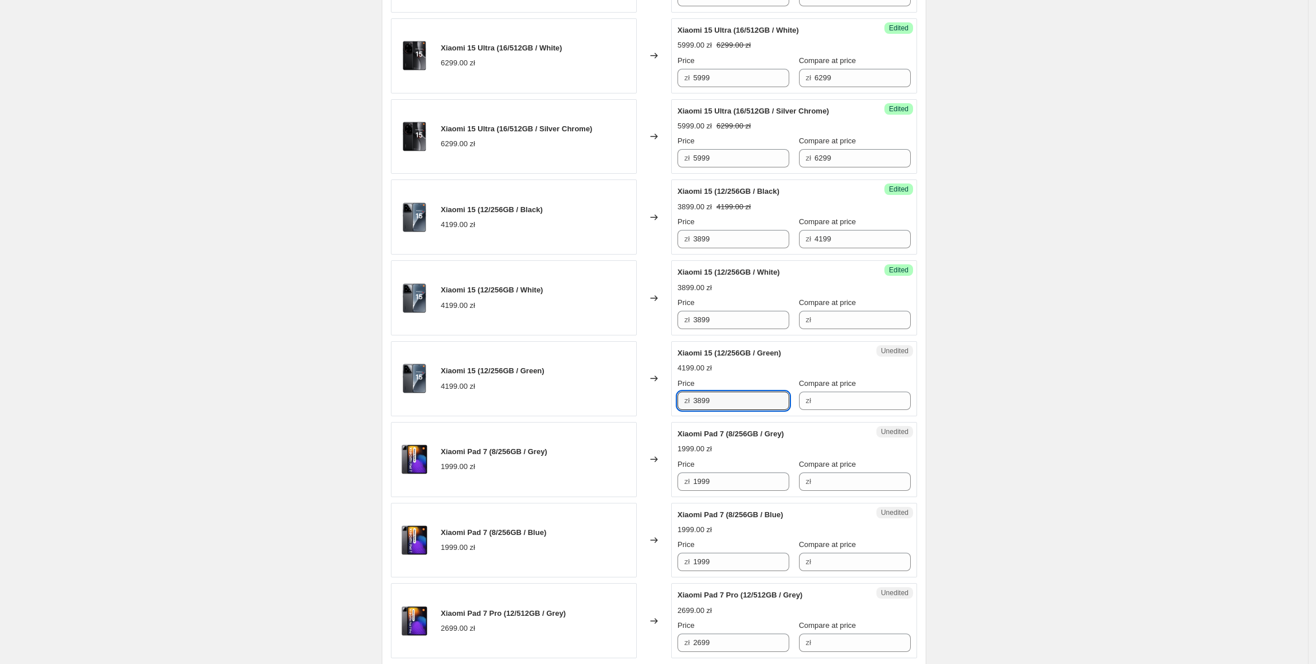
type input "3899"
click at [578, 408] on div "Xiaomi 15 (12/256GB / Green) 4199.00 zł" at bounding box center [514, 378] width 246 height 75
drag, startPoint x: 876, startPoint y: 247, endPoint x: 738, endPoint y: 252, distance: 137.7
click at [738, 248] on div "Price zł 3899 Compare at price zł 4199" at bounding box center [794, 232] width 233 height 32
click at [835, 329] on input "Compare at price" at bounding box center [863, 320] width 96 height 18
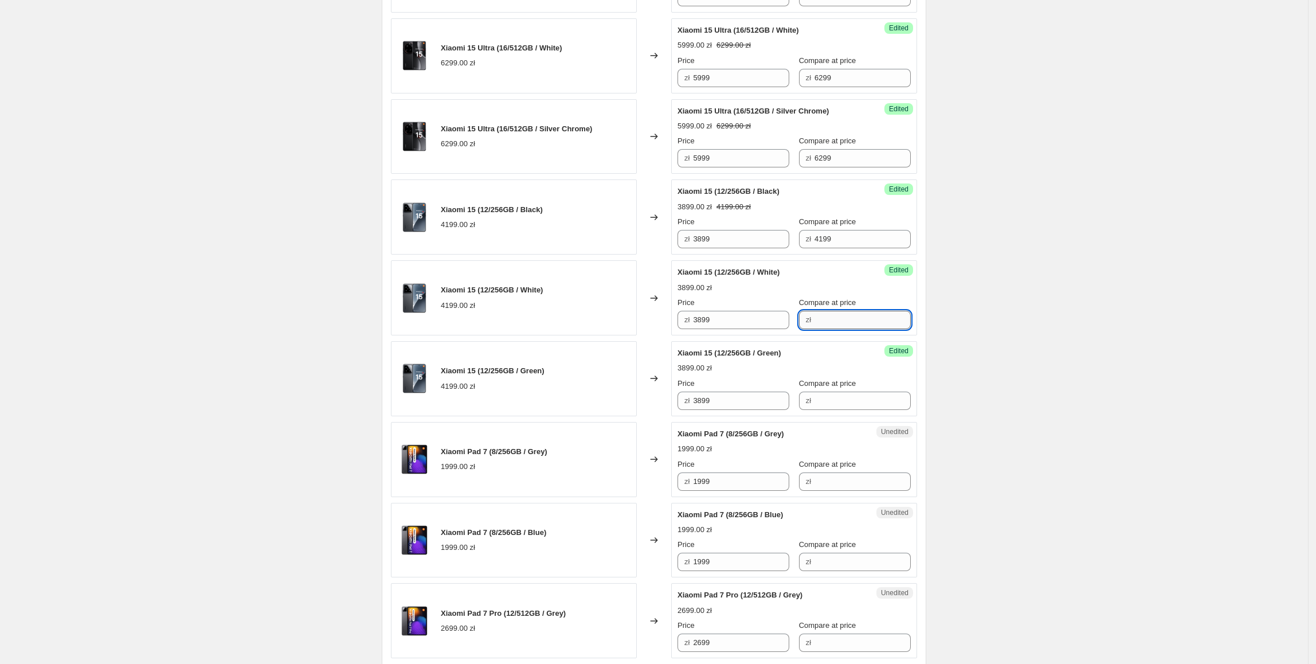
paste input "4199"
type input "4199"
click at [826, 408] on input "Compare at price" at bounding box center [863, 401] width 96 height 18
paste input "4199"
type input "4199"
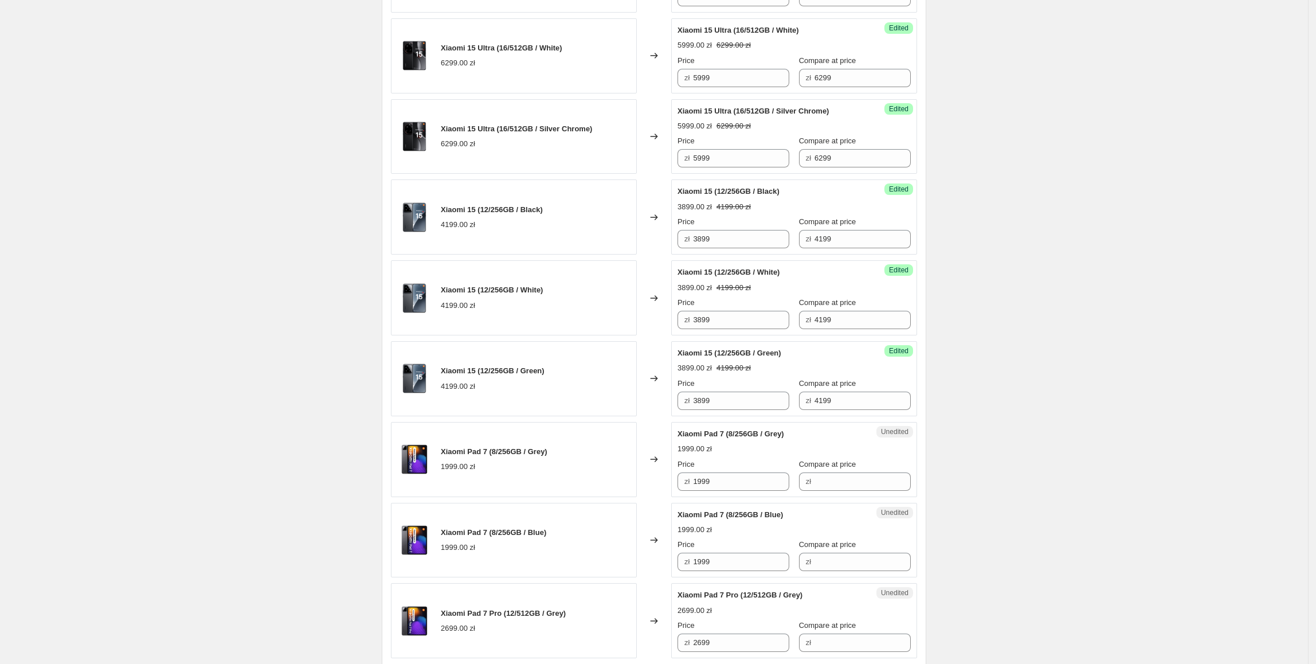
click at [551, 399] on div "Xiaomi 15 (12/256GB / Green) 4199.00 zł" at bounding box center [514, 378] width 246 height 75
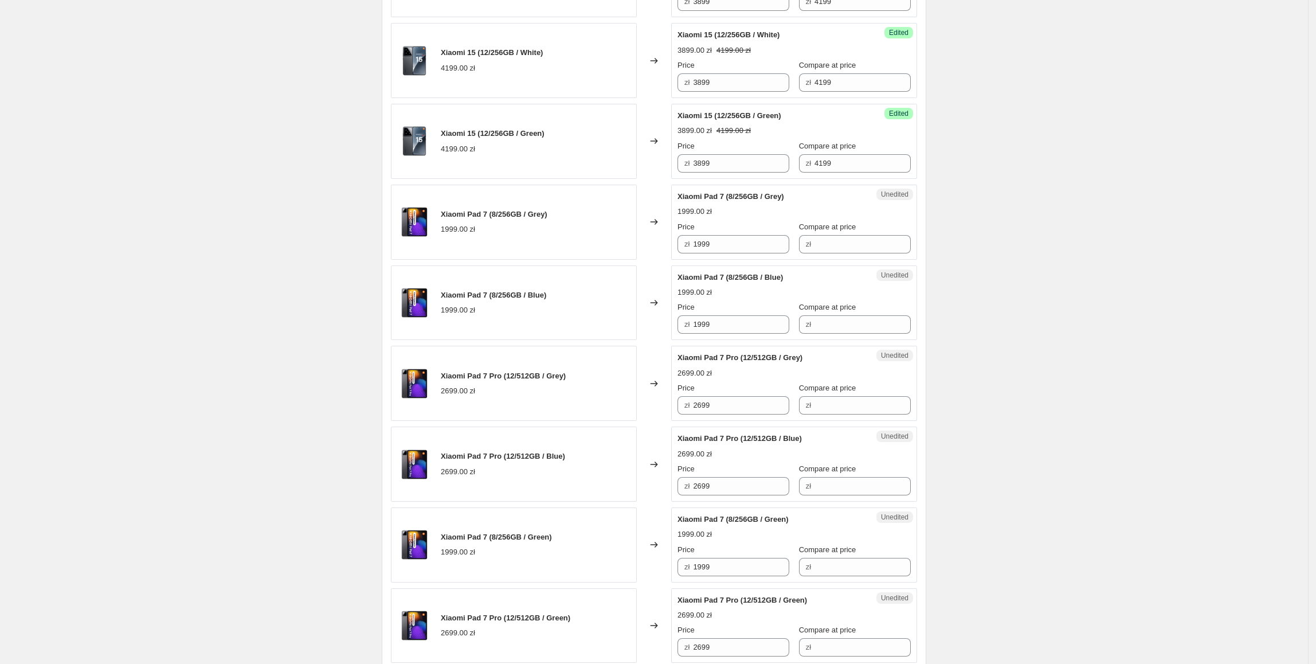
scroll to position [1229, 0]
drag, startPoint x: 722, startPoint y: 264, endPoint x: 882, endPoint y: 267, distance: 159.4
click at [663, 259] on div "Xiaomi Pad 7 (8/256GB / Grey) 1999.00 zł Changed to Unedited Xiaomi Pad 7 (8/25…" at bounding box center [654, 220] width 526 height 75
click at [867, 252] on input "Compare at price" at bounding box center [863, 243] width 96 height 18
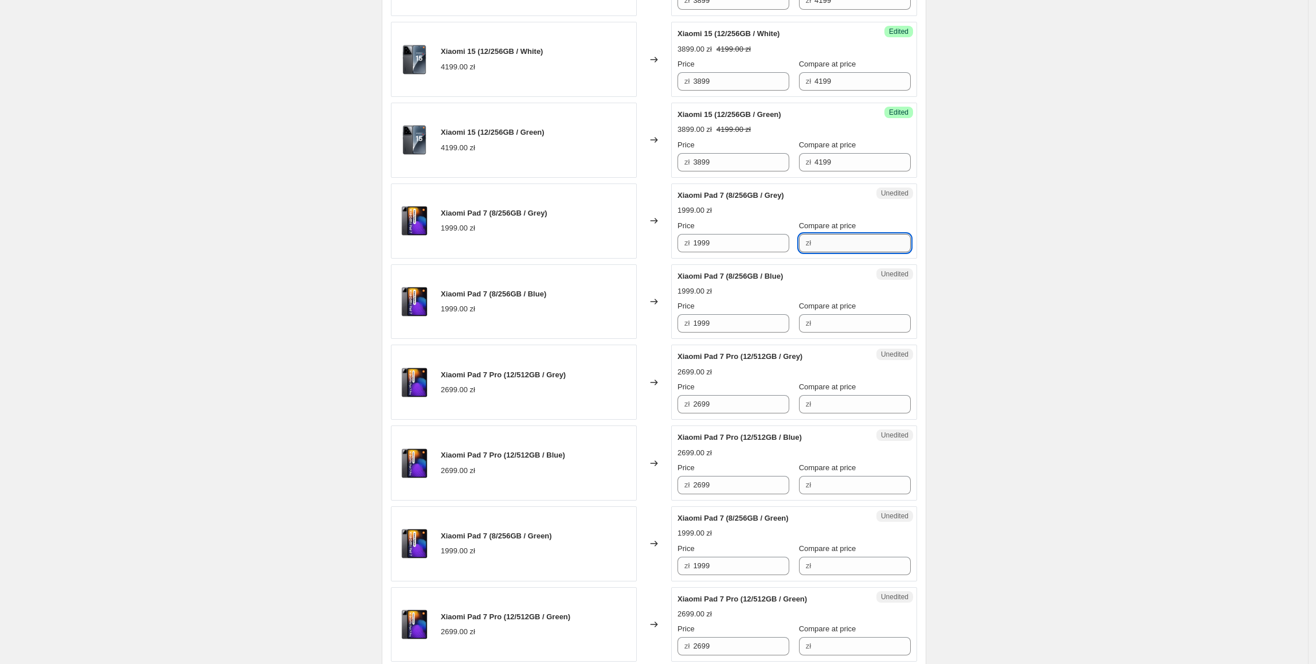
paste input "1999"
type input "1999"
drag, startPoint x: 730, startPoint y: 253, endPoint x: 675, endPoint y: 265, distance: 55.8
click at [675, 259] on div "Success Edited [PERSON_NAME] 7 (8/256GB / Grey) 1999.00 zł Price zł 1999 Compar…" at bounding box center [794, 220] width 246 height 75
type input "1699"
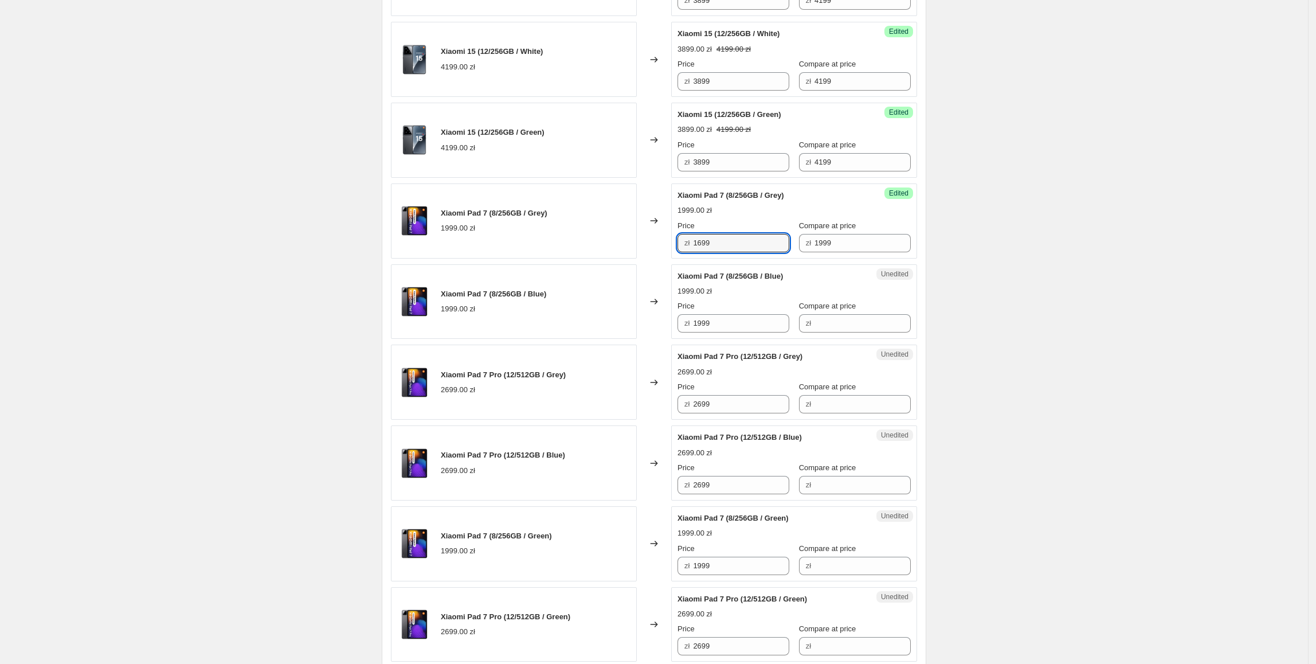
click at [644, 259] on div "Changed to" at bounding box center [654, 220] width 34 height 75
drag, startPoint x: 721, startPoint y: 263, endPoint x: 762, endPoint y: 339, distance: 87.2
click at [673, 259] on div "Xiaomi Pad 7 (8/256GB / Grey) 1999.00 zł Changed to Success Edited Xiaomi Pad 7…" at bounding box center [654, 220] width 526 height 75
paste input "6"
drag, startPoint x: 755, startPoint y: 341, endPoint x: 627, endPoint y: 342, distance: 127.3
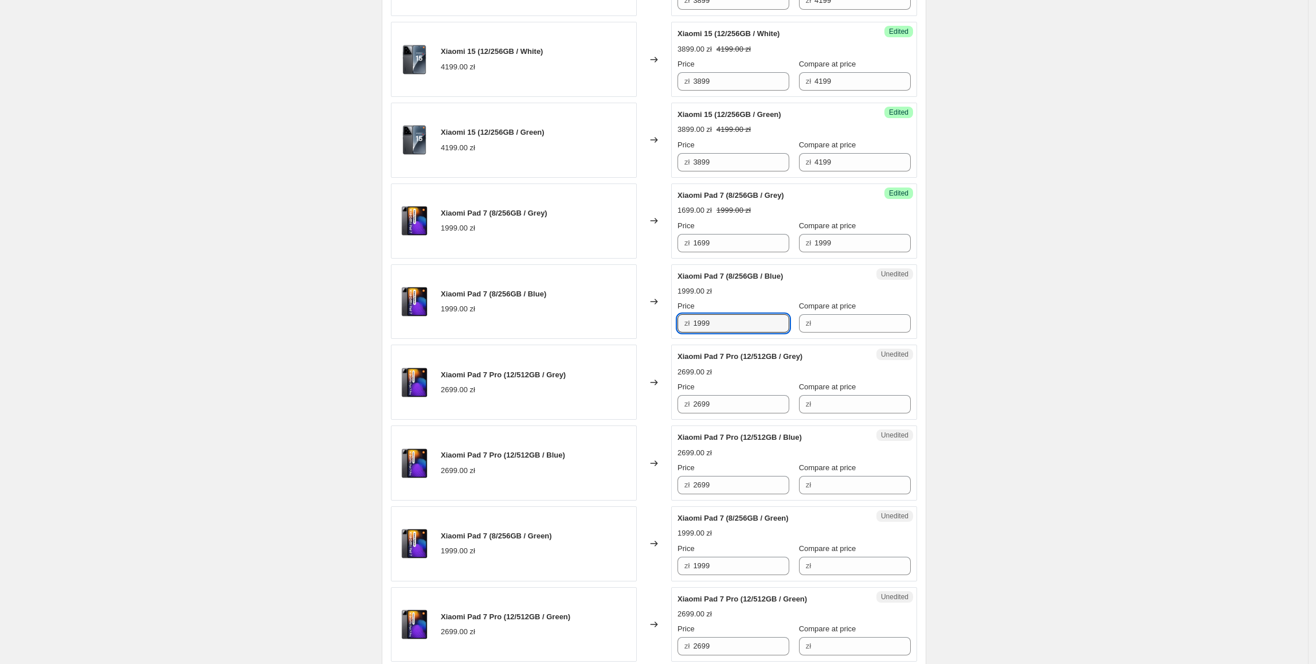
click at [627, 339] on div "Xiaomi Pad 7 (8/256GB / Blue) 1999.00 zł Changed to Unedited Xiaomi Pad 7 (8/25…" at bounding box center [654, 301] width 526 height 75
type input "1699"
click at [627, 339] on div "Xiaomi Pad 7 (8/256GB / Blue) 1999.00 zł" at bounding box center [514, 301] width 246 height 75
drag, startPoint x: 851, startPoint y: 260, endPoint x: 737, endPoint y: 269, distance: 114.4
click at [737, 259] on div "Success Edited [PERSON_NAME] 7 (8/256GB / Grey) 1699.00 zł 1999.00 zł Price zł …" at bounding box center [794, 220] width 246 height 75
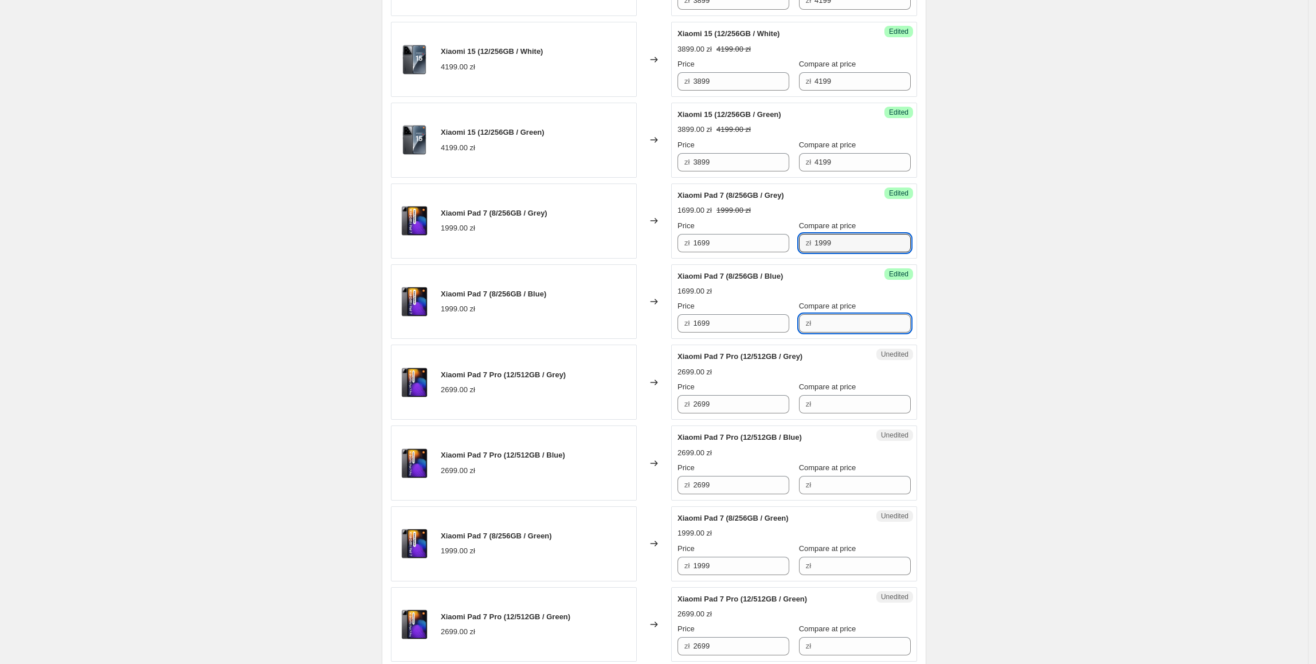
click at [835, 333] on input "Compare at price" at bounding box center [863, 323] width 96 height 18
paste input "1999"
type input "1999"
click at [556, 359] on div "Redmi Note 14 Pro+ 5G (12/512GB / Frost Blue) 2399.00 zł Changed to Success Edi…" at bounding box center [654, 8] width 526 height 1632
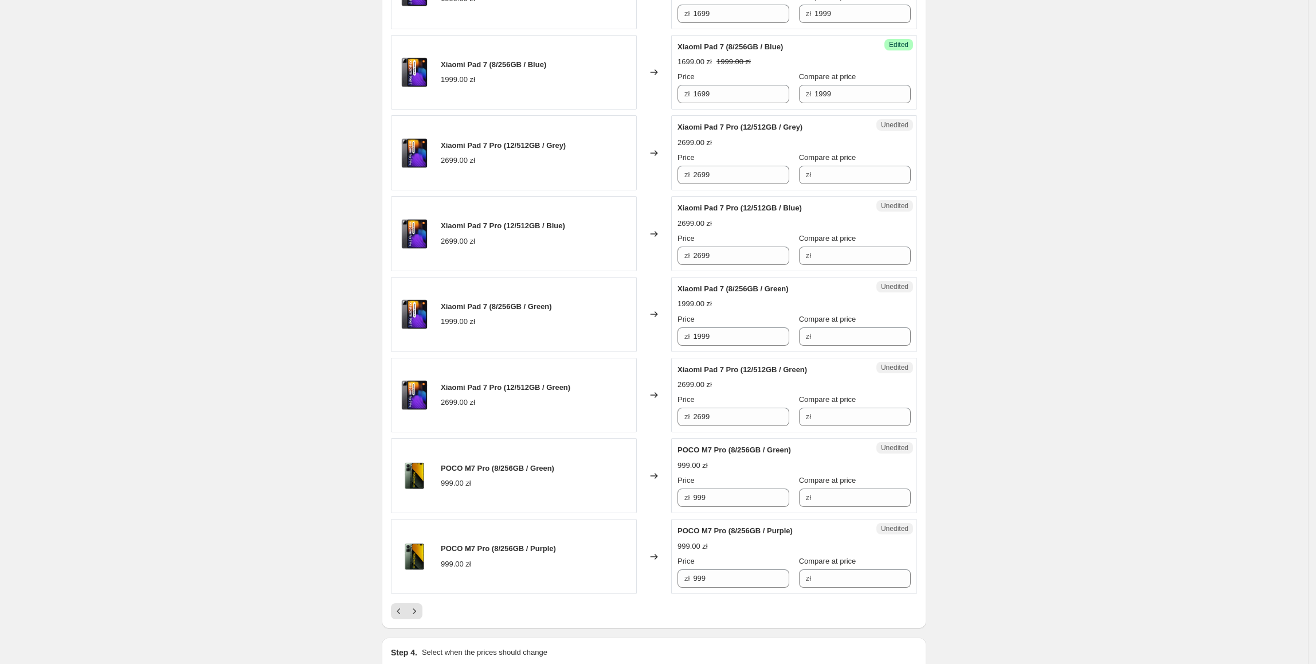
scroll to position [1459, 0]
drag, startPoint x: 733, startPoint y: 201, endPoint x: 670, endPoint y: 201, distance: 63.1
click at [670, 190] on div "Xiaomi Pad 7 Pro (12/512GB / Grey) 2699.00 zł Changed to Unedited Xiaomi Pad 7 …" at bounding box center [654, 152] width 526 height 75
click at [716, 183] on input "2699" at bounding box center [741, 174] width 96 height 18
drag, startPoint x: 636, startPoint y: 198, endPoint x: 629, endPoint y: 200, distance: 7.0
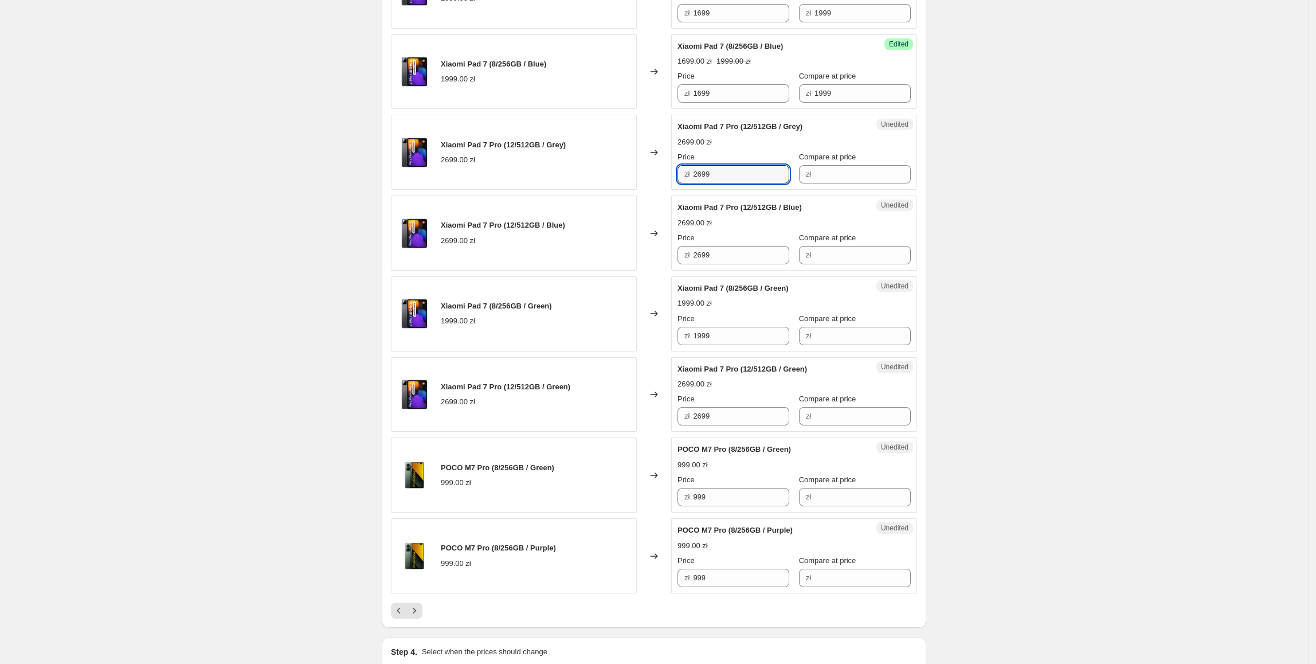
click at [627, 190] on div "Xiaomi Pad 7 Pro (12/512GB / Grey) 2699.00 zł Changed to Unedited Xiaomi Pad 7 …" at bounding box center [654, 152] width 526 height 75
click at [874, 183] on input "Compare at price" at bounding box center [863, 174] width 96 height 18
paste input "2699"
type input "2699"
drag, startPoint x: 746, startPoint y: 194, endPoint x: 646, endPoint y: 196, distance: 100.4
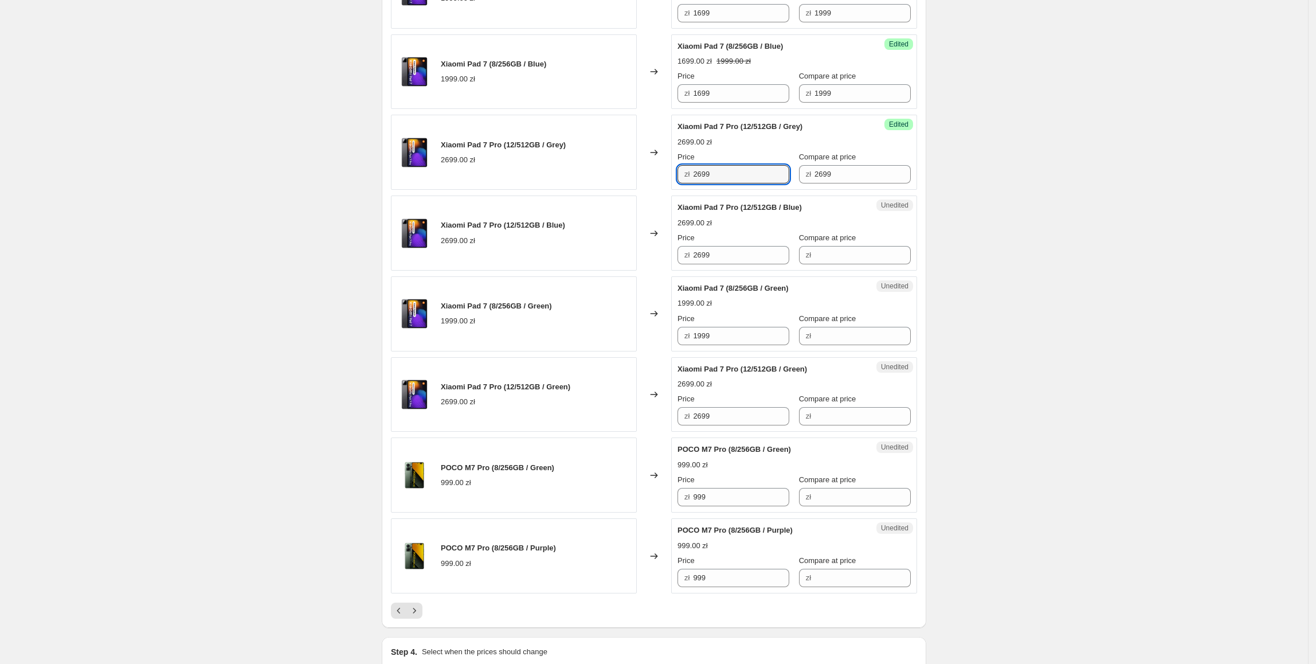
click at [646, 190] on div "Xiaomi Pad 7 Pro (12/512GB / Grey) 2699.00 zł Changed to Success Edited Xiaomi …" at bounding box center [654, 152] width 526 height 75
type input "2599"
click at [461, 351] on div "Xiaomi Pad 7 (8/256GB / Green) 1999.00 zł" at bounding box center [514, 313] width 246 height 75
drag, startPoint x: 750, startPoint y: 189, endPoint x: 636, endPoint y: 191, distance: 114.1
click at [636, 190] on div "Xiaomi Pad 7 Pro (12/512GB / Grey) 2699.00 zł Changed to Success Edited Xiaomi …" at bounding box center [654, 152] width 526 height 75
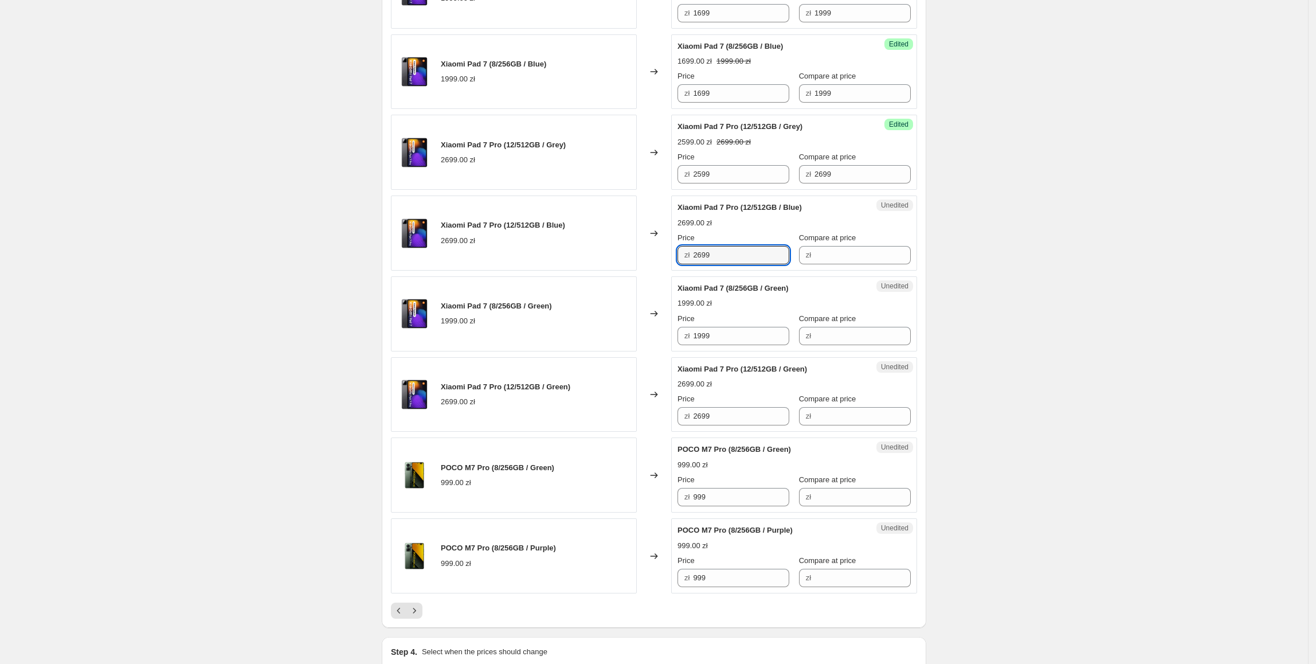
paste input "5"
drag, startPoint x: 735, startPoint y: 280, endPoint x: 631, endPoint y: 276, distance: 103.9
click at [631, 271] on div "Xiaomi Pad 7 Pro (12/512GB / Blue) 2699.00 zł Changed to Unedited Xiaomi Pad 7 …" at bounding box center [654, 233] width 526 height 75
type input "2599"
click at [631, 271] on div "Xiaomi Pad 7 Pro (12/512GB / Blue) 2699.00 zł" at bounding box center [514, 233] width 246 height 75
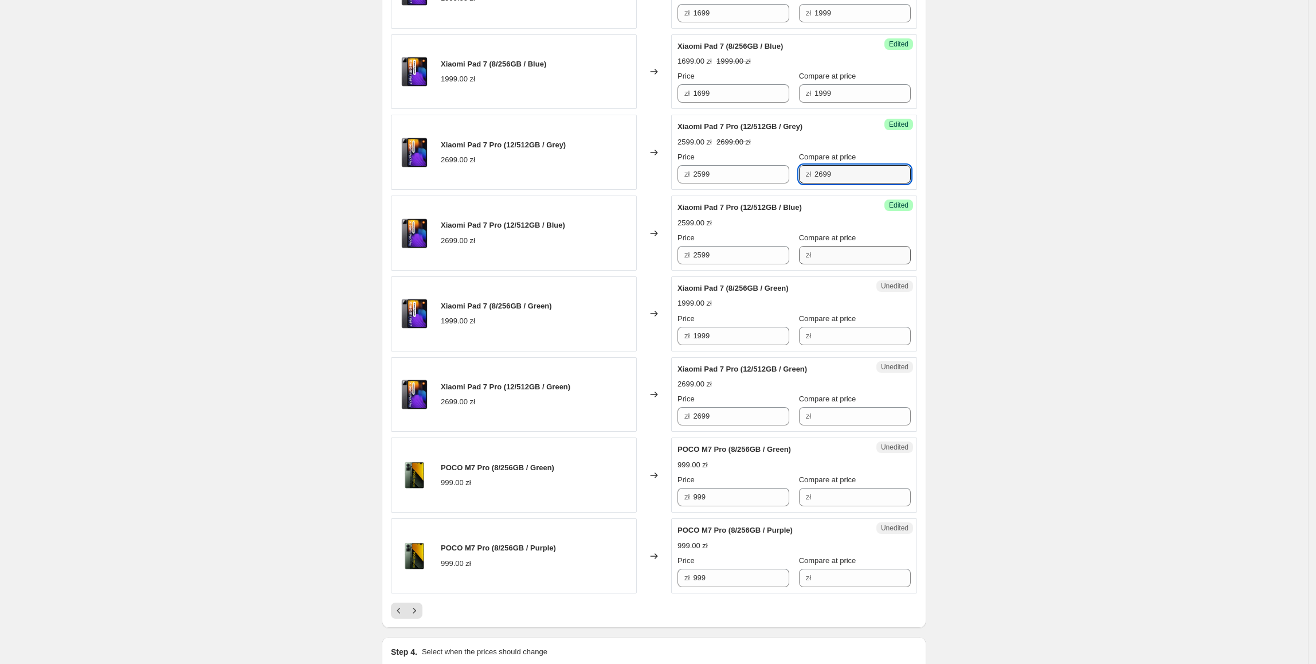
drag, startPoint x: 838, startPoint y: 188, endPoint x: 829, endPoint y: 264, distance: 76.2
click at [772, 183] on div "Price zł 2599 Compare at price zł 2699" at bounding box center [794, 167] width 233 height 32
click at [833, 264] on input "Compare at price" at bounding box center [863, 255] width 96 height 18
paste input "2699"
type input "2699"
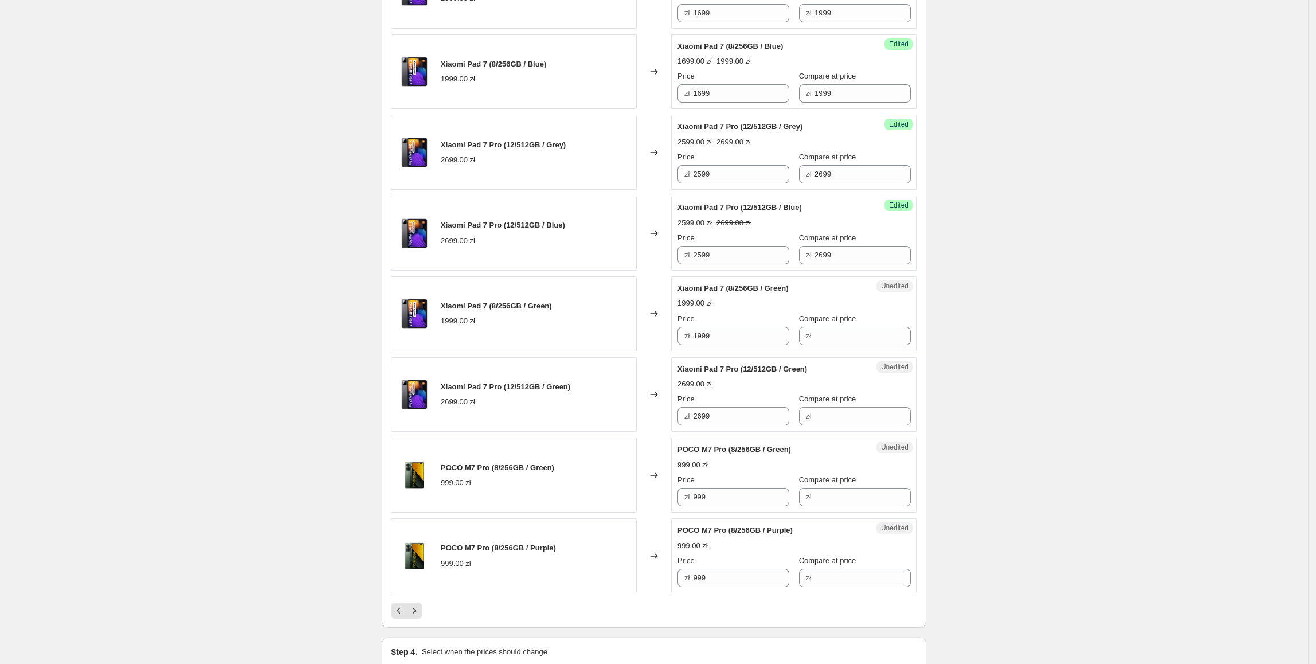
click at [547, 310] on span "Xiaomi Pad 7 (8/256GB / Green)" at bounding box center [496, 306] width 111 height 9
drag, startPoint x: 726, startPoint y: 350, endPoint x: 662, endPoint y: 352, distance: 64.3
click at [641, 350] on div "Xiaomi Pad 7 (8/256GB / Green) 1999.00 zł Changed to Unedited Xiaomi Pad 7 (8/2…" at bounding box center [654, 313] width 526 height 75
click at [824, 345] on input "Compare at price" at bounding box center [863, 336] width 96 height 18
paste input "1999"
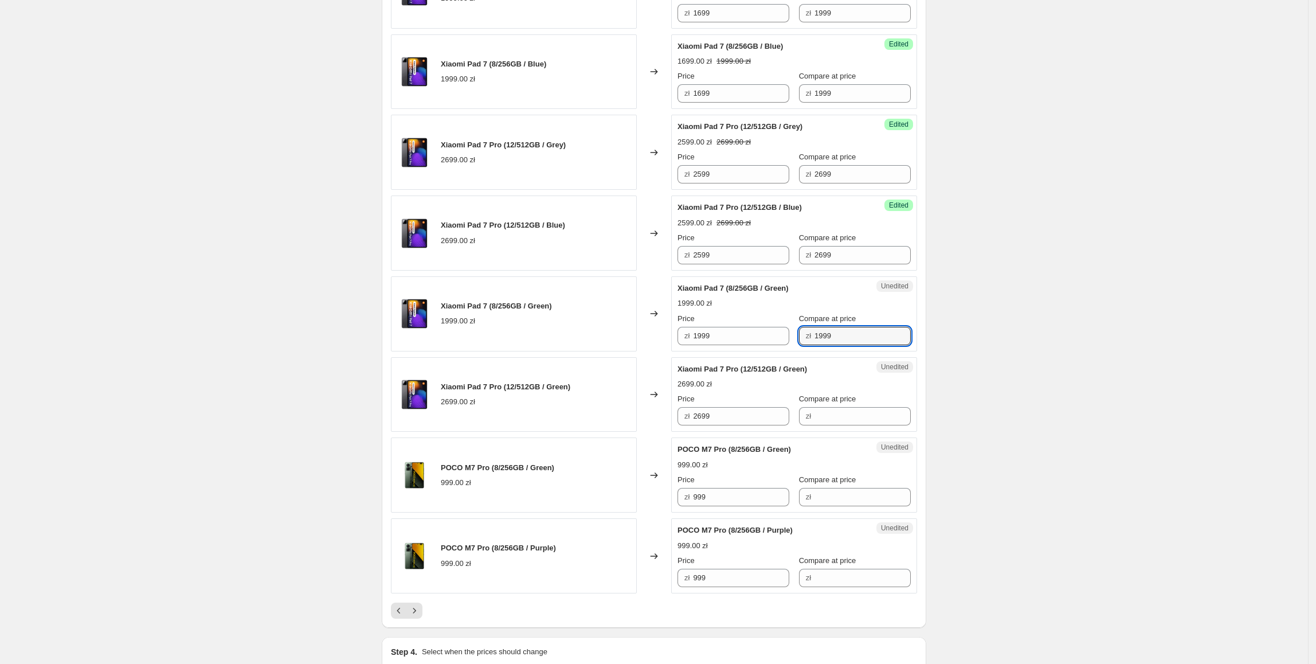
type input "1999"
click at [581, 305] on div "Xiaomi Pad 7 (8/256GB / Green) 1999.00 zł" at bounding box center [514, 313] width 246 height 75
drag, startPoint x: 741, startPoint y: 101, endPoint x: 741, endPoint y: 107, distance: 5.8
click at [741, 103] on input "1699" at bounding box center [741, 93] width 96 height 18
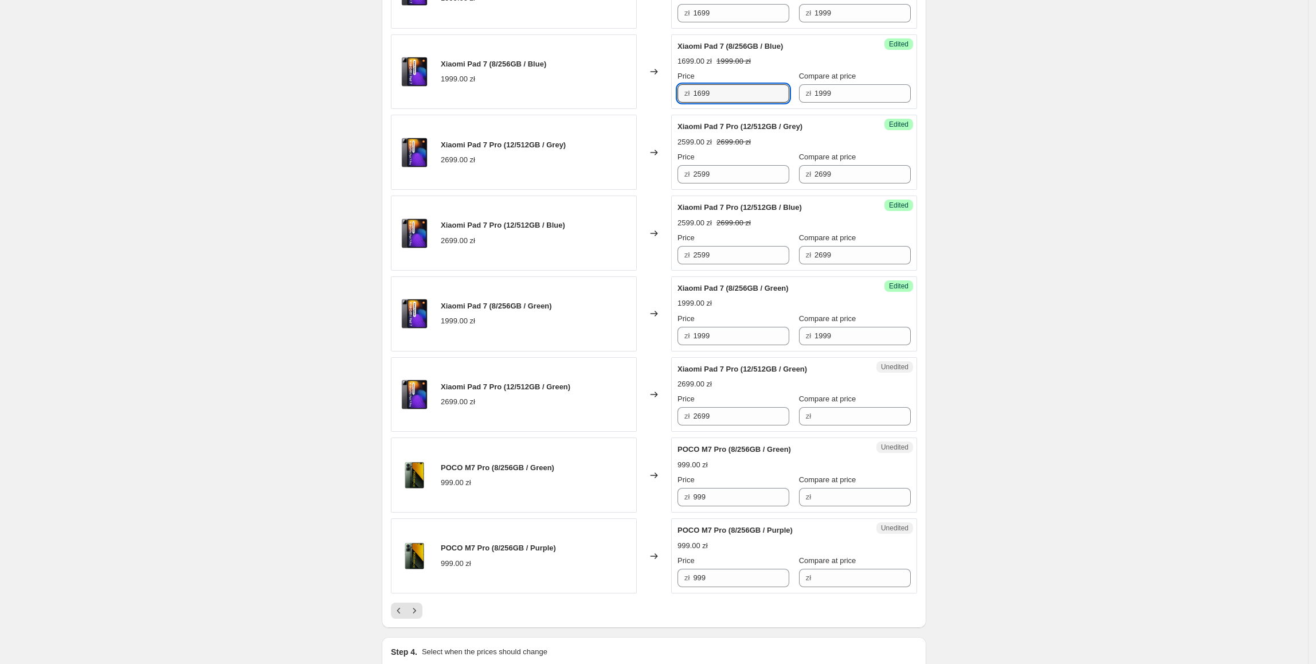
drag, startPoint x: 746, startPoint y: 109, endPoint x: 685, endPoint y: 153, distance: 75.2
click at [639, 109] on div "Xiaomi Pad 7 (8/256GB / Blue) 1999.00 zł Changed to Success Edited Xiaomi Pad 7…" at bounding box center [654, 71] width 526 height 75
paste input "6"
drag, startPoint x: 757, startPoint y: 351, endPoint x: 500, endPoint y: 352, distance: 256.9
click at [500, 351] on div "Xiaomi Pad 7 (8/256GB / Green) 1999.00 zł Changed to Success Edited Xiaomi Pad …" at bounding box center [654, 313] width 526 height 75
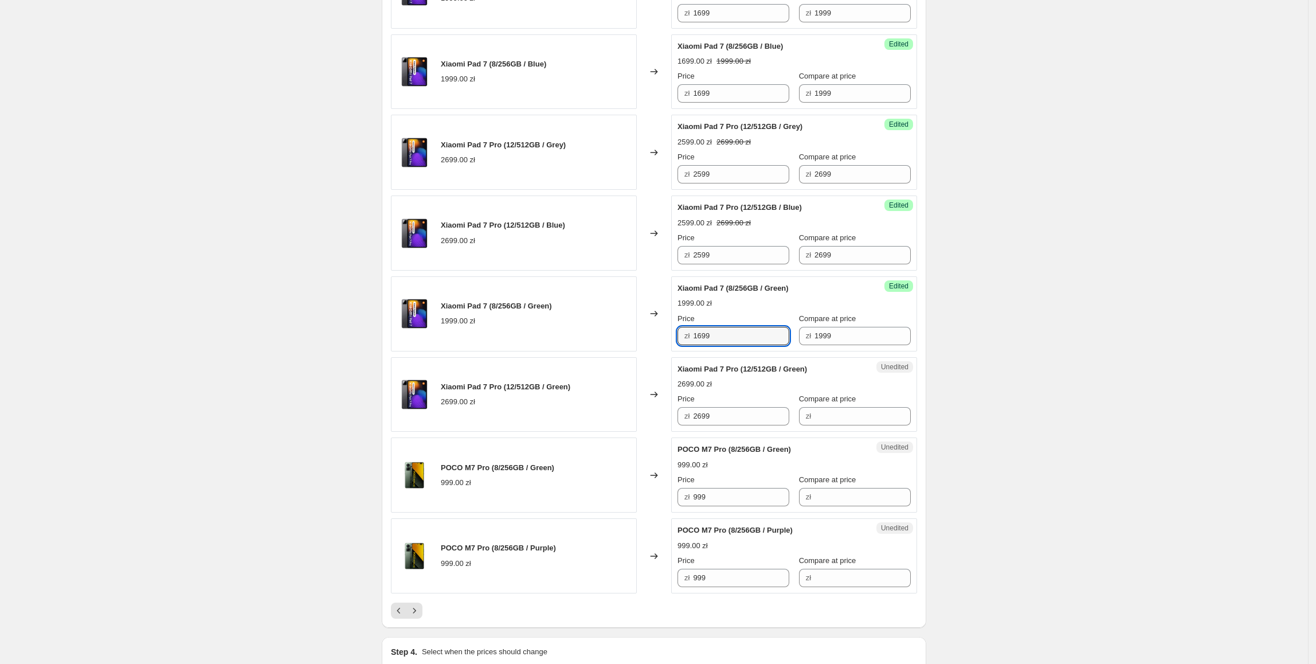
type input "1699"
drag, startPoint x: 500, startPoint y: 352, endPoint x: 506, endPoint y: 357, distance: 7.3
click at [501, 351] on div "Xiaomi Pad 7 (8/256GB / Green) 1999.00 zł" at bounding box center [514, 313] width 246 height 75
drag
click at [650, 432] on div "Xiaomi Pad 7 Pro (12/512GB / Green) 2699.00 zł Changed to Unedited Xiaomi Pad 7…" at bounding box center [654, 394] width 526 height 75
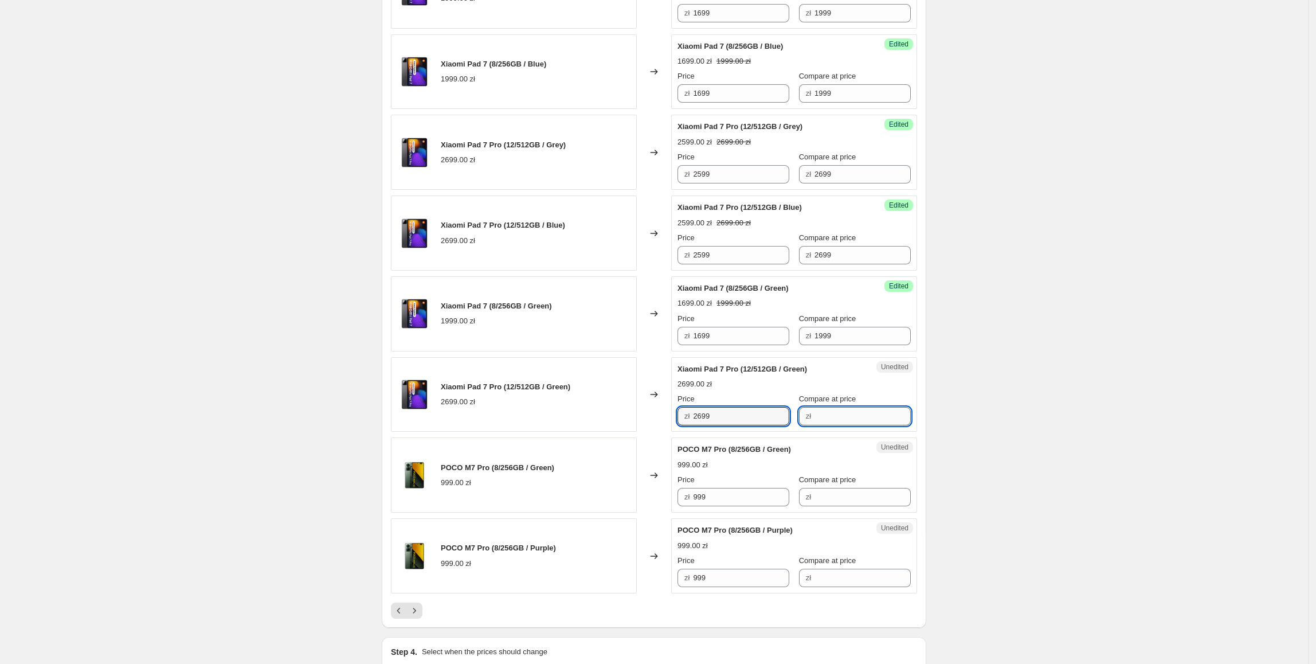
click at [851, 425] on input "Compare at price" at bounding box center [863, 416] width 96 height 18
paste input "2699"
type input "2699"
click at [615, 271] on div "Xiaomi Pad 7 Pro (12/512GB / Blue) 2699.00 zł Changed to Success Edited Xiaomi …" at bounding box center [654, 233] width 526 height 75
paste input "5"
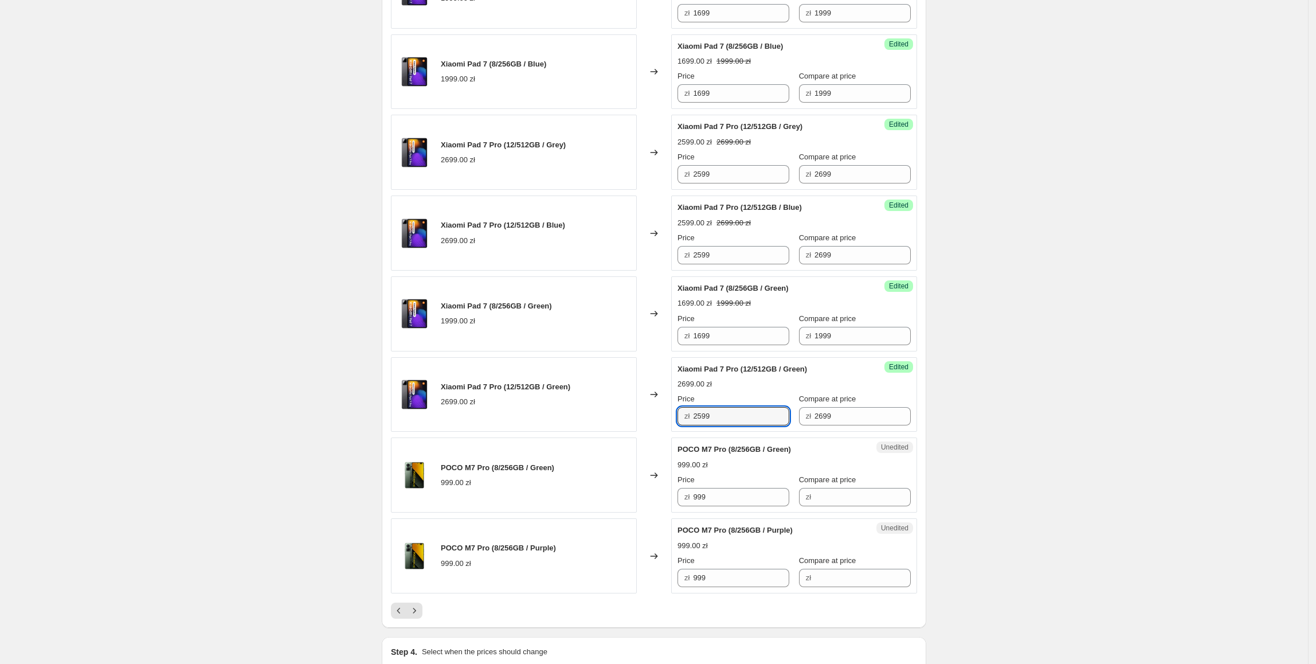
drag, startPoint x: 729, startPoint y: 436, endPoint x: 605, endPoint y: 436, distance: 123.8
click at [605, 432] on div "Xiaomi Pad 7 Pro (12/512GB / Green) 2699.00 zł Changed to Success Edited Xiaomi…" at bounding box center [654, 394] width 526 height 75
type input "2599"
click at [605, 432] on div "Xiaomi Pad 7 Pro (12/512GB / Green) 2699.00 zł" at bounding box center [514, 394] width 246 height 75
click at [630, 511] on div "POCO M7 Pro (8/256GB / Green) 999.00 zł Changed to Unedited POCO M7 Pro (8/256G…" at bounding box center [654, 474] width 526 height 75
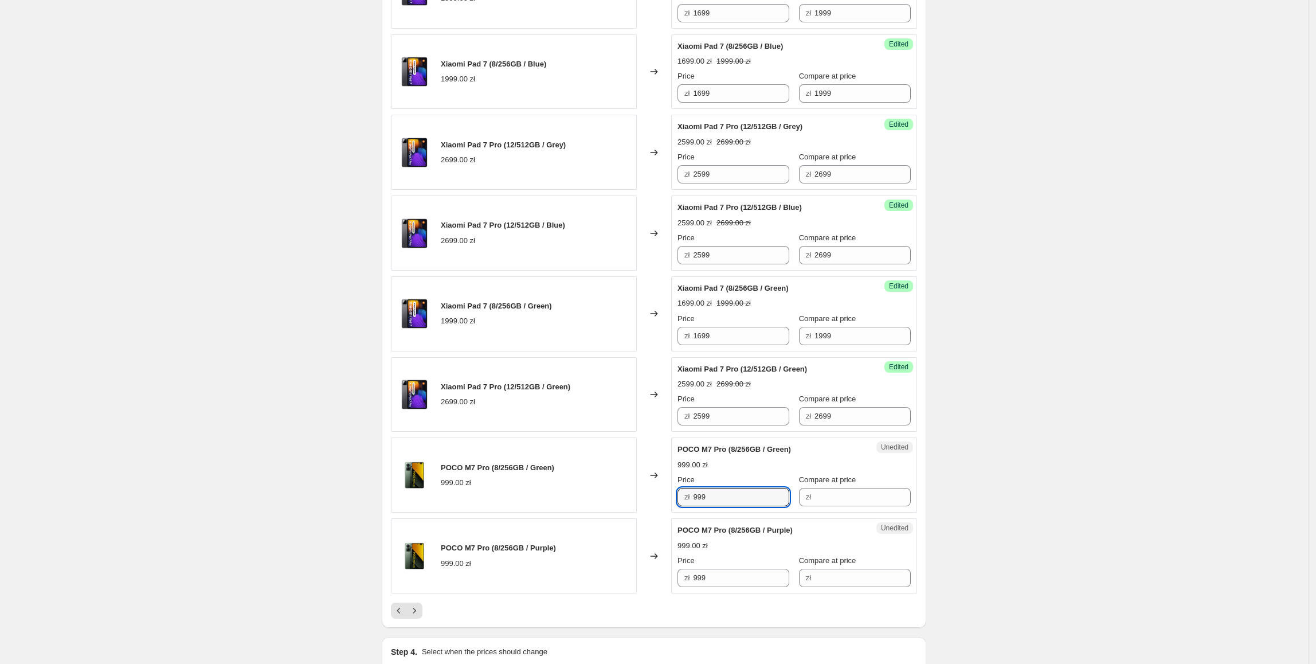
click at [808, 506] on div "zł" at bounding box center [855, 497] width 112 height 18
paste input "999"
type input "999"
click at [617, 513] on div "POCO M7 Pro (8/256GB / Green) 999.00 zł Changed to Success Edited POCO M7 Pro (…" at bounding box center [654, 474] width 526 height 75
click at [623, 489] on div "POCO M7 Pro (8/256GB / Green) 999.00 zł" at bounding box center [514, 474] width 246 height 75
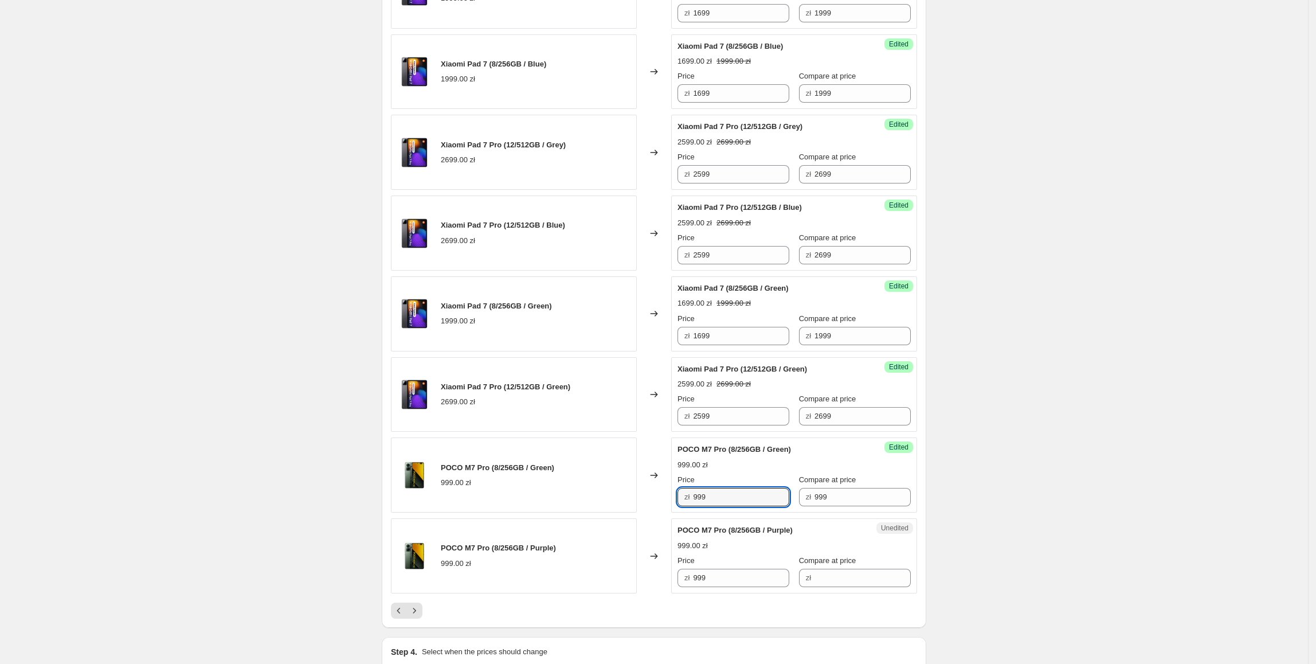
drag, startPoint x: 745, startPoint y: 521, endPoint x: 673, endPoint y: 519, distance: 72.8
click at [673, 513] on div "POCO M7 Pro (8/256GB / Green) 999.00 zł Changed to Success Edited POCO M7 Pro (…" at bounding box center [654, 474] width 526 height 75
type input "799"
click at [607, 513] on div "POCO M7 Pro (8/256GB / Green) 999.00 zł" at bounding box center [514, 474] width 246 height 75
drag, startPoint x: 722, startPoint y: 517, endPoint x: 666, endPoint y: 519, distance: 56.8
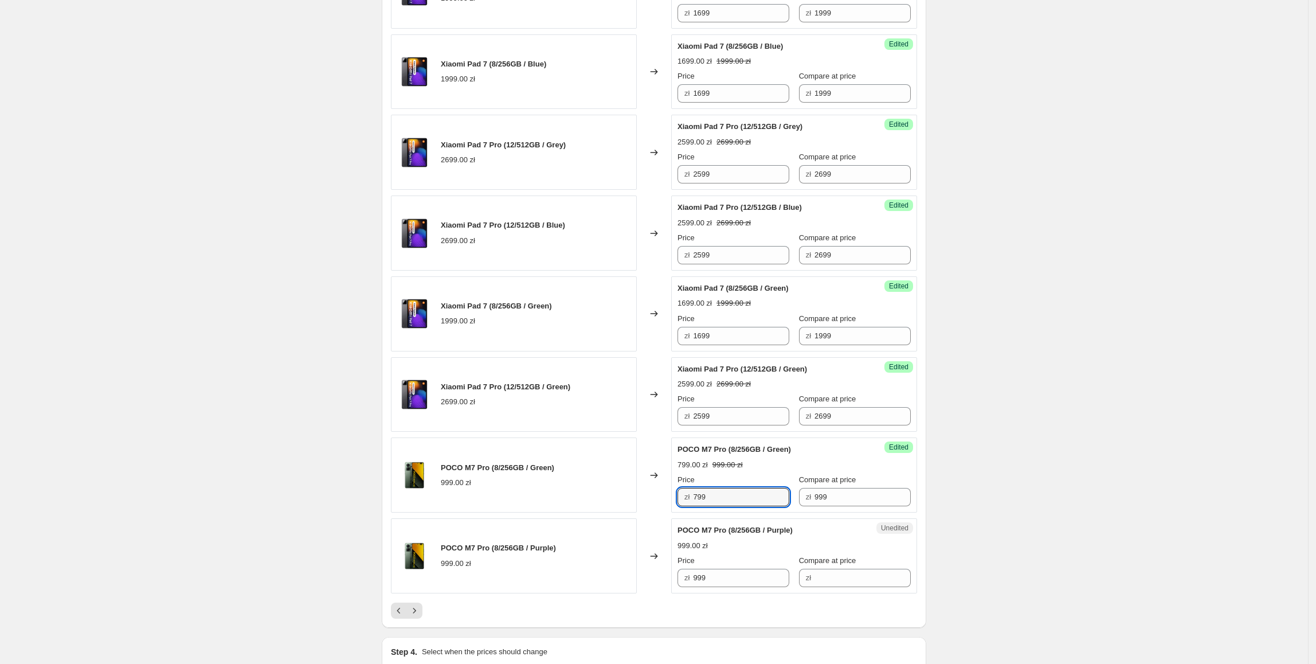
click at [666, 513] on div "POCO M7 Pro (8/256GB / Green) 999.00 zł Changed to Success Edited POCO M7 Pro (…" at bounding box center [654, 474] width 526 height 75
drag, startPoint x: 718, startPoint y: 595, endPoint x: 644, endPoint y: 594, distance: 74.0
click at [645, 593] on div "POCO M7 Pro (8/256GB / Purple) 999.00 zł Changed to Unedited POCO M7 Pro (8/256…" at bounding box center [654, 555] width 526 height 75
paste input "7"
type input "799"
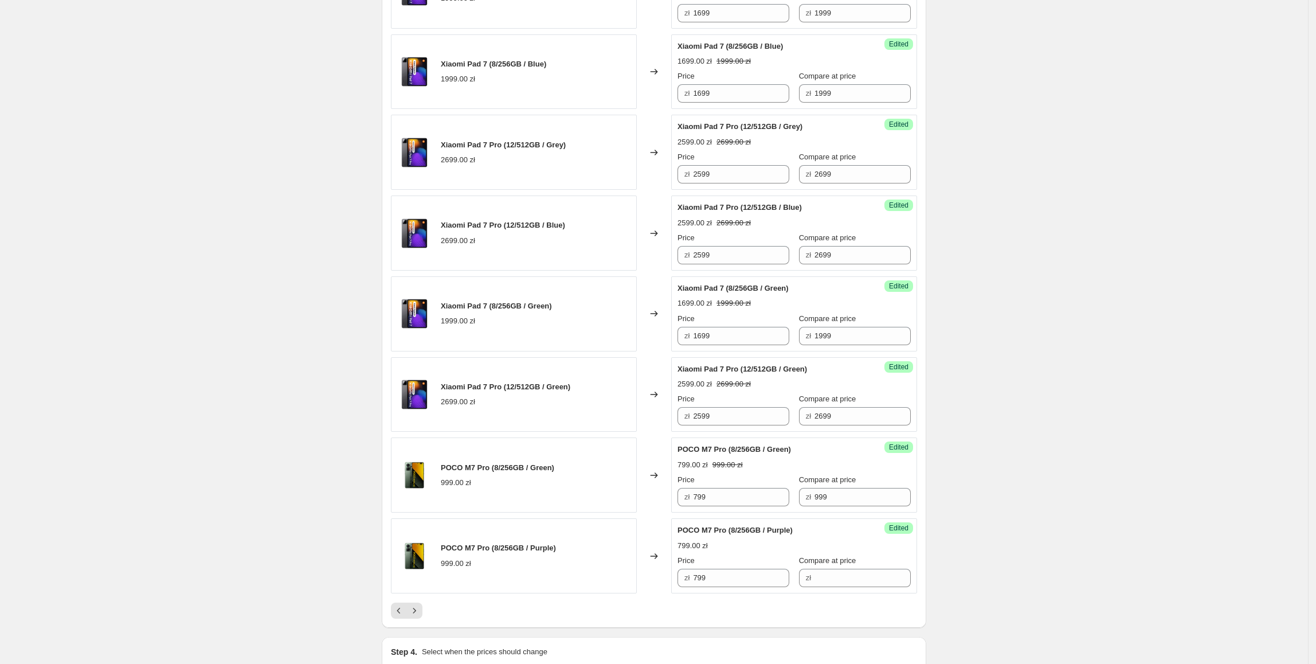
click at [650, 591] on div "Changed to" at bounding box center [654, 555] width 34 height 75
click at [771, 506] on div "Price zł 799 Compare at price zł 999" at bounding box center [794, 490] width 233 height 32
click at [868, 587] on input "Compare at price" at bounding box center [863, 578] width 96 height 18
paste input "999"
type input "999"
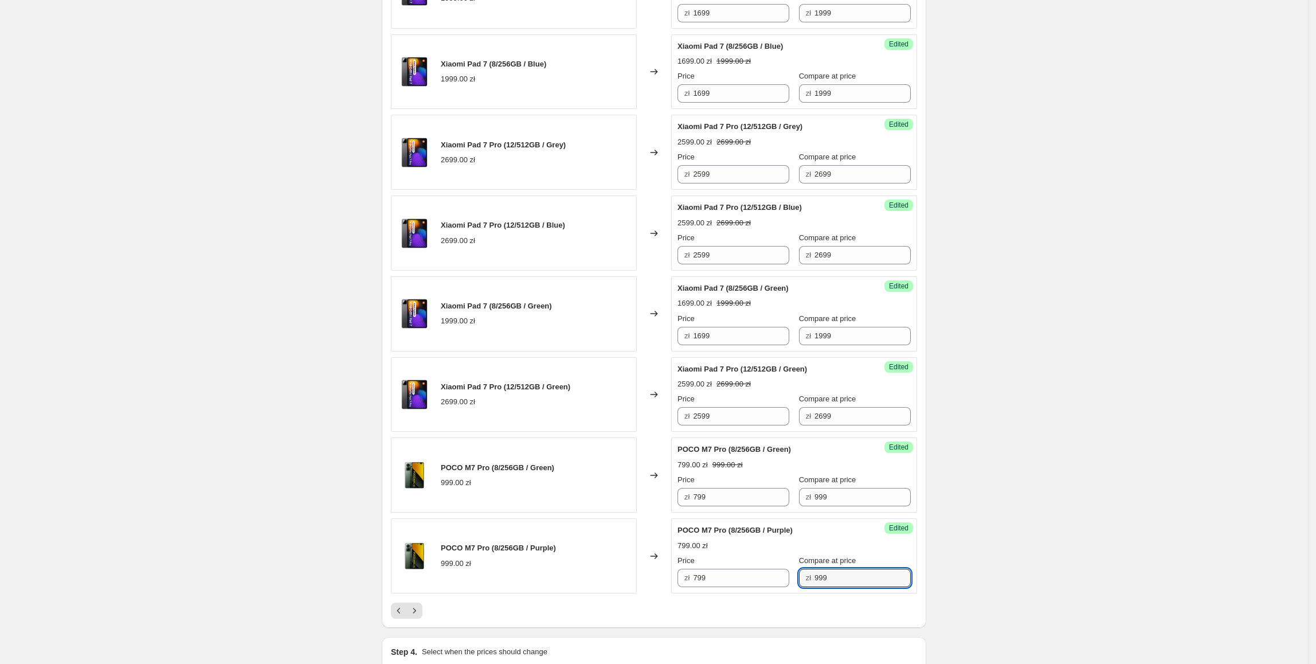
click at [647, 574] on div "Changed to" at bounding box center [654, 555] width 34 height 75
click at [413, 616] on icon "Next" at bounding box center [414, 610] width 11 height 11
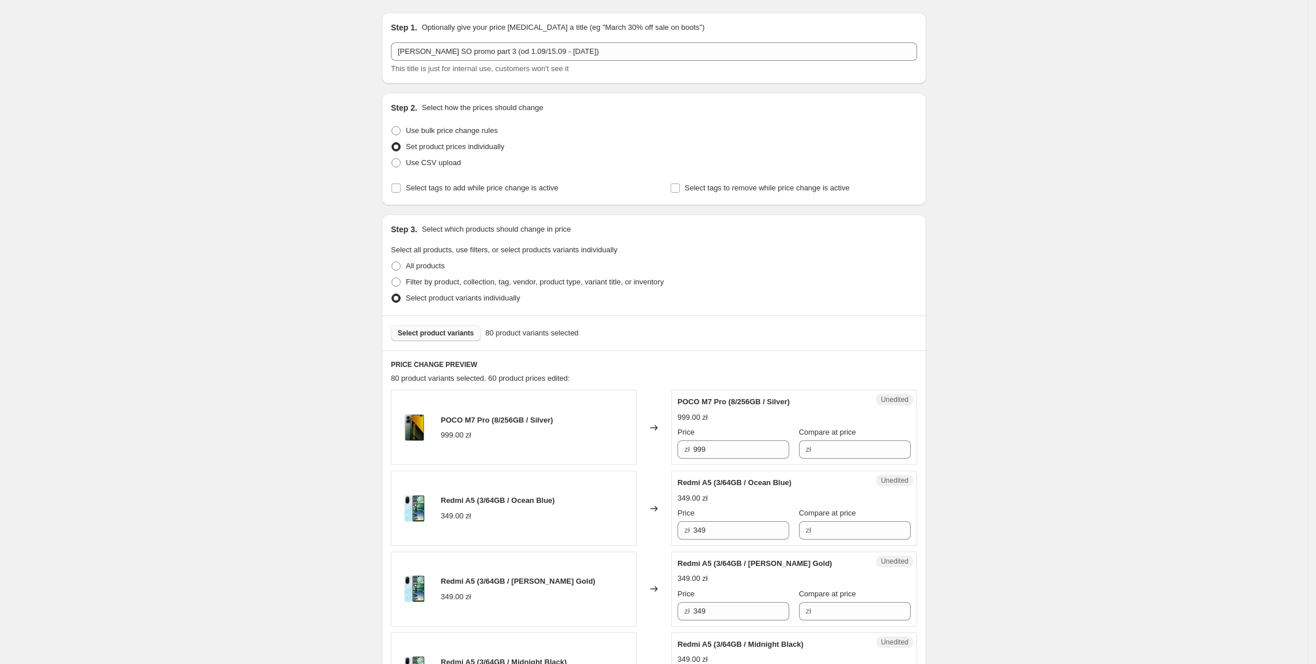
scroll to position [0, 0]
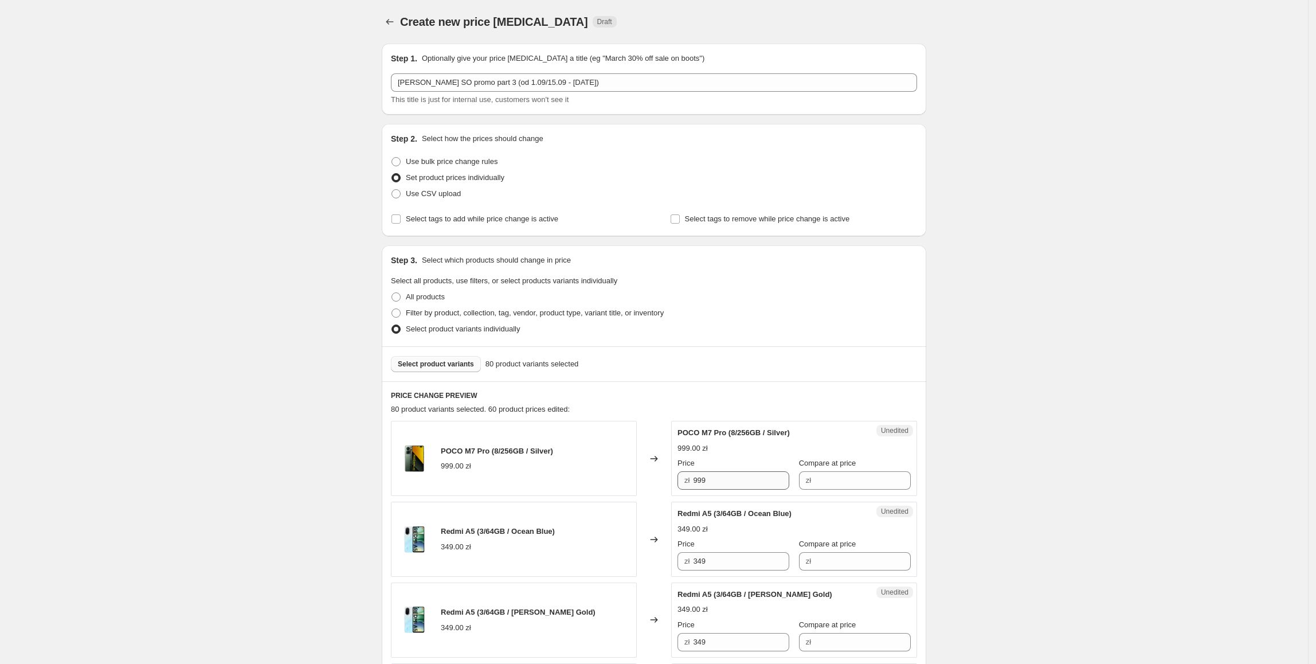
click at [713, 485] on div "Unedited POCO M7 Pro (8/256GB / Silver) 999.00 zł Price zł 999 Compare at price…" at bounding box center [794, 458] width 246 height 75
click at [620, 484] on div "POCO M7 Pro (8/256GB / Silver) 999.00 zł Changed to Unedited POCO M7 Pro (8/256…" at bounding box center [654, 458] width 526 height 75
click at [873, 480] on input "Compare at price" at bounding box center [863, 480] width 96 height 18
paste input "999"
type input "999"
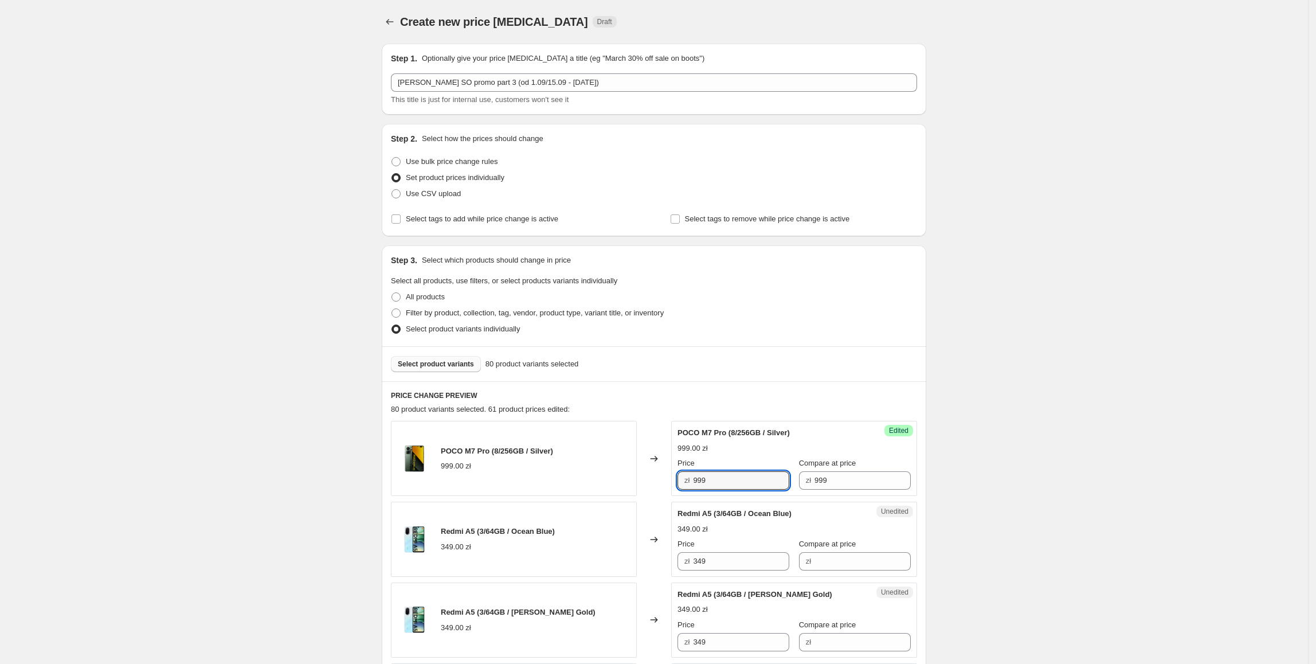
click at [685, 485] on div "zł 999" at bounding box center [734, 480] width 112 height 18
type input "799"
click at [594, 482] on div "POCO M7 Pro (8/256GB / Silver) 999.00 zł" at bounding box center [514, 458] width 246 height 75
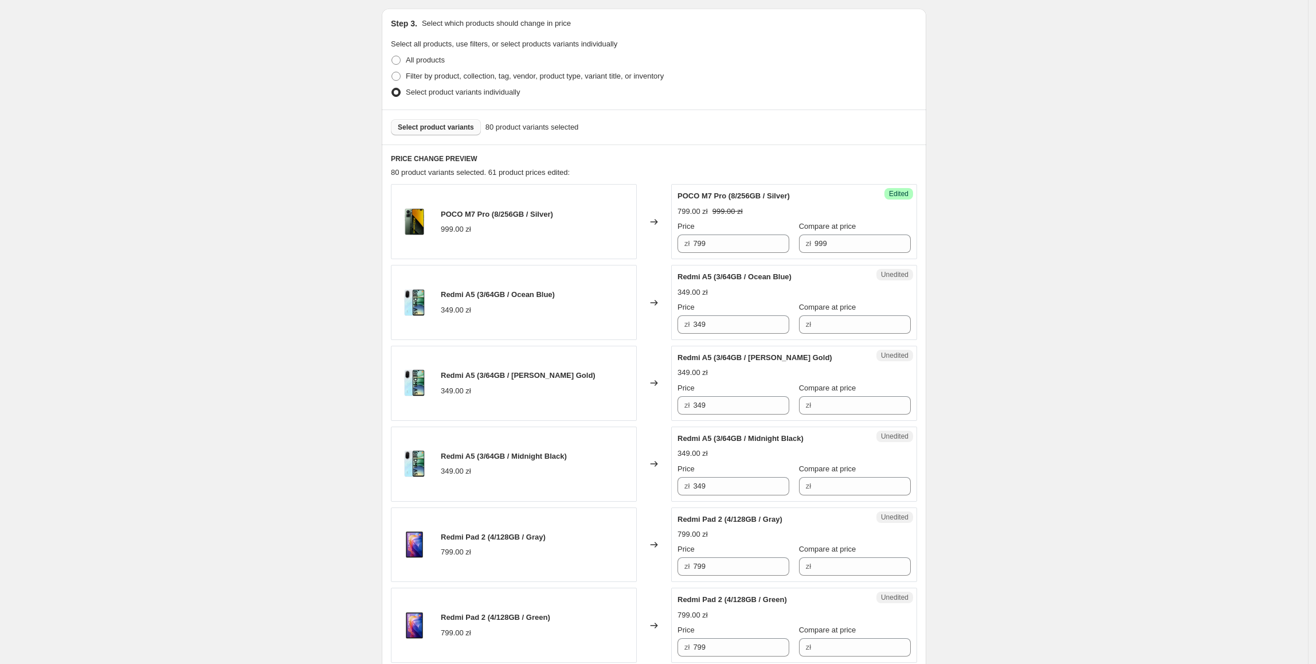
scroll to position [242, 0]
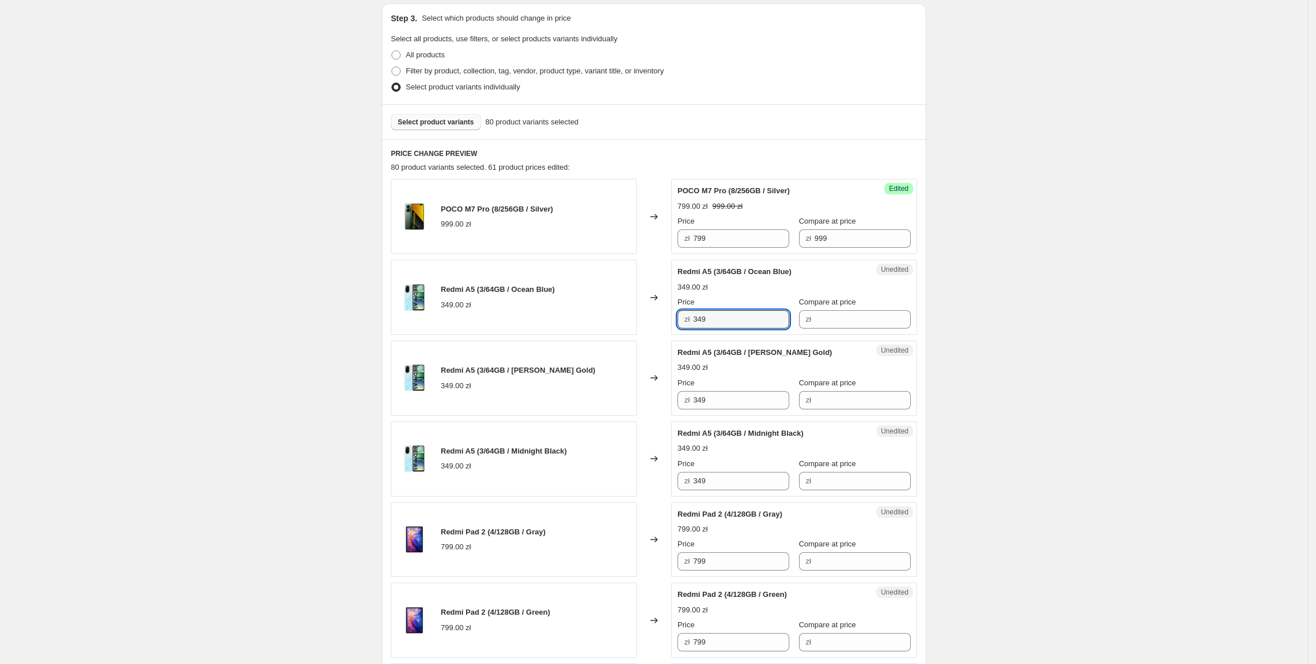
drag, startPoint x: 740, startPoint y: 325, endPoint x: 693, endPoint y: 325, distance: 47.0
click at [693, 325] on div "zł 349" at bounding box center [734, 319] width 112 height 18
click at [853, 327] on input "Compare at price" at bounding box center [863, 319] width 96 height 18
paste input "349"
type input "349"
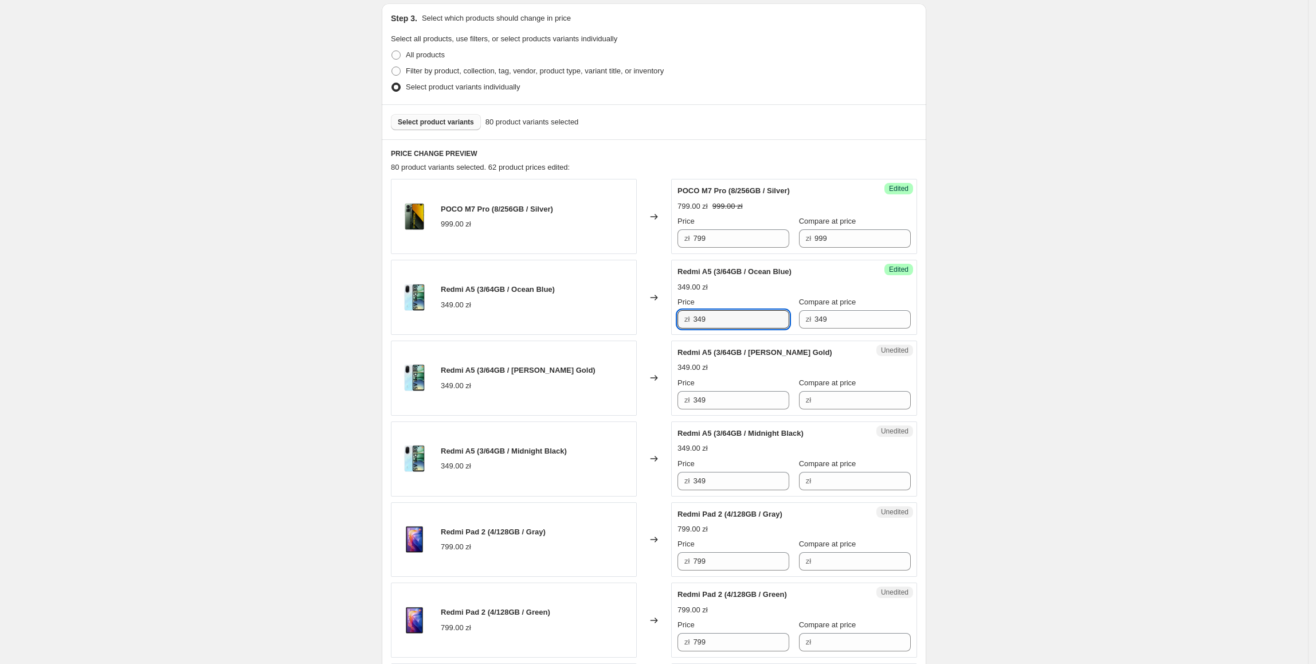
click at [667, 322] on div "Redmi A5 (3/64GB / Ocean Blue) 349.00 zł Changed to Success Edited Redmi A5 (3/…" at bounding box center [654, 297] width 526 height 75
type input "299"
click at [632, 344] on div "Redmi A5 (3/64GB / [PERSON_NAME] Gold) 349.00 zł" at bounding box center [514, 378] width 246 height 75
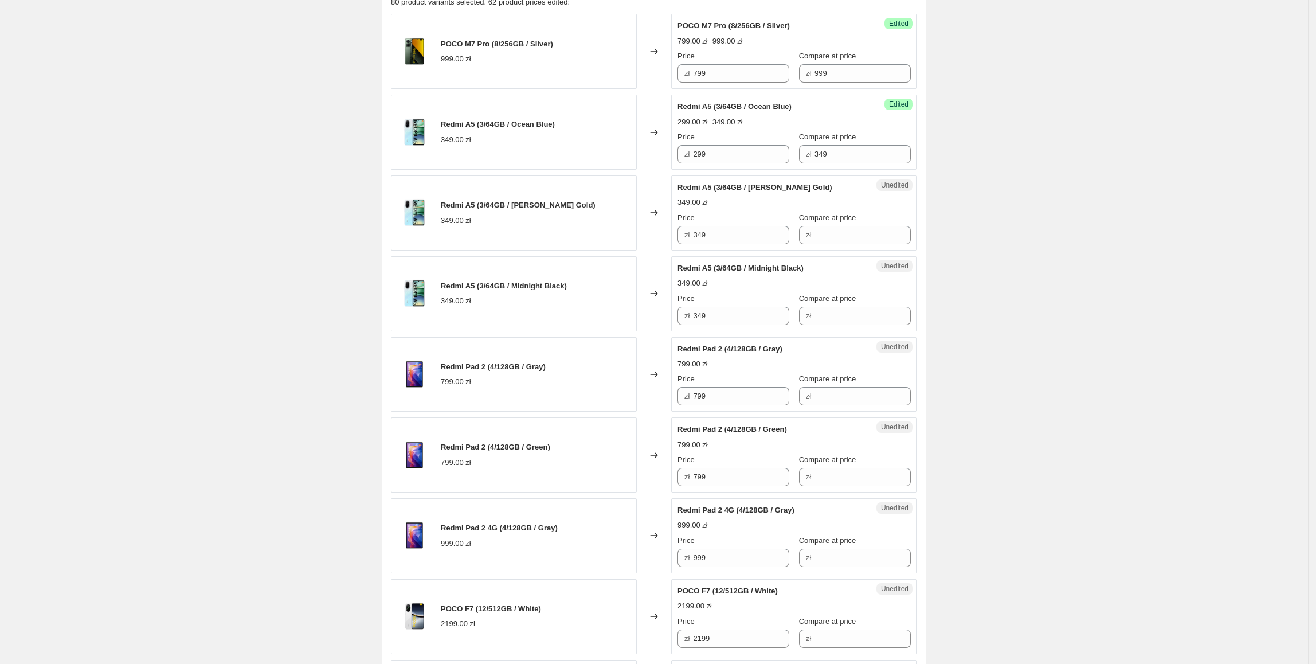
scroll to position [408, 0]
drag, startPoint x: 746, startPoint y: 169, endPoint x: 670, endPoint y: 173, distance: 76.4
click at [709, 162] on input "299" at bounding box center [741, 153] width 96 height 18
click at [677, 162] on div "Success Edited Redmi A5 (3/64GB / Ocean Blue) 299.00 zł 349.00 zł Price zł 299 …" at bounding box center [794, 130] width 246 height 75
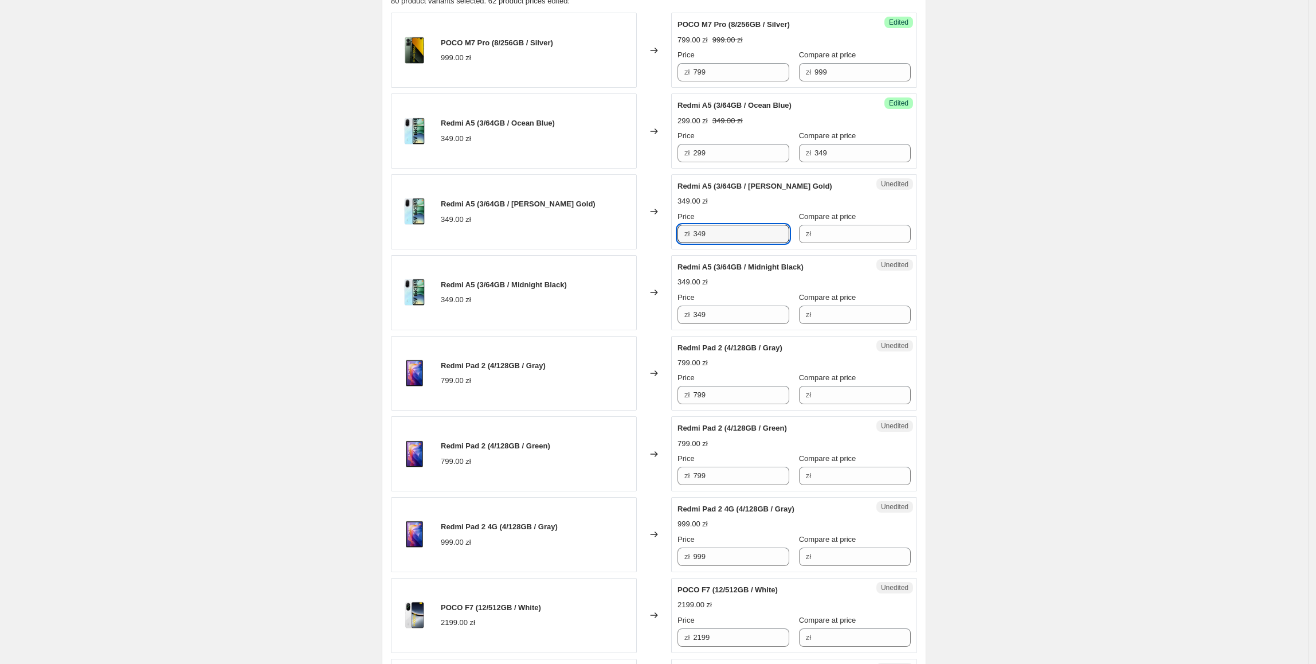
click at [632, 239] on div "Redmi A5 (3/64GB / [PERSON_NAME] Gold) 349.00 zł Changed to Unedited Redmi A5 (…" at bounding box center [654, 211] width 526 height 75
paste input "29"
type input "299"
paste input "29"
click at [597, 322] on div "Redmi A5 (3/64GB / Midnight Black) 349.00 zł Changed to Unedited Redmi A5 (3/64…" at bounding box center [654, 292] width 526 height 75
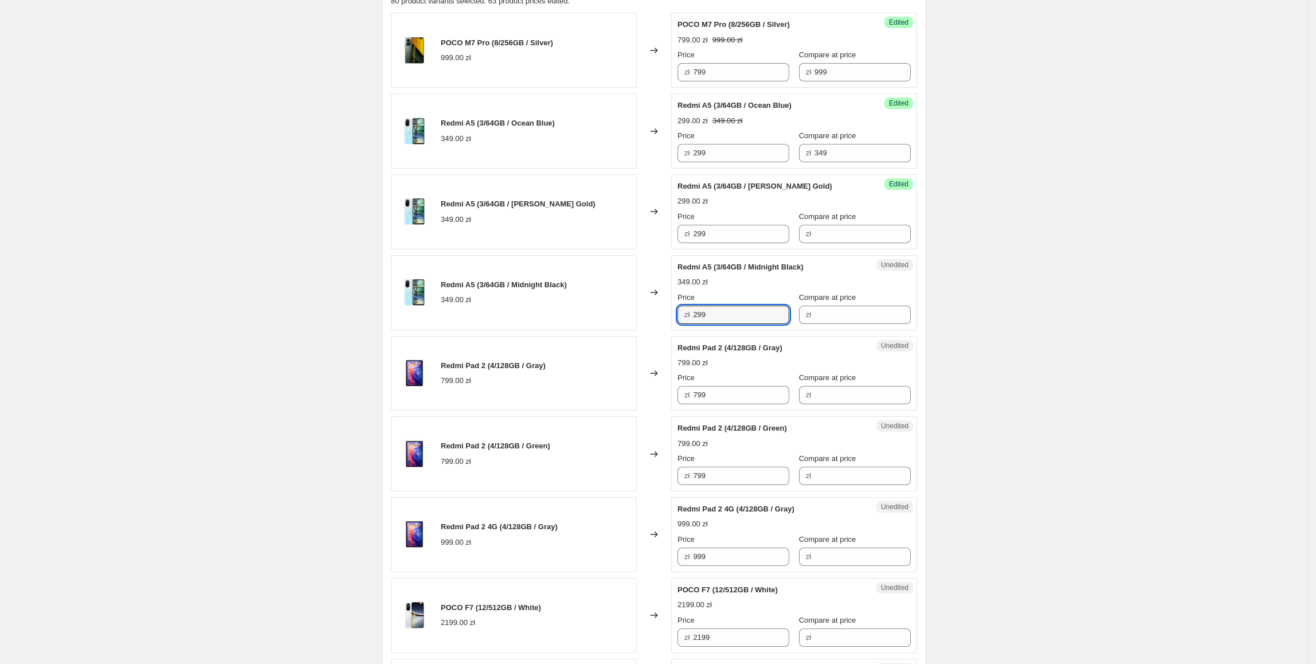
type input "299"
click at [605, 317] on div "Redmi A5 (3/64GB / Midnight Black) 349.00 zł" at bounding box center [514, 292] width 246 height 75
click at [822, 243] on input "Compare at price" at bounding box center [863, 234] width 96 height 18
paste input "349"
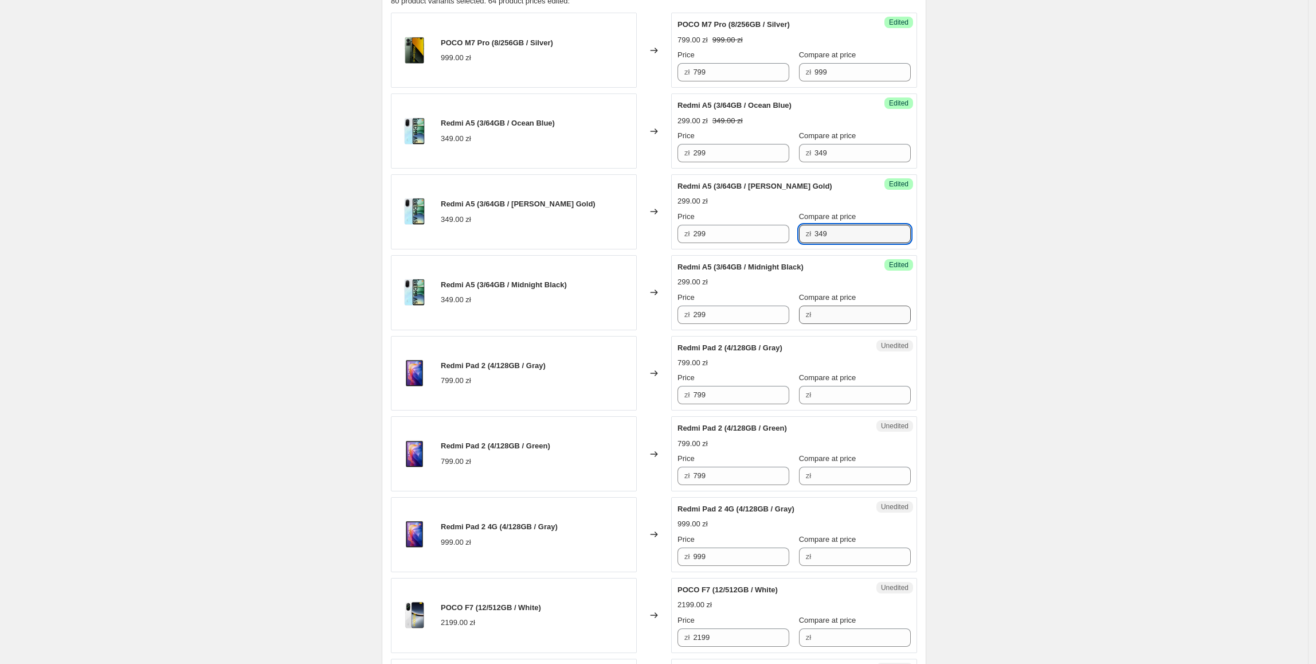
type input "349"
click at [817, 321] on input "Compare at price" at bounding box center [863, 315] width 96 height 18
paste input "349"
type input "349"
click at [591, 353] on div "Redmi Pad 2 (4/128GB / Gray) 799.00 zł" at bounding box center [514, 373] width 246 height 75
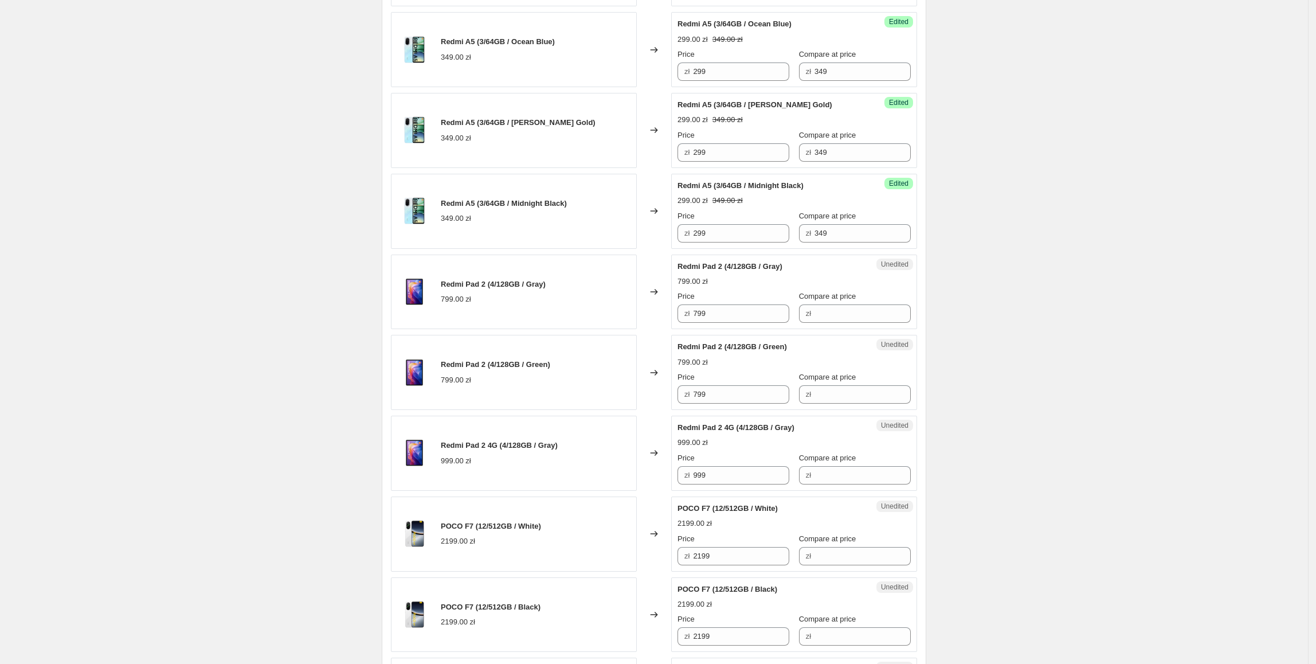
scroll to position [491, 0]
click at [640, 318] on div "Redmi Pad 2 (4/128GB / Gray) 799.00 zł Changed to Unedited Redmi Pad 2 (4/128GB…" at bounding box center [654, 290] width 526 height 75
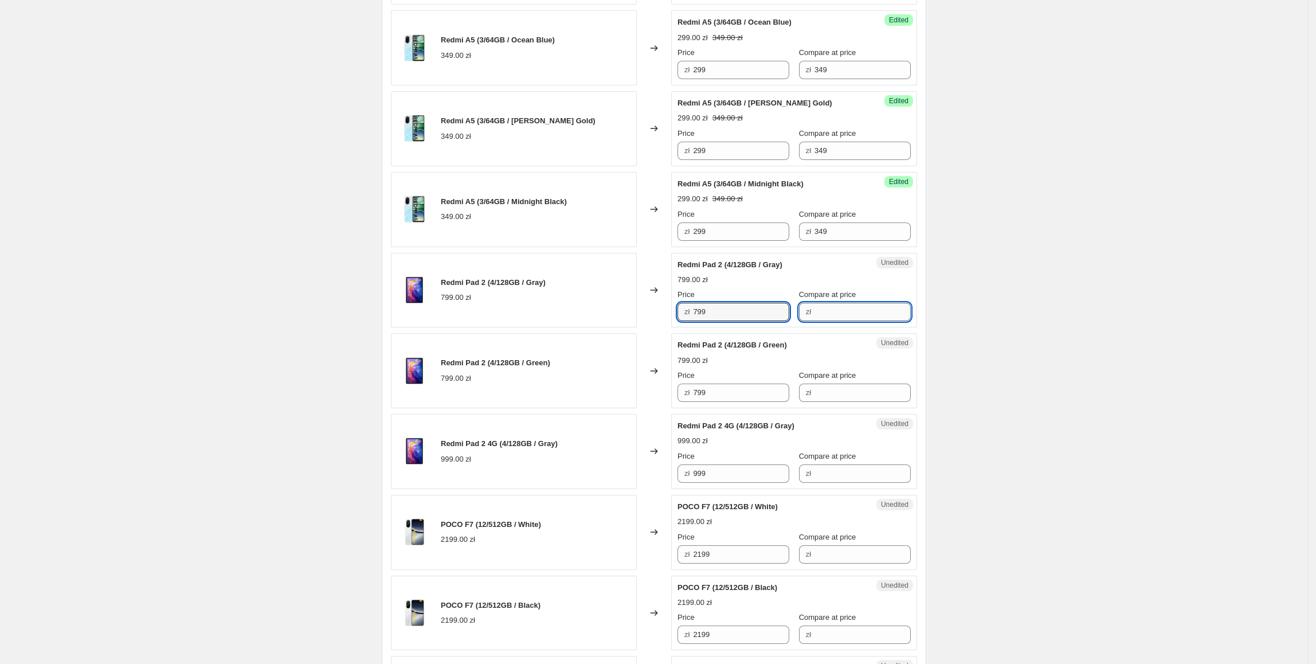
click at [867, 305] on input "Compare at price" at bounding box center [863, 312] width 96 height 18
paste input "799"
type input "799"
click at [689, 323] on div "Success Edited Redmi Pad 2 (4/128GB / Gray) 799.00 zł Price zł 799 Compare at p…" at bounding box center [794, 290] width 246 height 75
type input "699"
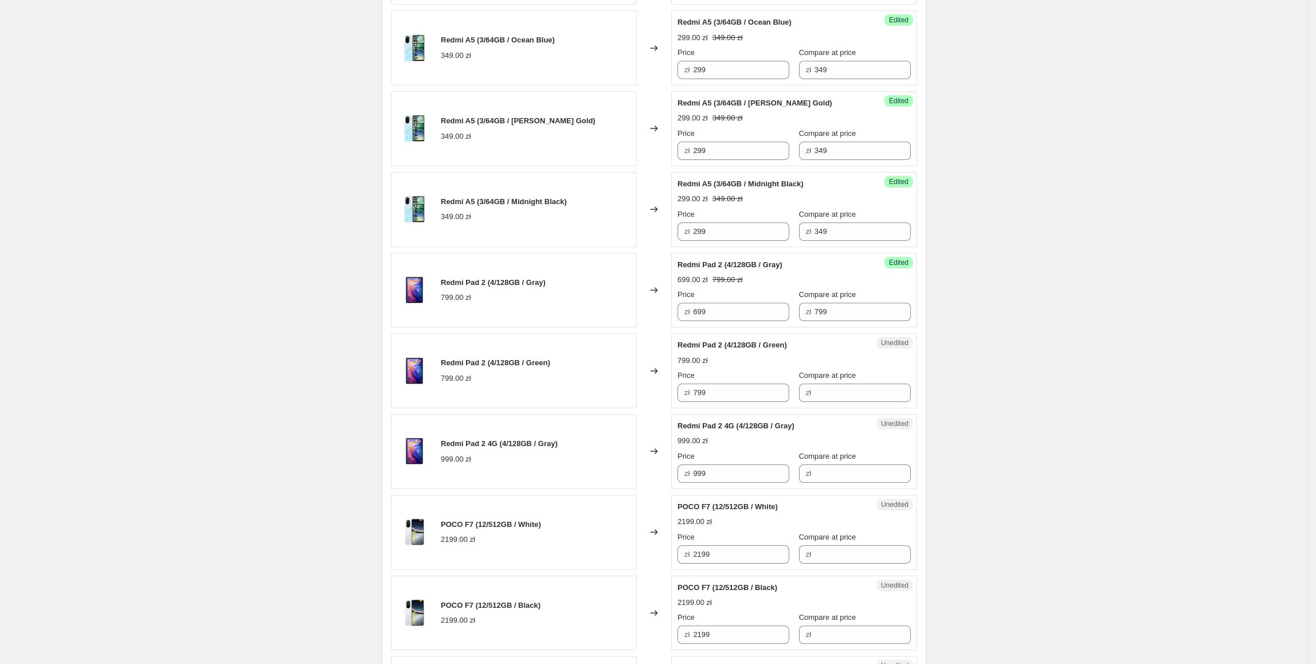
click at [556, 377] on div "Redmi Pad 2 (4/128GB / Green) 799.00 zł" at bounding box center [514, 370] width 246 height 75
click at [677, 326] on div "Success Edited Redmi Pad 2 (4/128GB / Gray) 699.00 zł 799.00 zł Price zł 699 Co…" at bounding box center [794, 290] width 246 height 75
paste input "6"
click at [608, 400] on div "Redmi Pad 2 (4/128GB / Green) 799.00 zł Changed to Unedited Redmi Pad 2 (4/128G…" at bounding box center [654, 370] width 526 height 75
type input "699"
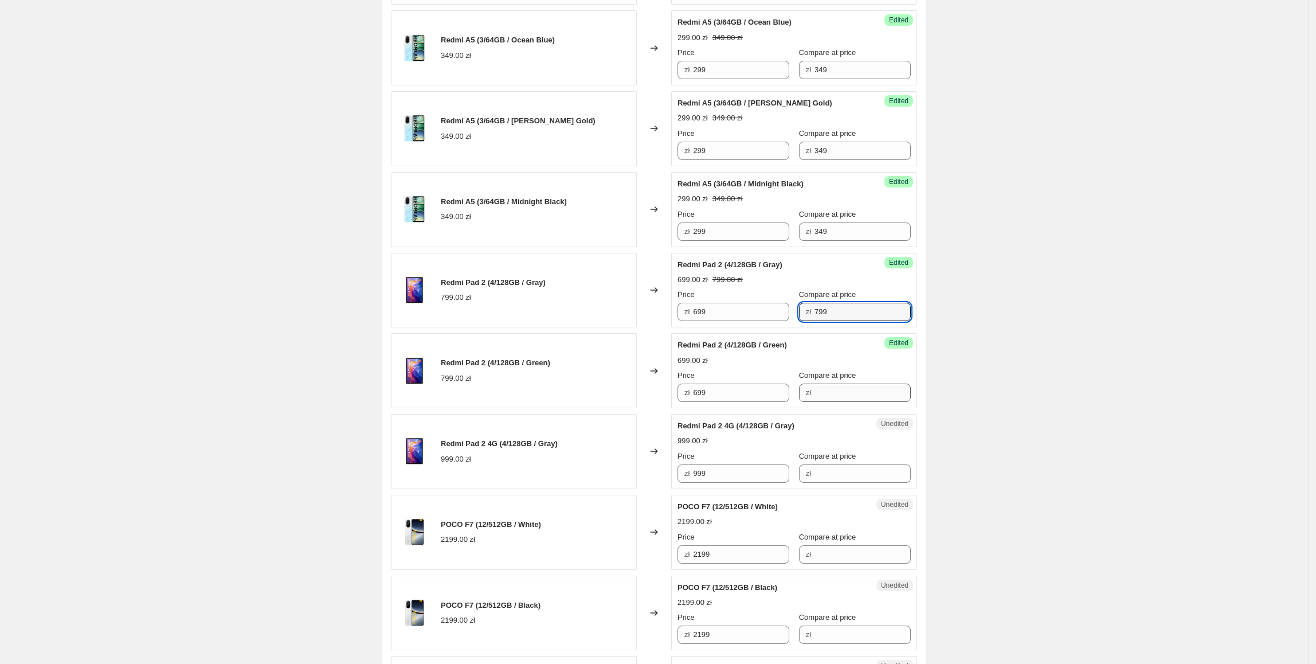
click at [782, 318] on div "Price zł 699 Compare at price zł 799" at bounding box center [794, 305] width 233 height 32
click at [831, 397] on input "Compare at price" at bounding box center [863, 393] width 96 height 18
paste input "799"
type input "799"
click at [596, 436] on div "Redmi Pad 2 4G (4/128GB / Gray) 999.00 zł" at bounding box center [514, 451] width 246 height 75
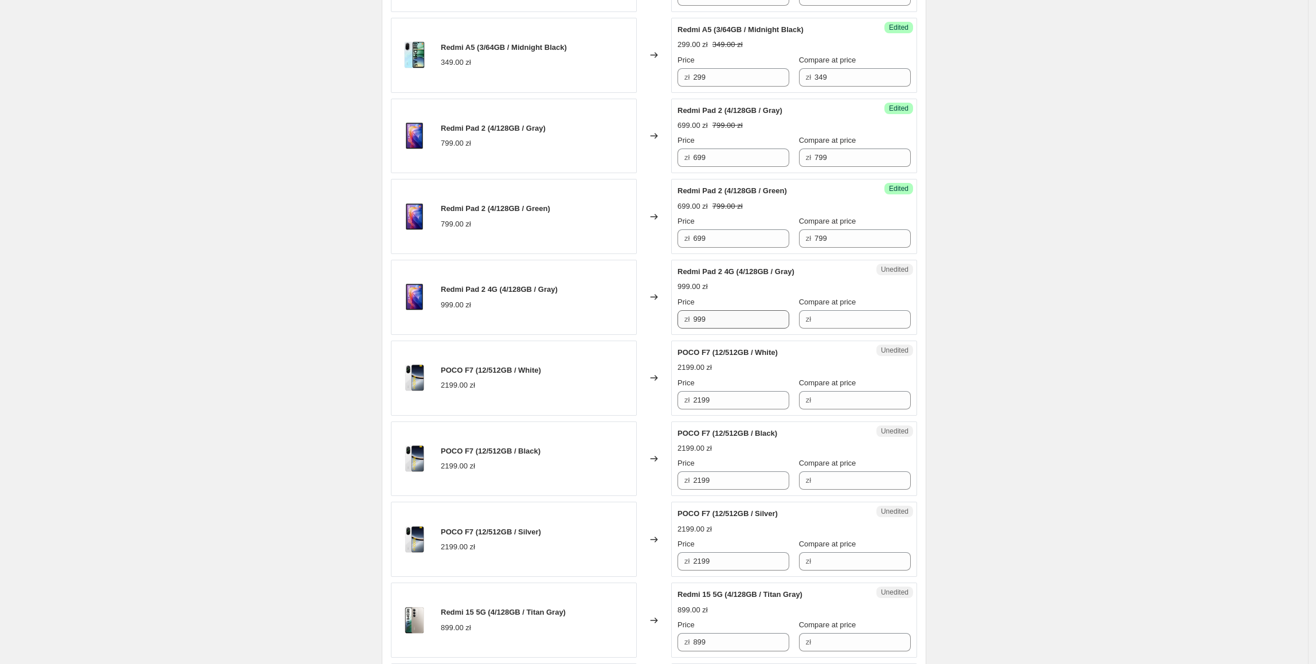
scroll to position [647, 0]
click at [673, 331] on div "Redmi Pad 2 4G (4/128GB / Gray) 999.00 zł Changed to Unedited Redmi Pad 2 4G (4…" at bounding box center [654, 296] width 526 height 75
click at [821, 323] on input "Compare at price" at bounding box center [863, 318] width 96 height 18
paste input "999"
type input "999"
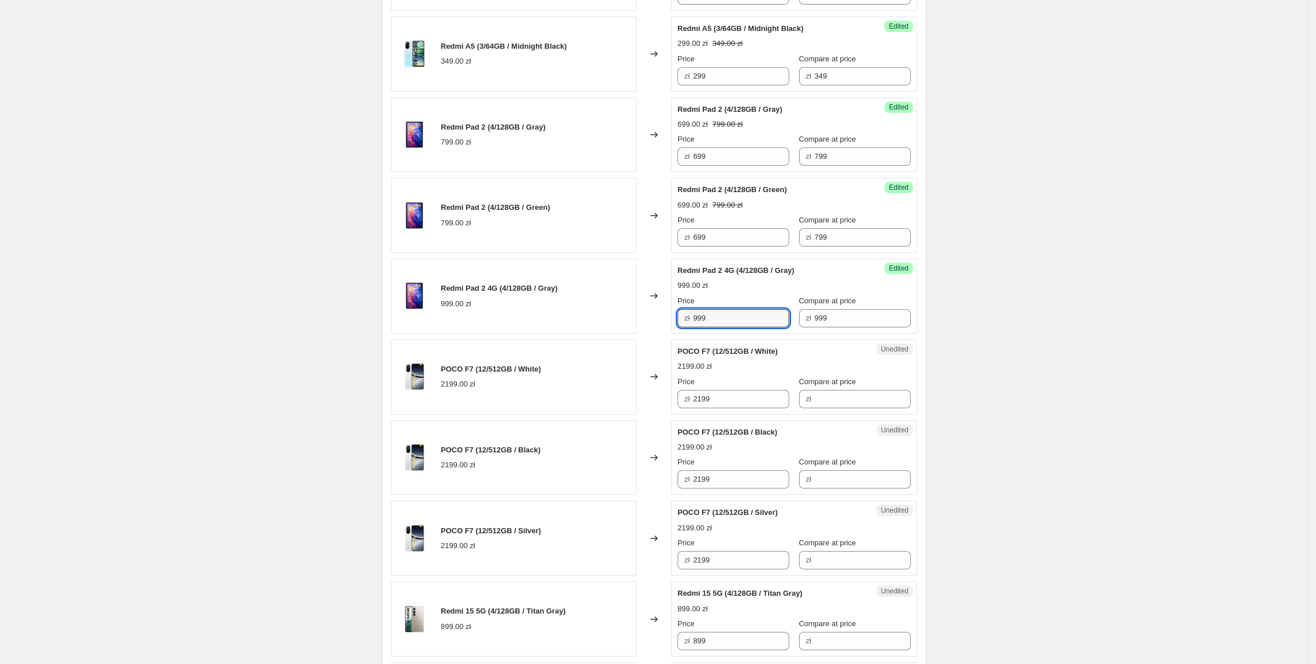
click at [687, 334] on div "Success Edited Redmi Pad 2 4G (4/128GB / Gray) 999.00 zł Price zł 999 Compare a…" at bounding box center [794, 296] width 246 height 75
type input "899"
click at [535, 425] on div "POCO F7 (12/512GB / Black) 2199.00 zł" at bounding box center [514, 457] width 246 height 75
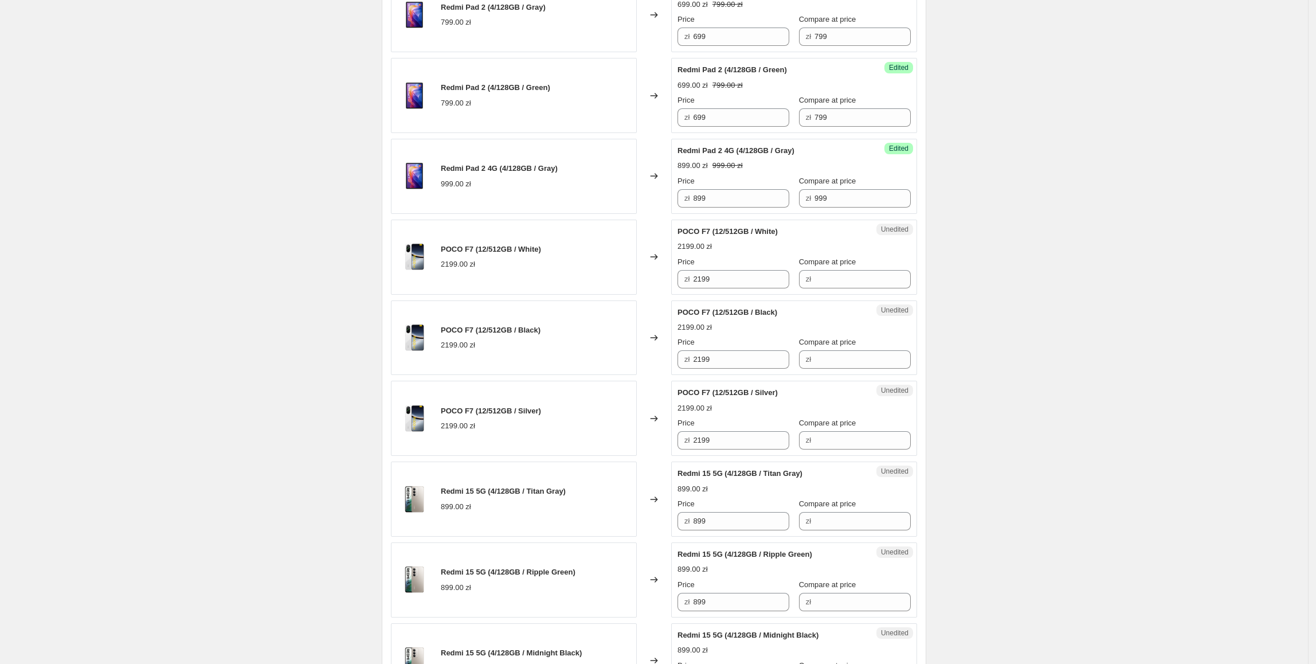
scroll to position [767, 0]
drag, startPoint x: 755, startPoint y: 287, endPoint x: 777, endPoint y: 282, distance: 23.4
click at [636, 282] on div "POCO F7 (12/512GB / White) 2199.00 zł Changed to Unedited POCO F7 (12/512GB / W…" at bounding box center [654, 256] width 526 height 75
drag, startPoint x: 873, startPoint y: 272, endPoint x: 861, endPoint y: 274, distance: 11.7
click at [873, 272] on input "Compare at price" at bounding box center [863, 278] width 96 height 18
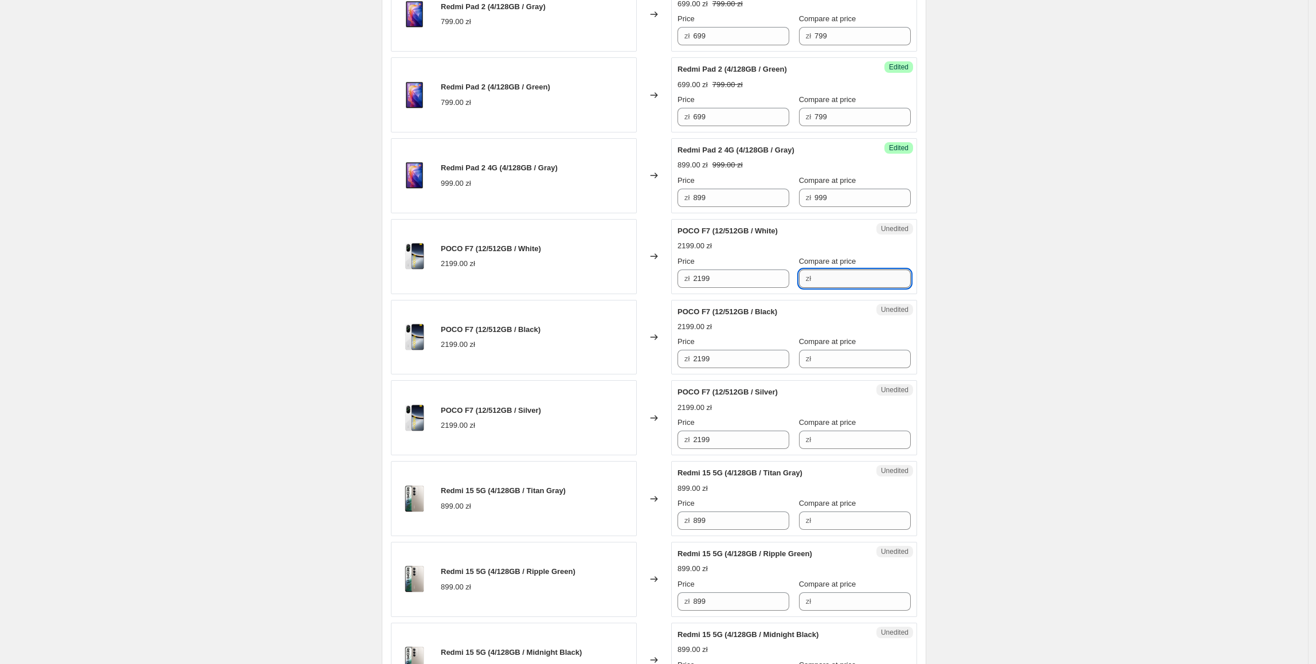
paste
type input "2199"
drag, startPoint x: 712, startPoint y: 271, endPoint x: 725, endPoint y: 275, distance: 13.8
click at [712, 272] on div "Price zł 2199" at bounding box center [734, 272] width 112 height 32
click at [674, 278] on div "POCO F7 (12/512GB / White) 2199.00 zł Changed to Success Edited POCO F7 (12/512…" at bounding box center [654, 256] width 526 height 75
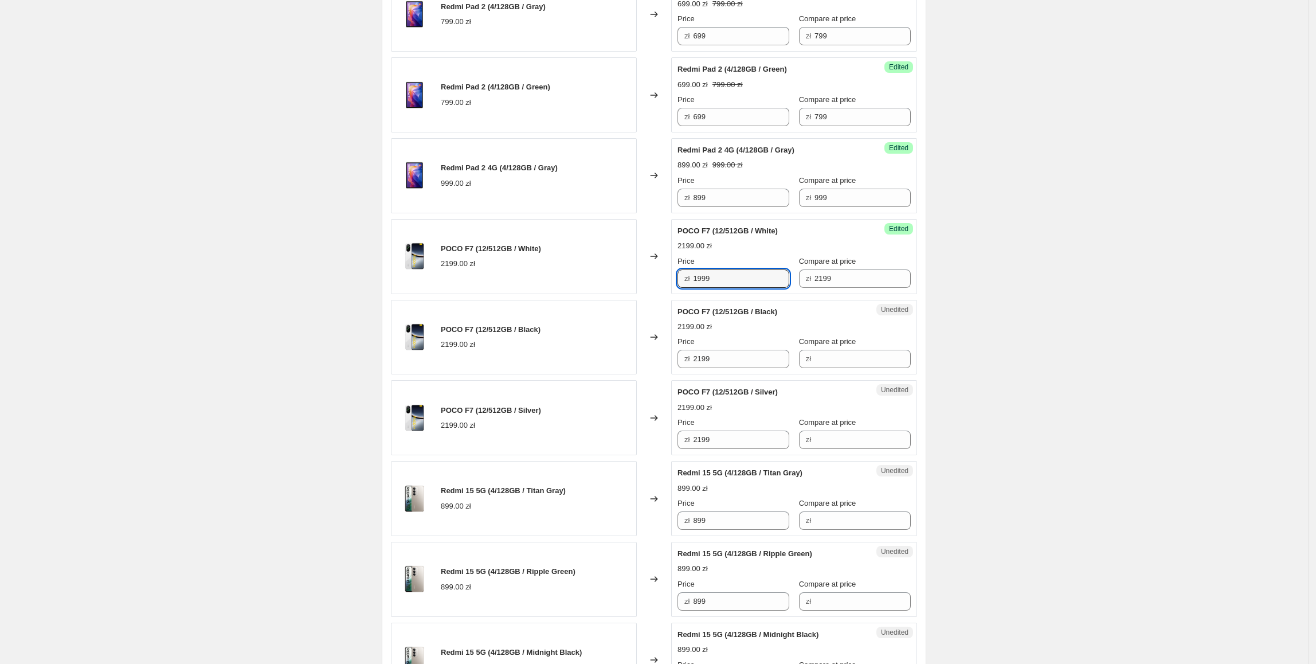
type input "1999"
click at [609, 290] on div "POCO F7 (12/512GB / White) 2199.00 zł" at bounding box center [514, 256] width 246 height 75
drag, startPoint x: 739, startPoint y: 280, endPoint x: 670, endPoint y: 283, distance: 69.4
click at [670, 283] on div "POCO F7 (12/512GB / White) 2199.00 zł Changed to Success Edited POCO F7 (12/512…" at bounding box center [654, 256] width 526 height 75
drag, startPoint x: 755, startPoint y: 359, endPoint x: 705, endPoint y: 427, distance: 84.2
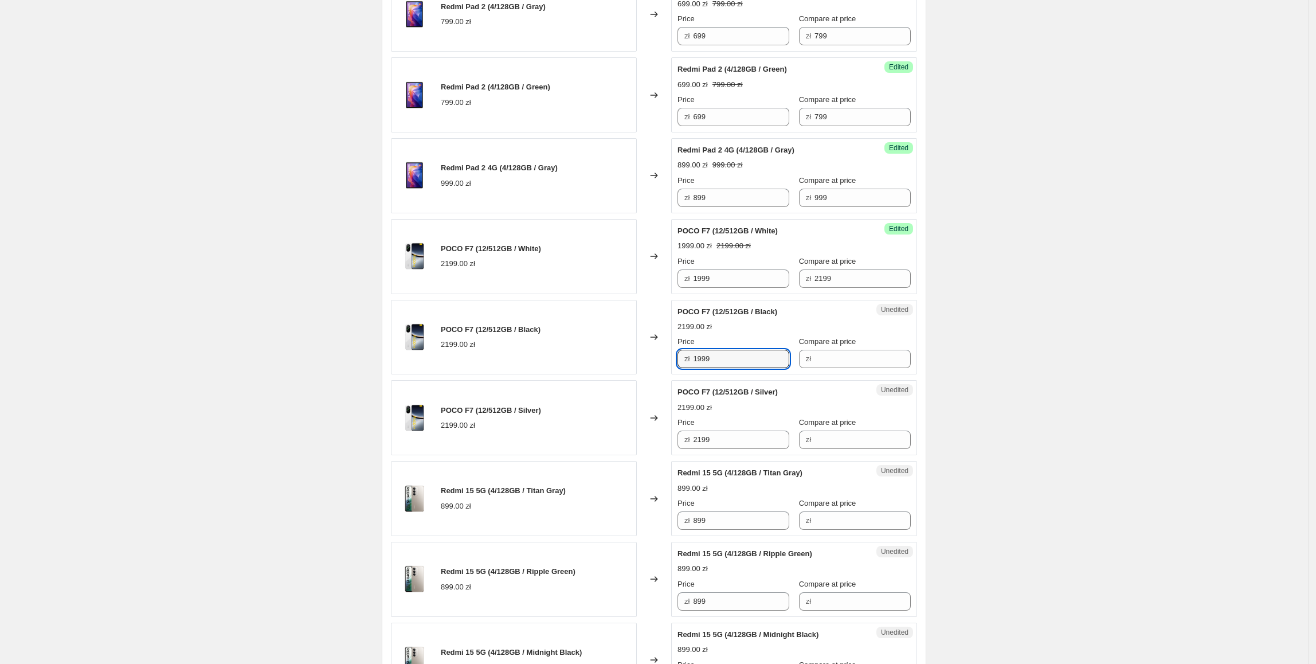
click at [645, 360] on div "POCO F7 (12/512GB / Black) 2199.00 zł Changed to Unedited POCO F7 (12/512GB / B…" at bounding box center [654, 337] width 526 height 75
type input "1999"
drag, startPoint x: 741, startPoint y: 441, endPoint x: 579, endPoint y: 436, distance: 162.3
click at [579, 436] on div "POCO F7 (12/512GB / Silver) 2199.00 zł Changed to Unedited POCO F7 (12/512GB / …" at bounding box center [654, 417] width 526 height 75
type input "1999"
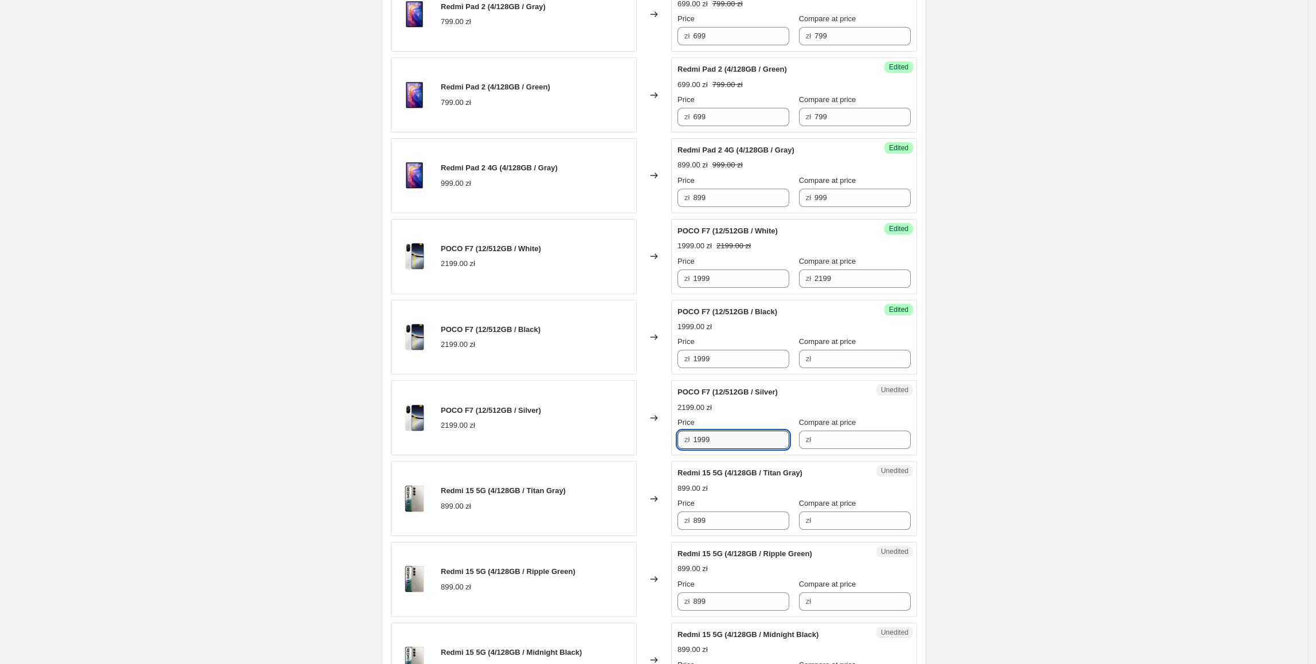
click at [577, 436] on div "POCO F7 (12/512GB / Silver) 2199.00 zł" at bounding box center [514, 417] width 246 height 75
click at [766, 287] on div "Price zł 1999 Compare at price zł 2199" at bounding box center [794, 272] width 233 height 32
click at [827, 356] on input "Compare at price" at bounding box center [863, 359] width 96 height 18
type input "2199"
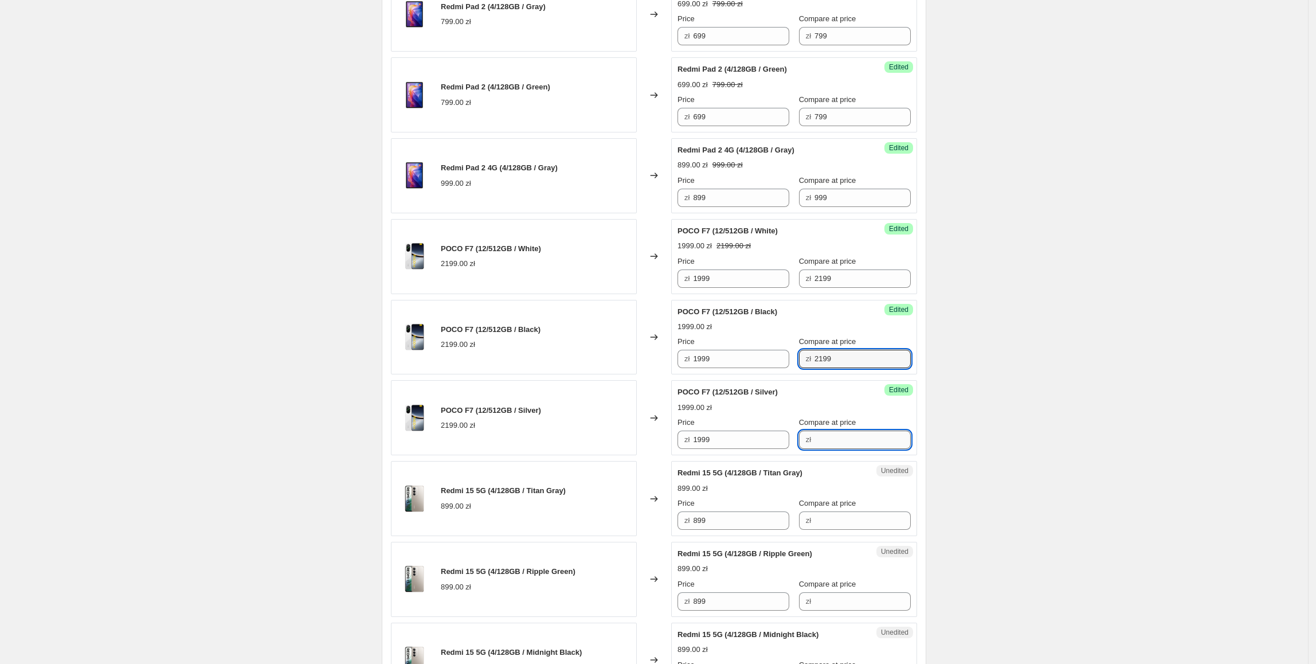
click at [822, 444] on input "Compare at price" at bounding box center [863, 440] width 96 height 18
type input "2199"
click at [545, 428] on div "POCO F7 (12/512GB / Silver) 2199.00 zł" at bounding box center [514, 417] width 246 height 75
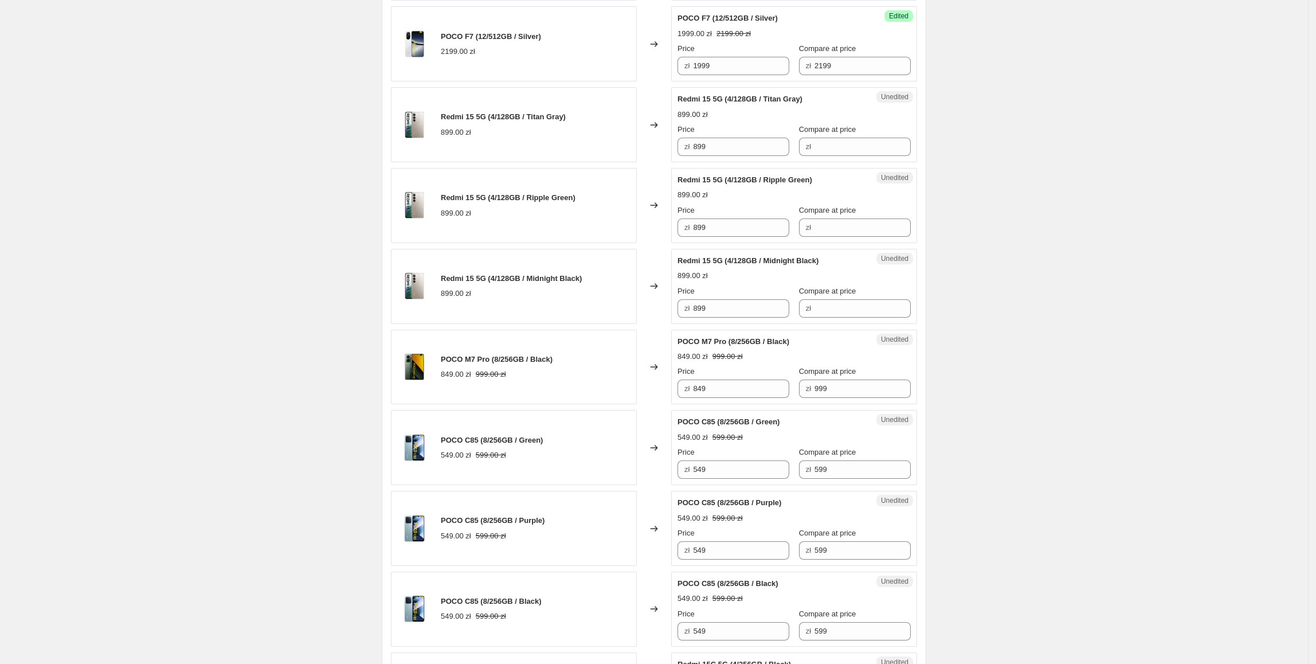
scroll to position [1142, 0]
drag, startPoint x: 725, startPoint y: 147, endPoint x: 671, endPoint y: 151, distance: 54.0
click at [671, 151] on div "Redmi 15 5G (4/128GB / Titan Gray) 899.00 zł Changed to Unedited Redmi 15 5G (4…" at bounding box center [654, 123] width 526 height 75
click at [829, 155] on input "Compare at price" at bounding box center [863, 145] width 96 height 18
type input "899"
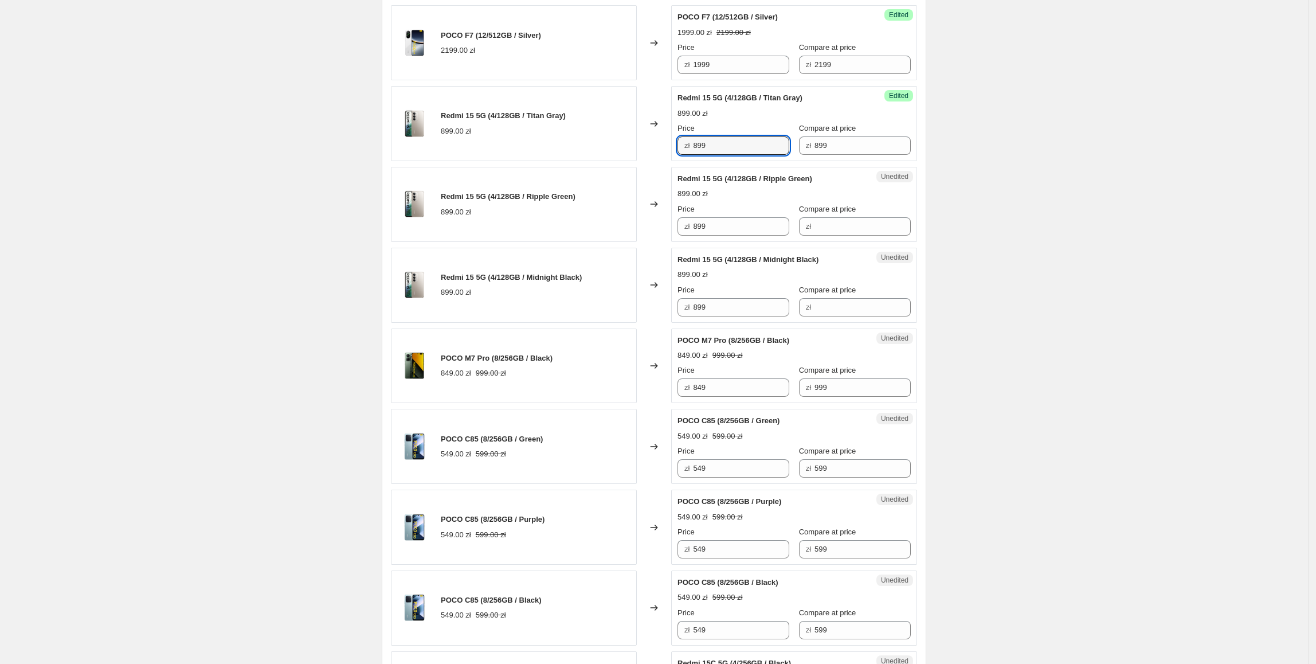
drag, startPoint x: 741, startPoint y: 149, endPoint x: 683, endPoint y: 148, distance: 57.9
click at [683, 148] on div "zł 899" at bounding box center [734, 145] width 112 height 18
type input "799"
click at [618, 258] on div "Redmi 15 5G (4/128GB / Midnight Black) 899.00 zł" at bounding box center [514, 285] width 246 height 75
drag, startPoint x: 732, startPoint y: 153, endPoint x: 684, endPoint y: 155, distance: 48.2
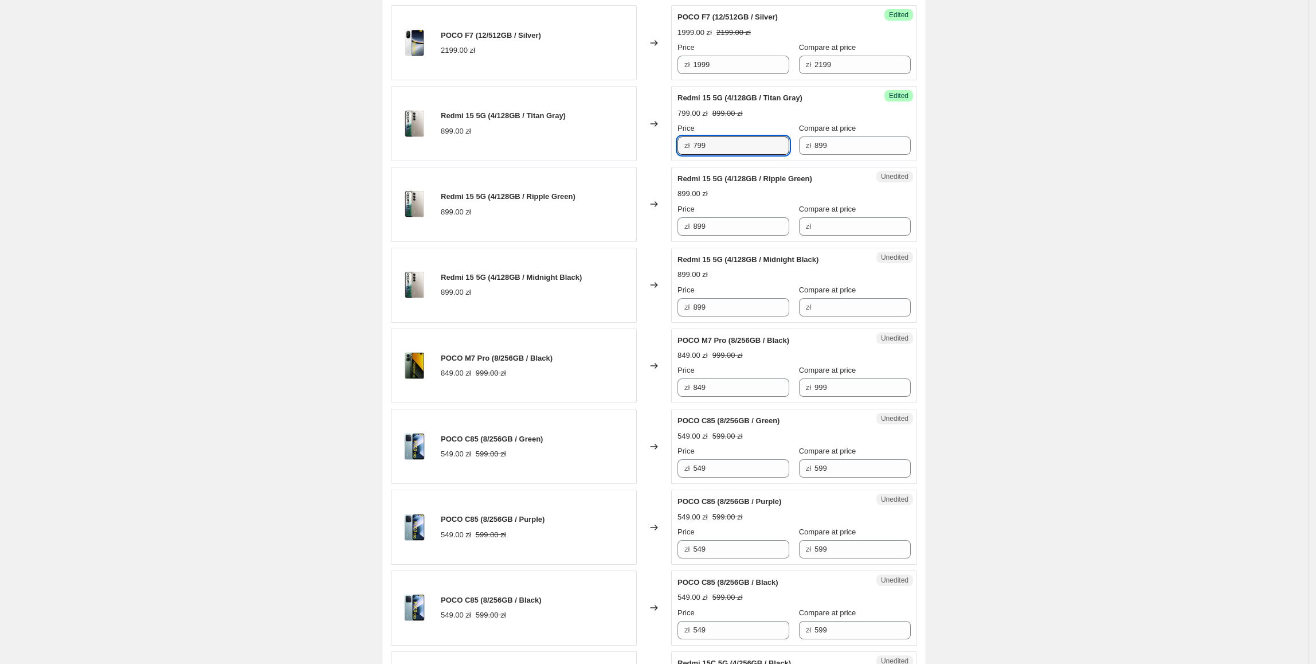
click at [684, 155] on div "zł 799" at bounding box center [734, 145] width 112 height 18
drag, startPoint x: 735, startPoint y: 235, endPoint x: 631, endPoint y: 243, distance: 104.7
click at [631, 242] on div "Redmi 15 5G (4/128GB / Ripple Green) 899.00 zł Changed to Unedited Redmi 15 5G …" at bounding box center [654, 204] width 526 height 75
type input "799"
drag, startPoint x: 735, startPoint y: 310, endPoint x: 589, endPoint y: 314, distance: 145.7
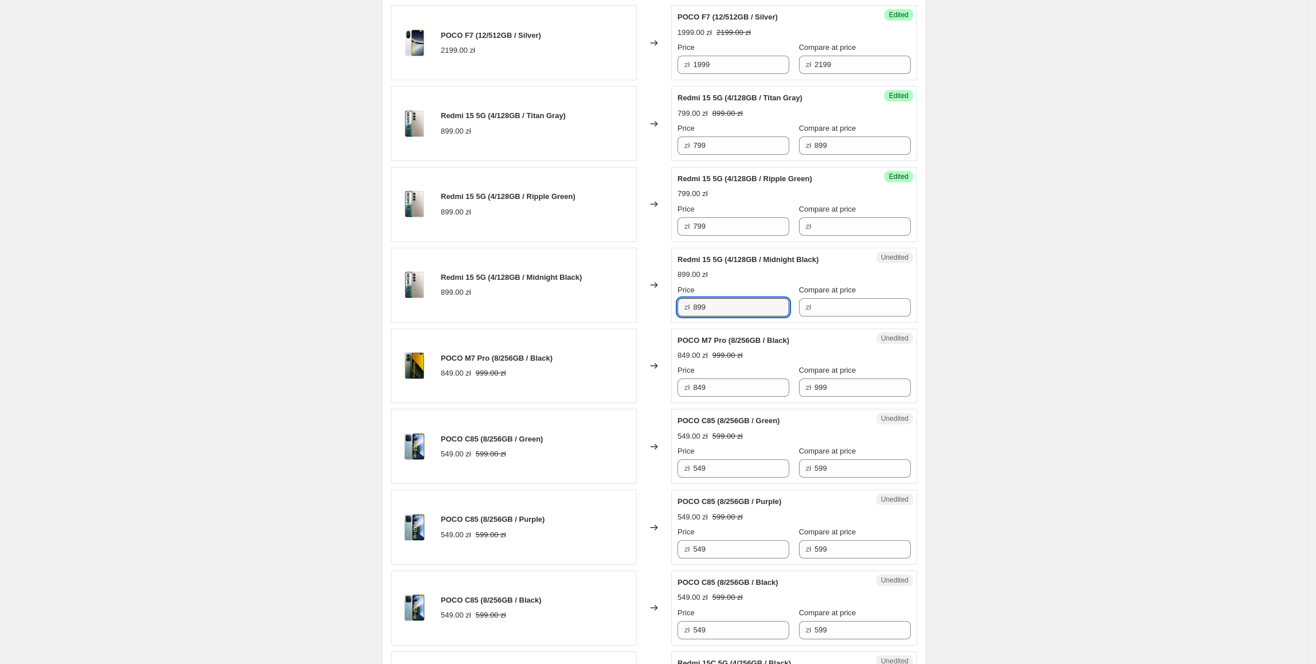
click at [589, 314] on div "Redmi 15 5G (4/128GB / Midnight Black) 899.00 zł Changed to Unedited Redmi 15 5…" at bounding box center [654, 285] width 526 height 75
type input "799"
click at [589, 315] on div "Redmi 15 5G (4/128GB / Midnight Black) 899.00 zł" at bounding box center [514, 285] width 246 height 75
drag, startPoint x: 888, startPoint y: 148, endPoint x: 730, endPoint y: 153, distance: 157.7
click at [730, 153] on div "Price zł 799 Compare at price zł 899" at bounding box center [794, 139] width 233 height 32
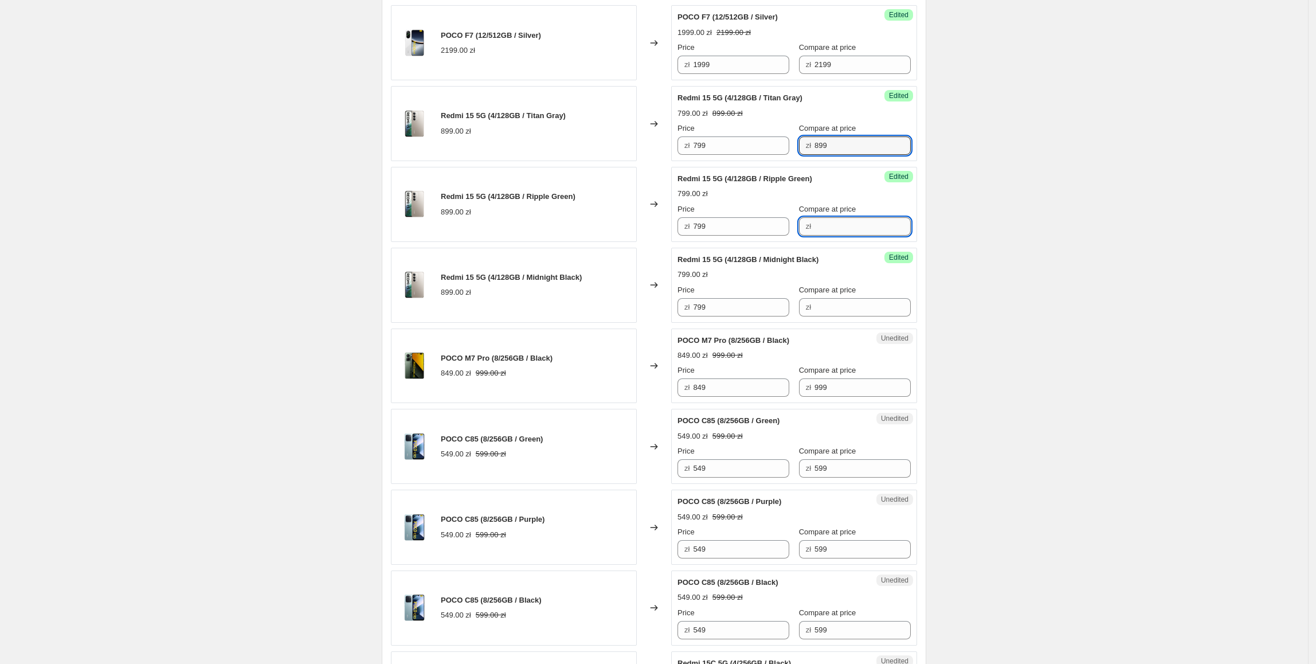
click at [865, 232] on input "Compare at price" at bounding box center [863, 226] width 96 height 18
type input "899"
click at [842, 312] on input "Compare at price" at bounding box center [863, 307] width 96 height 18
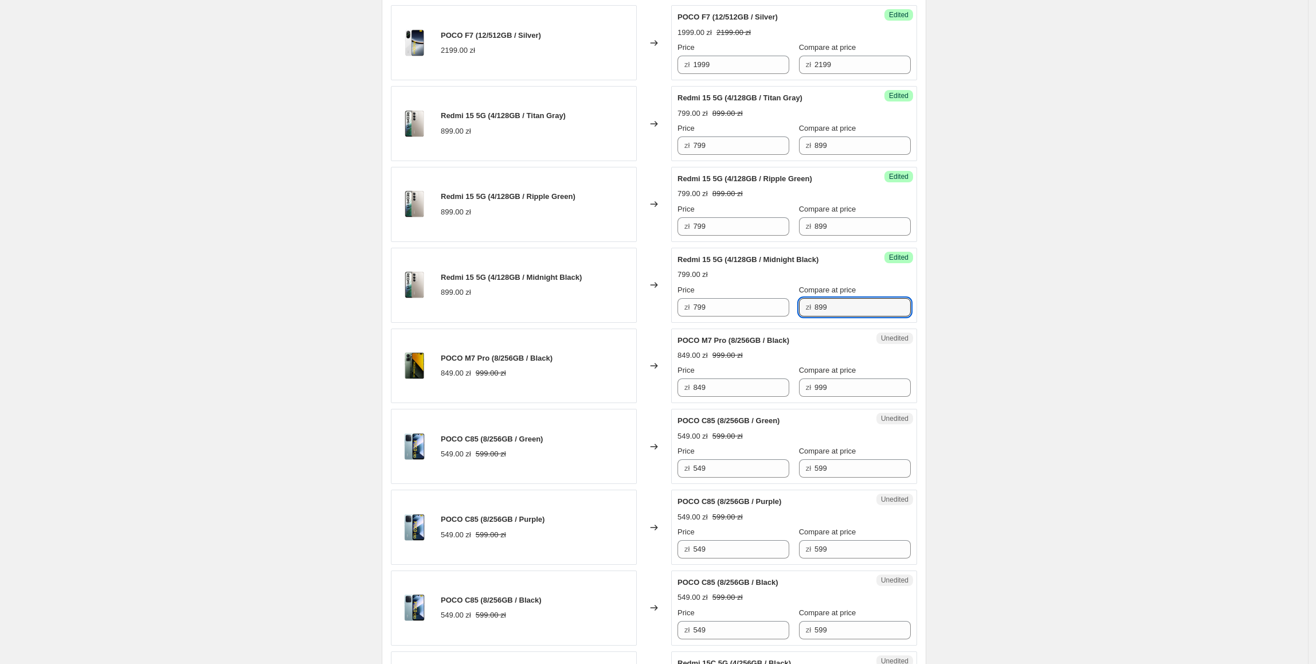
type input "899"
click at [475, 331] on div "POCO M7 Pro (8/256GB / Silver) 999.00 zł Changed to Success Edited POCO M7 Pro …" at bounding box center [654, 83] width 526 height 1609
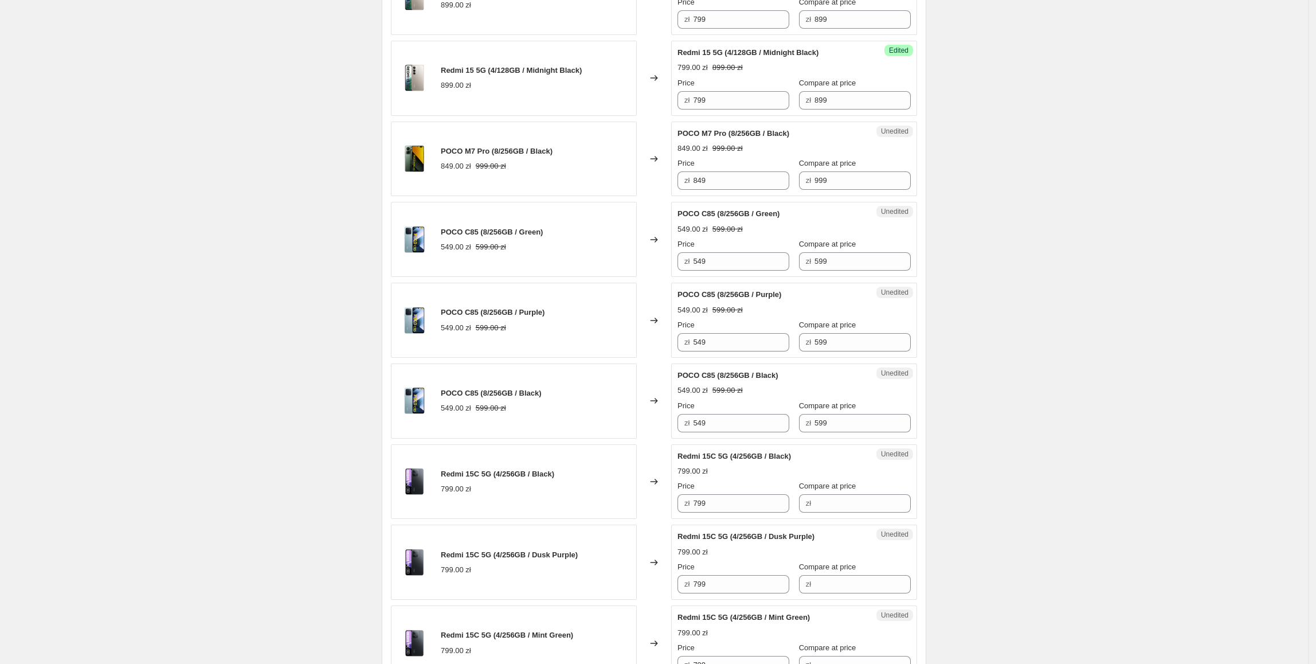
scroll to position [1350, 0]
drag, startPoint x: 732, startPoint y: 188, endPoint x: 683, endPoint y: 189, distance: 48.7
click at [683, 189] on div "zł 849" at bounding box center [734, 180] width 112 height 18
type input "799"
click at [540, 219] on div "POCO C85 (8/256GB / Green) 549.00 zł 599.00 zł" at bounding box center [514, 238] width 246 height 75
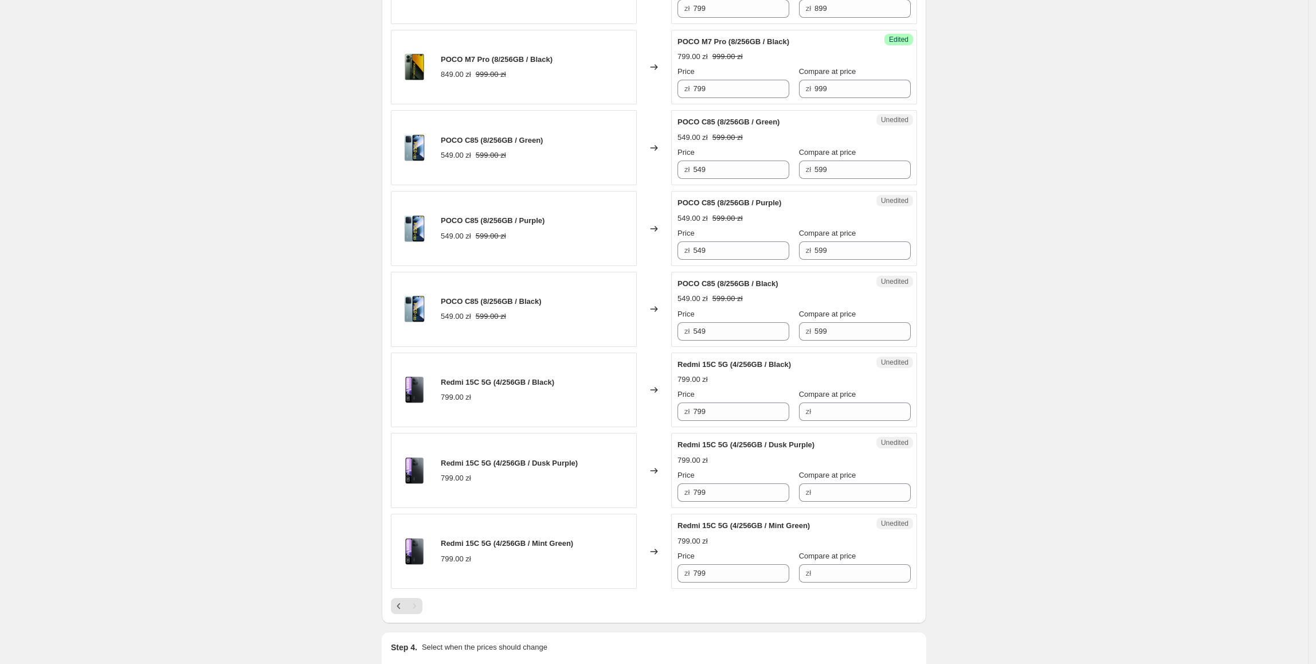
scroll to position [1488, 0]
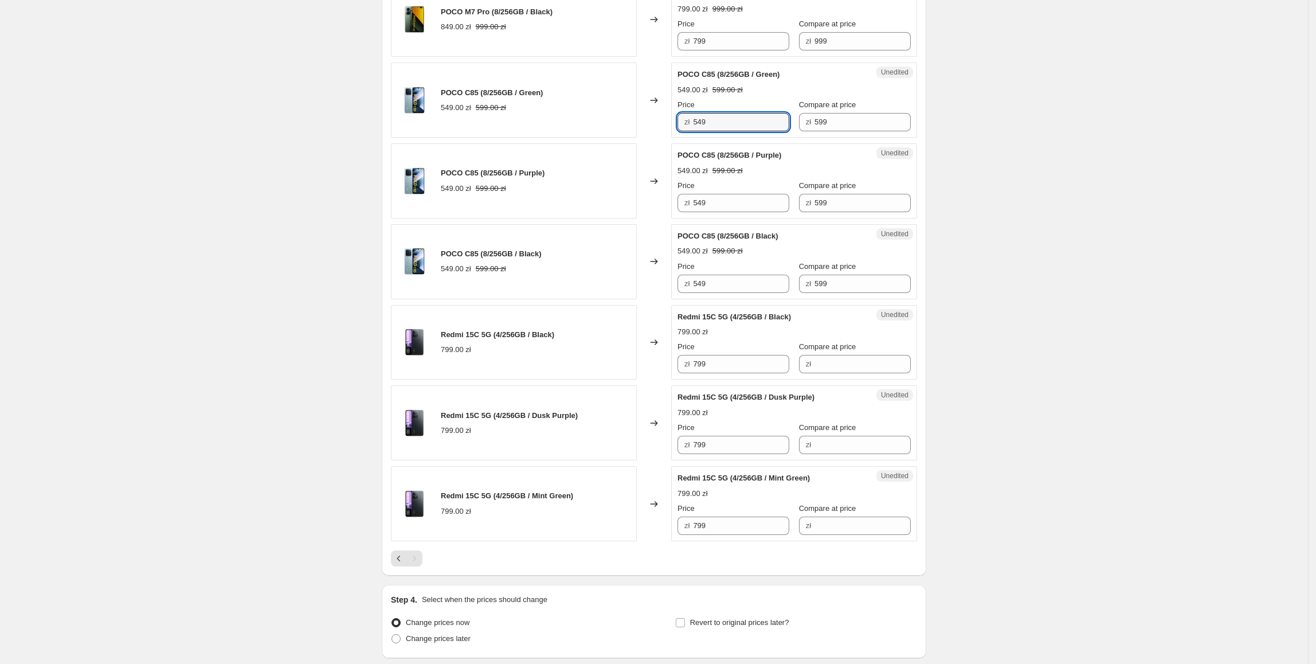
drag, startPoint x: 726, startPoint y: 133, endPoint x: 686, endPoint y: 134, distance: 39.6
click at [686, 131] on div "zł 549" at bounding box center [734, 122] width 112 height 18
click at [576, 280] on div "POCO C85 (8/256GB / Black) 549.00 zł 599.00 zł" at bounding box center [514, 261] width 246 height 75
drag, startPoint x: 732, startPoint y: 374, endPoint x: 685, endPoint y: 374, distance: 47.0
click at [685, 373] on div "zł 799" at bounding box center [734, 364] width 112 height 18
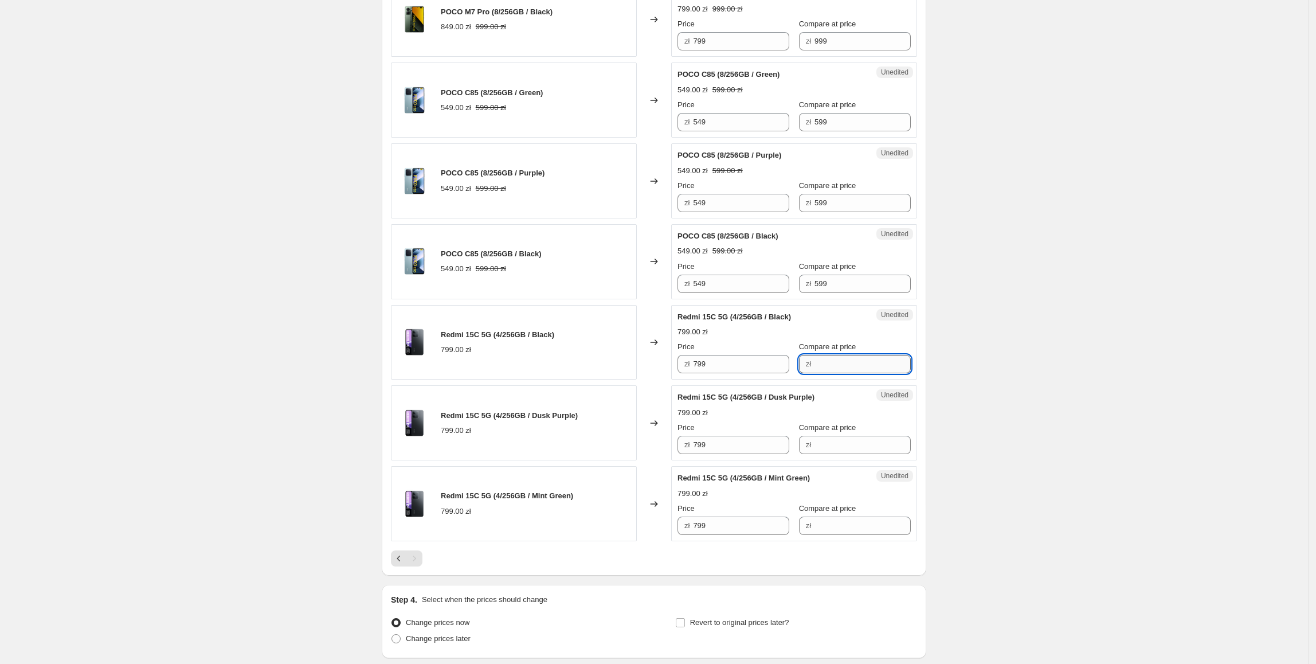
click at [846, 370] on input "Compare at price" at bounding box center [863, 364] width 96 height 18
type input "799"
drag, startPoint x: 718, startPoint y: 373, endPoint x: 681, endPoint y: 373, distance: 37.3
click at [681, 373] on div "zł 799" at bounding box center [734, 364] width 112 height 18
type input "699"
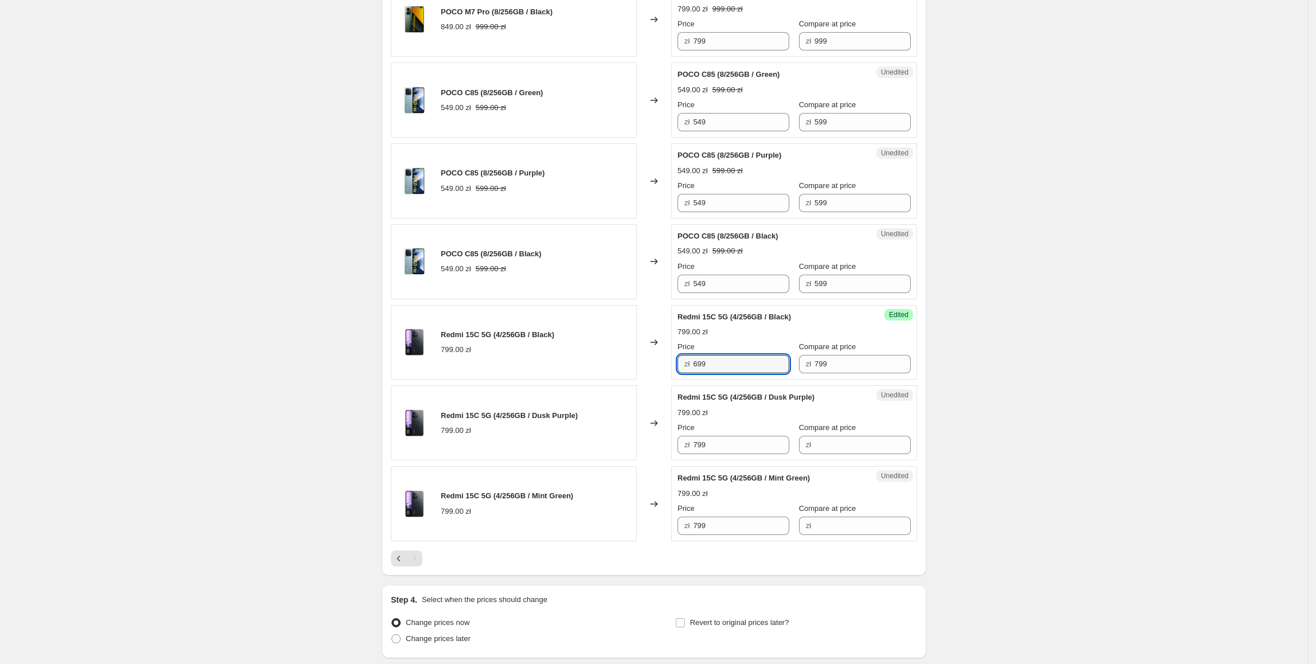
click at [622, 380] on div "Redmi 15C 5G (4/256GB / Black) 799.00 zł" at bounding box center [514, 342] width 246 height 75
drag, startPoint x: 730, startPoint y: 372, endPoint x: 753, endPoint y: 441, distance: 72.7
click at [655, 379] on div "Redmi 15C 5G (4/256GB / Black) 799.00 zł Changed to Success Edited Redmi 15C 5G…" at bounding box center [654, 342] width 526 height 75
drag, startPoint x: 753, startPoint y: 446, endPoint x: 693, endPoint y: 480, distance: 69.8
click at [670, 454] on div "Redmi 15C 5G (4/256GB / Dusk Purple) 799.00 zł Changed to Unedited Redmi 15C 5G…" at bounding box center [654, 422] width 526 height 75
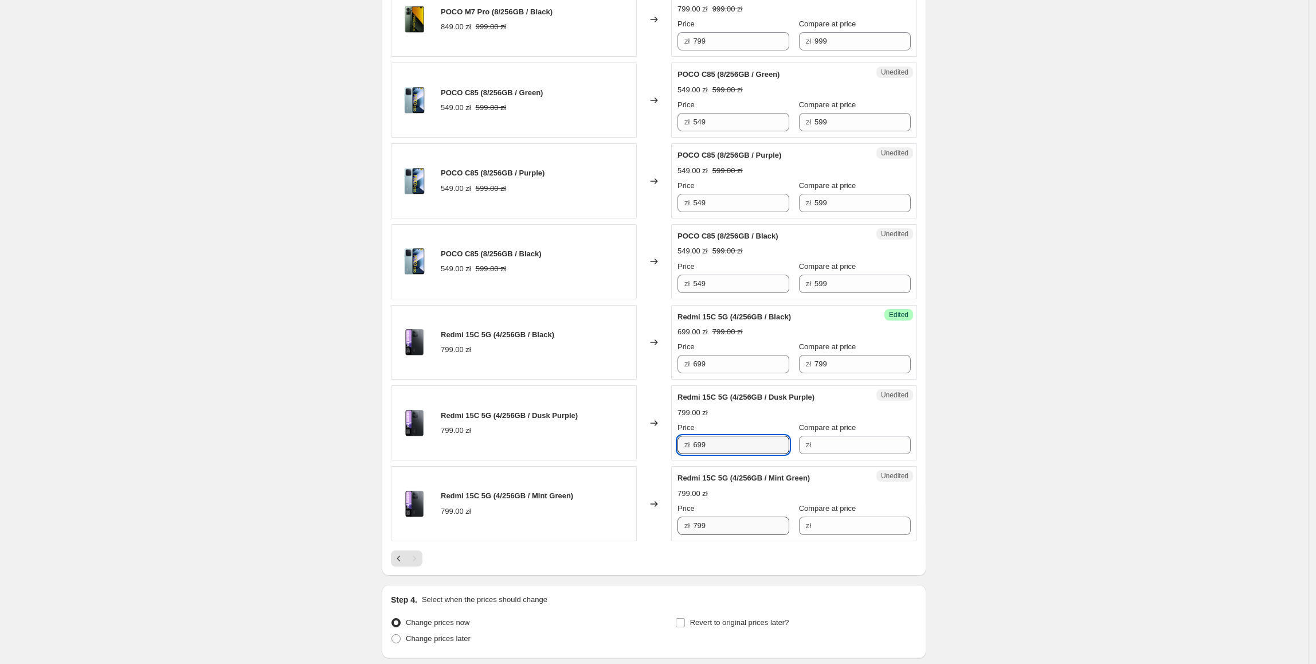
type input "699"
drag, startPoint x: 745, startPoint y: 530, endPoint x: 665, endPoint y: 537, distance: 80.5
click at [666, 537] on div "Redmi 15C 5G (4/256GB / Mint Green) 799.00 zł Changed to Unedited Redmi 15C 5G …" at bounding box center [654, 503] width 526 height 75
type input "699"
click at [628, 474] on div "Redmi 15C 5G (4/256GB / Mint Green) 799.00 zł" at bounding box center [514, 503] width 246 height 75
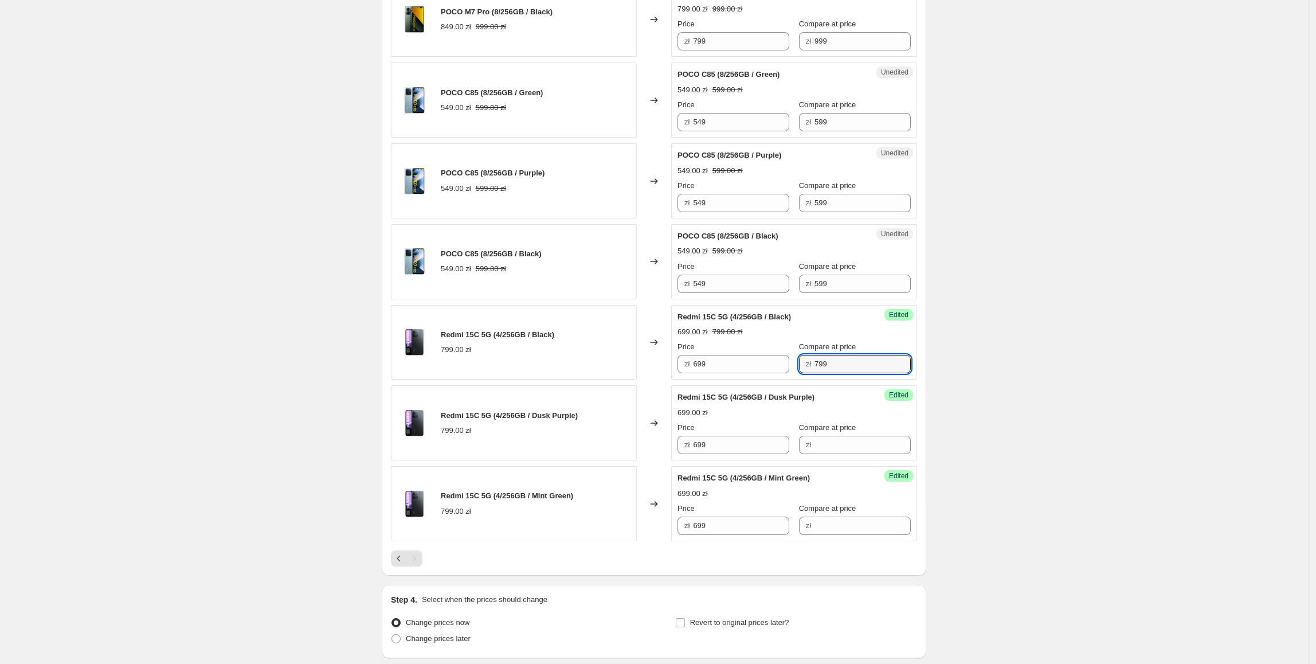
drag, startPoint x: 833, startPoint y: 374, endPoint x: 762, endPoint y: 384, distance: 71.8
click at [762, 380] on div "Success Edited Redmi 15C 5G (4/256GB / Black) 699.00 zł 799.00 zł Price zł 699 …" at bounding box center [794, 342] width 246 height 75
click at [847, 447] on input "Compare at price" at bounding box center [863, 445] width 96 height 18
type input "799"
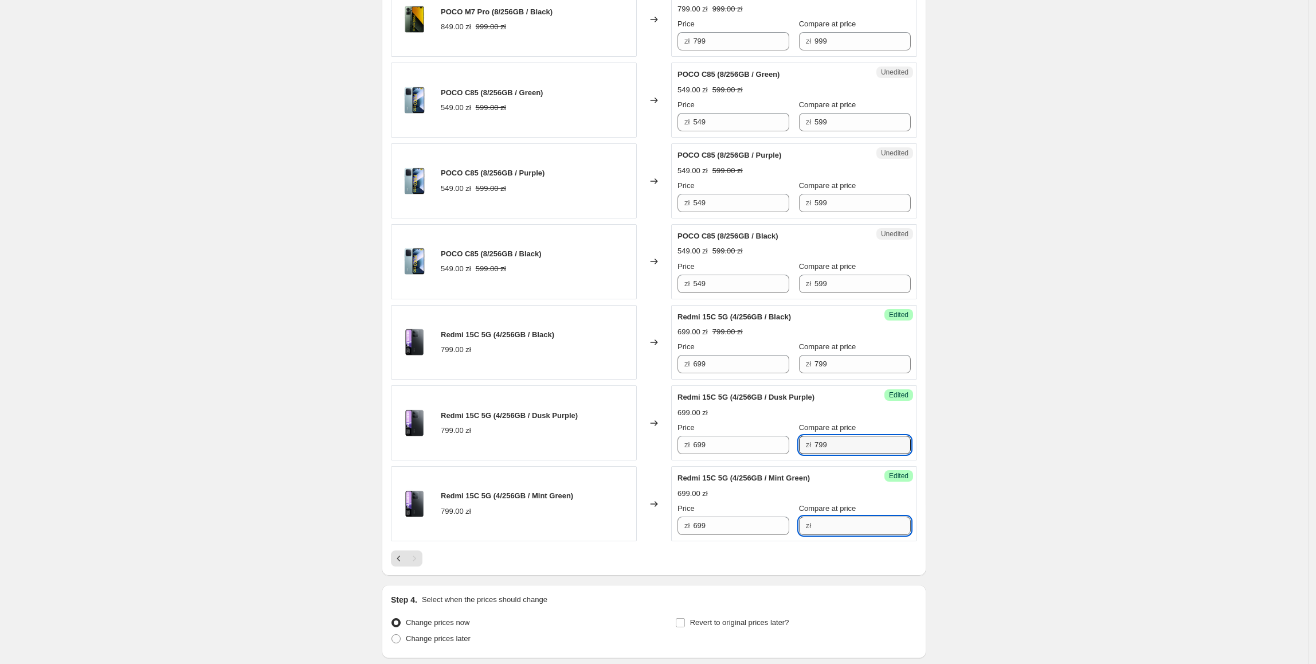
click at [842, 533] on input "Compare at price" at bounding box center [863, 526] width 96 height 18
type input "799"
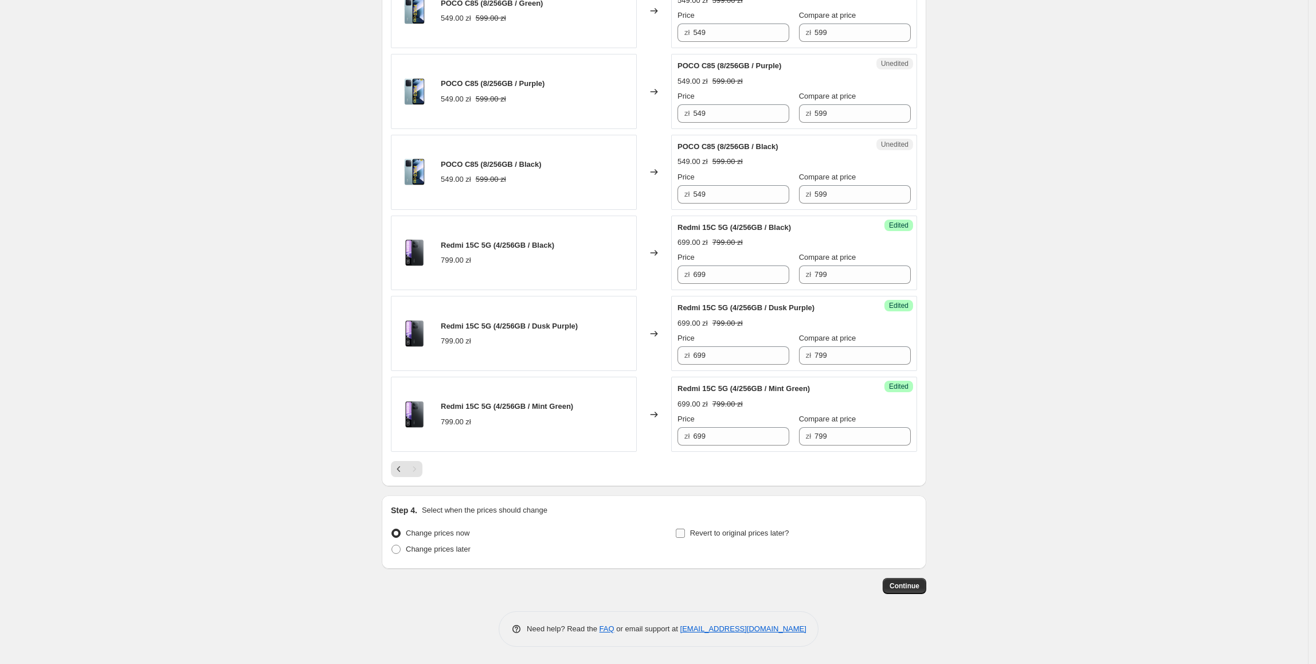
click at [760, 537] on span "Revert to original prices later?" at bounding box center [739, 533] width 99 height 9
click at [685, 537] on input "Revert to original prices later?" at bounding box center [680, 533] width 9 height 9
checkbox input "true"
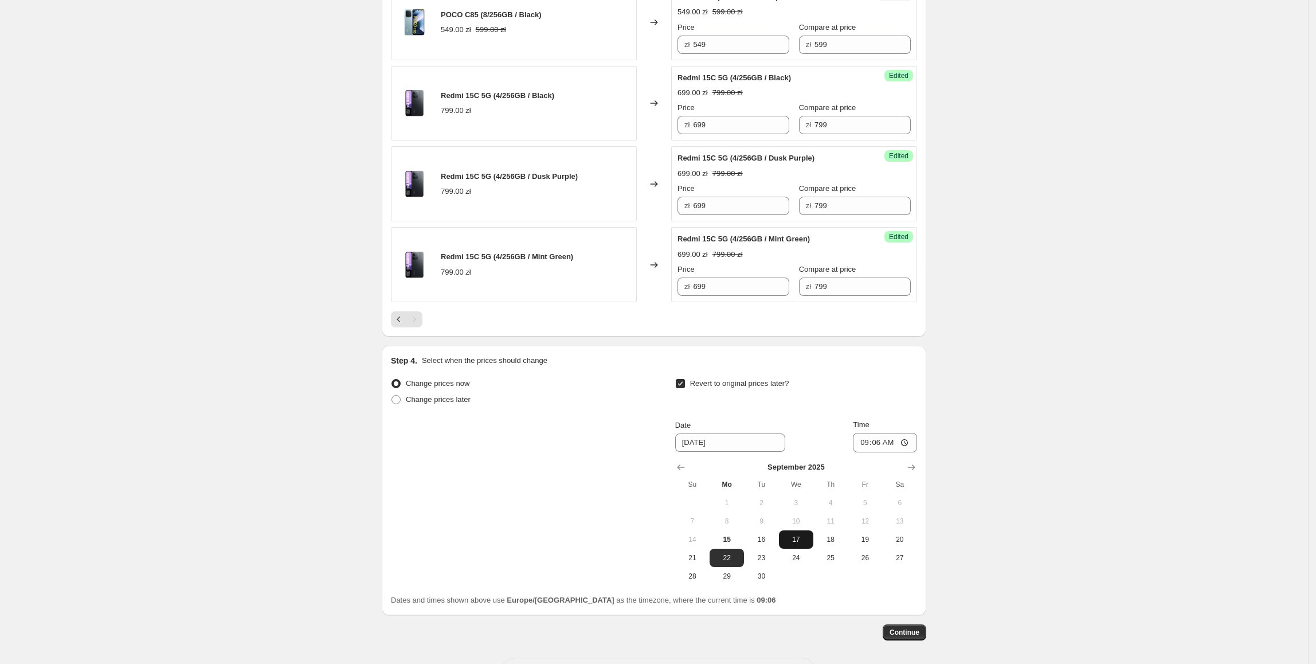
scroll to position [1729, 0]
click at [686, 561] on span "21" at bounding box center [692, 556] width 25 height 9
type input "[DATE]"
click at [881, 451] on input "09:06" at bounding box center [885, 440] width 64 height 19
type input "23:55"
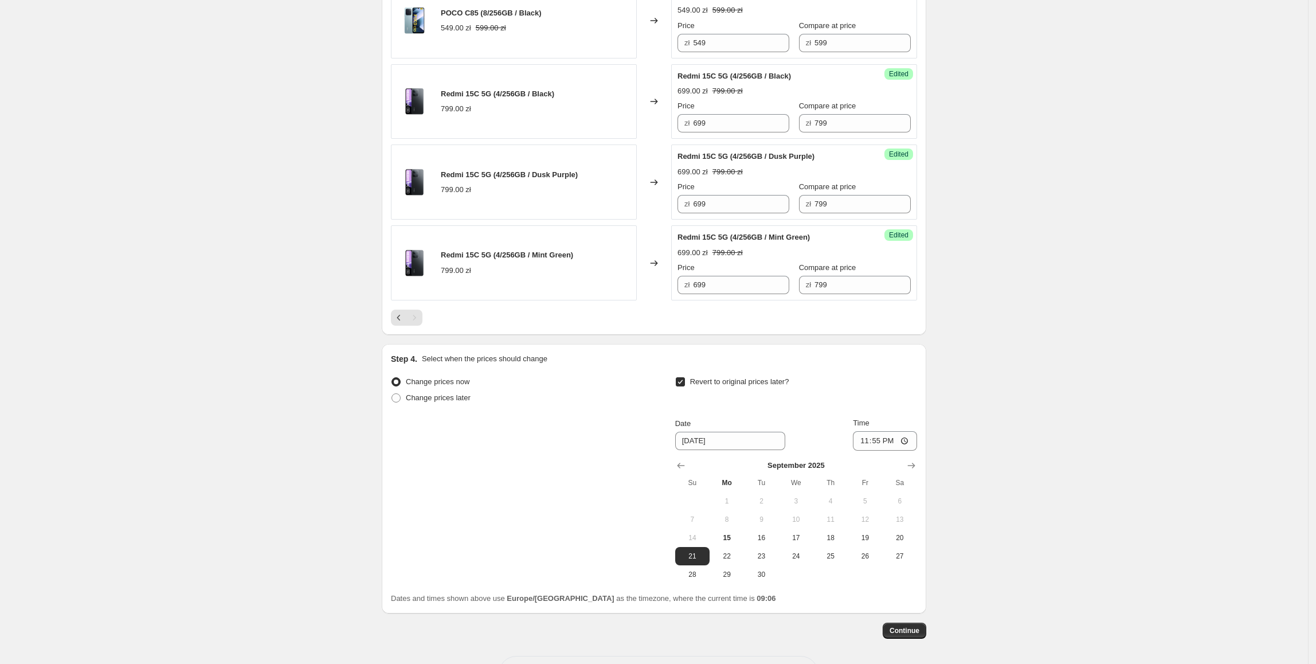
click at [905, 632] on button "Continue" at bounding box center [905, 631] width 44 height 16
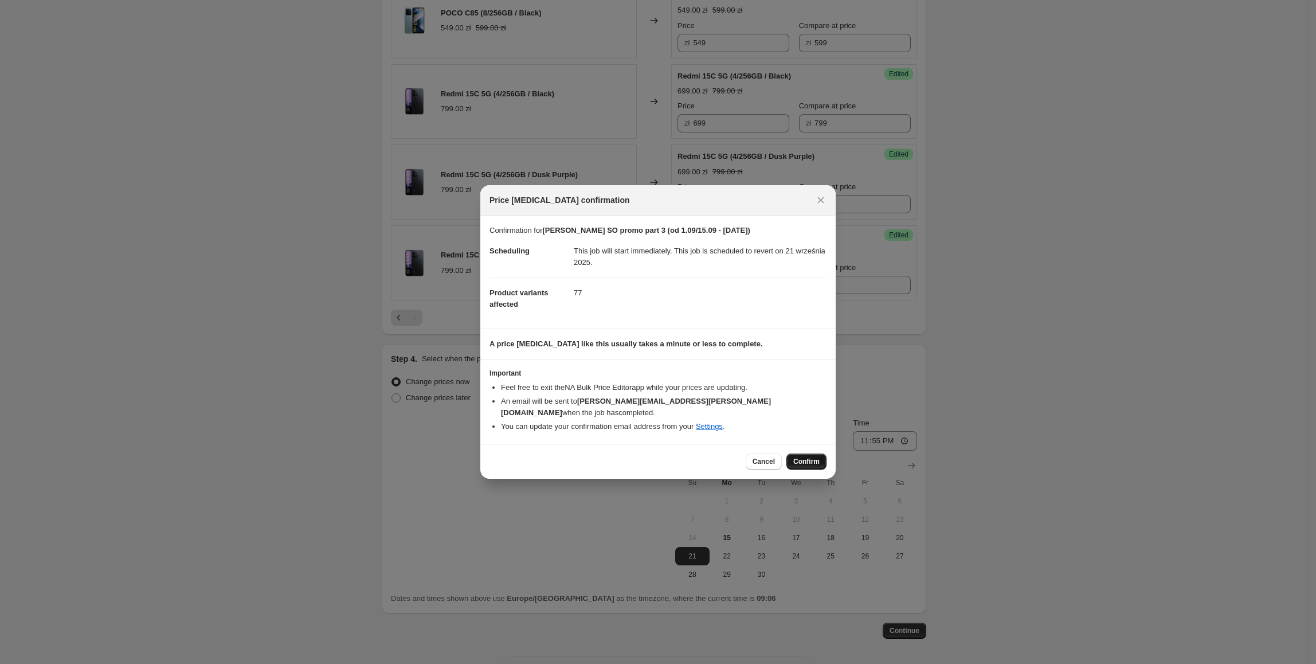
click at [808, 457] on span "Confirm" at bounding box center [807, 461] width 26 height 9
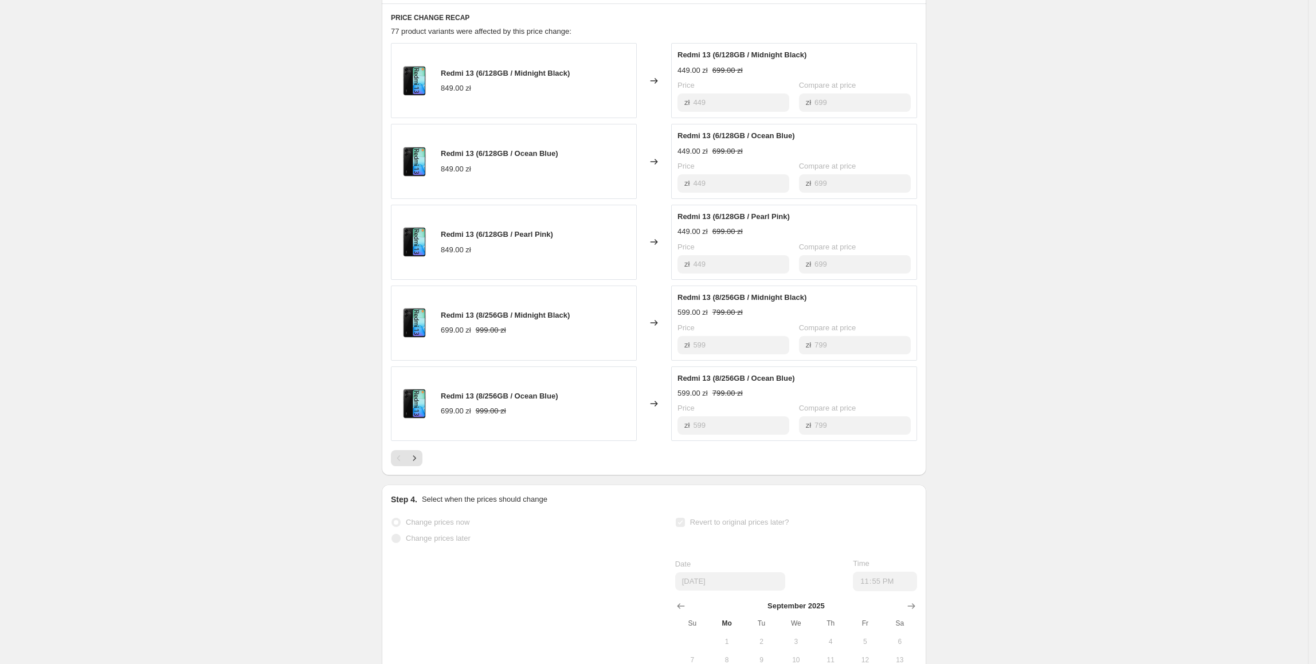
scroll to position [519, 0]
click at [420, 452] on icon "Next" at bounding box center [414, 457] width 11 height 11
click at [415, 447] on div "PRICE CHANGE RECAP 77 product variants were affected by this price change: Redm…" at bounding box center [654, 239] width 545 height 472
click at [419, 452] on icon "Next" at bounding box center [414, 457] width 11 height 11
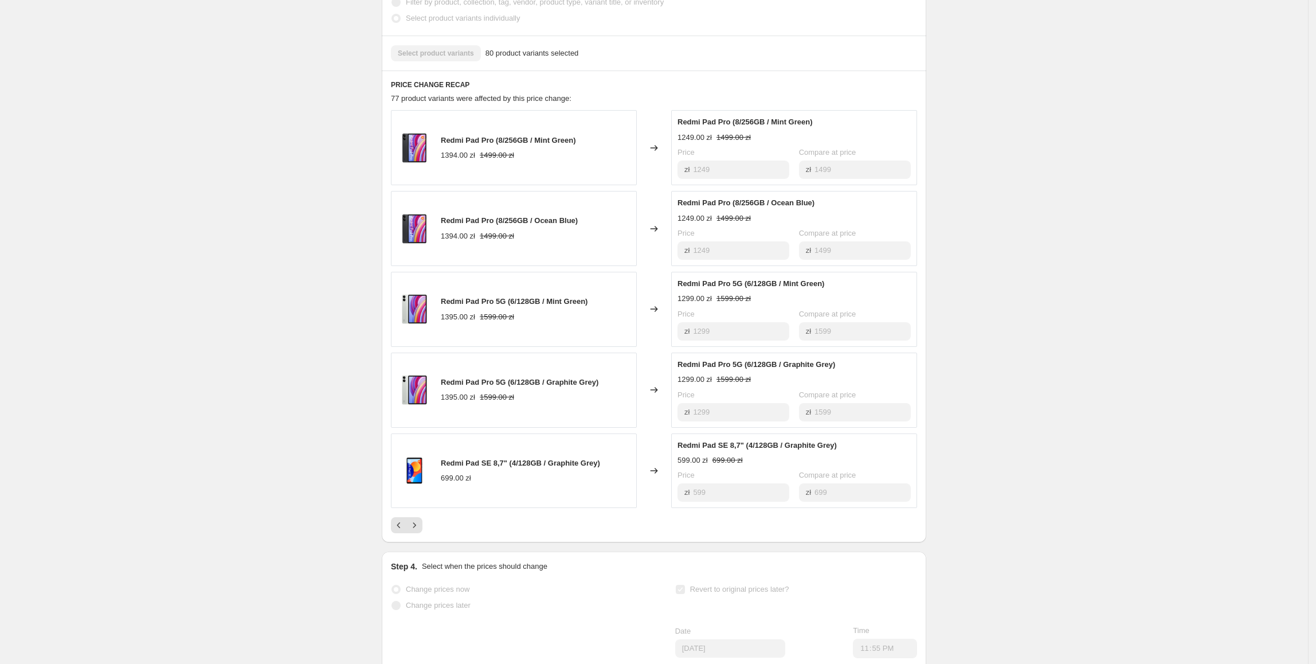
scroll to position [452, 0]
click at [420, 519] on icon "Next" at bounding box center [414, 524] width 11 height 11
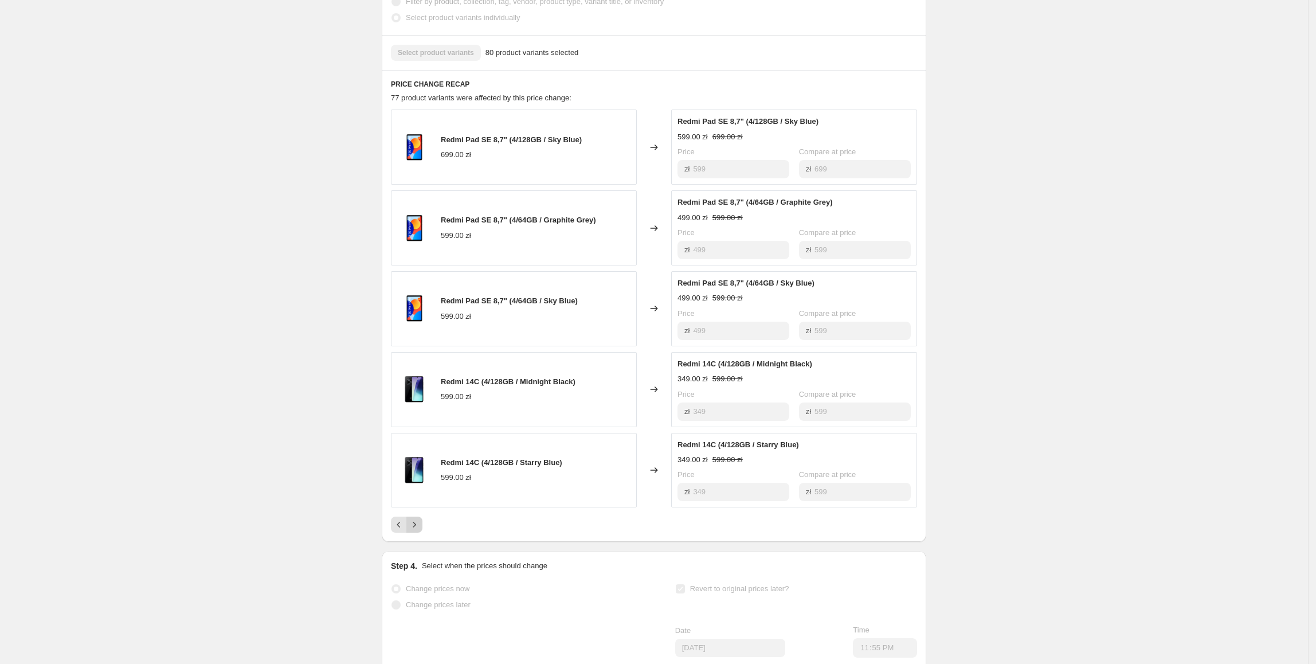
click at [420, 519] on icon "Next" at bounding box center [414, 524] width 11 height 11
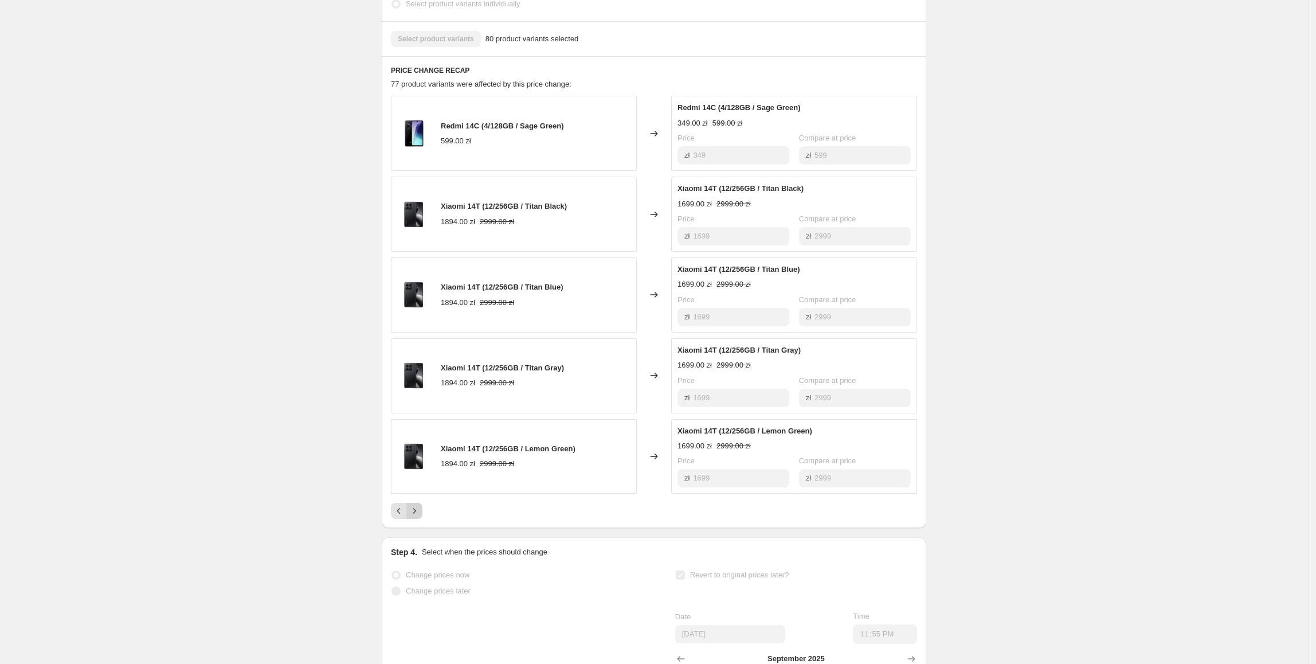
scroll to position [467, 0]
click at [420, 505] on icon "Next" at bounding box center [414, 510] width 11 height 11
